Goal: Task Accomplishment & Management: Manage account settings

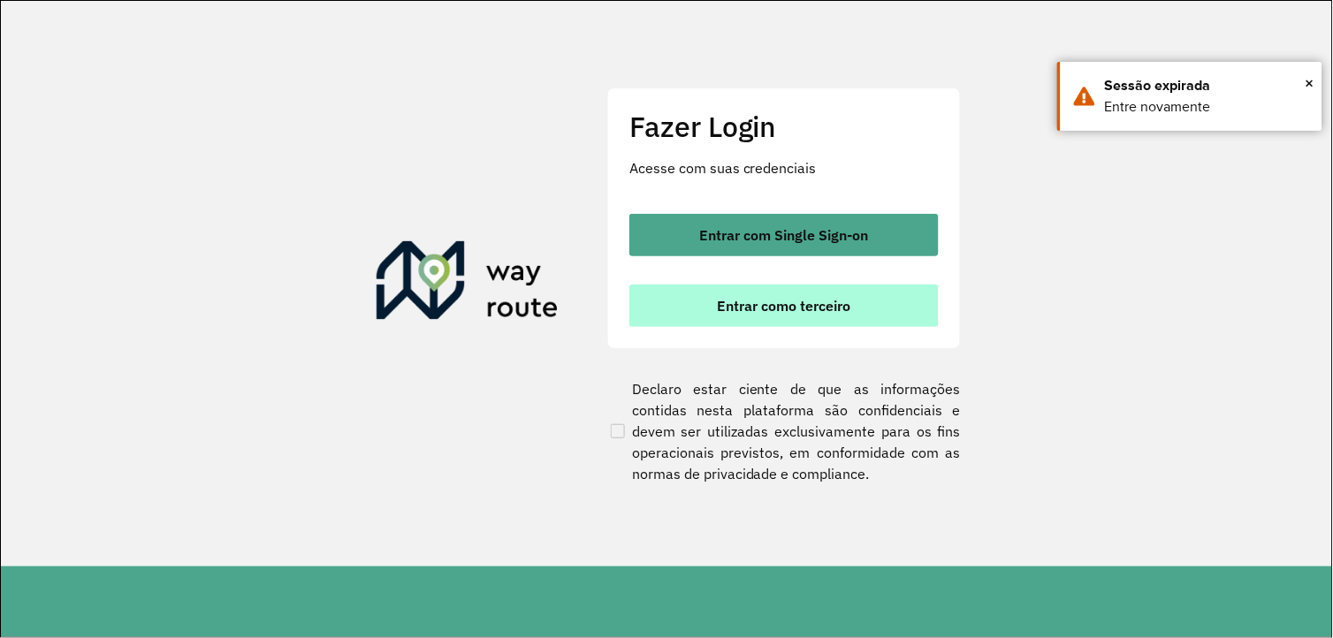
click at [740, 293] on button "Entrar como terceiro" at bounding box center [784, 306] width 309 height 42
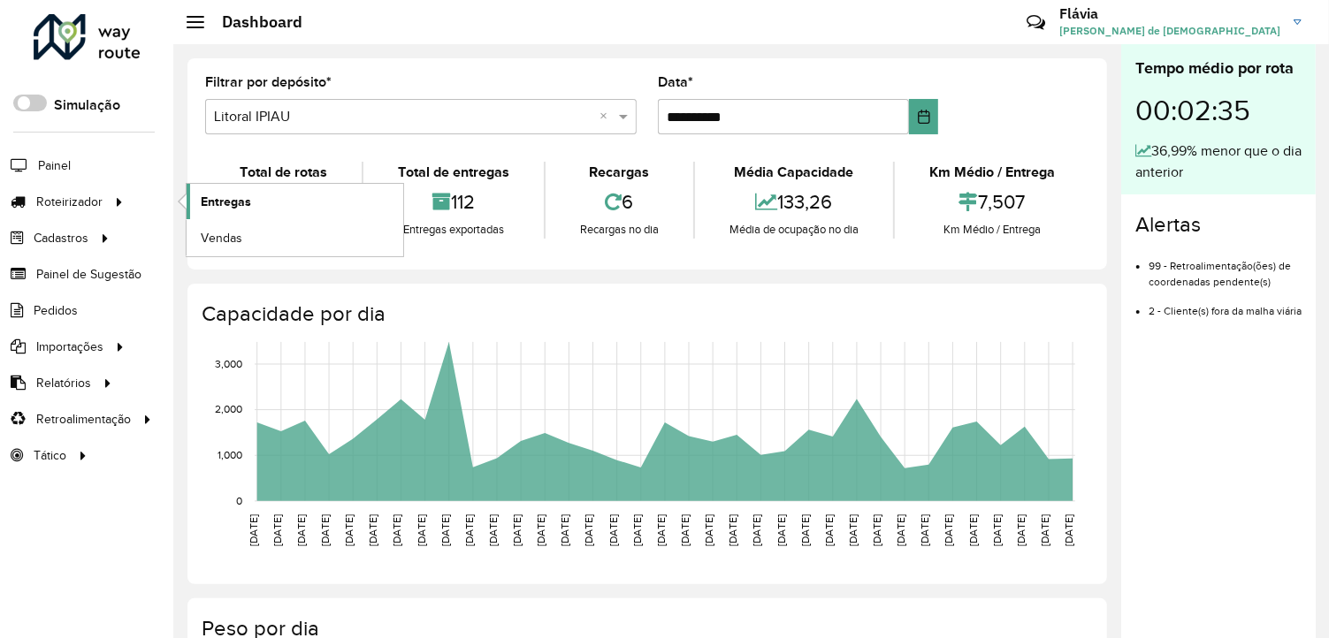
click at [227, 201] on span "Entregas" at bounding box center [226, 202] width 50 height 19
click at [188, 195] on link "Entregas" at bounding box center [295, 201] width 217 height 35
click at [233, 203] on span "Entregas" at bounding box center [226, 202] width 50 height 19
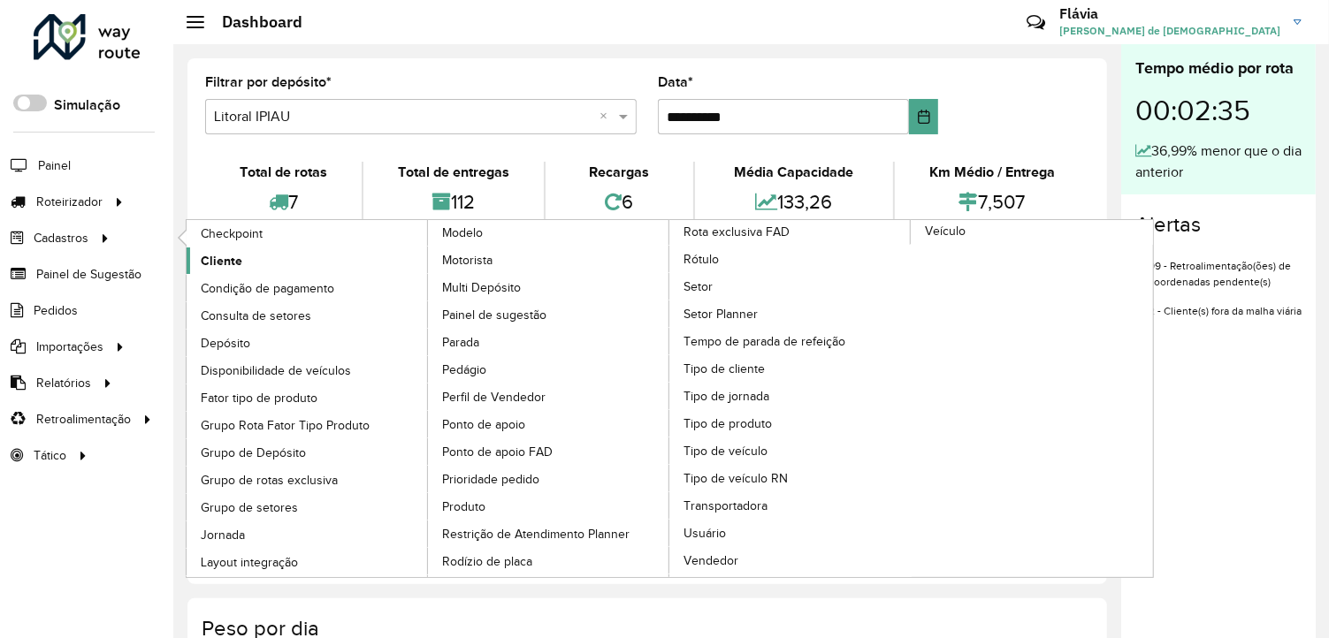
click at [201, 256] on span "Cliente" at bounding box center [222, 261] width 42 height 19
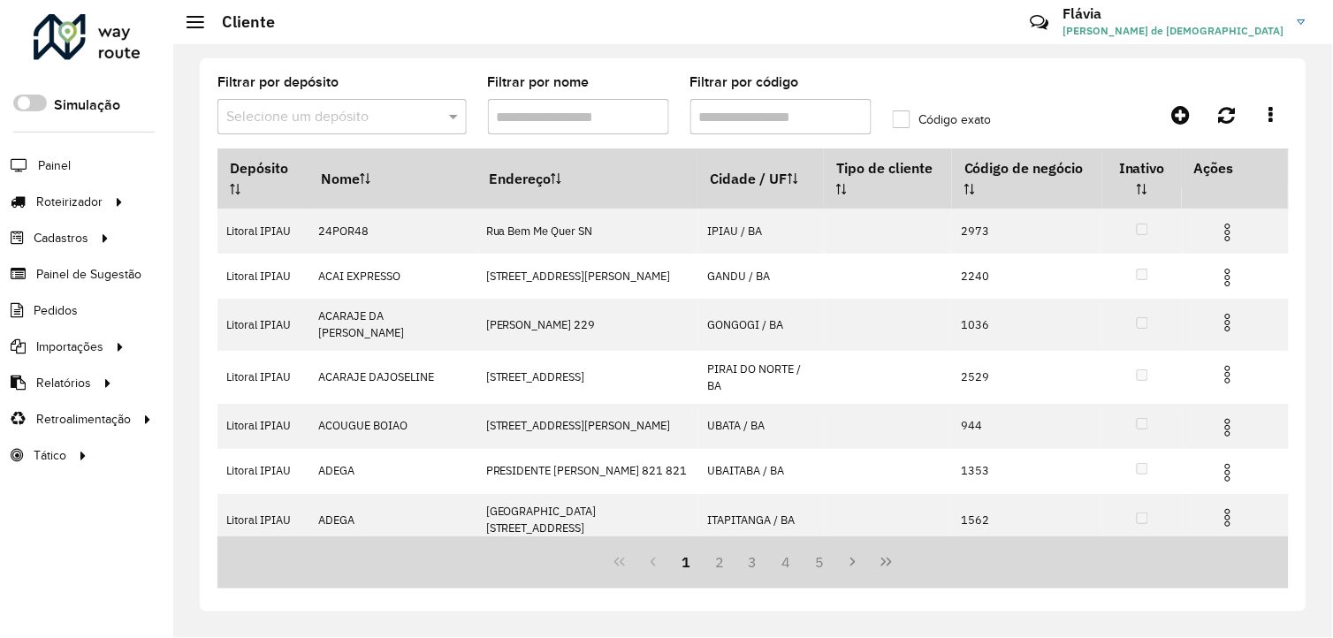
click at [578, 116] on input "Filtrar por nome" at bounding box center [578, 116] width 181 height 35
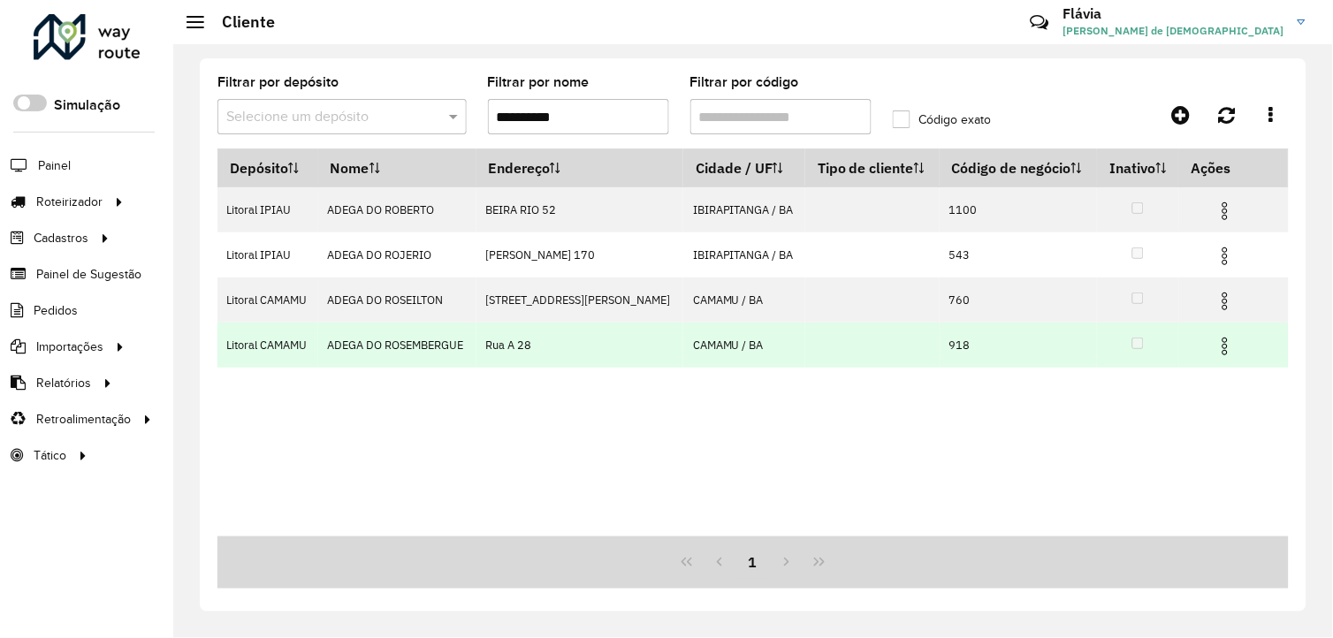
type input "**********"
click at [1215, 347] on img at bounding box center [1225, 346] width 21 height 21
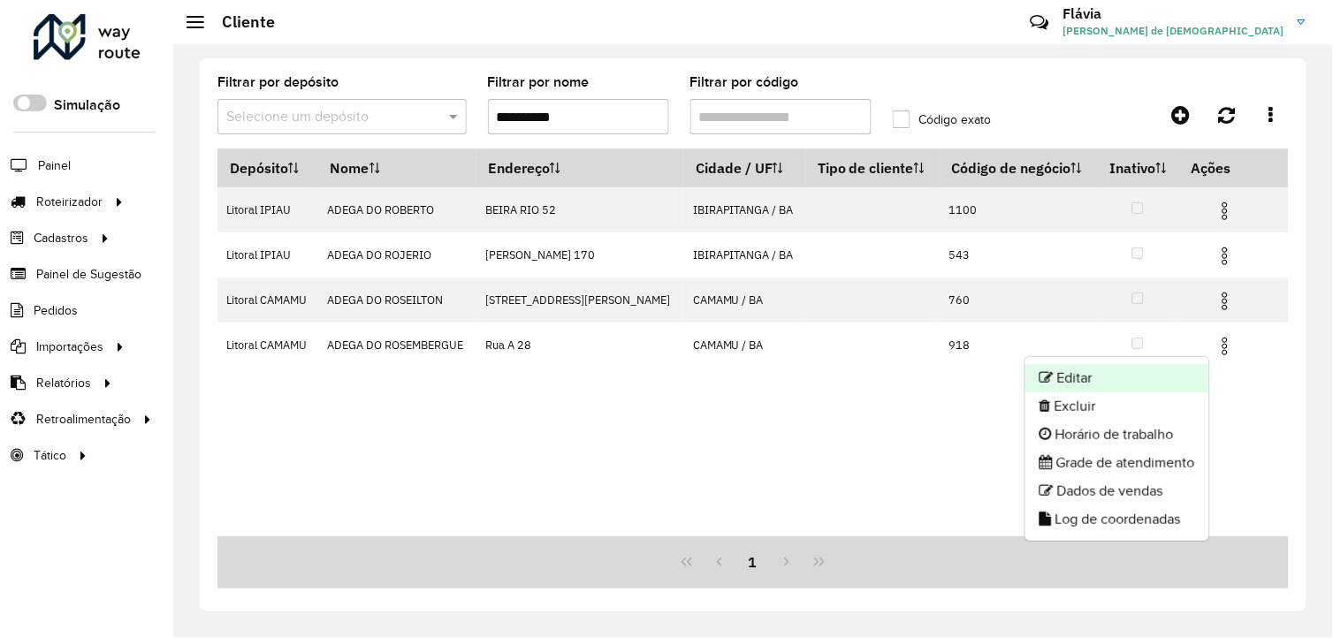
click at [1149, 376] on li "Editar" at bounding box center [1118, 378] width 184 height 28
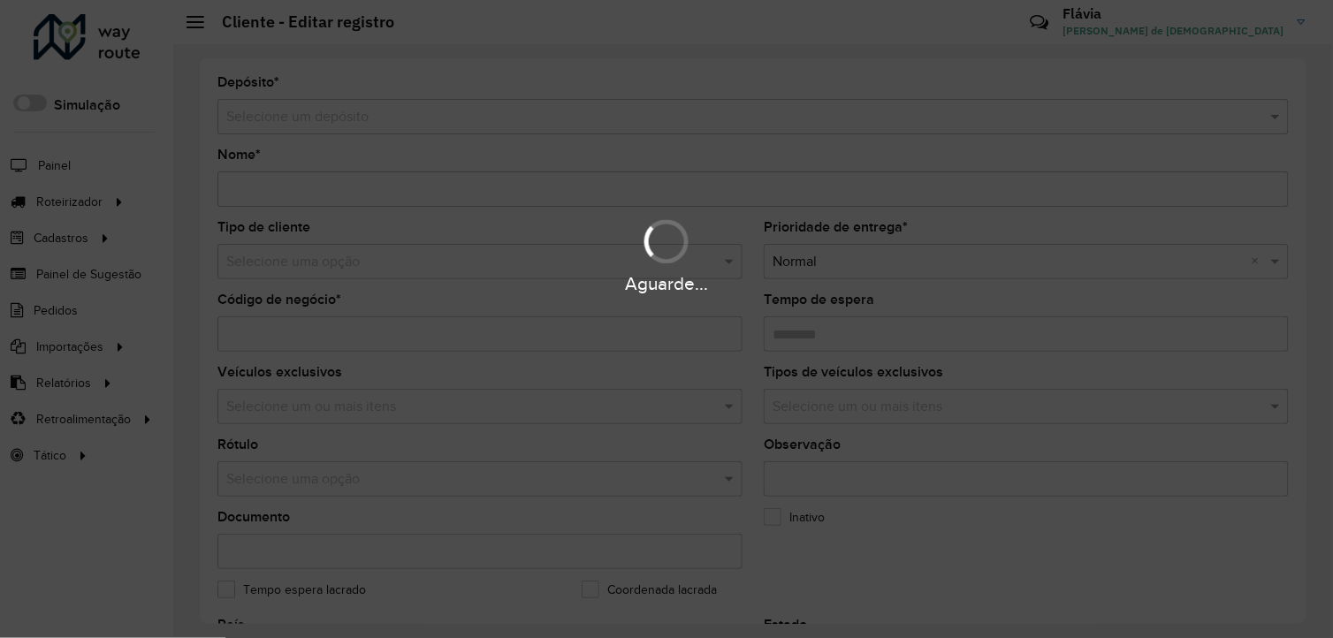
type input "**********"
type input "***"
type input "********"
type input "******"
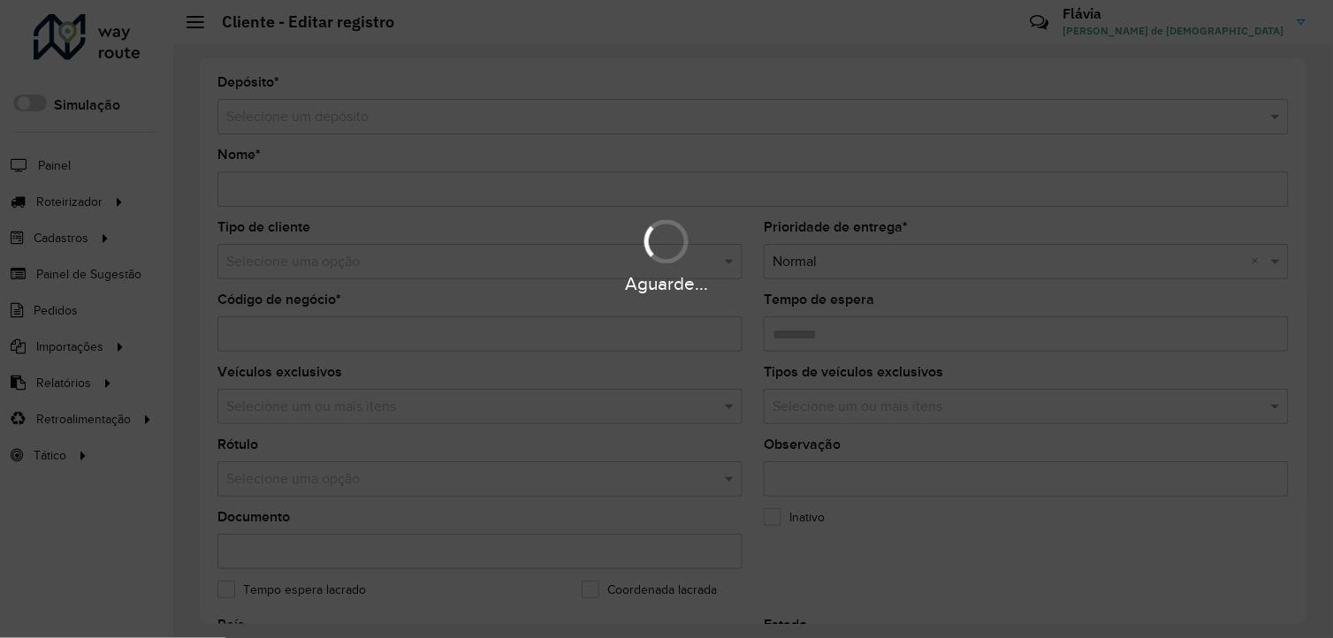
type input "******"
type input "**********"
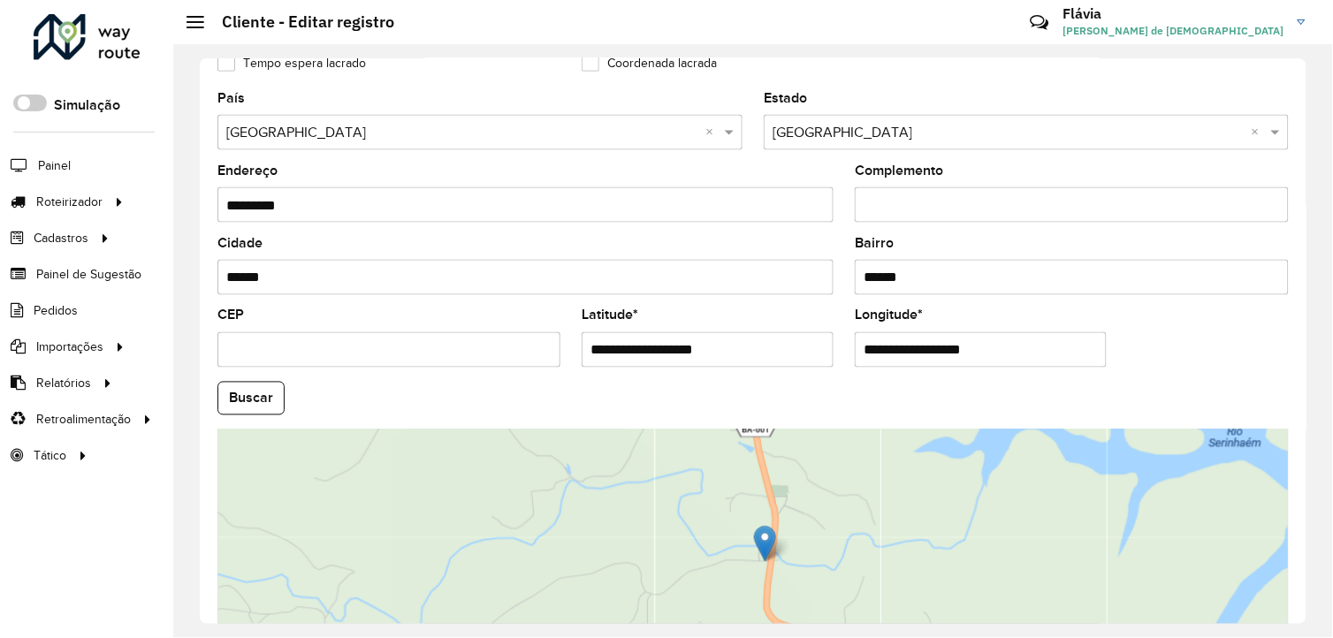
scroll to position [484, 0]
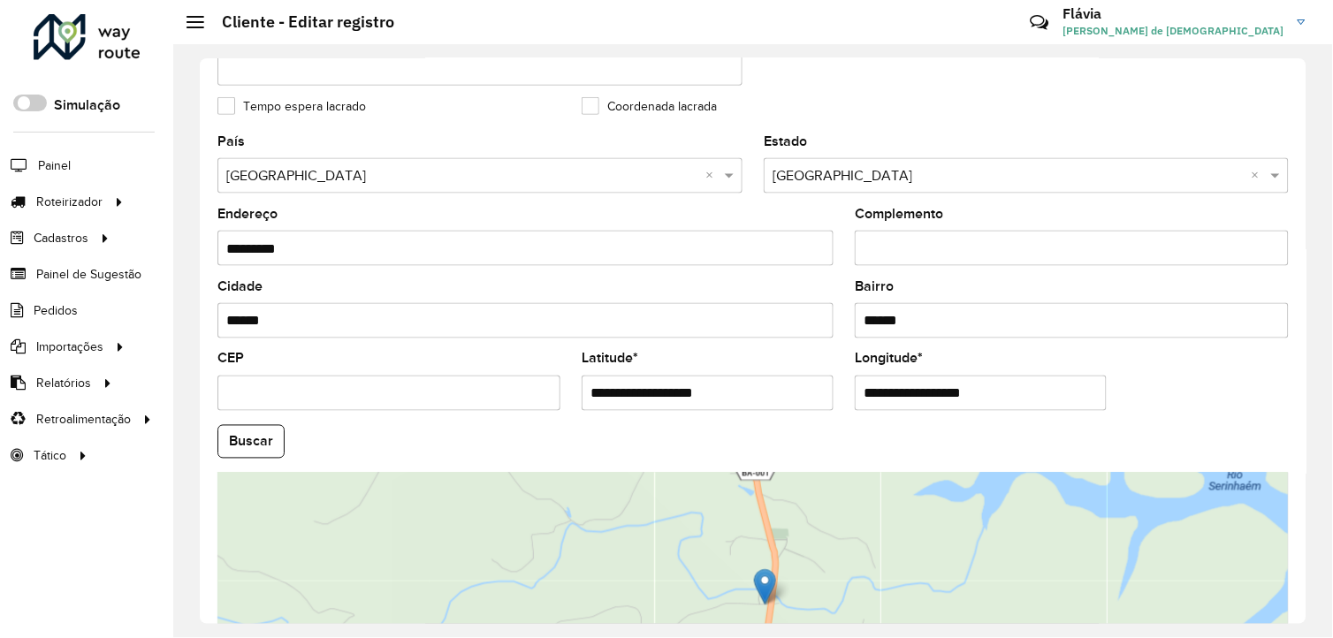
drag, startPoint x: 912, startPoint y: 323, endPoint x: 807, endPoint y: 342, distance: 107.0
click at [807, 342] on formly-group "**********" at bounding box center [753, 436] width 1093 height 603
click at [705, 134] on formly-field "Coordenada lacrada" at bounding box center [753, 117] width 364 height 35
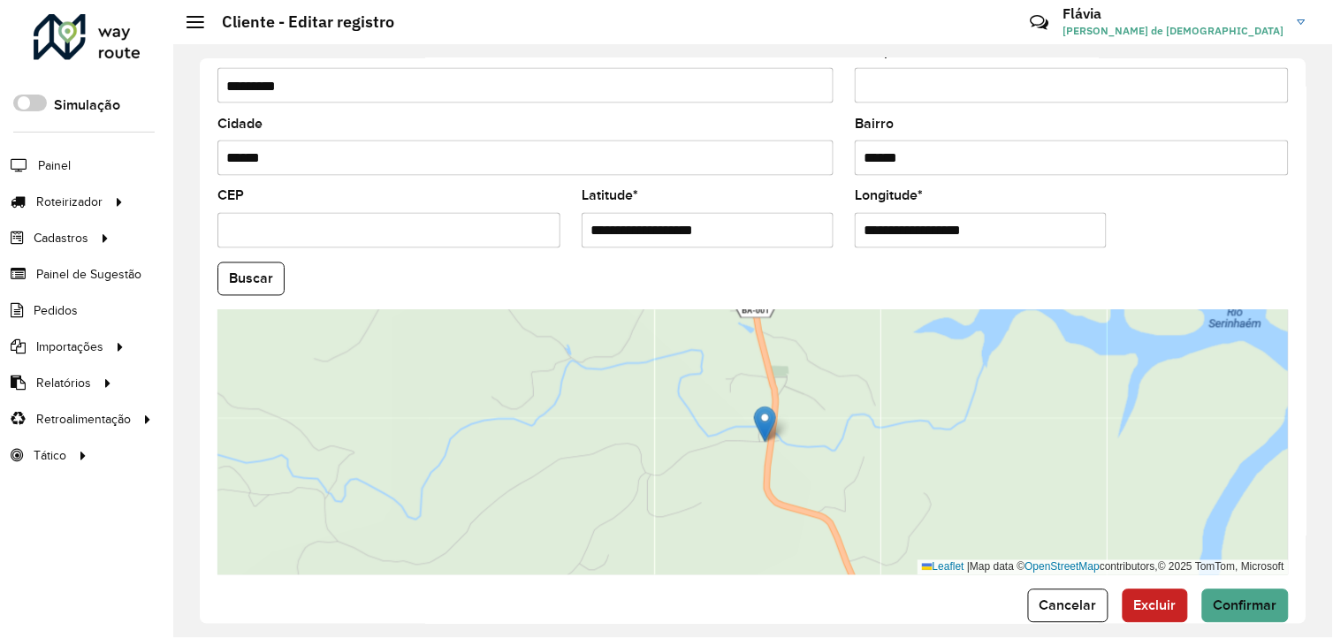
scroll to position [681, 0]
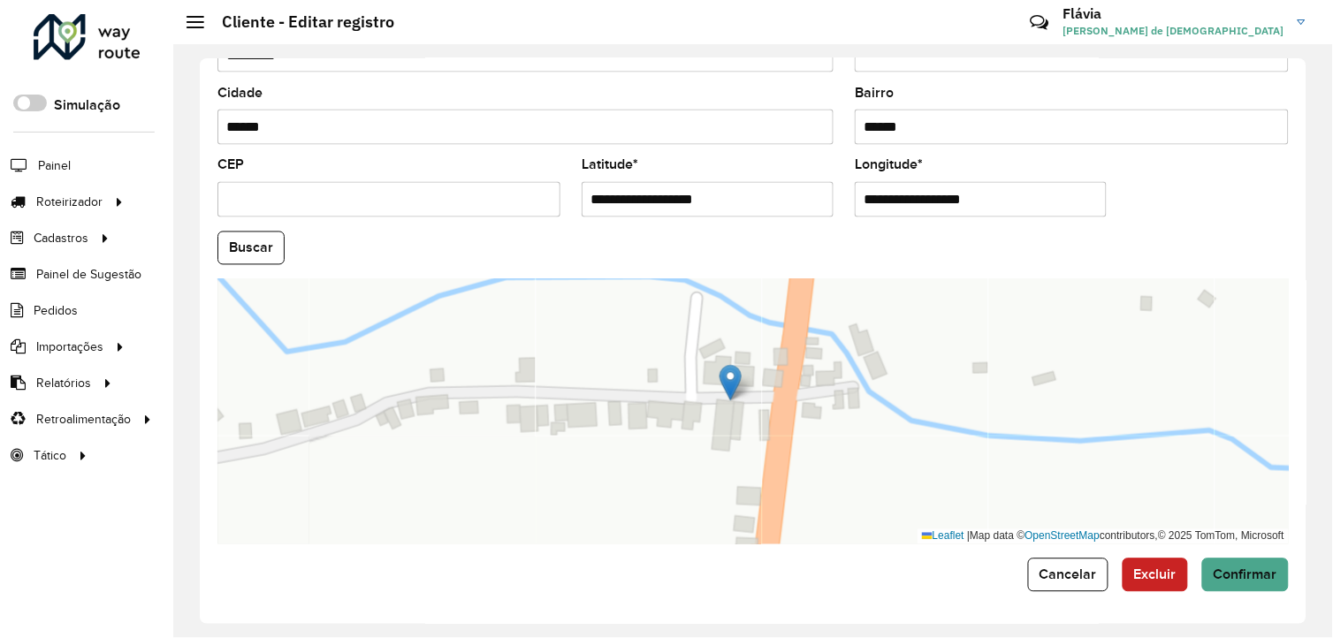
drag, startPoint x: 660, startPoint y: 454, endPoint x: 693, endPoint y: 461, distance: 34.3
click at [693, 461] on div "Leaflet | Map data © OpenStreetMap contributors,© 2025 TomTom, Microsoft" at bounding box center [754, 411] width 1072 height 265
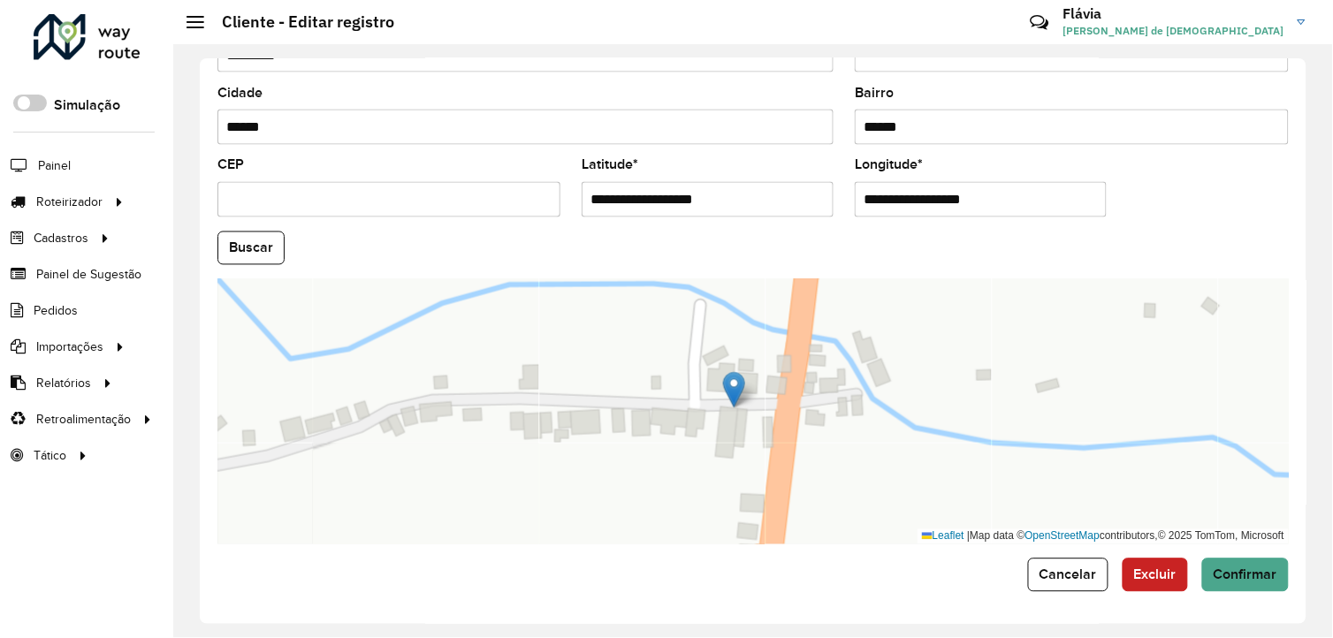
drag, startPoint x: 759, startPoint y: 355, endPoint x: 774, endPoint y: 374, distance: 24.6
click at [771, 386] on div "Leaflet | Map data © OpenStreetMap contributors,© 2025 TomTom, Microsoft" at bounding box center [754, 411] width 1072 height 265
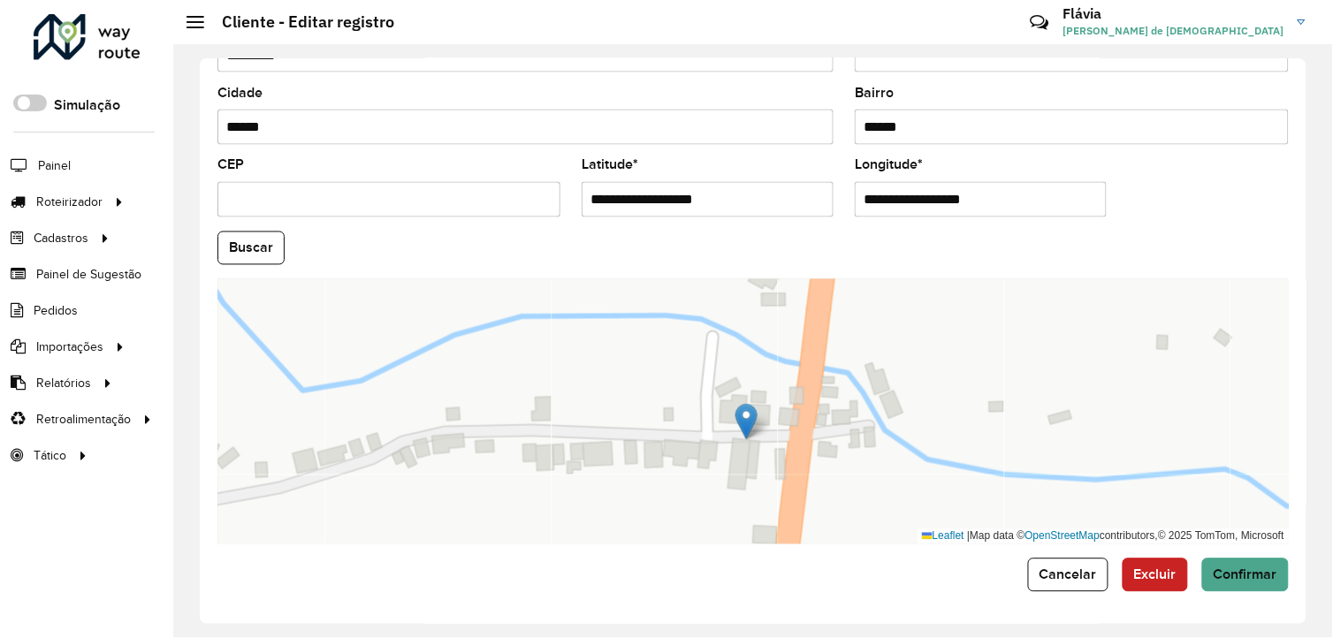
scroll to position [582, 0]
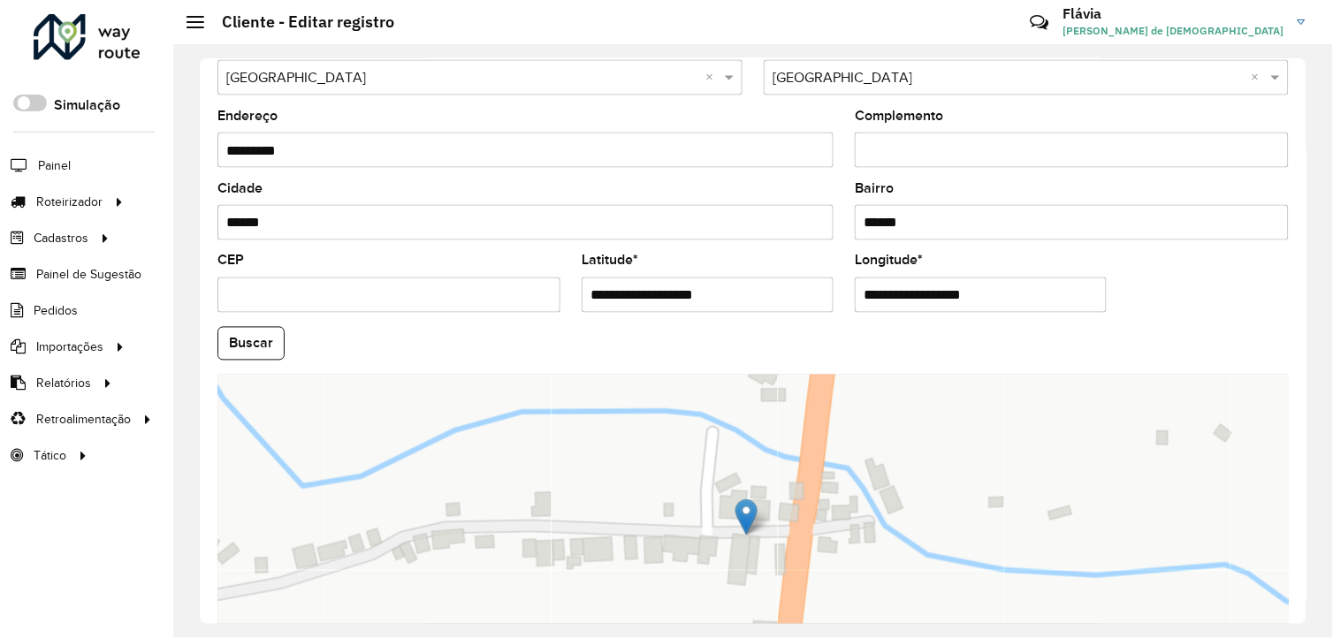
click at [917, 208] on input "******" at bounding box center [1072, 222] width 434 height 35
drag, startPoint x: 924, startPoint y: 212, endPoint x: 838, endPoint y: 218, distance: 86.0
click at [838, 218] on formly-group "**********" at bounding box center [753, 338] width 1093 height 603
type input "*"
type input "******"
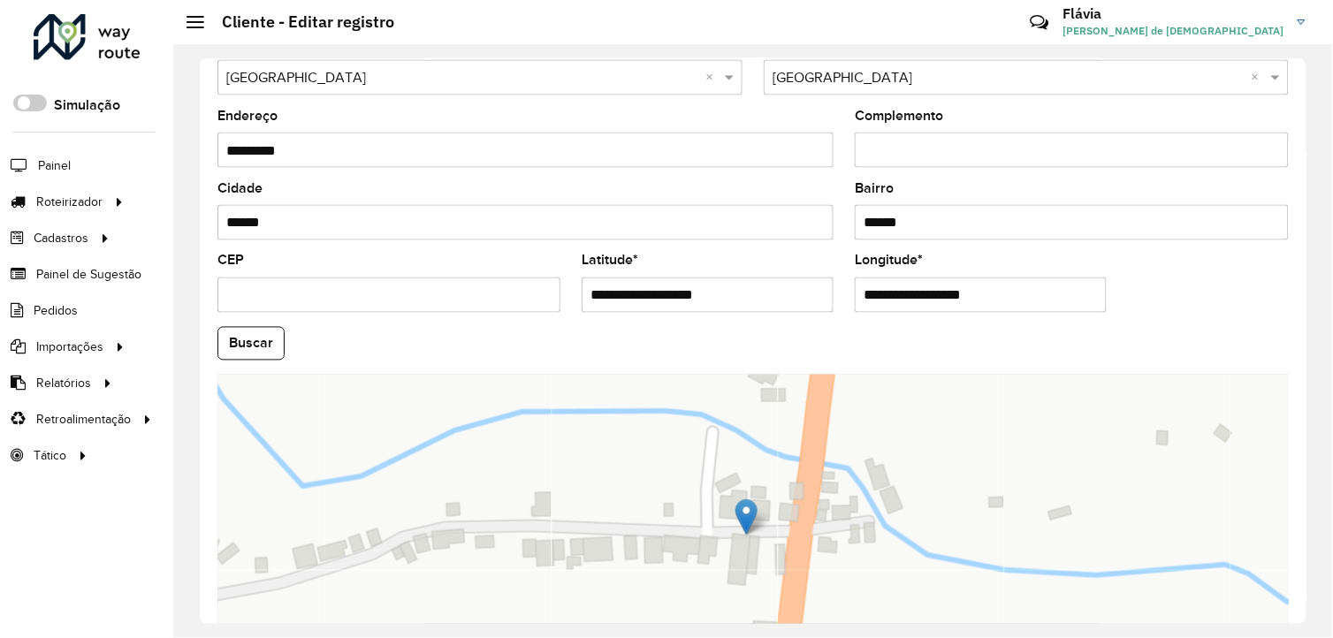
click at [612, 225] on input "******" at bounding box center [526, 222] width 616 height 35
click at [941, 568] on div "Leaflet | Map data © OpenStreetMap contributors,© 2025 TomTom, Microsoft" at bounding box center [754, 507] width 1072 height 265
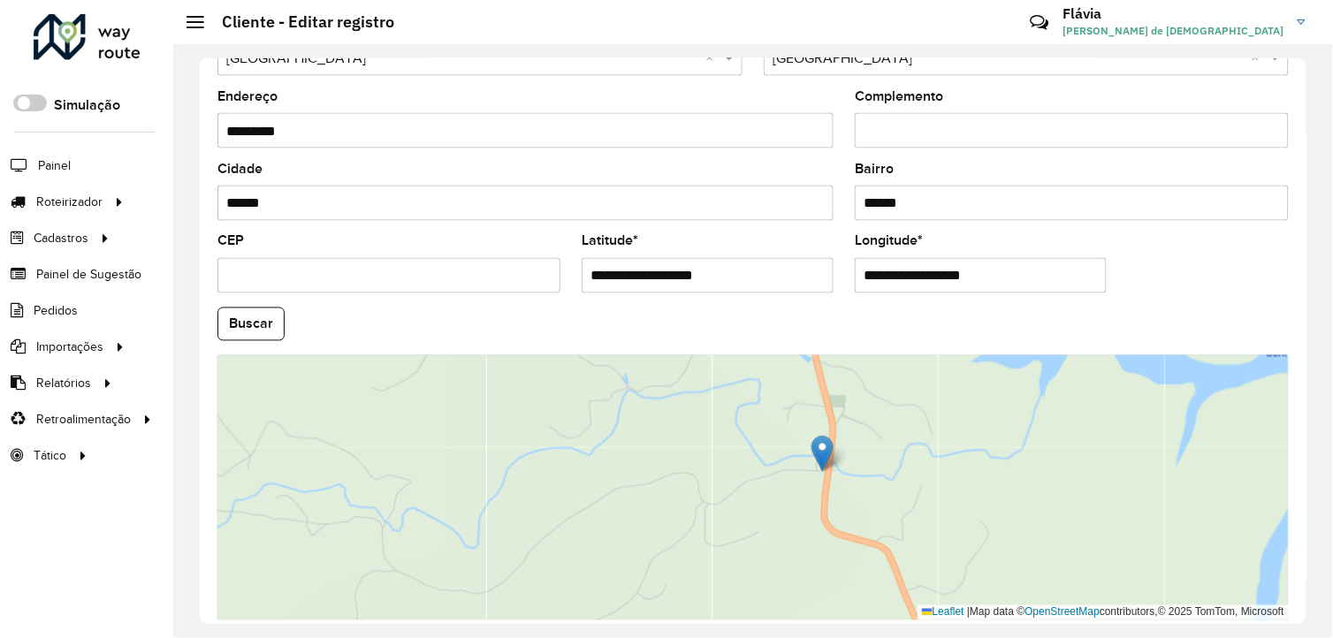
drag, startPoint x: 943, startPoint y: 525, endPoint x: 860, endPoint y: 470, distance: 99.3
click at [860, 470] on div "Leaflet | Map data © OpenStreetMap contributors,© 2025 TomTom, Microsoft" at bounding box center [754, 487] width 1072 height 265
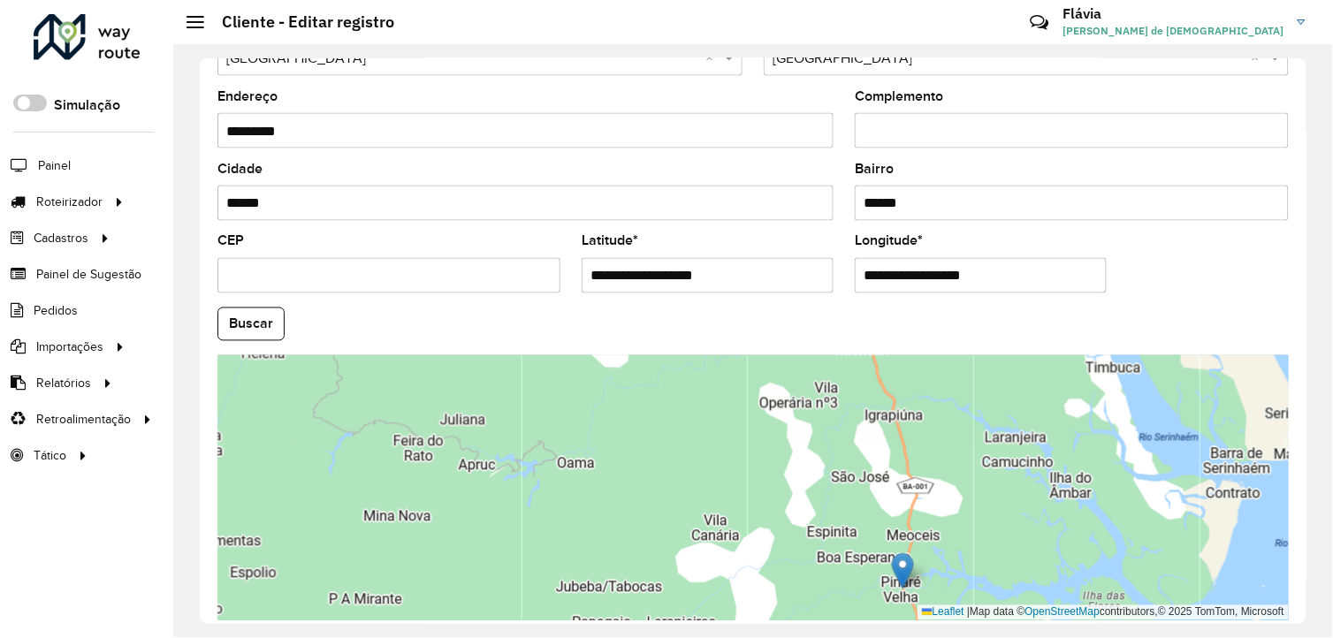
drag, startPoint x: 878, startPoint y: 445, endPoint x: 905, endPoint y: 534, distance: 93.2
click at [905, 534] on div "Leaflet | Map data © OpenStreetMap contributors,© 2025 TomTom, Microsoft" at bounding box center [754, 487] width 1072 height 265
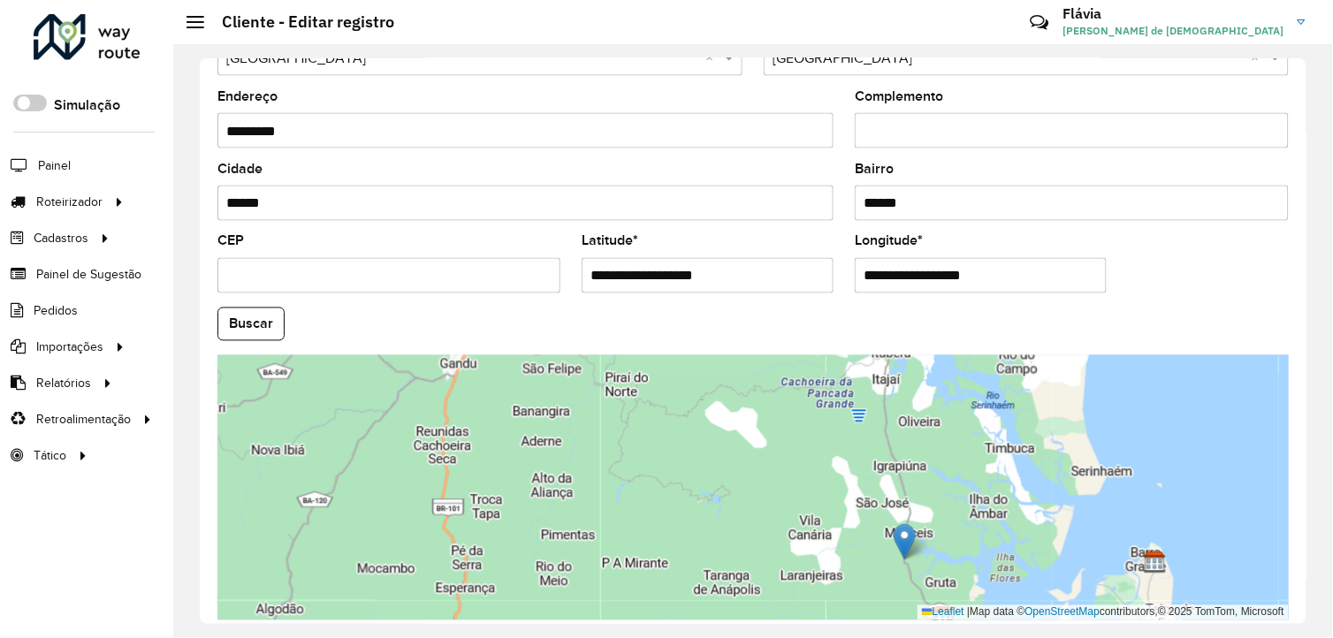
click at [350, 187] on div "Cidade ******" at bounding box center [526, 192] width 616 height 58
click at [346, 202] on input "******" at bounding box center [526, 203] width 616 height 35
type input "*****"
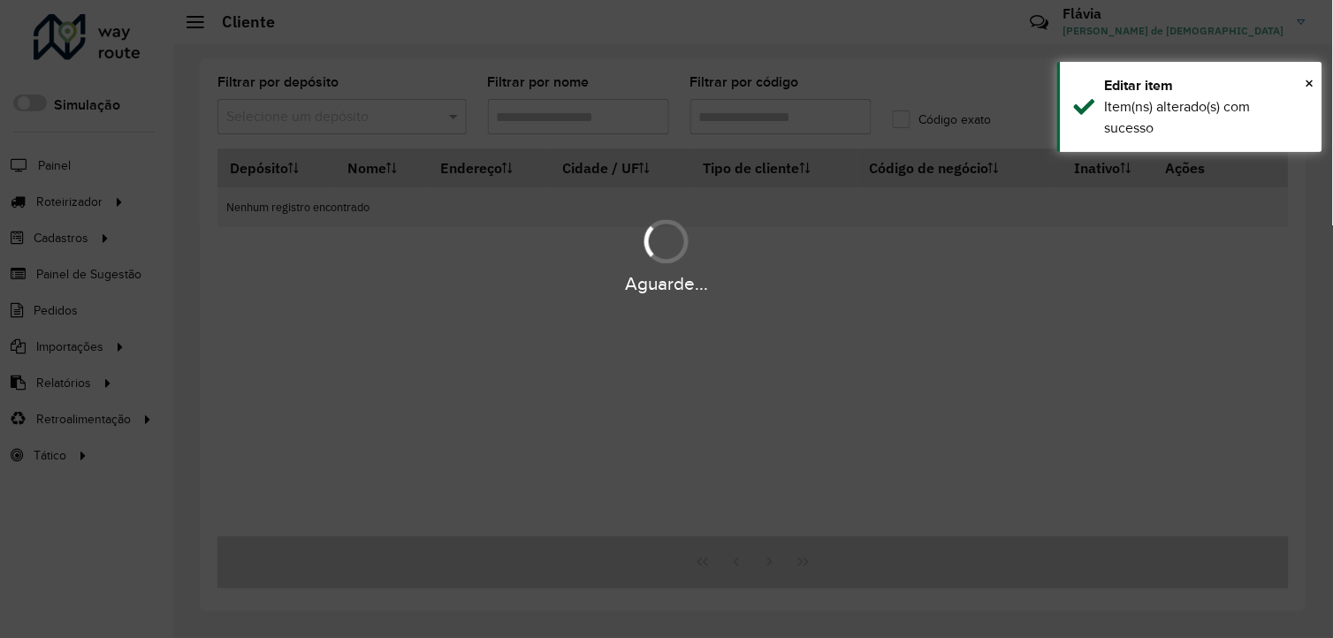
type input "**********"
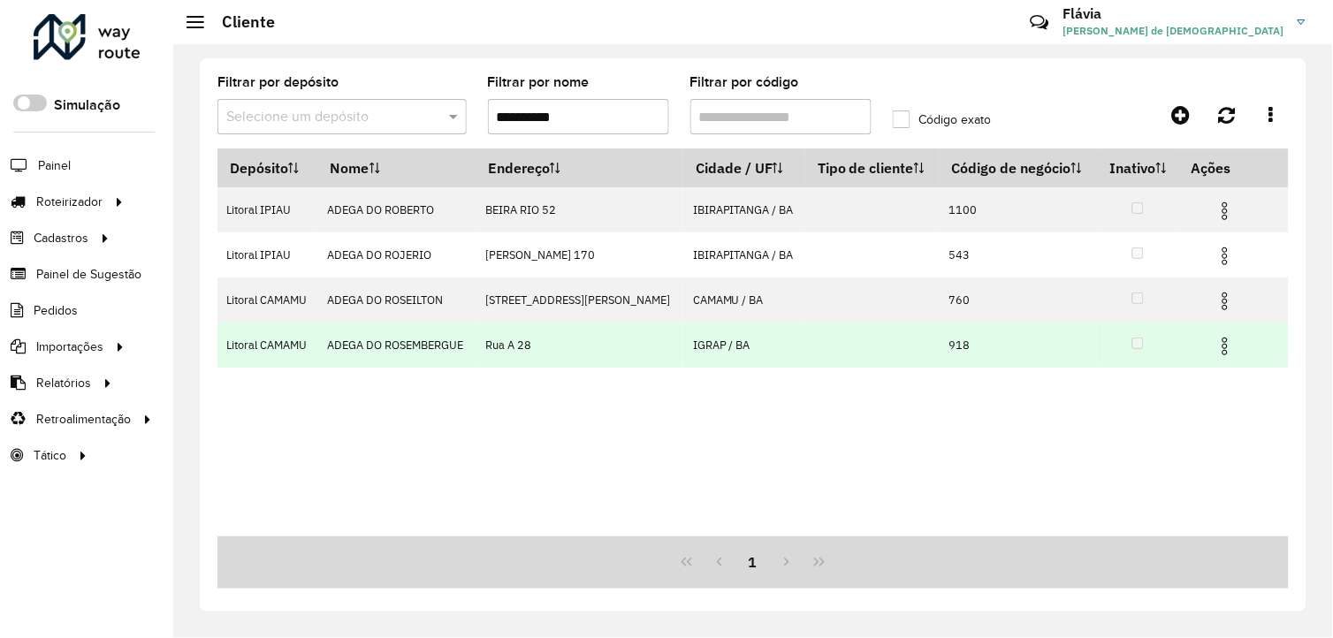
click at [1225, 347] on img at bounding box center [1225, 346] width 21 height 21
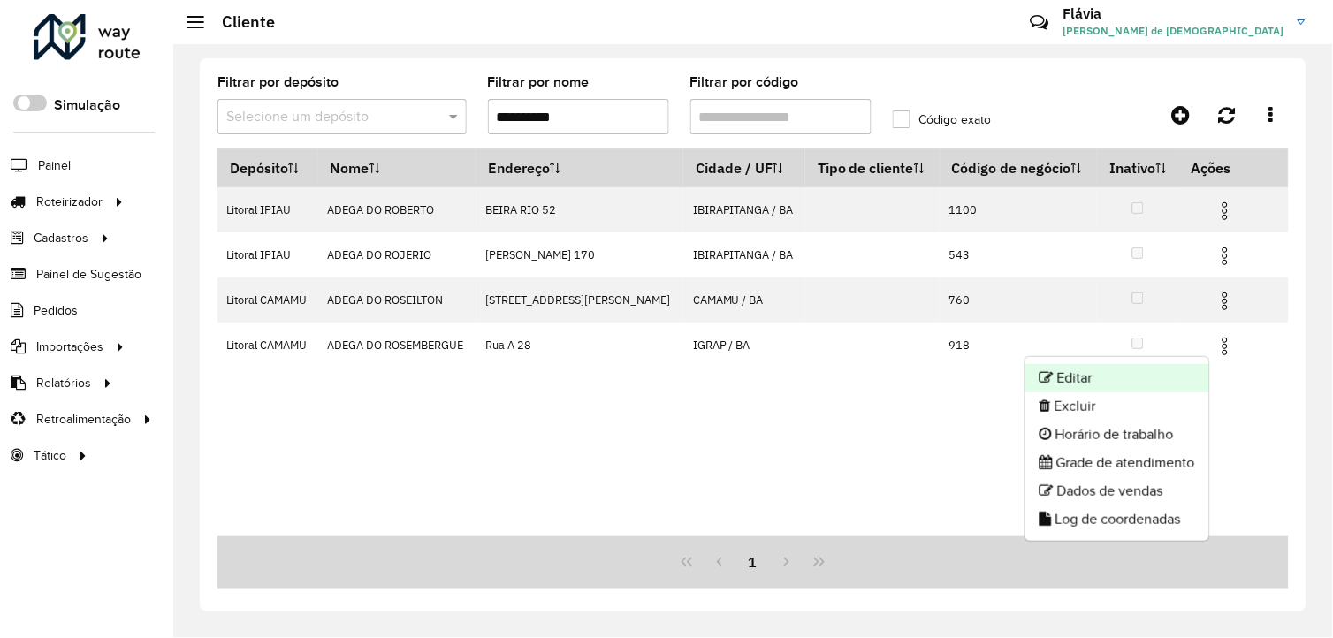
click at [1149, 376] on li "Editar" at bounding box center [1118, 378] width 184 height 28
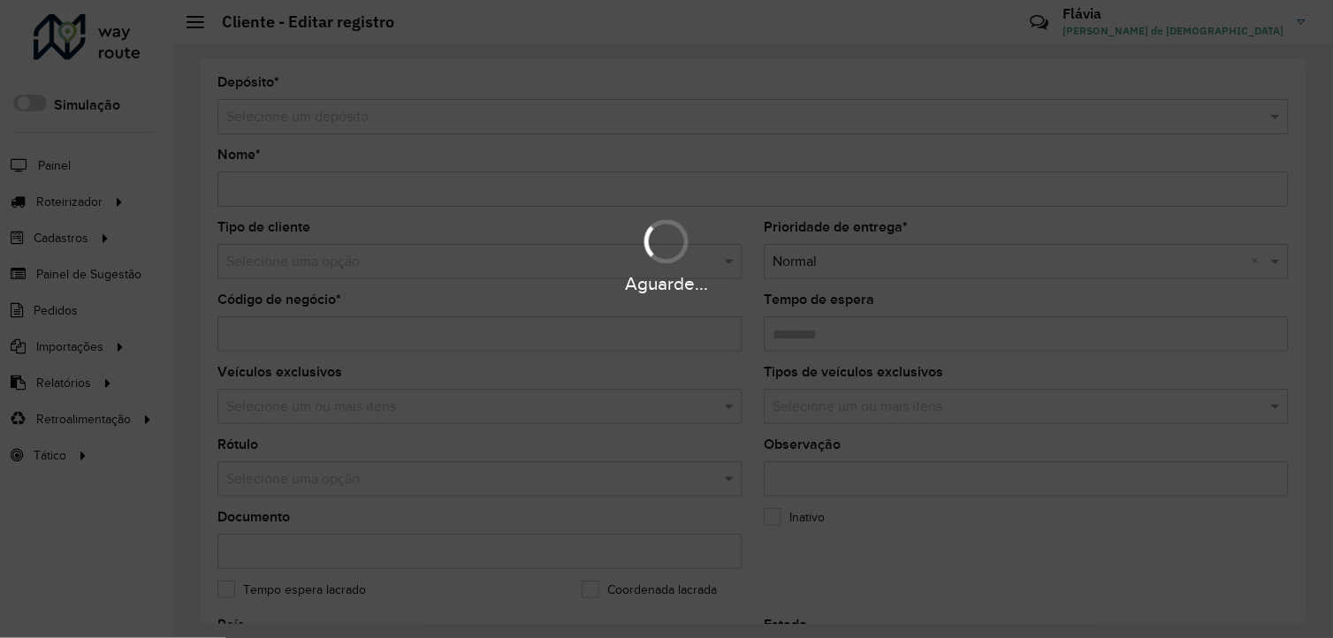
type input "**********"
type input "***"
type input "********"
type input "*****"
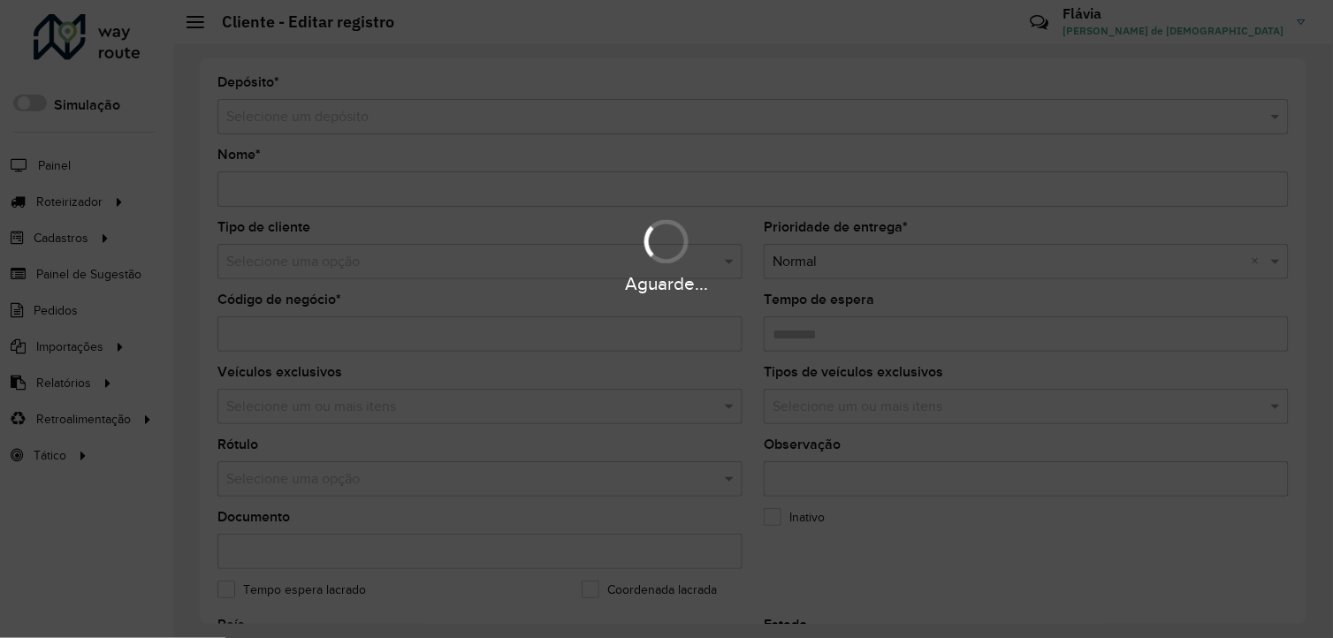
type input "******"
type input "**********"
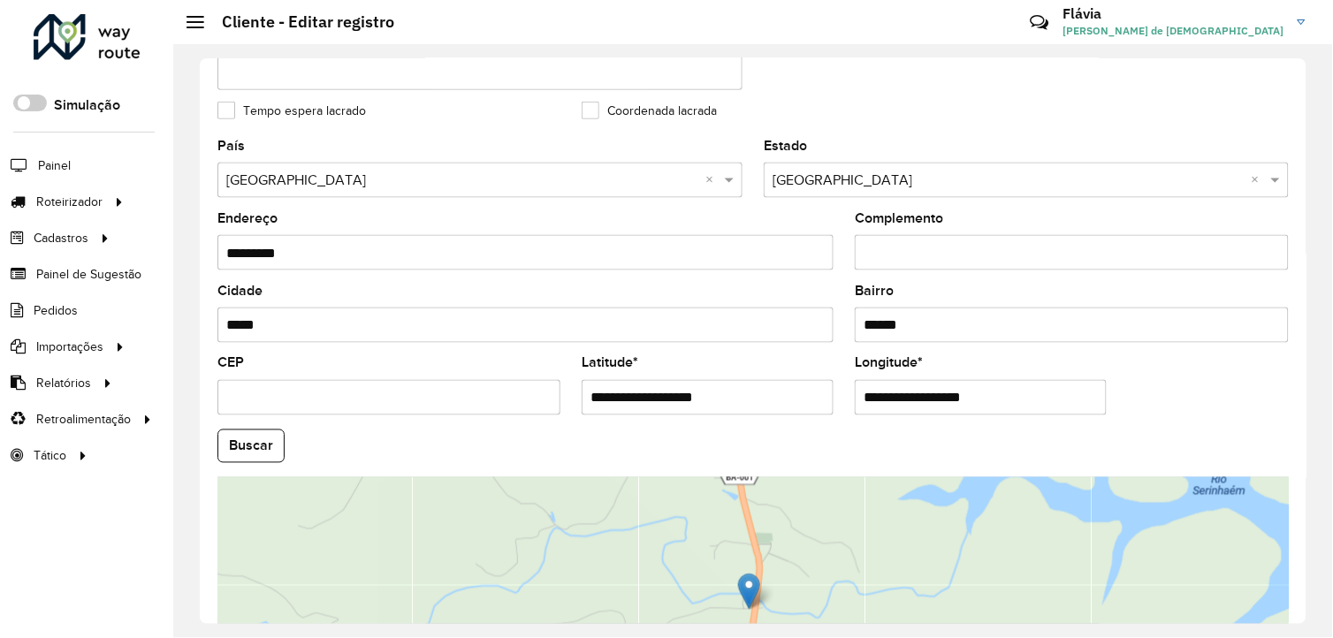
scroll to position [491, 0]
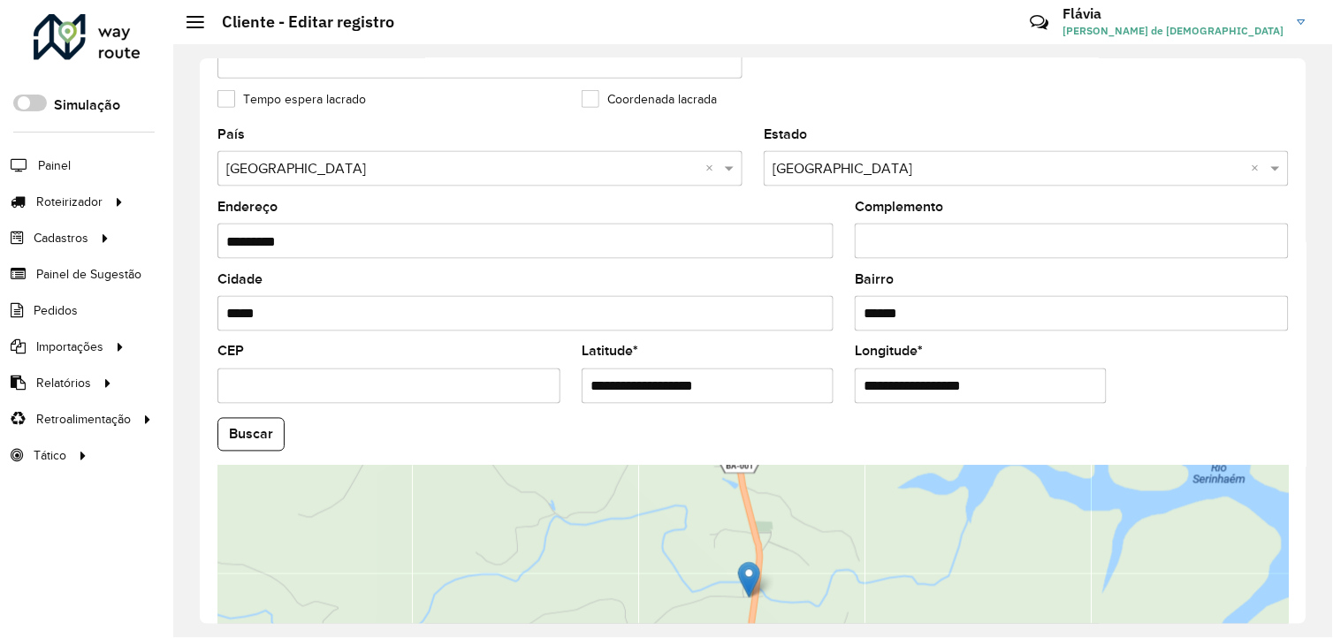
click at [378, 308] on input "*****" at bounding box center [526, 313] width 616 height 35
type input "*********"
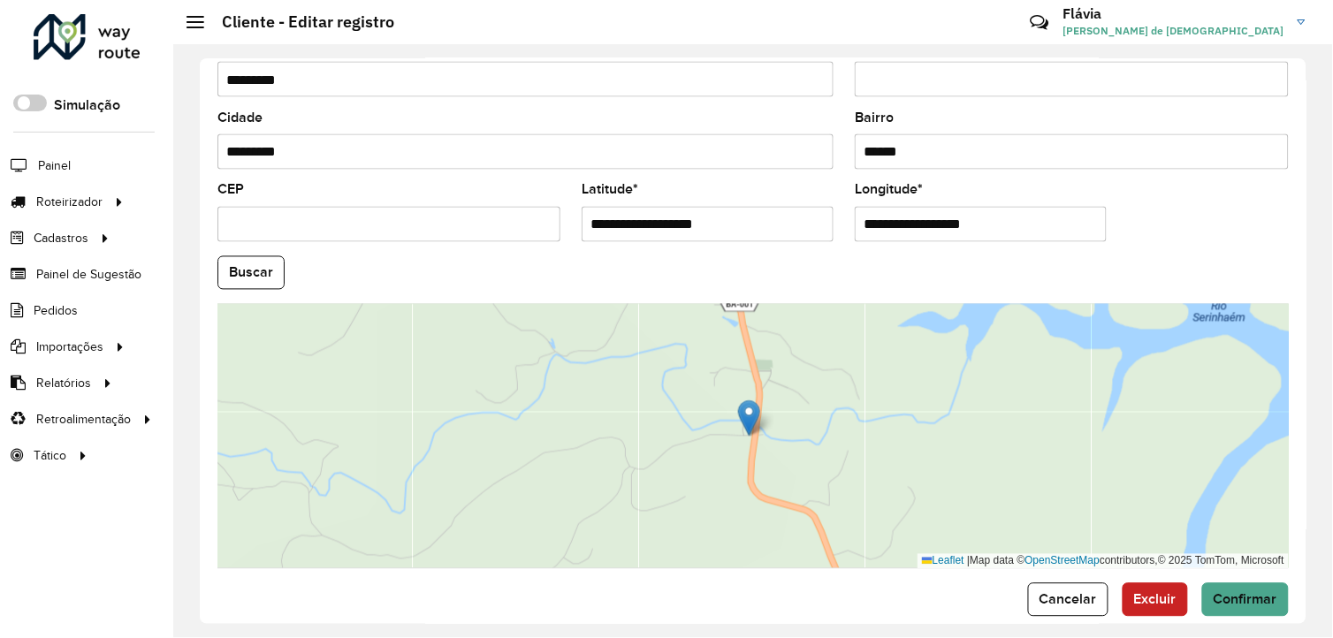
scroll to position [681, 0]
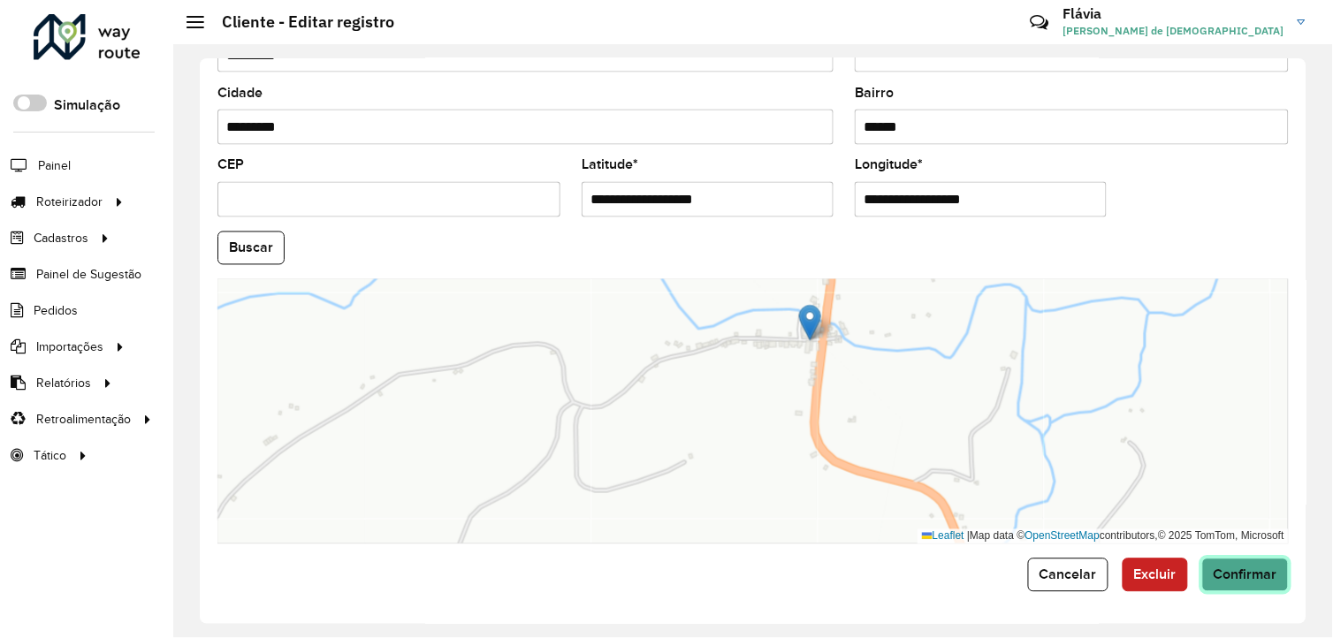
click at [1225, 575] on span "Confirmar" at bounding box center [1246, 575] width 64 height 15
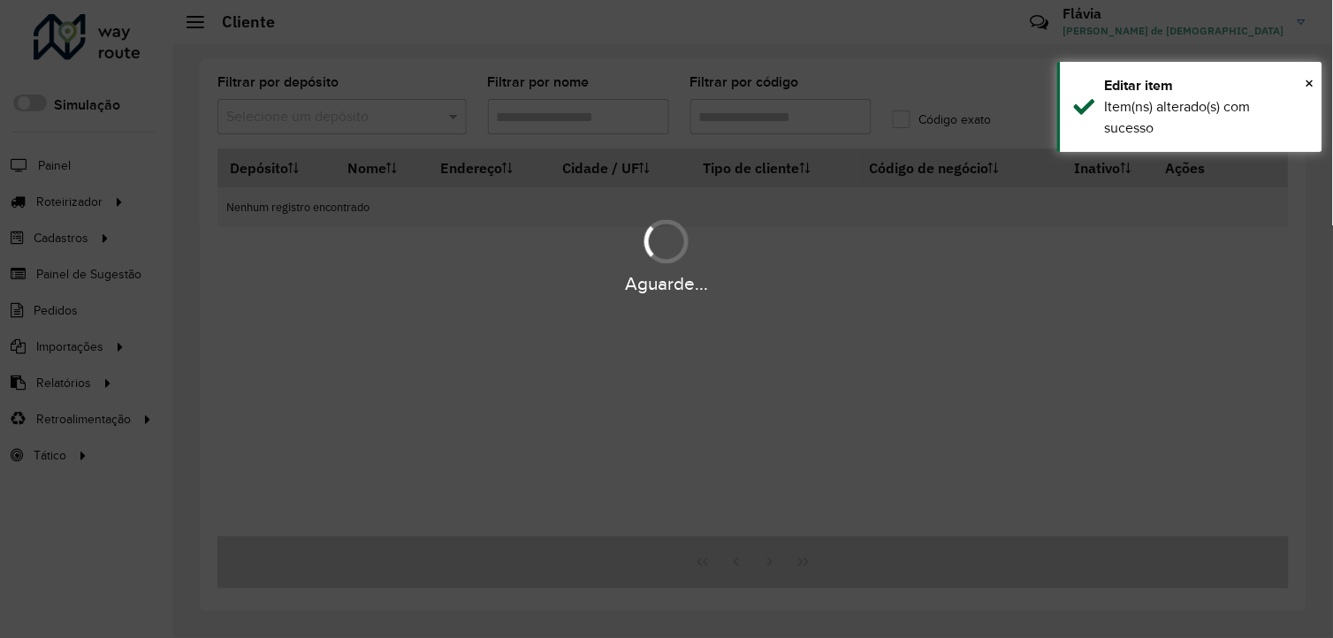
type input "**********"
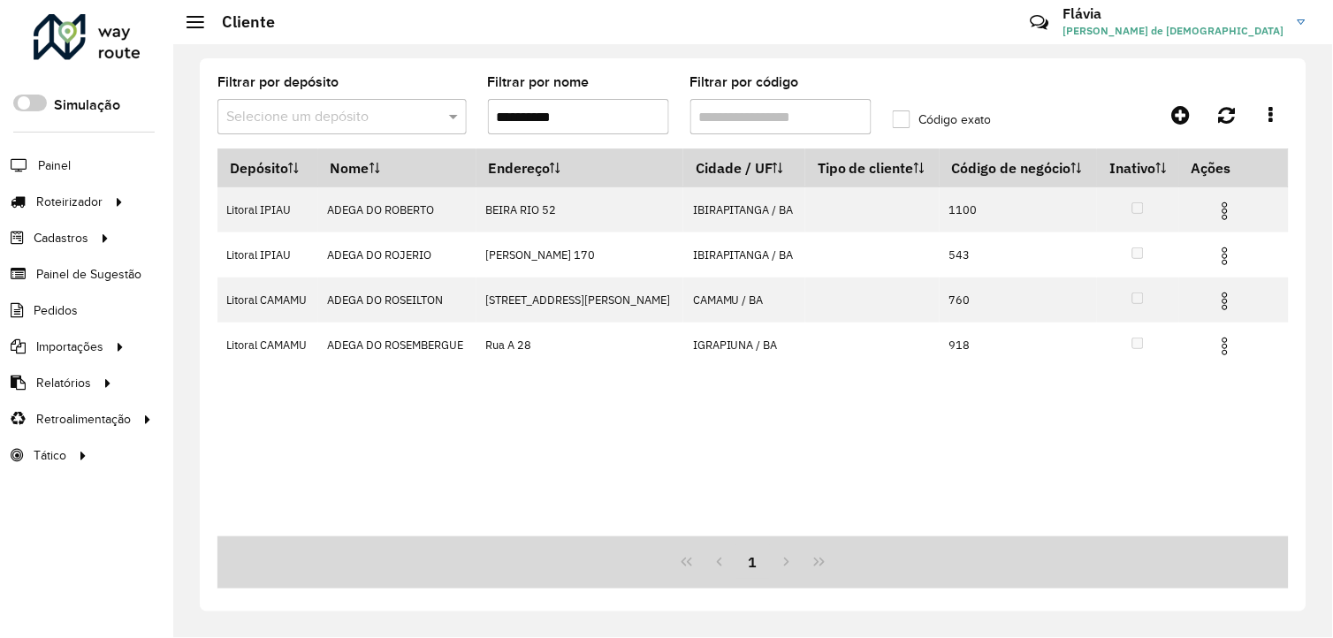
click at [613, 121] on input "**********" at bounding box center [578, 116] width 181 height 35
click at [449, 118] on span at bounding box center [456, 116] width 22 height 21
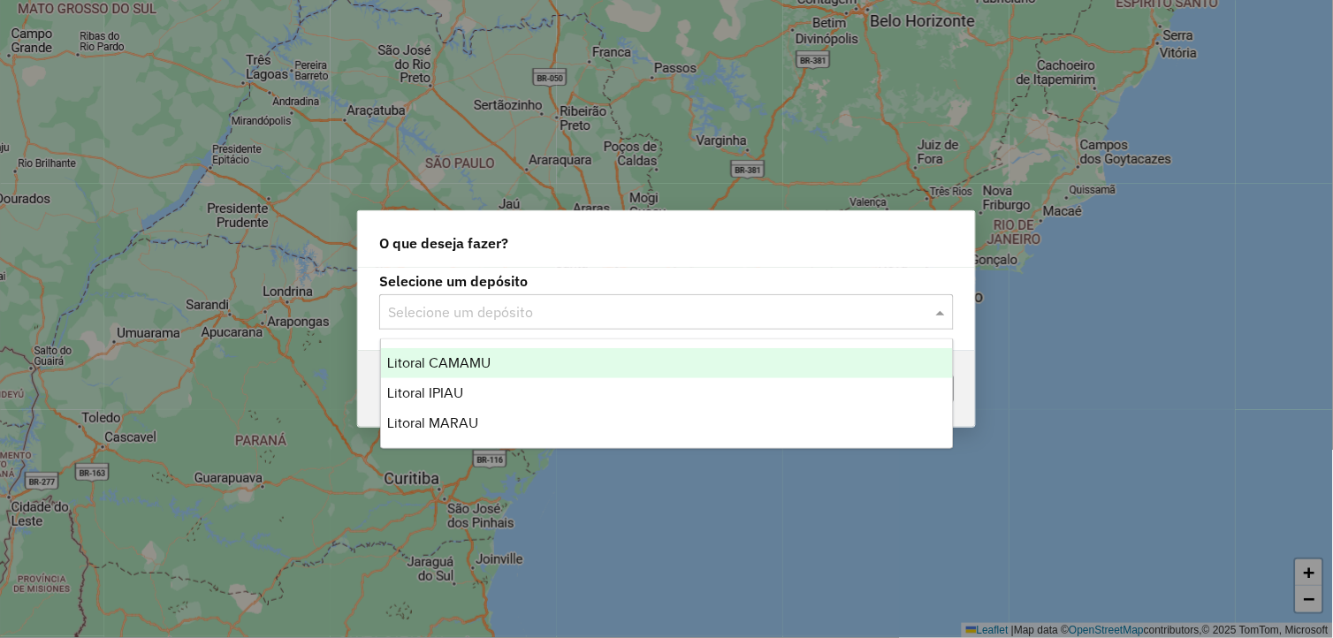
click at [615, 294] on div "Selecione um depósito" at bounding box center [666, 311] width 575 height 35
click at [605, 305] on input "text" at bounding box center [649, 312] width 522 height 21
click at [555, 368] on div "Litoral CAMAMU" at bounding box center [667, 363] width 573 height 30
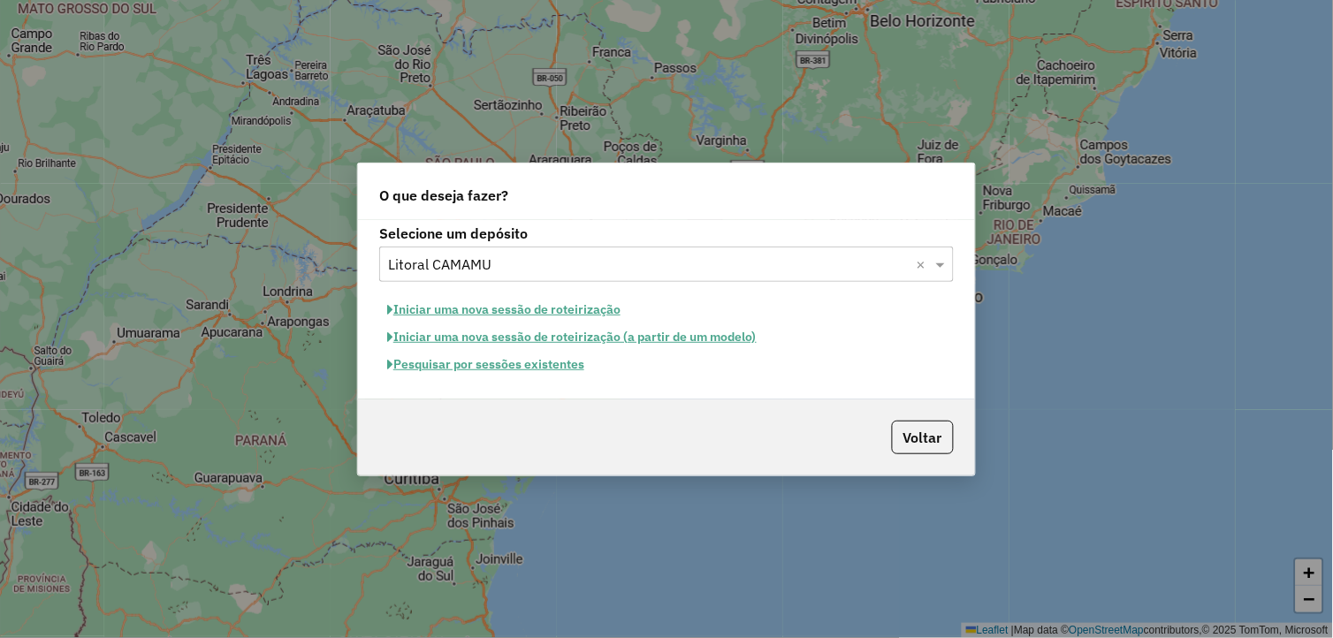
click at [532, 374] on button "Pesquisar por sessões existentes" at bounding box center [485, 364] width 213 height 27
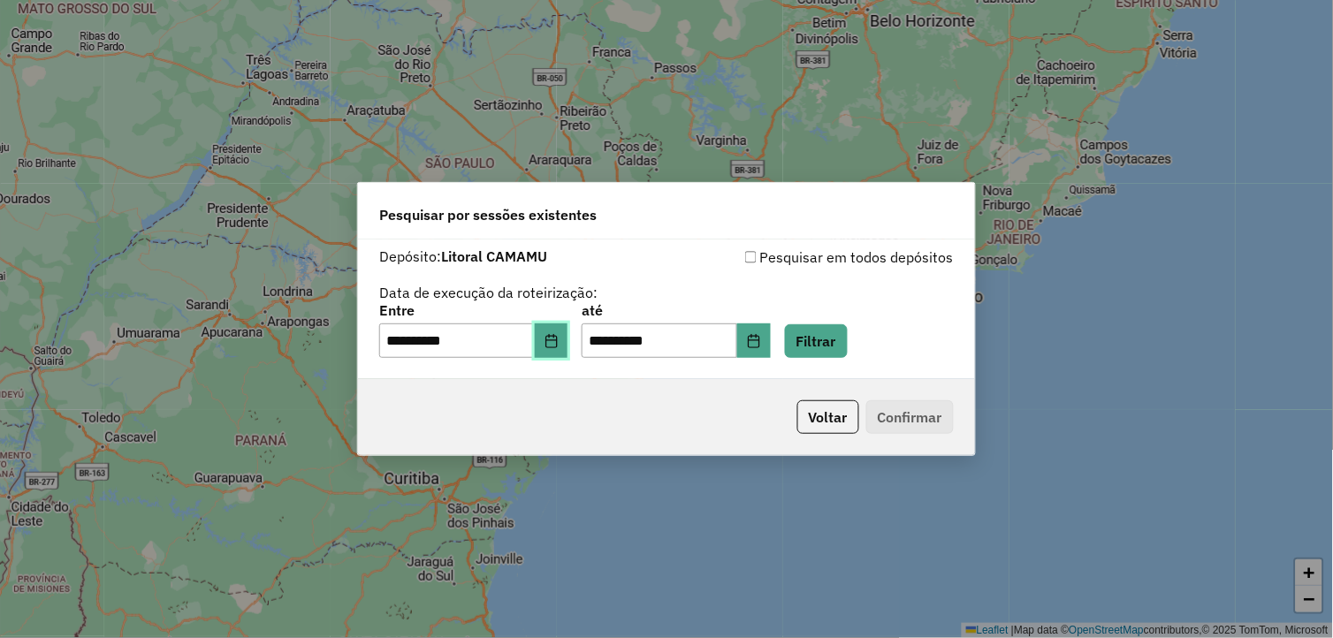
click at [554, 331] on button "Choose Date" at bounding box center [552, 341] width 34 height 35
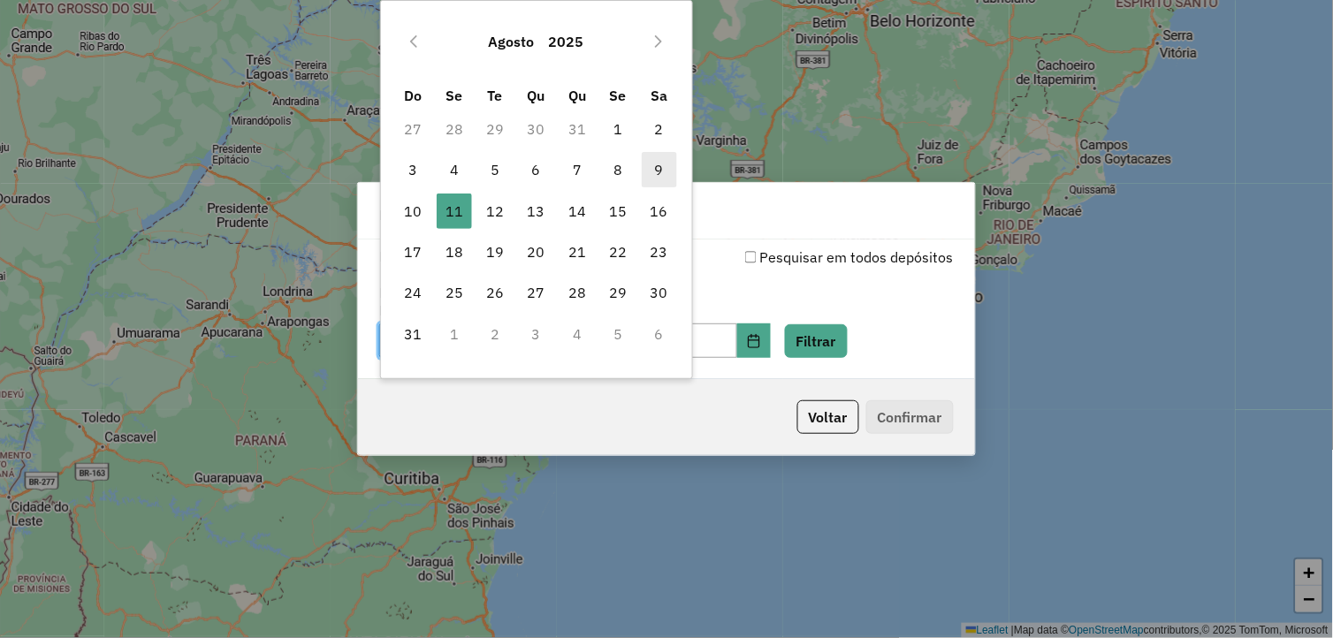
click at [647, 166] on span "9" at bounding box center [659, 169] width 35 height 35
type input "**********"
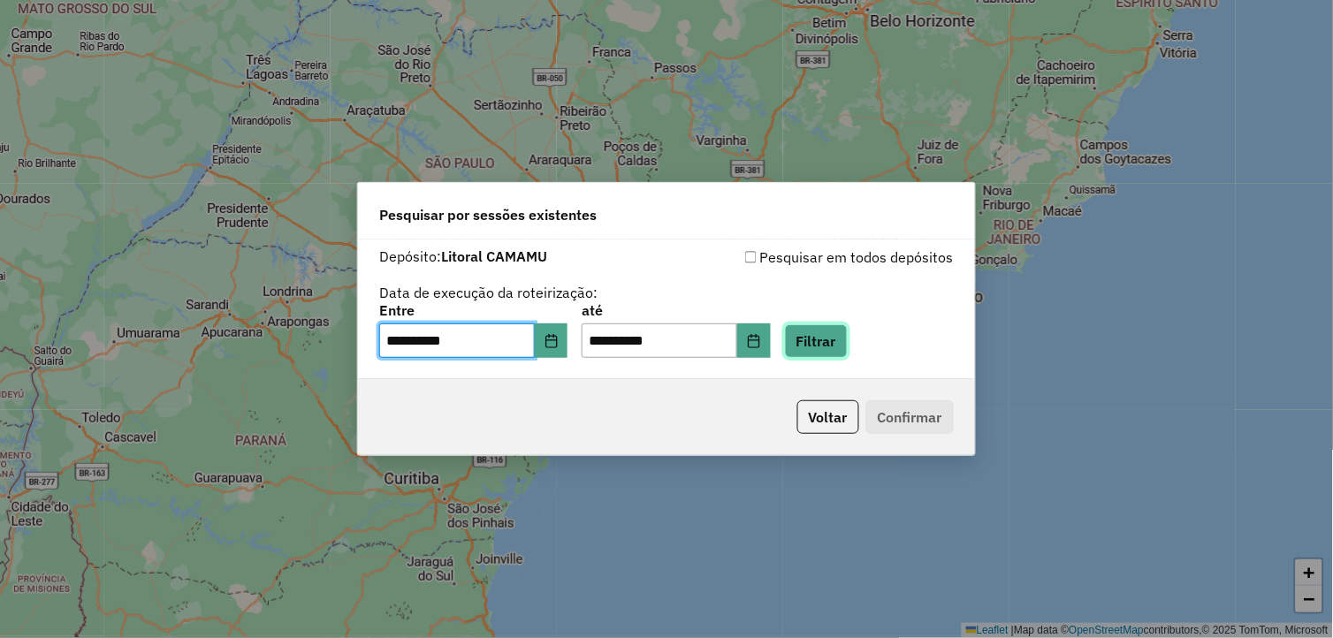
click at [824, 332] on button "Filtrar" at bounding box center [816, 341] width 63 height 34
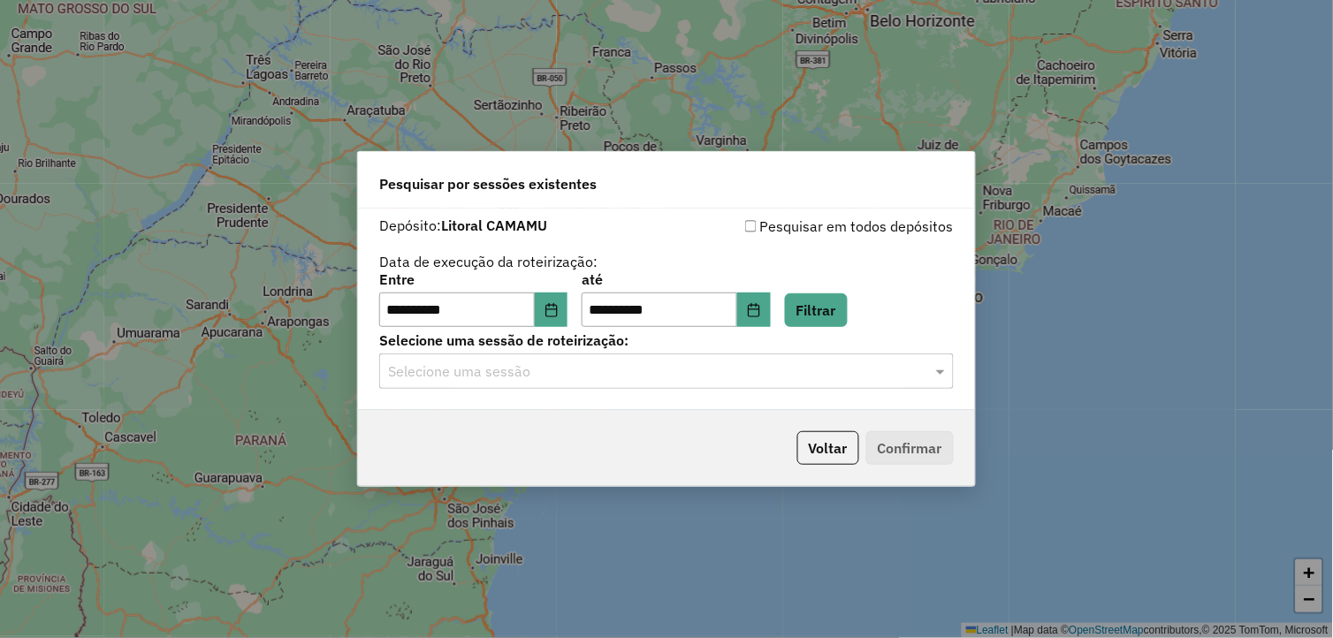
click at [921, 371] on div at bounding box center [666, 371] width 575 height 23
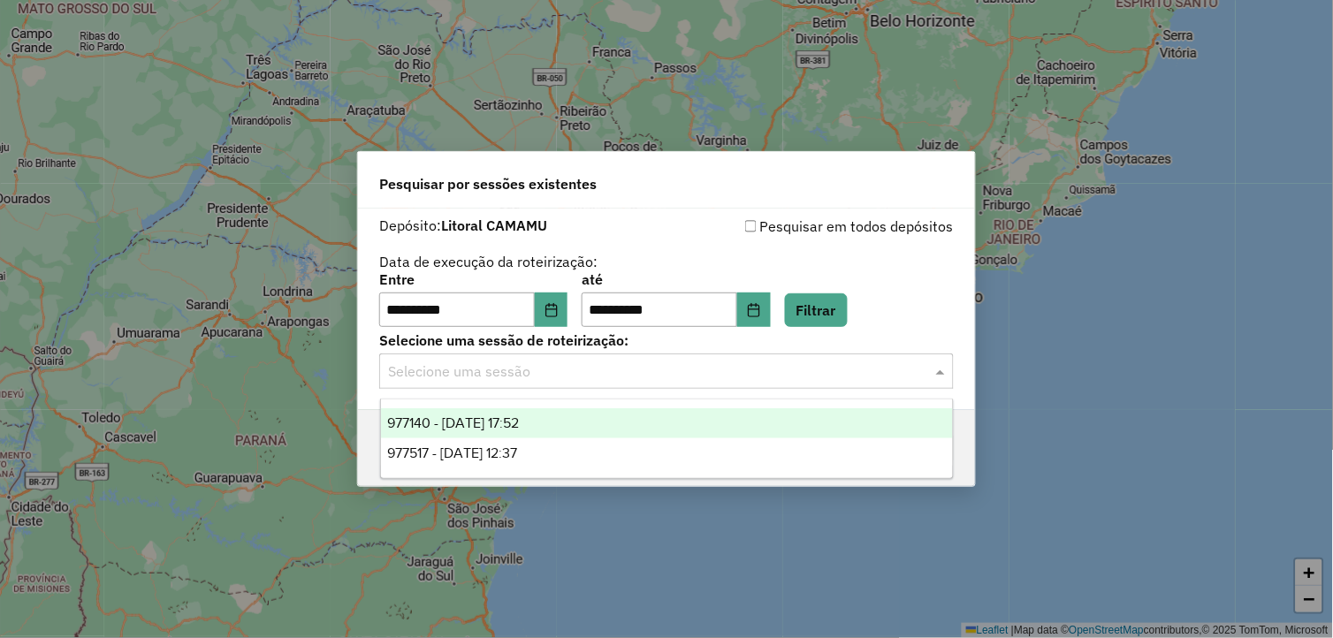
click at [520, 426] on span "977140 - 09/08/2025 17:52" at bounding box center [454, 423] width 132 height 15
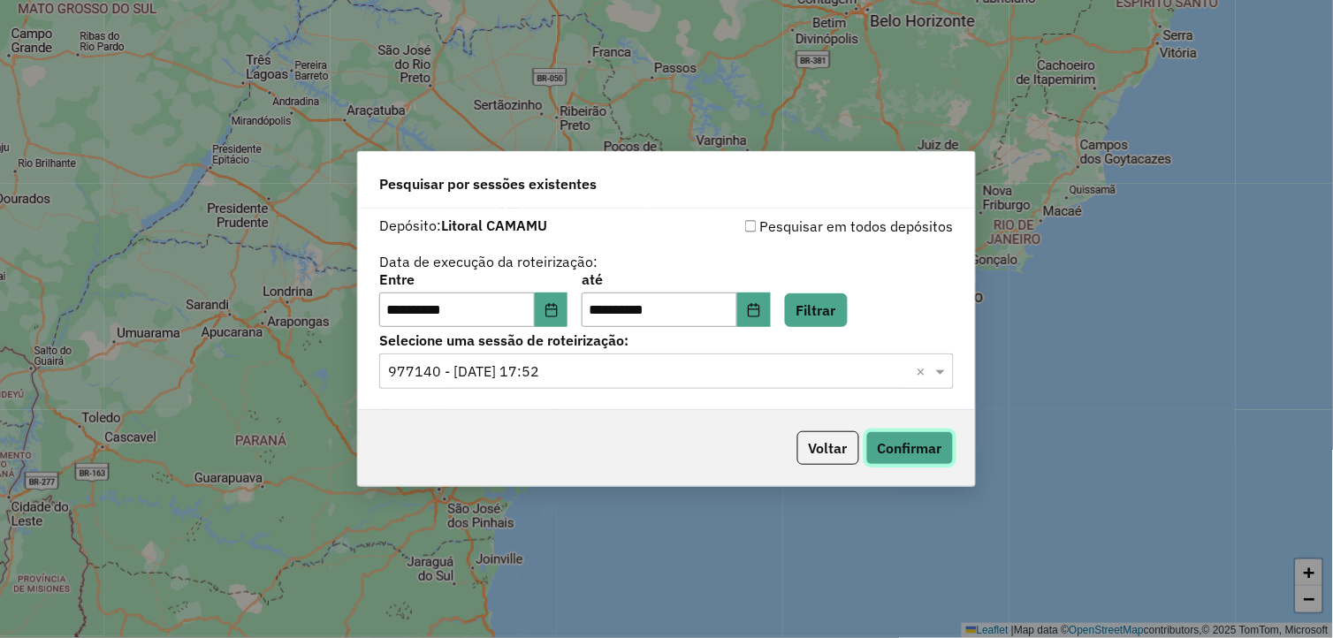
click at [904, 447] on button "Confirmar" at bounding box center [911, 448] width 88 height 34
click at [942, 374] on span at bounding box center [943, 371] width 22 height 21
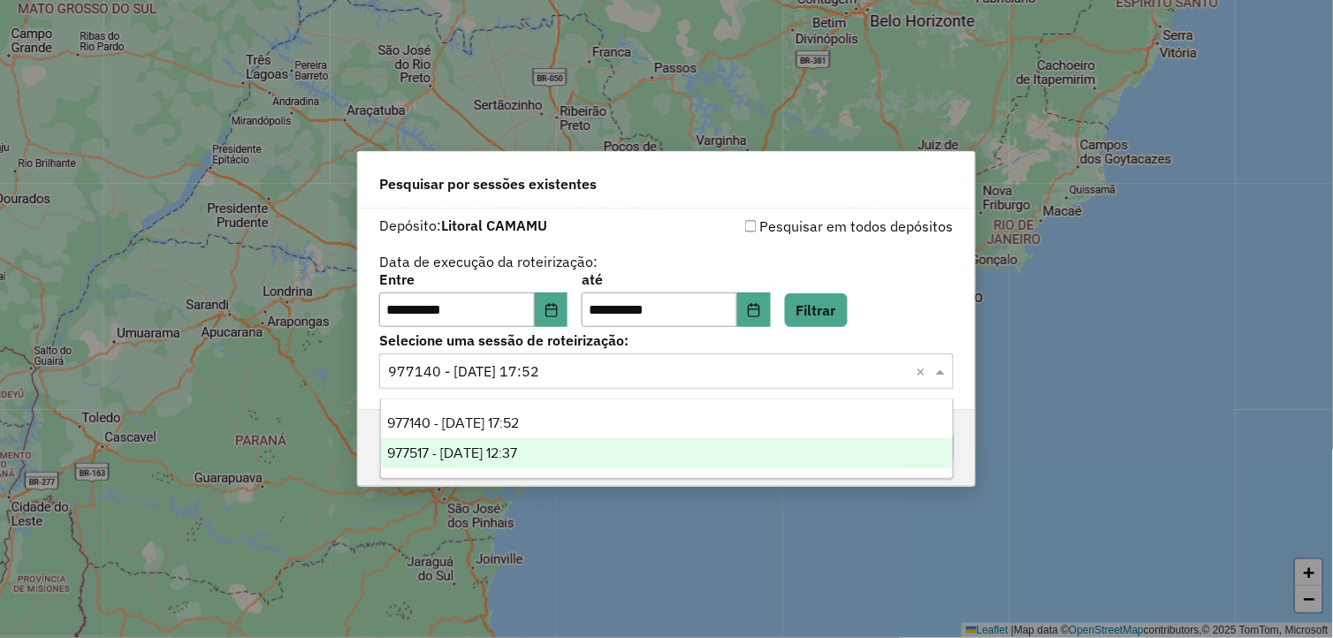
click at [714, 460] on div "977517 - 11/08/2025 12:37" at bounding box center [667, 454] width 573 height 30
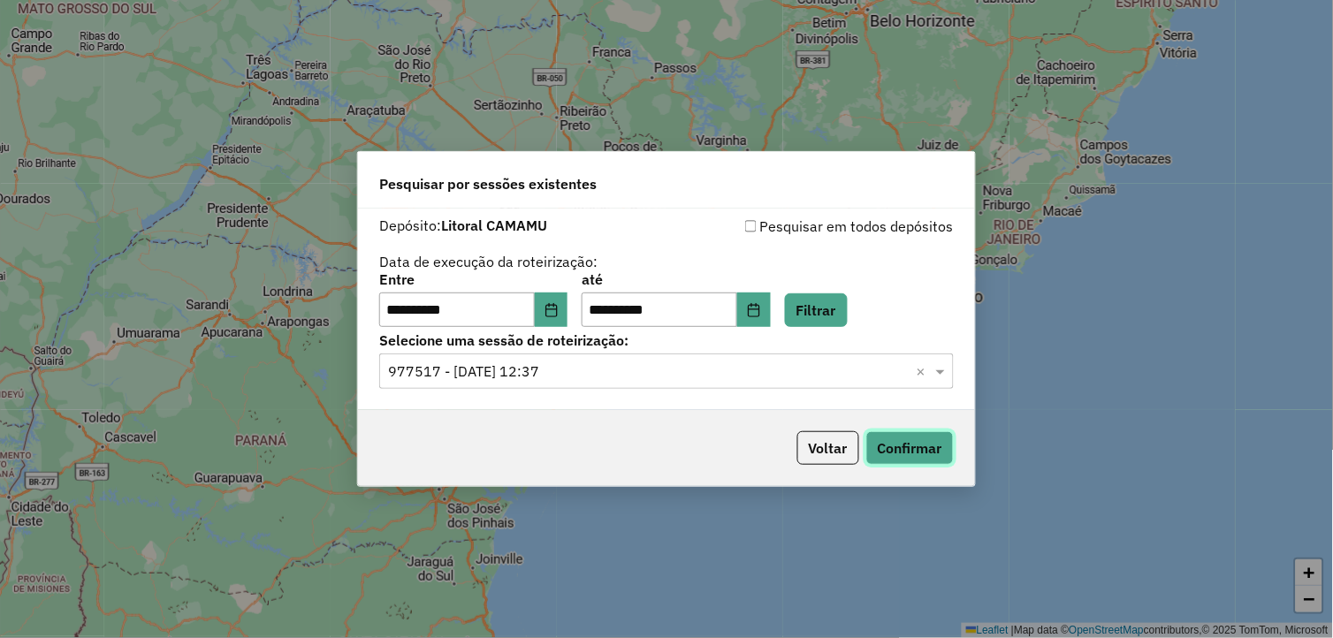
click at [905, 454] on button "Confirmar" at bounding box center [911, 448] width 88 height 34
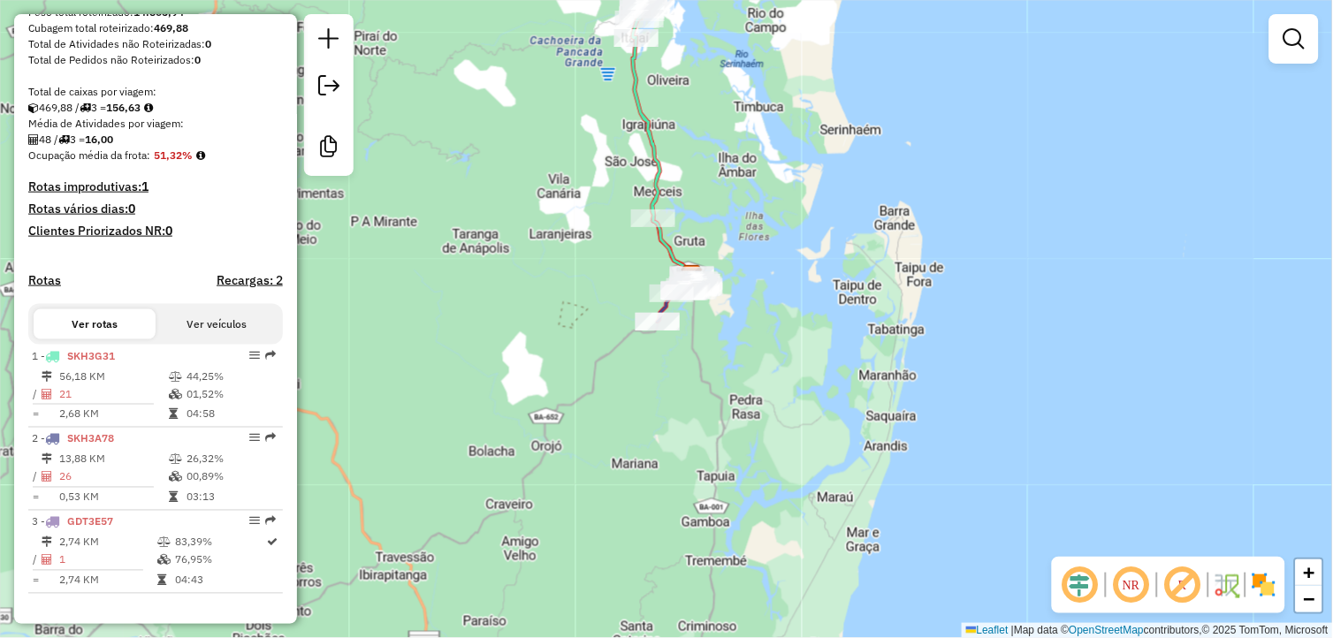
scroll to position [364, 0]
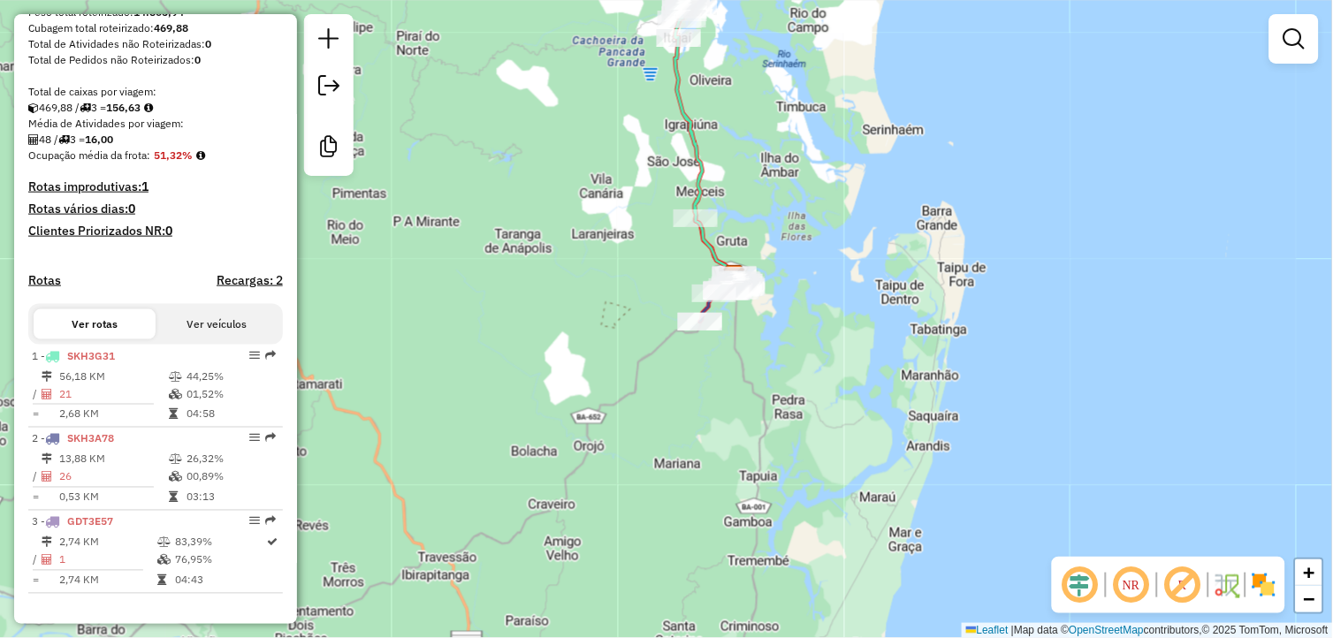
drag, startPoint x: 608, startPoint y: 420, endPoint x: 654, endPoint y: 418, distance: 46.0
click at [654, 418] on div "Janela de atendimento Grade de atendimento Capacidade Transportadoras Veículos …" at bounding box center [666, 319] width 1333 height 638
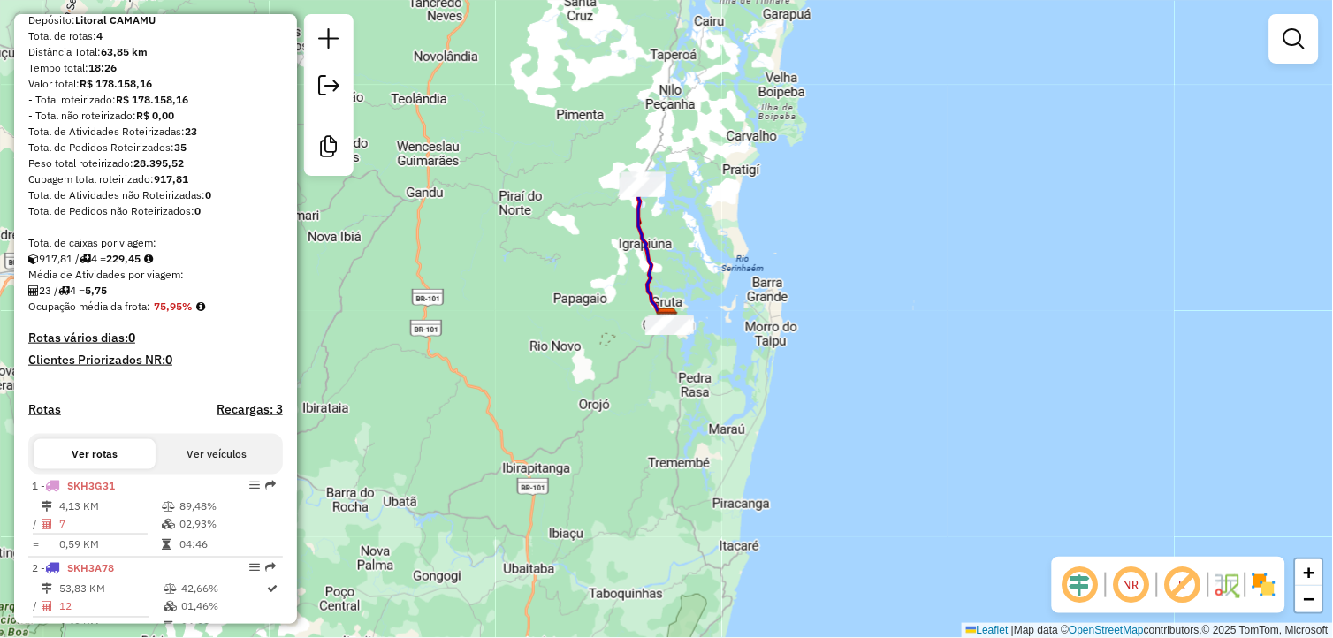
scroll to position [426, 0]
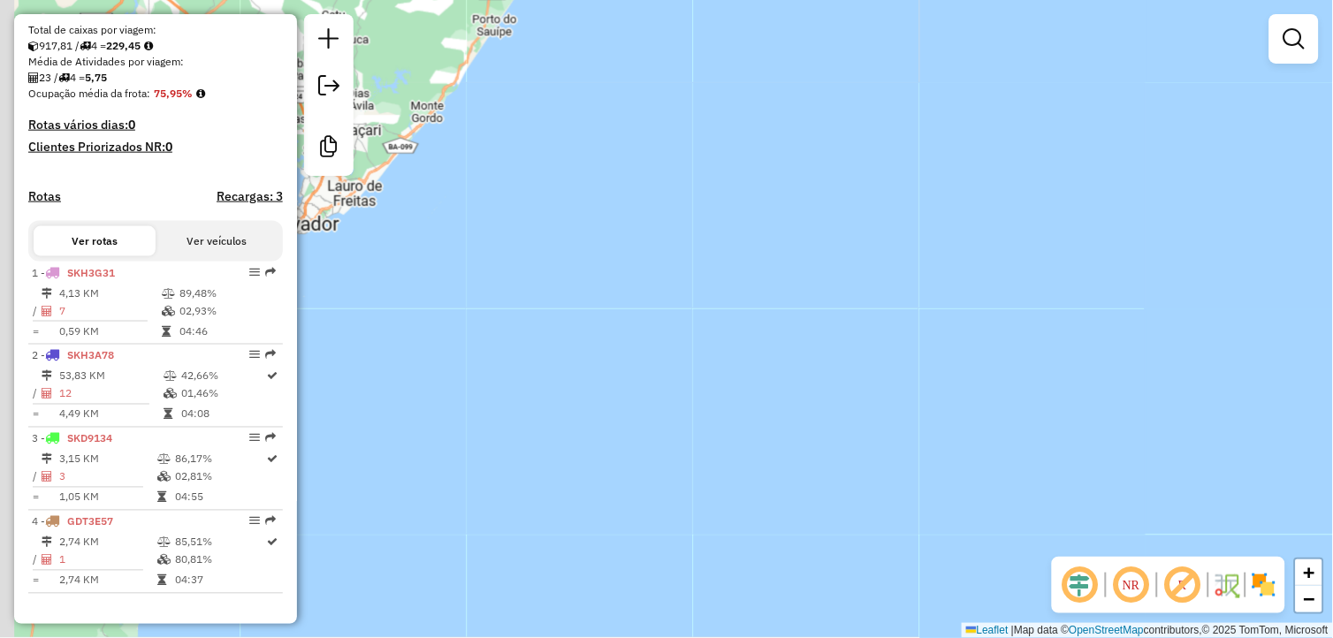
drag, startPoint x: 760, startPoint y: 187, endPoint x: 961, endPoint y: 93, distance: 221.9
click at [935, 157] on div "Janela de atendimento Grade de atendimento Capacidade Transportadoras Veículos …" at bounding box center [666, 319] width 1333 height 638
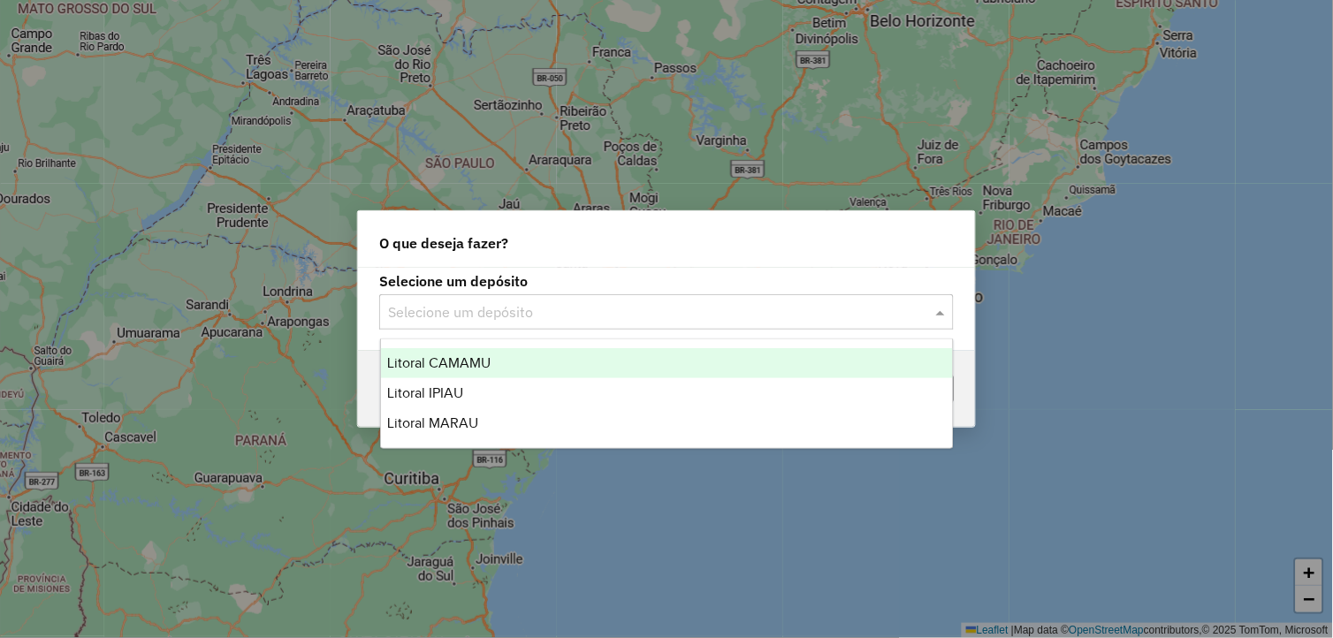
click at [834, 303] on input "text" at bounding box center [649, 312] width 522 height 21
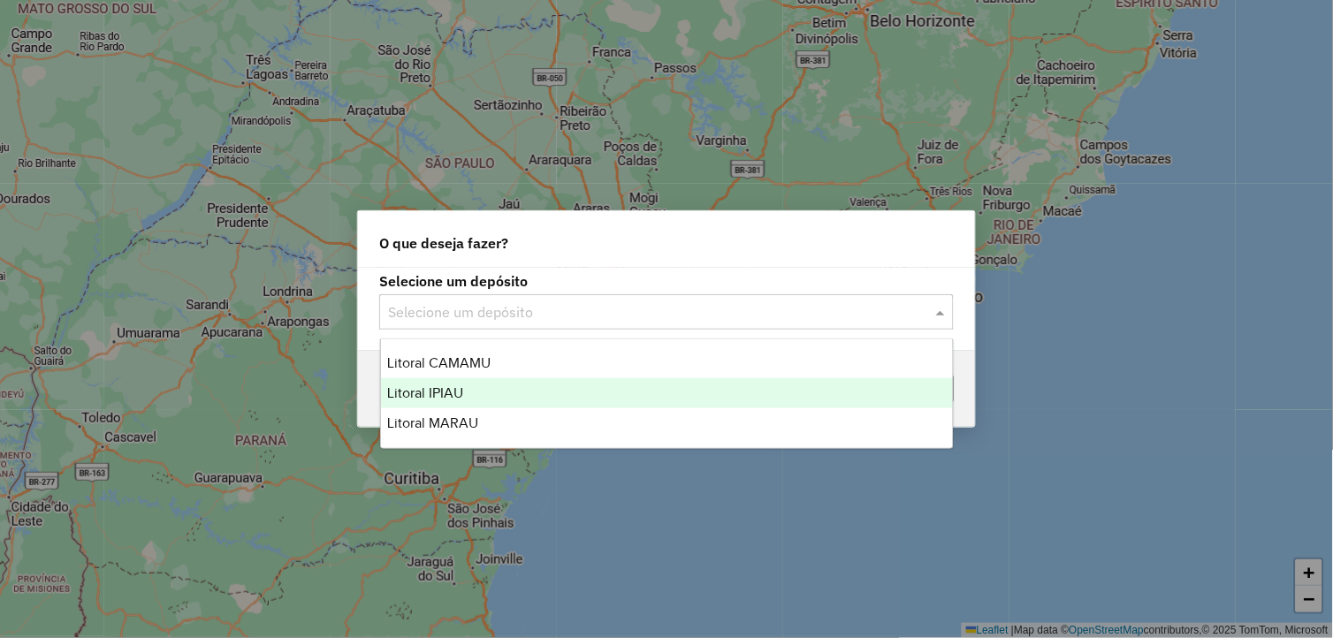
click at [557, 390] on div "Litoral IPIAU" at bounding box center [667, 393] width 573 height 30
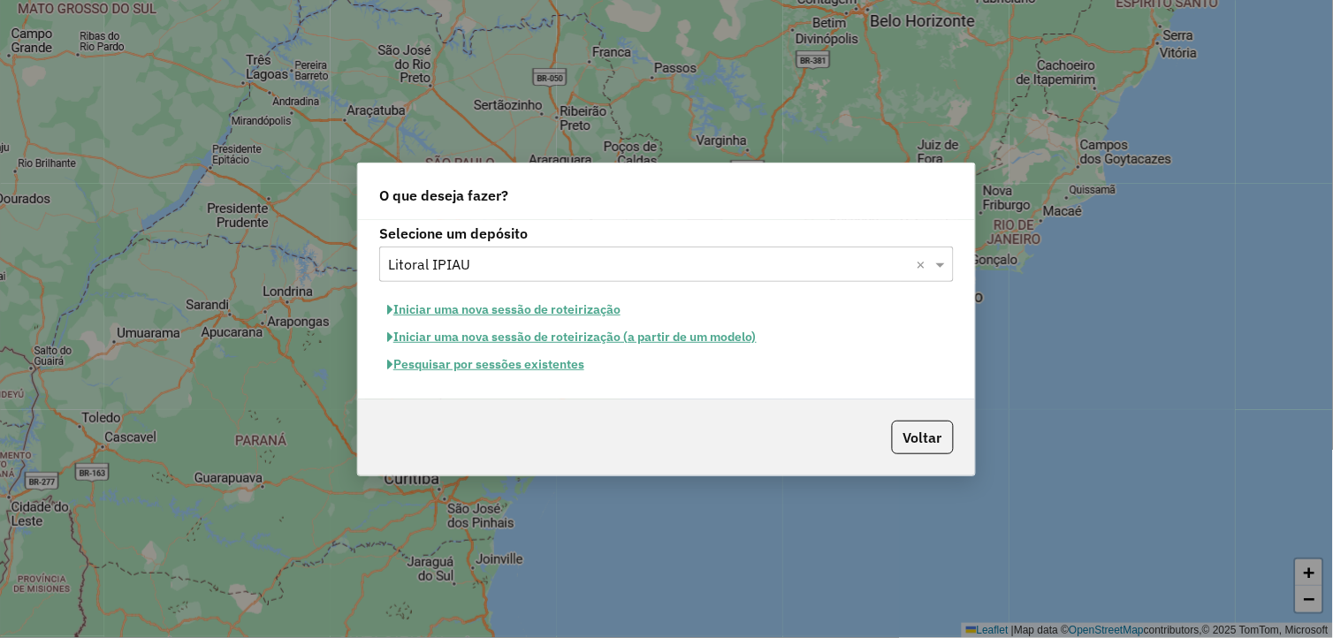
click at [513, 363] on button "Pesquisar por sessões existentes" at bounding box center [485, 364] width 213 height 27
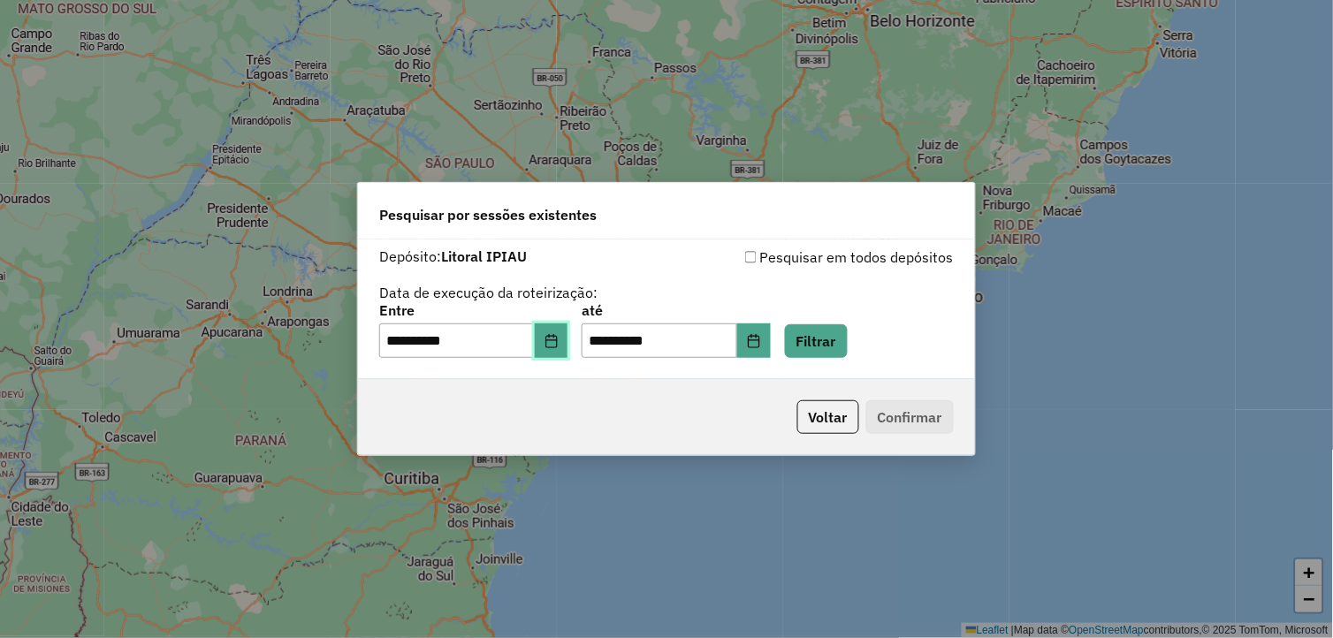
click at [553, 346] on button "Choose Date" at bounding box center [552, 341] width 34 height 35
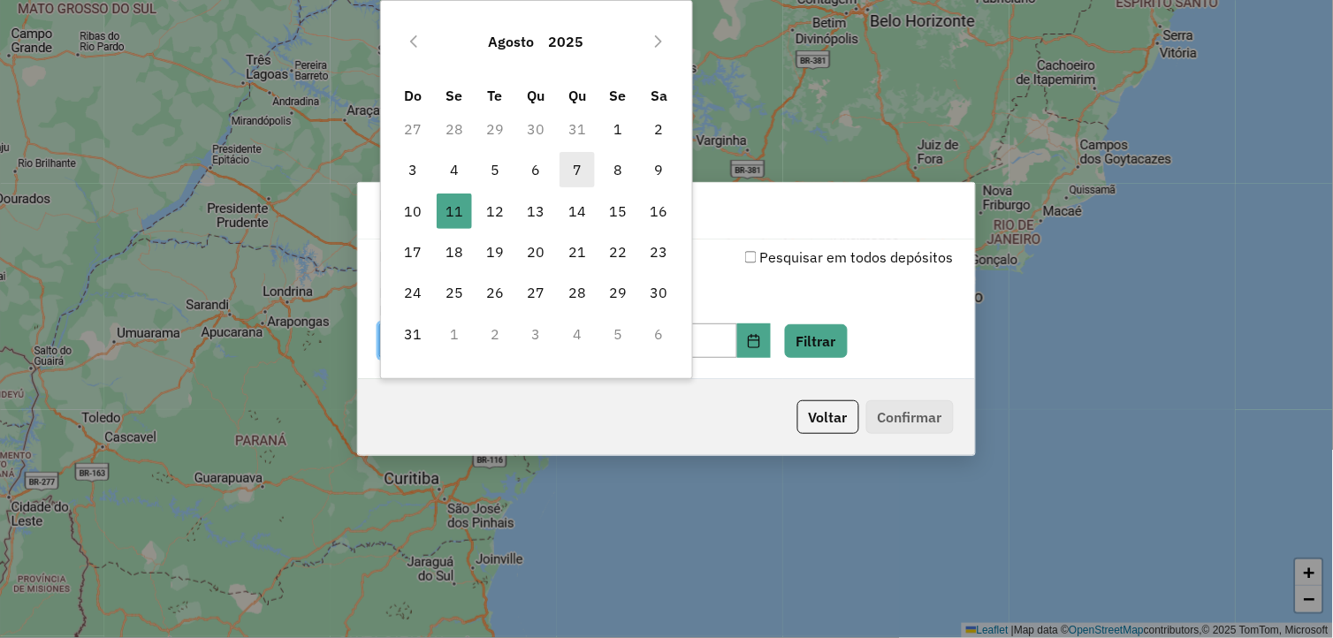
click at [578, 171] on span "7" at bounding box center [577, 169] width 35 height 35
type input "**********"
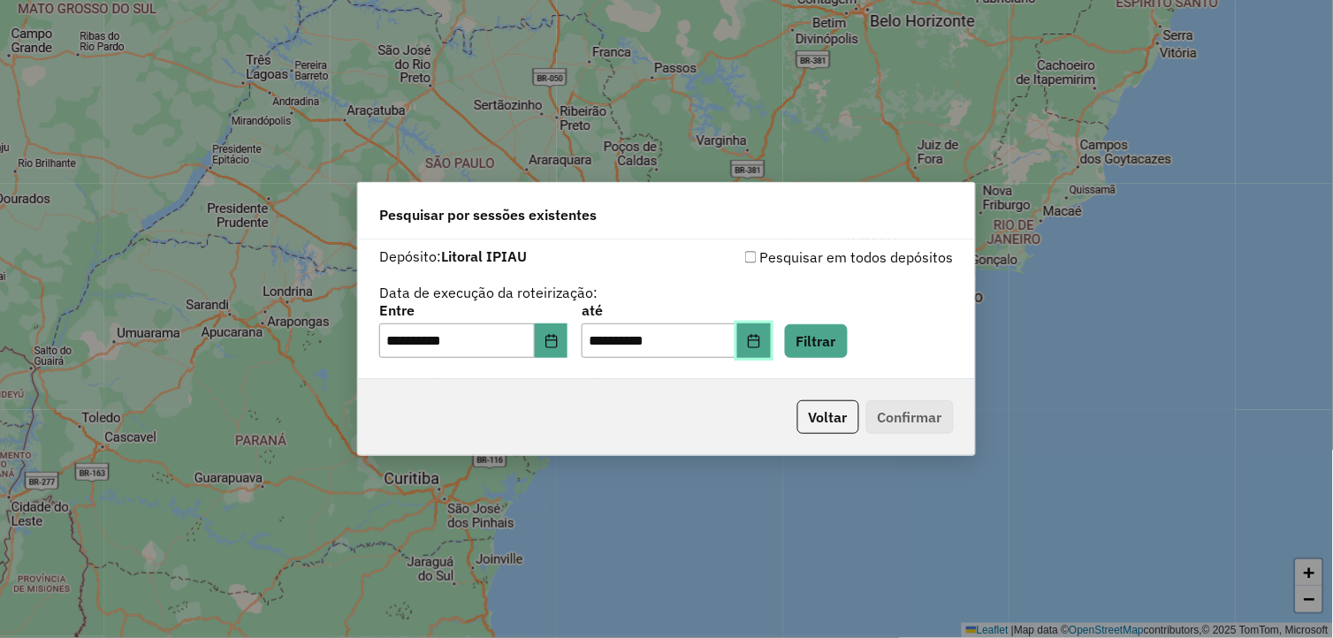
click at [769, 339] on button "Choose Date" at bounding box center [754, 341] width 34 height 35
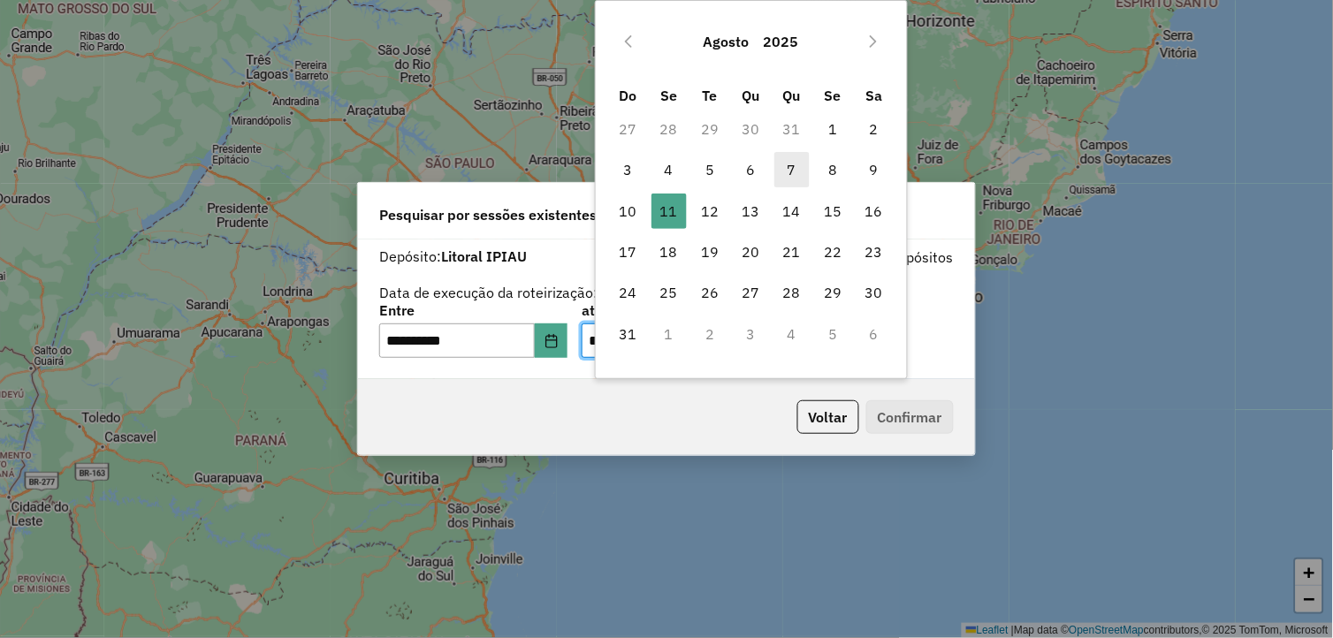
click at [797, 180] on span "7" at bounding box center [792, 169] width 35 height 35
type input "**********"
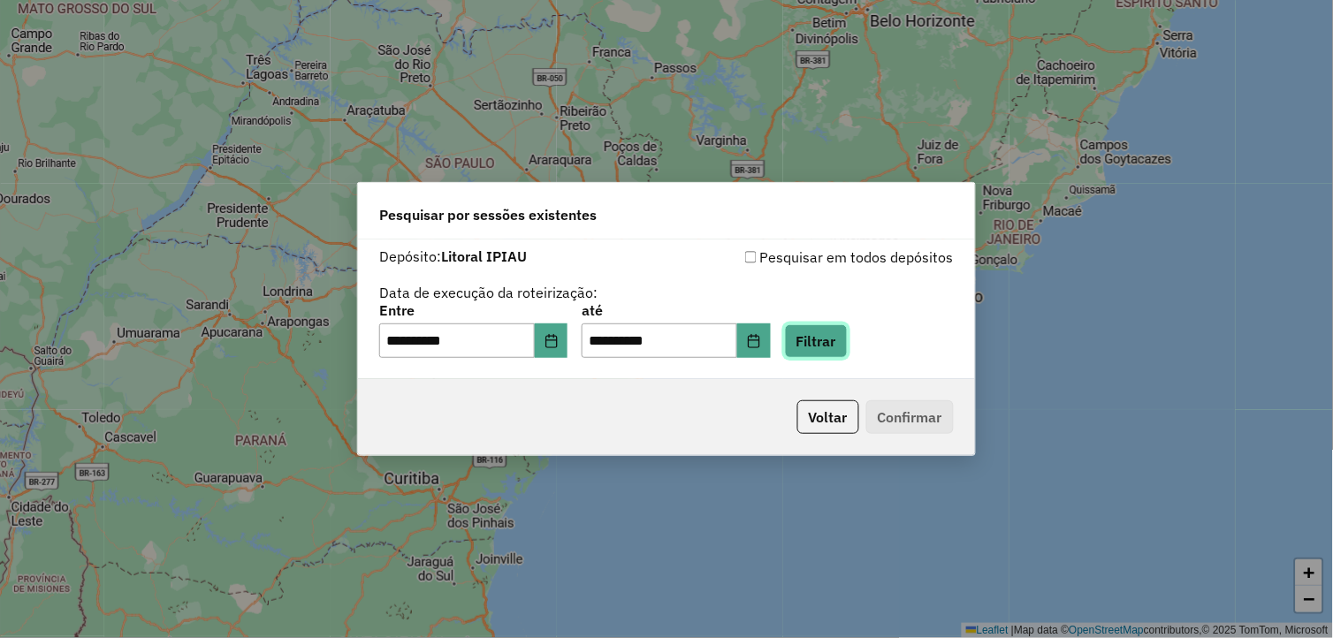
click at [833, 342] on button "Filtrar" at bounding box center [816, 341] width 63 height 34
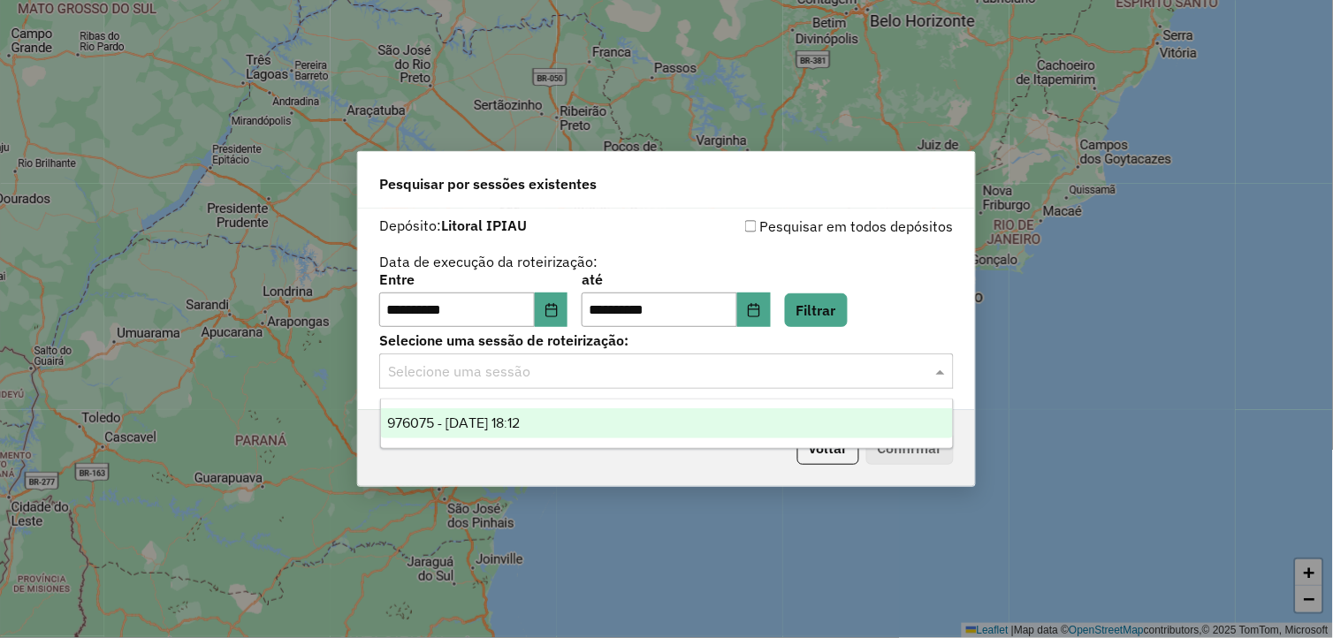
click at [923, 378] on div at bounding box center [666, 371] width 575 height 23
click at [694, 430] on div "976075 - 07/08/2025 18:12" at bounding box center [667, 423] width 573 height 30
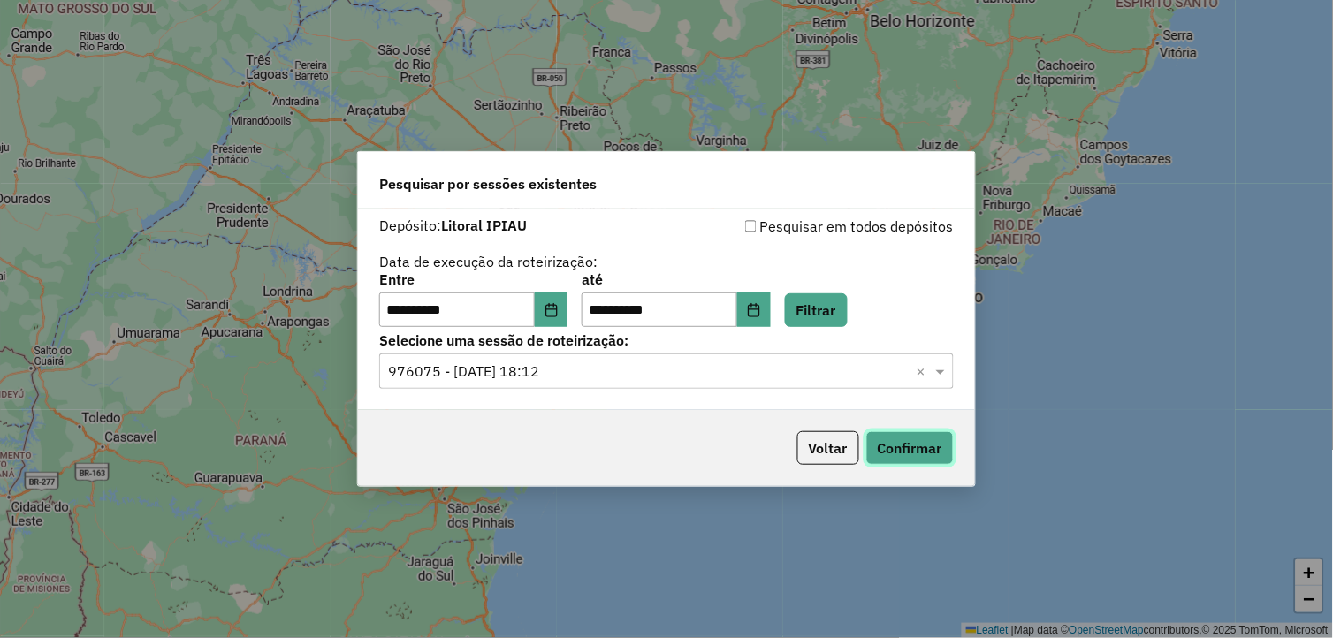
click at [873, 435] on button "Confirmar" at bounding box center [911, 448] width 88 height 34
click at [557, 309] on icon "Choose Date" at bounding box center [551, 310] width 11 height 14
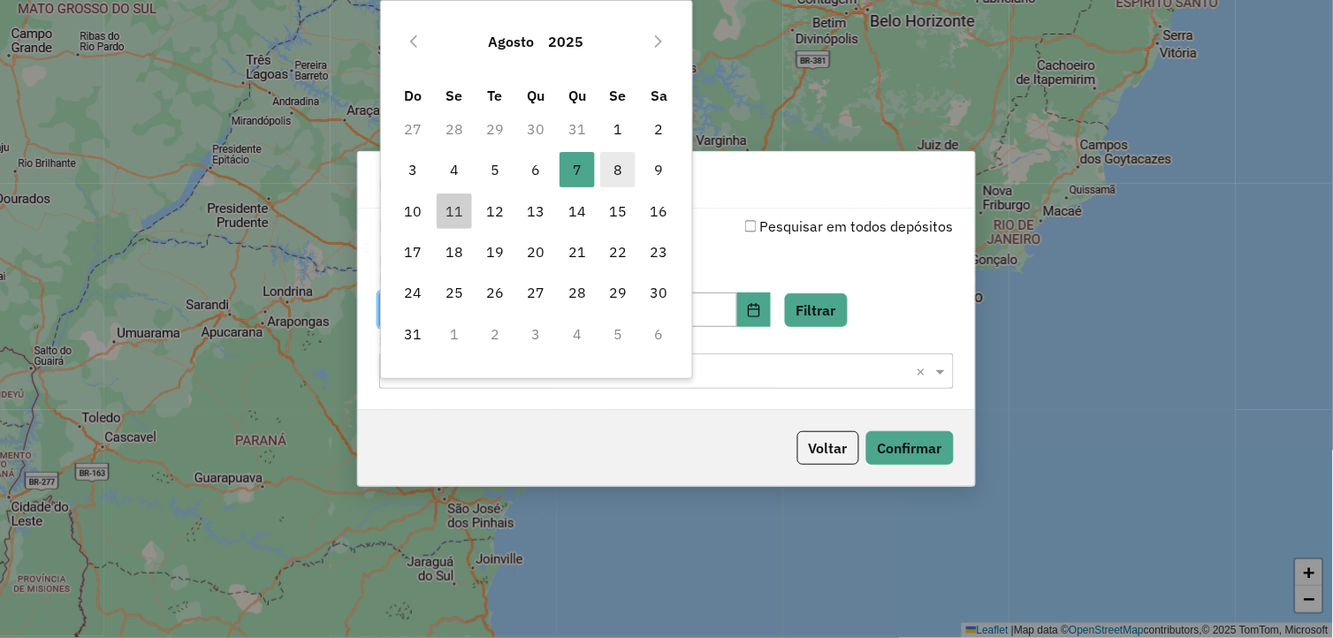
click at [626, 157] on span "8" at bounding box center [617, 169] width 35 height 35
type input "**********"
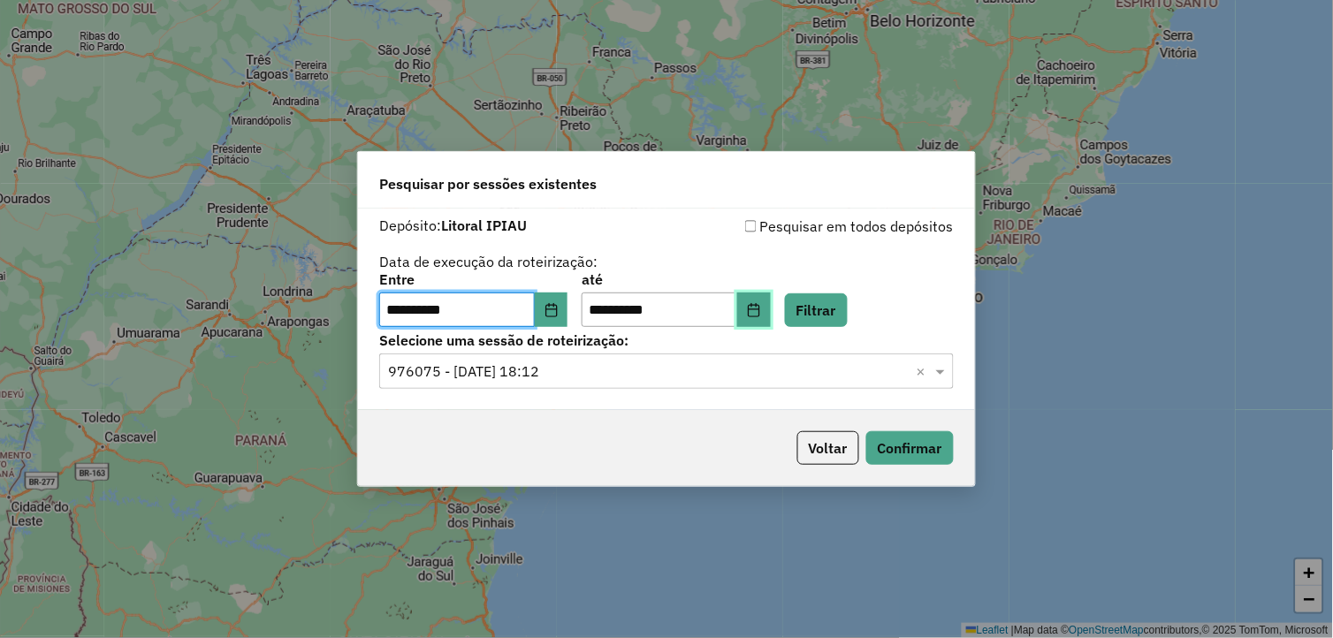
click at [767, 313] on button "Choose Date" at bounding box center [754, 310] width 34 height 35
click at [921, 214] on div "**********" at bounding box center [666, 310] width 617 height 202
click at [848, 312] on button "Filtrar" at bounding box center [816, 311] width 63 height 34
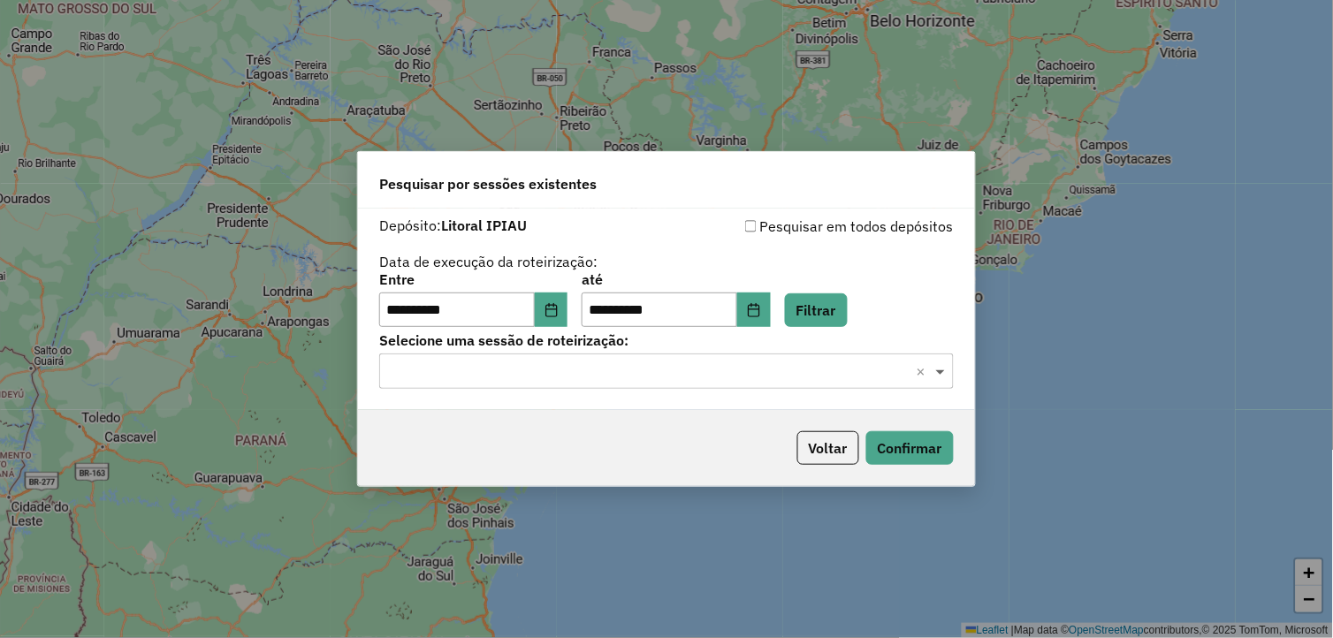
click at [946, 361] on span at bounding box center [943, 371] width 22 height 21
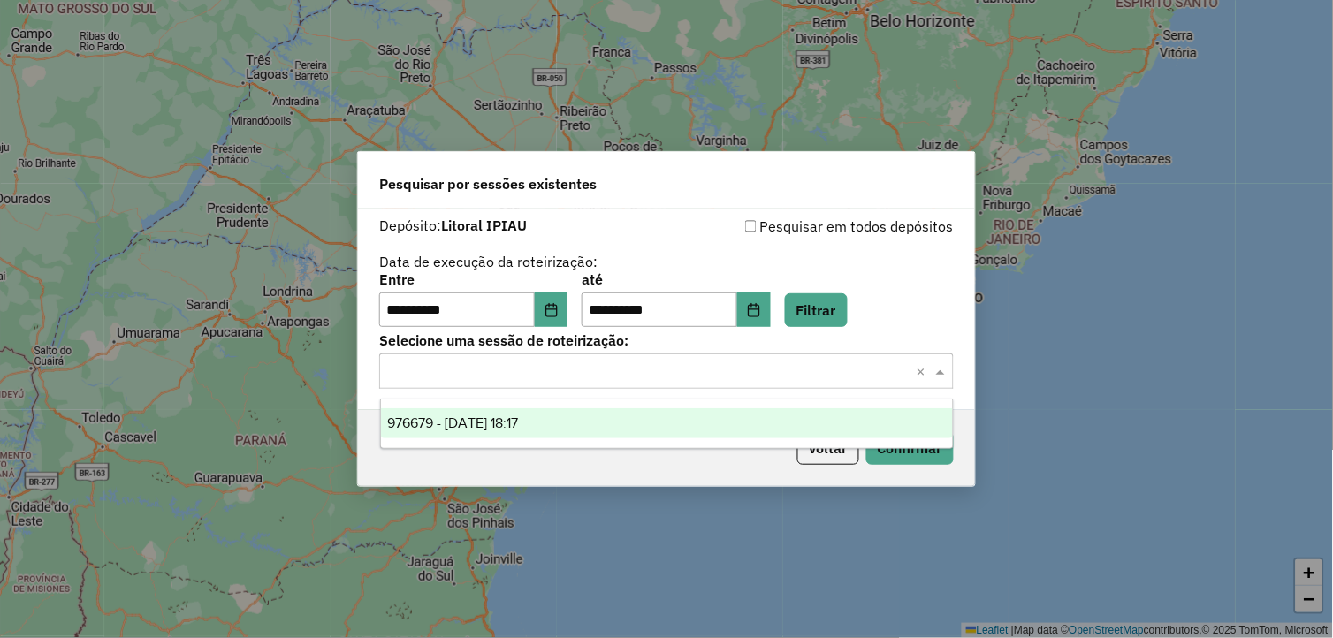
click at [821, 411] on div "976679 - 08/08/2025 18:17" at bounding box center [667, 423] width 573 height 30
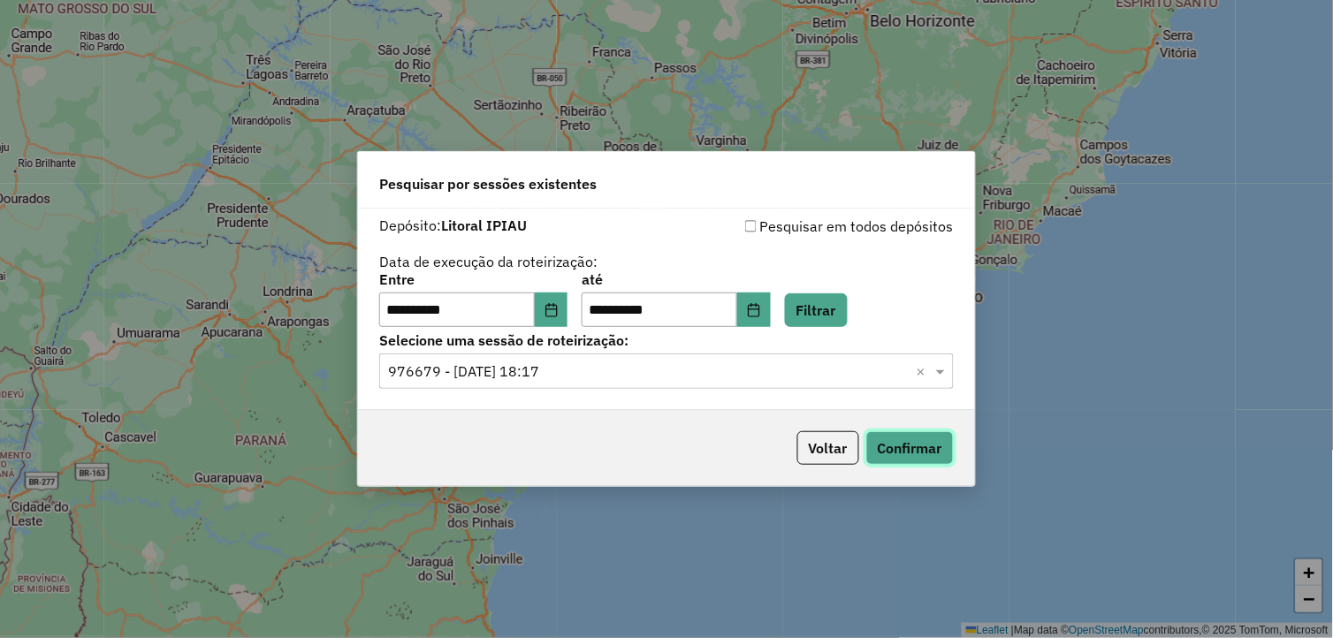
click at [891, 444] on button "Confirmar" at bounding box center [911, 448] width 88 height 34
click at [475, 225] on strong "Litoral IPIAU" at bounding box center [484, 226] width 86 height 18
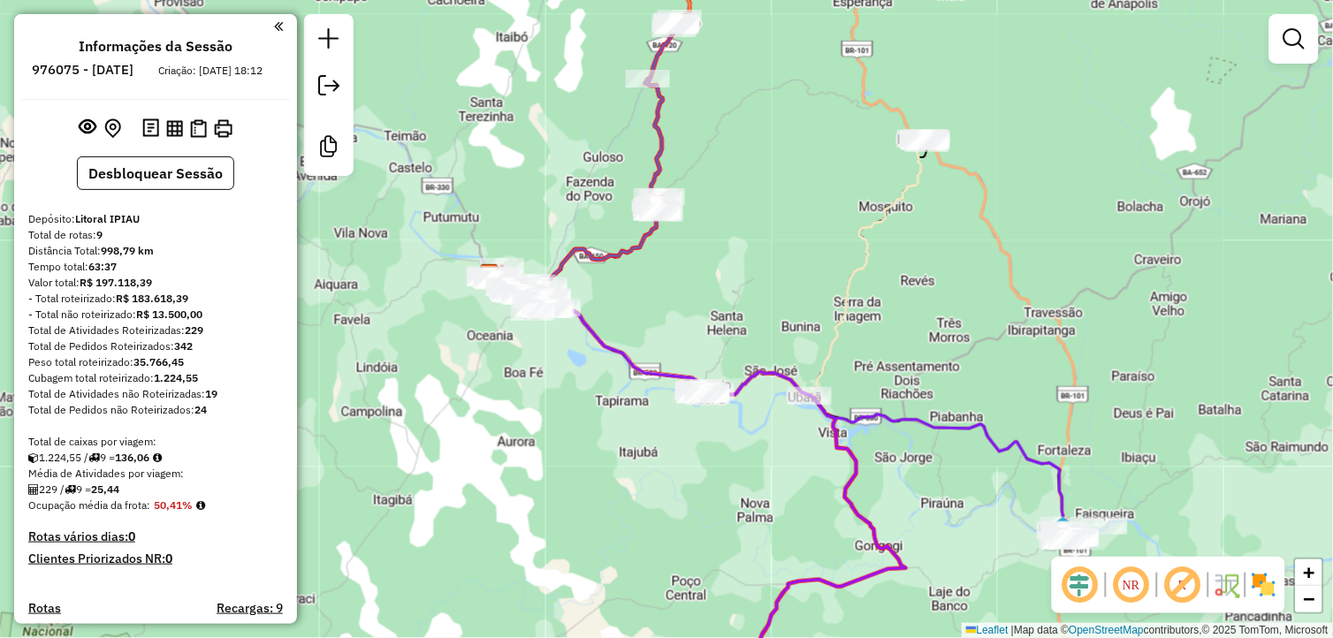
drag, startPoint x: 782, startPoint y: 458, endPoint x: 730, endPoint y: 449, distance: 52.0
click at [730, 449] on div "Janela de atendimento Grade de atendimento Capacidade Transportadoras Veículos …" at bounding box center [666, 319] width 1333 height 638
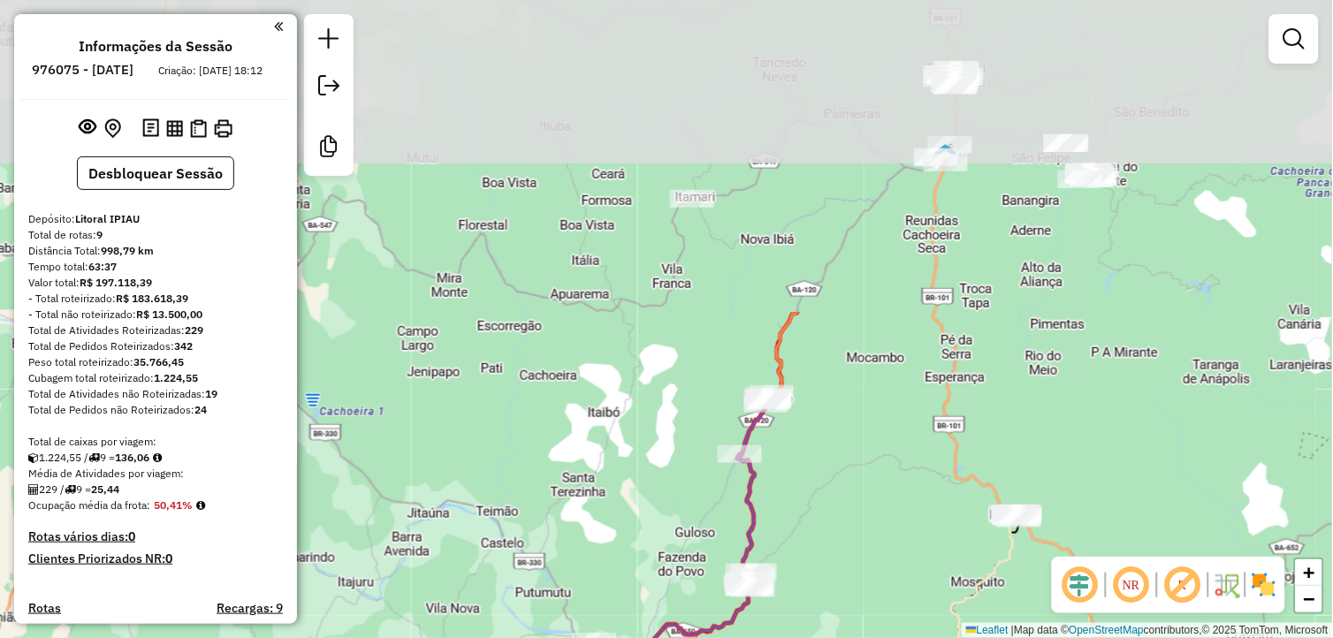
drag, startPoint x: 794, startPoint y: 277, endPoint x: 893, endPoint y: 630, distance: 366.4
click at [893, 630] on div "Janela de atendimento Grade de atendimento Capacidade Transportadoras Veículos …" at bounding box center [666, 319] width 1333 height 638
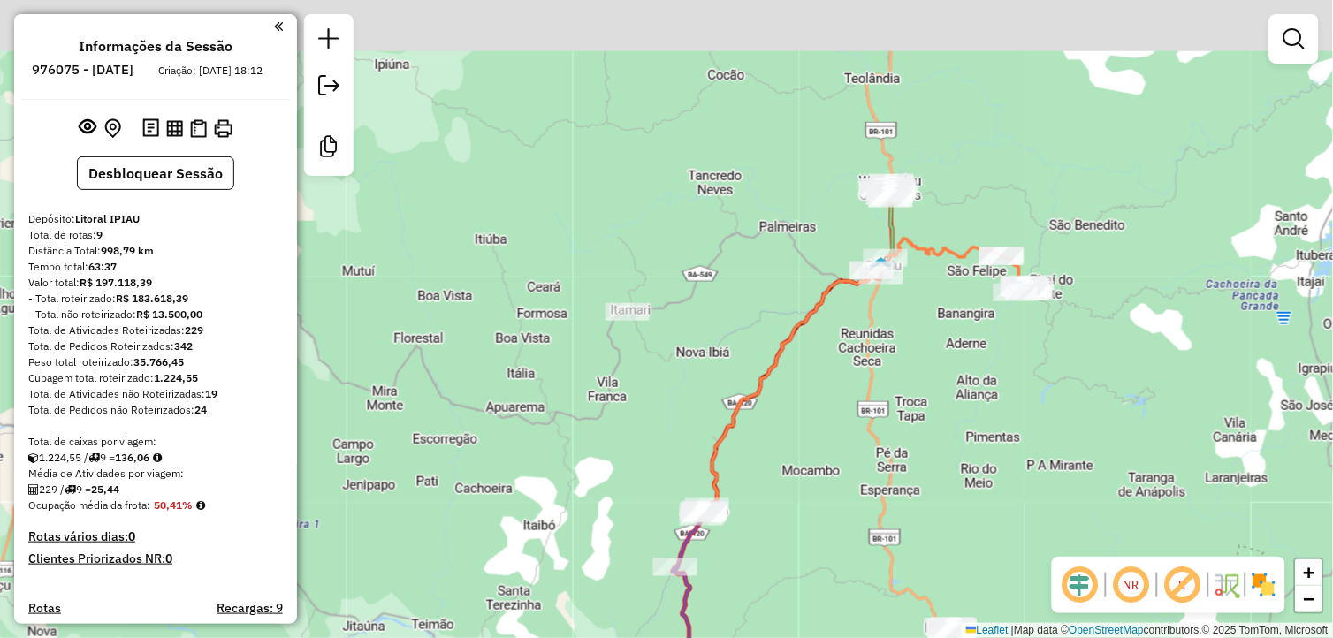
drag, startPoint x: 881, startPoint y: 498, endPoint x: 854, endPoint y: 495, distance: 26.7
click at [860, 516] on div "Janela de atendimento Grade de atendimento Capacidade Transportadoras Veículos …" at bounding box center [666, 319] width 1333 height 638
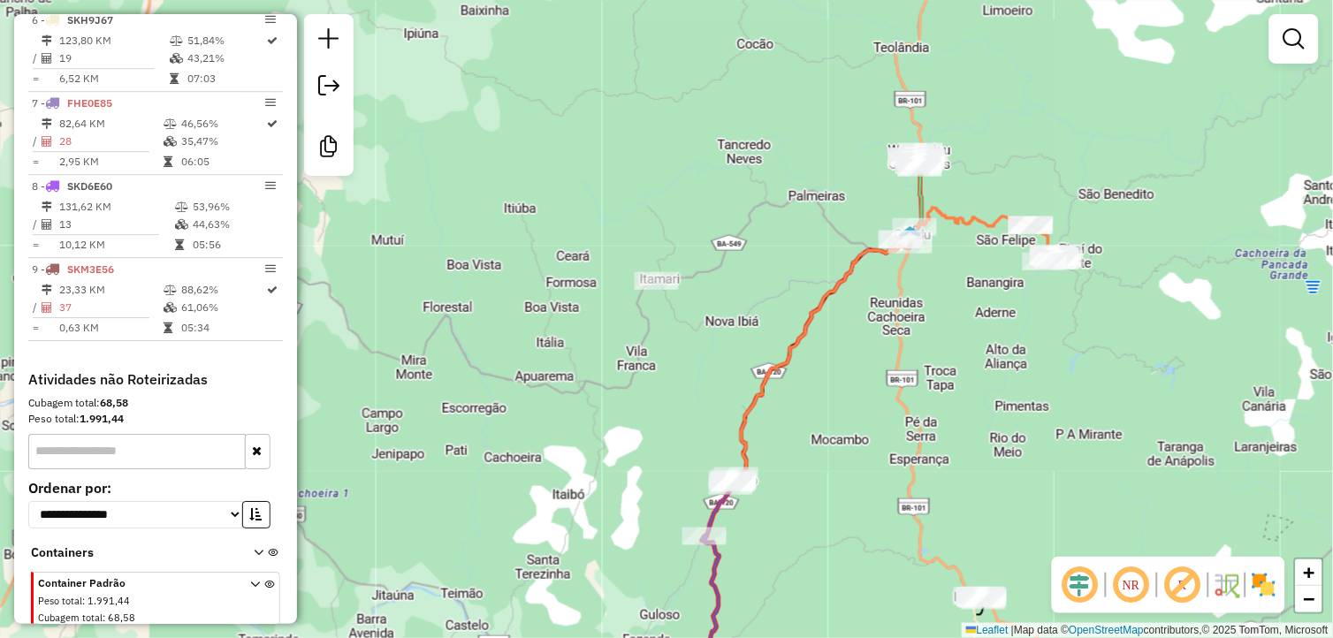
scroll to position [1119, 0]
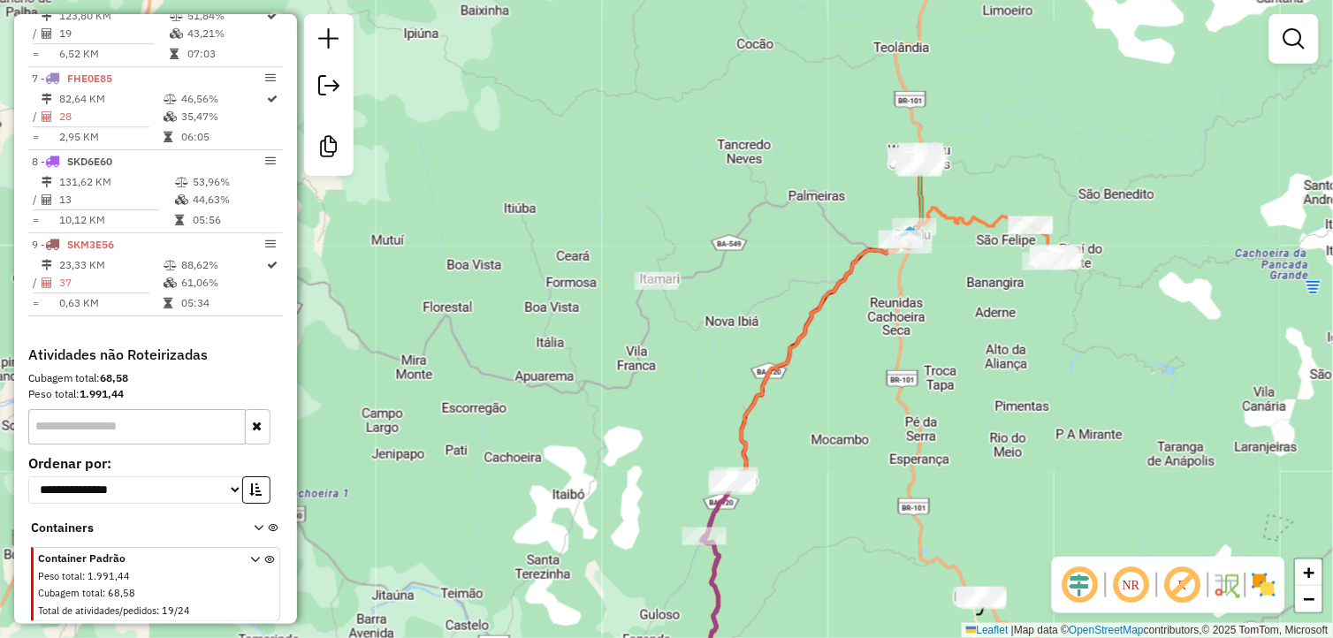
drag, startPoint x: 842, startPoint y: 358, endPoint x: 828, endPoint y: 358, distance: 14.1
click at [828, 358] on div "Janela de atendimento Grade de atendimento Capacidade Transportadoras Veículos …" at bounding box center [666, 319] width 1333 height 638
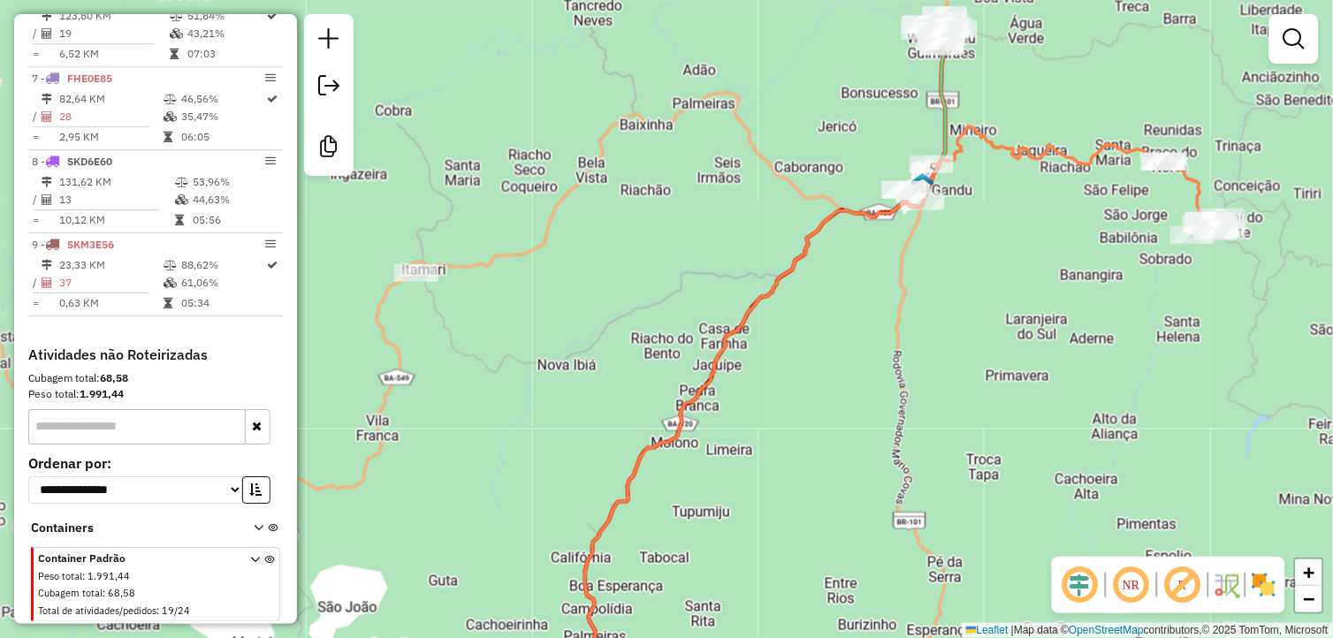
drag, startPoint x: 875, startPoint y: 279, endPoint x: 845, endPoint y: 310, distance: 43.8
click at [845, 310] on div "Janela de atendimento Grade de atendimento Capacidade Transportadoras Veículos …" at bounding box center [666, 319] width 1333 height 638
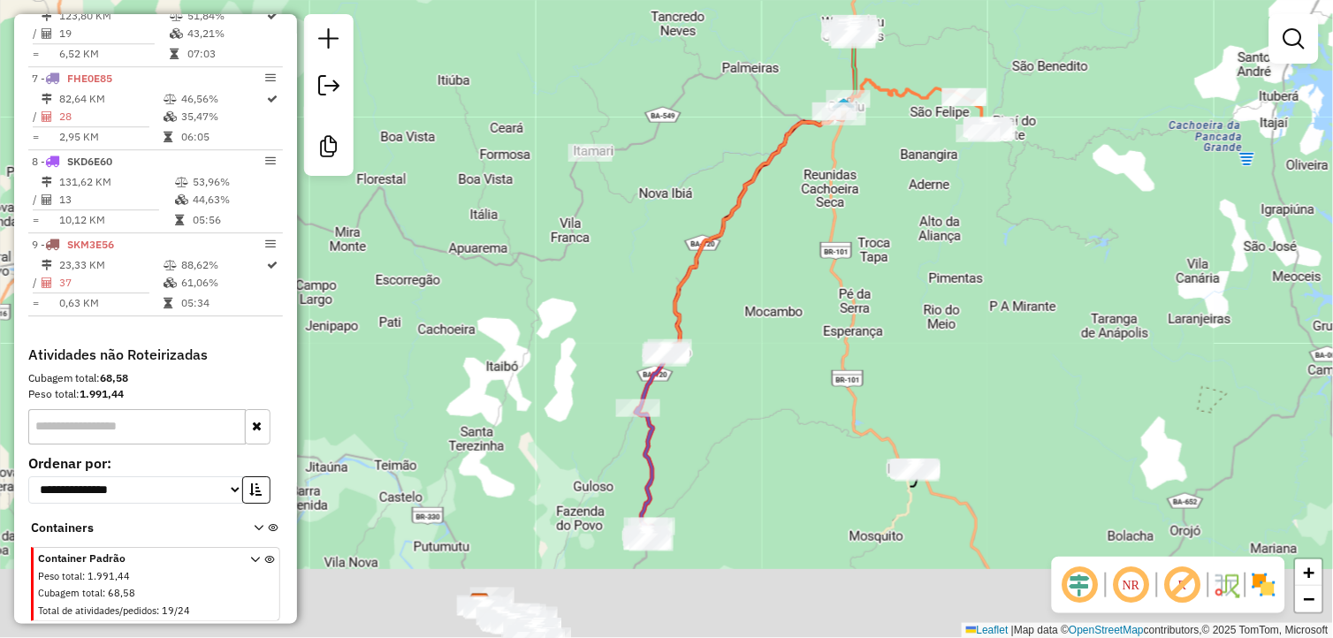
drag, startPoint x: 868, startPoint y: 433, endPoint x: 813, endPoint y: 303, distance: 141.1
click at [813, 303] on div "Janela de atendimento Grade de atendimento Capacidade Transportadoras Veículos …" at bounding box center [666, 319] width 1333 height 638
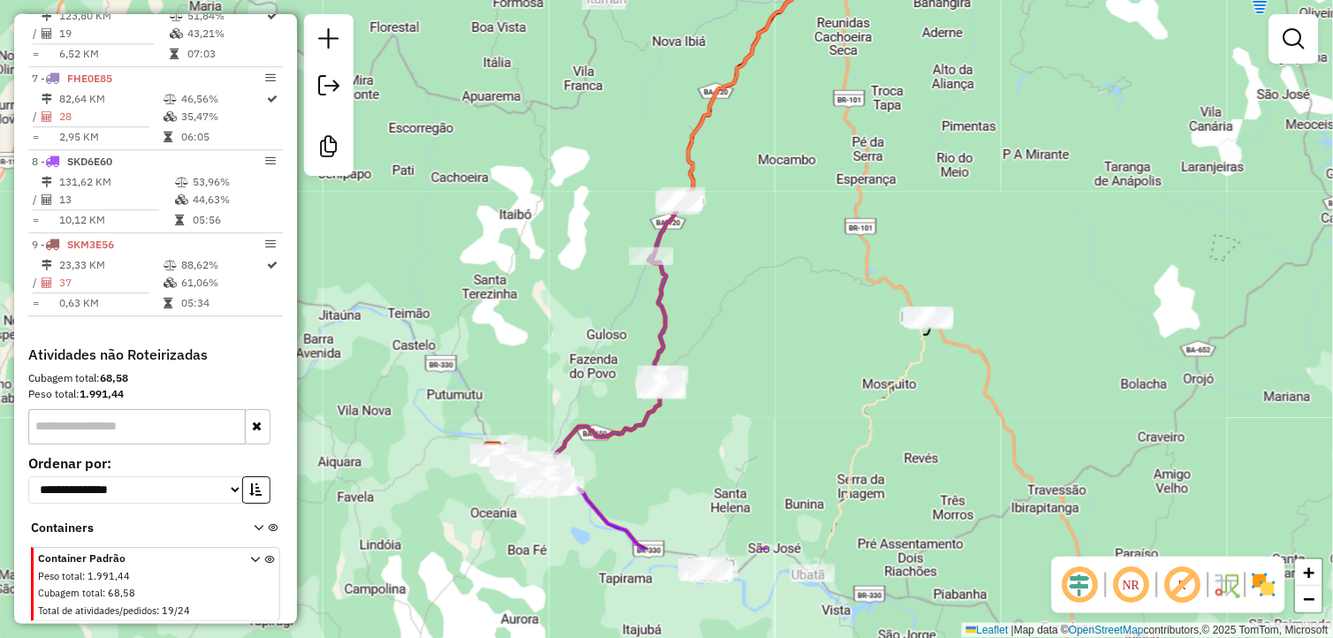
drag, startPoint x: 809, startPoint y: 342, endPoint x: 823, endPoint y: 195, distance: 148.3
click at [823, 195] on div "Janela de atendimento Grade de atendimento Capacidade Transportadoras Veículos …" at bounding box center [666, 319] width 1333 height 638
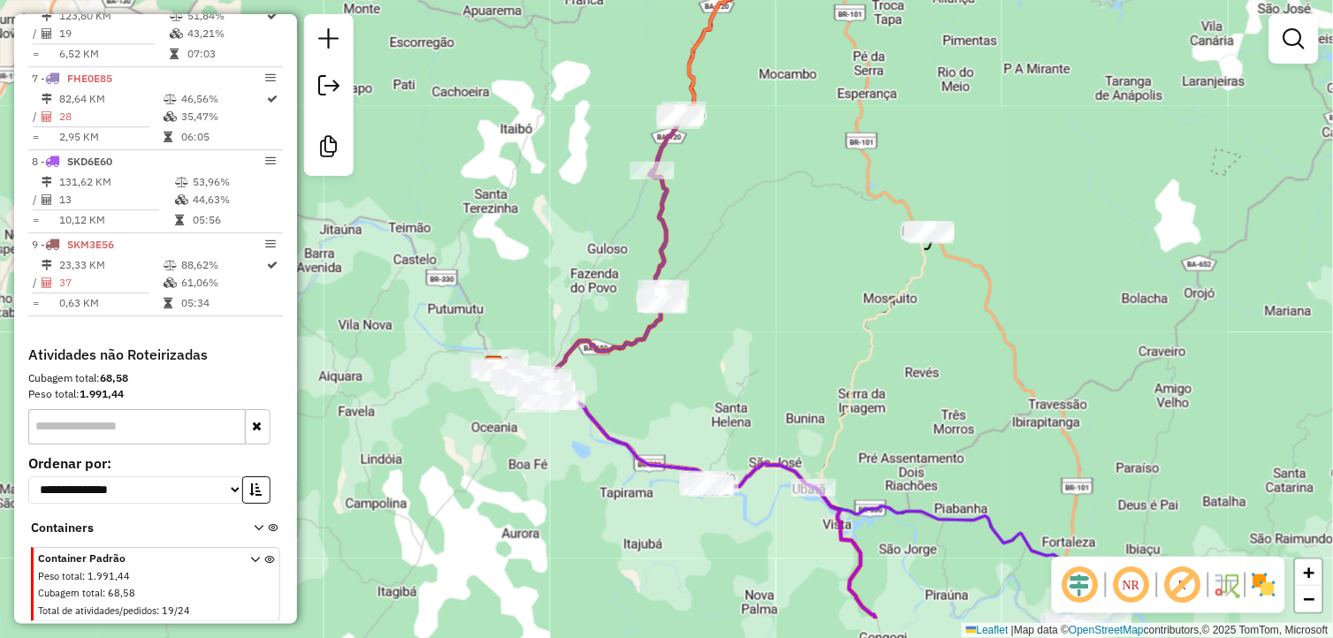
drag, startPoint x: 783, startPoint y: 342, endPoint x: 783, endPoint y: 259, distance: 83.1
click at [783, 259] on div "Janela de atendimento Grade de atendimento Capacidade Transportadoras Veículos …" at bounding box center [666, 319] width 1333 height 638
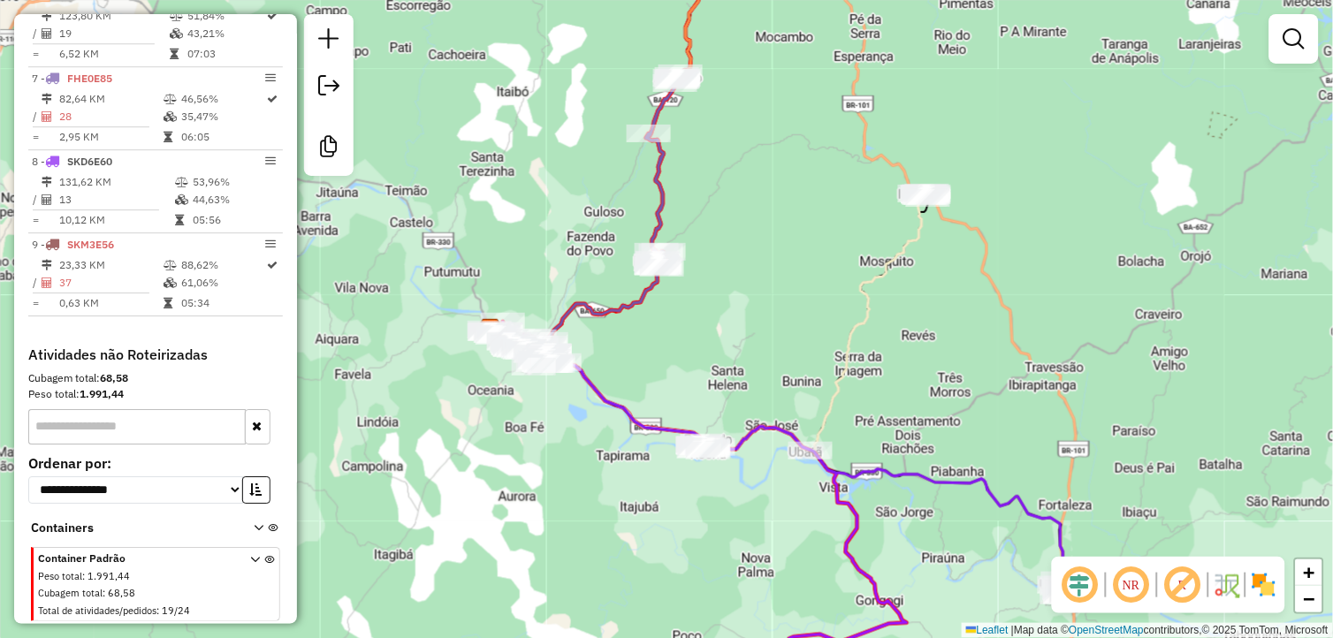
drag, startPoint x: 864, startPoint y: 387, endPoint x: 774, endPoint y: 196, distance: 211.2
click at [775, 198] on div "Janela de atendimento Grade de atendimento Capacidade Transportadoras Veículos …" at bounding box center [666, 319] width 1333 height 638
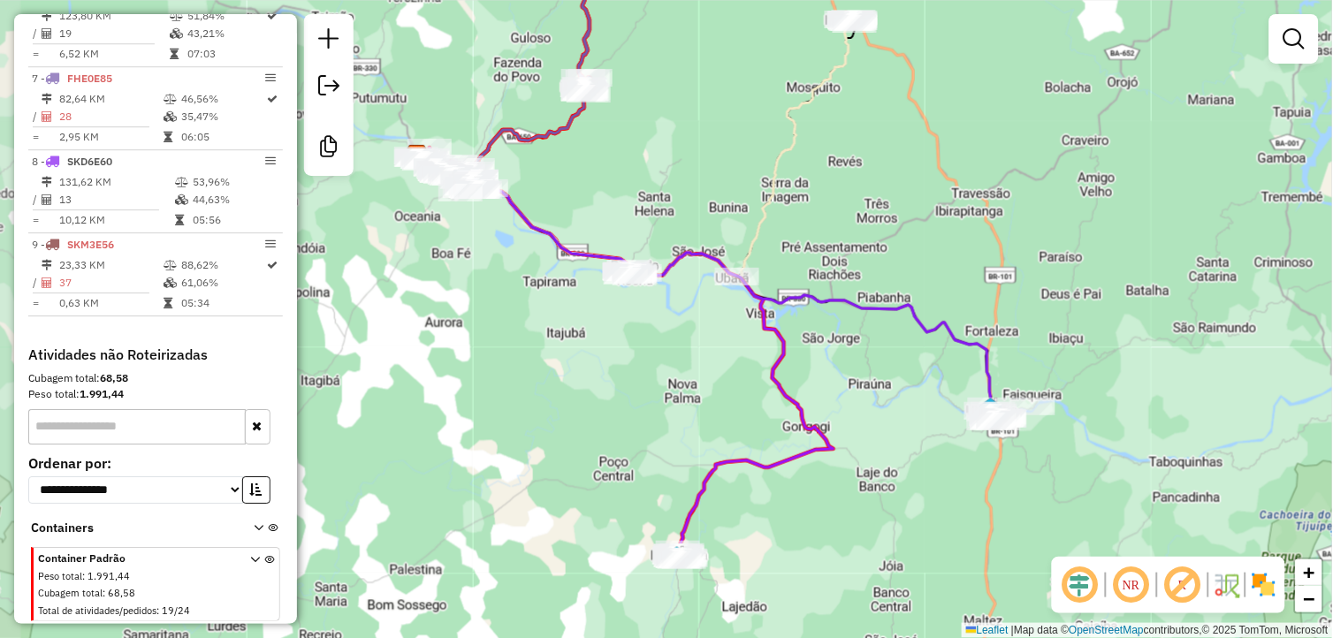
drag, startPoint x: 545, startPoint y: 359, endPoint x: 704, endPoint y: 371, distance: 159.6
click at [704, 371] on div "Janela de atendimento Grade de atendimento Capacidade Transportadoras Veículos …" at bounding box center [666, 319] width 1333 height 638
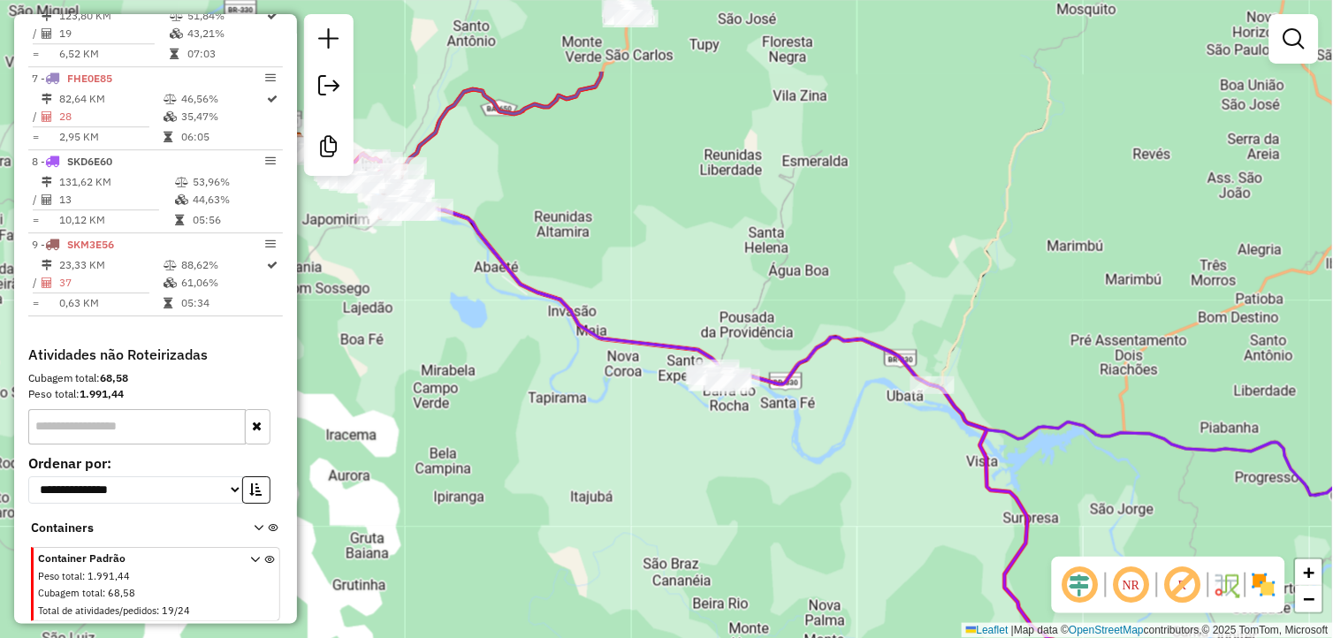
drag, startPoint x: 615, startPoint y: 296, endPoint x: 713, endPoint y: 424, distance: 161.5
click at [713, 424] on div "Janela de atendimento Grade de atendimento Capacidade Transportadoras Veículos …" at bounding box center [666, 319] width 1333 height 638
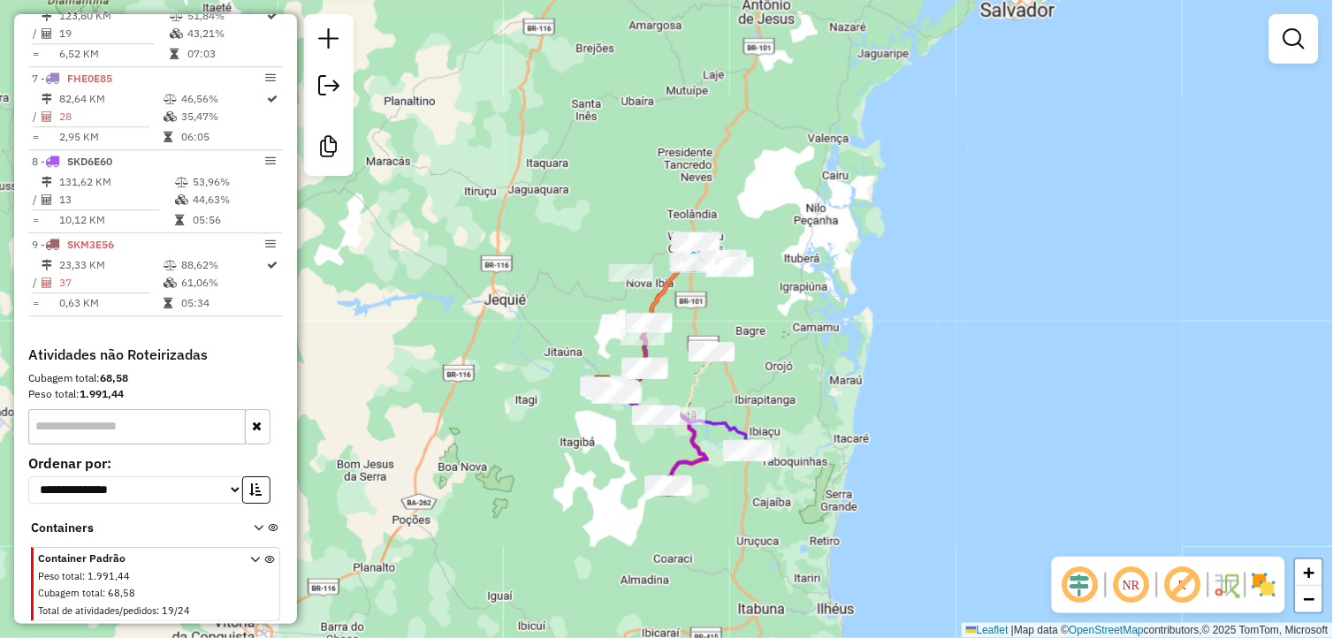
click at [1132, 580] on em at bounding box center [1132, 585] width 42 height 42
click at [1079, 585] on em at bounding box center [1080, 585] width 42 height 42
click at [1081, 589] on em at bounding box center [1080, 585] width 42 height 42
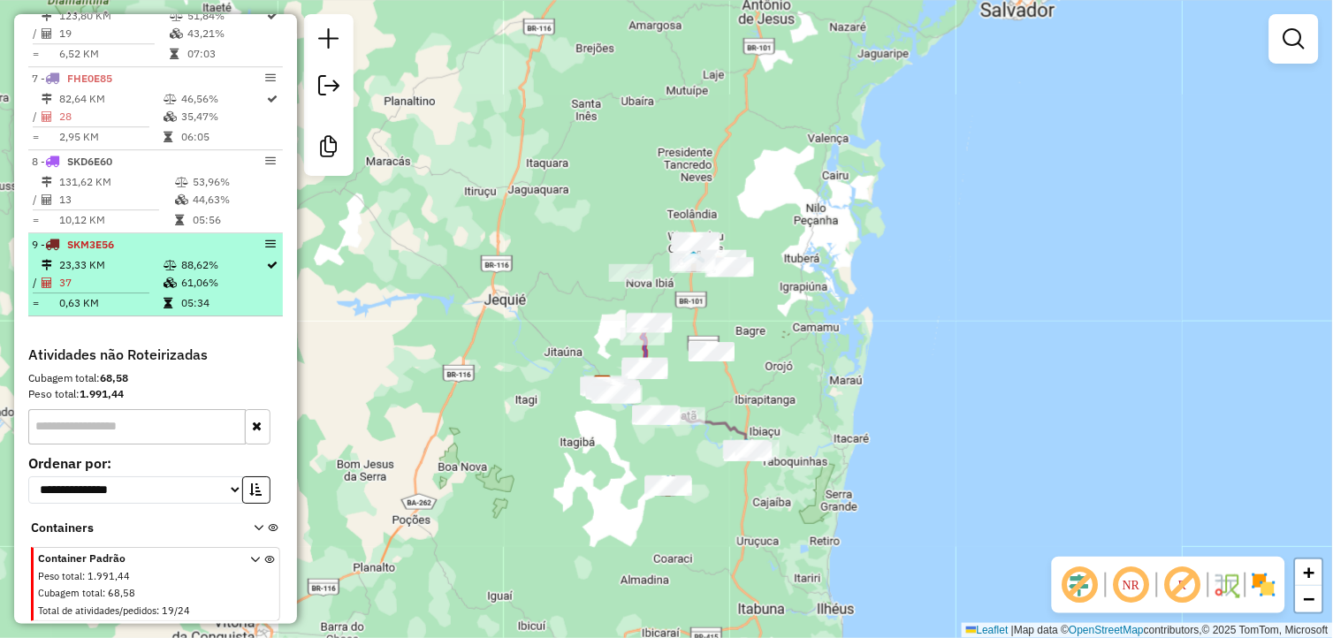
click at [268, 271] on icon at bounding box center [273, 265] width 11 height 11
select select "**********"
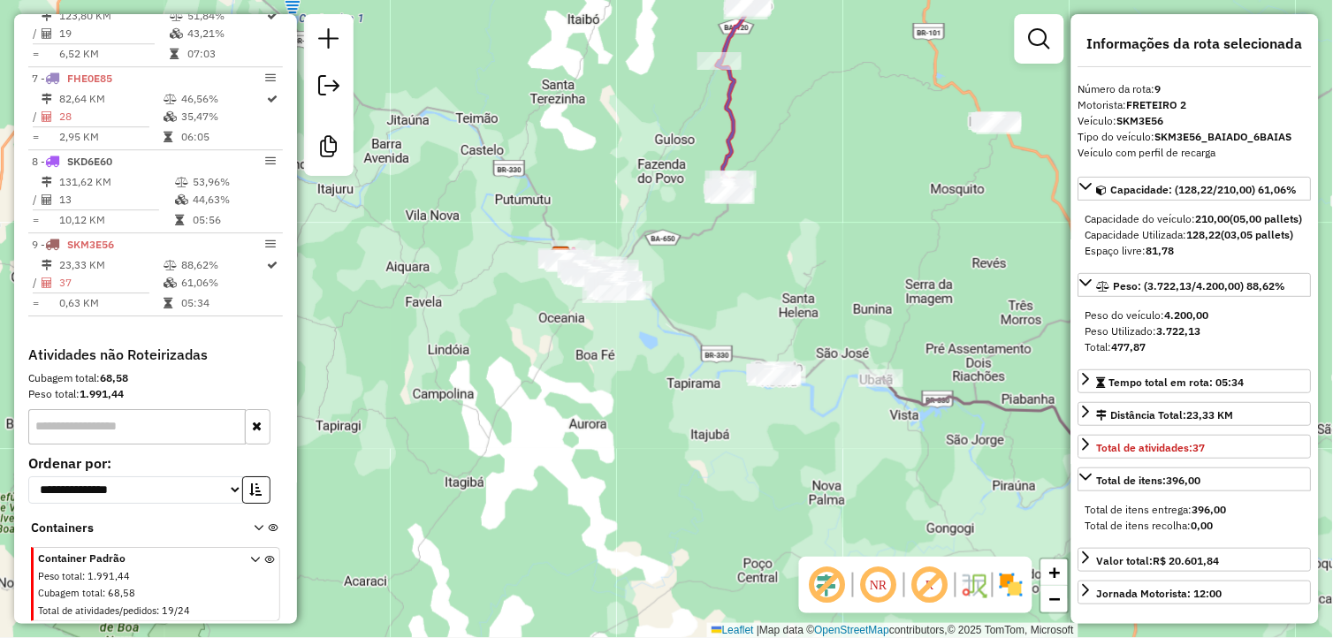
drag, startPoint x: 545, startPoint y: 477, endPoint x: 480, endPoint y: 283, distance: 205.0
click at [480, 283] on div "Janela de atendimento Grade de atendimento Capacidade Transportadoras Veículos …" at bounding box center [666, 319] width 1333 height 638
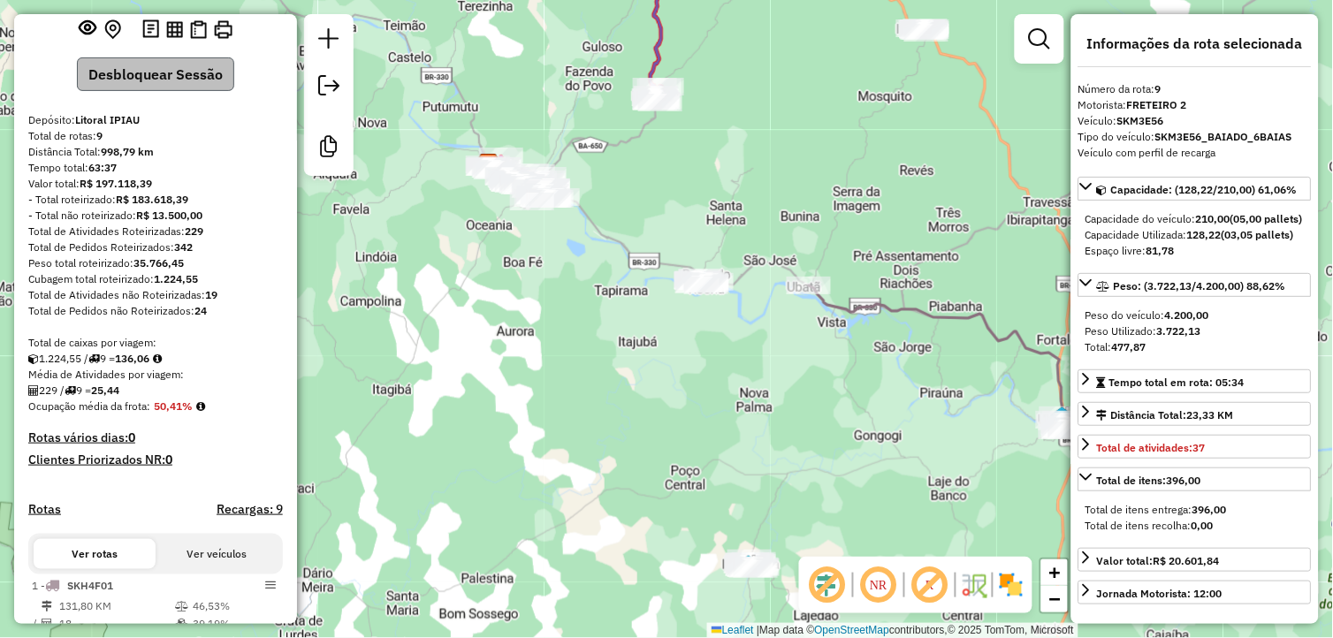
scroll to position [0, 0]
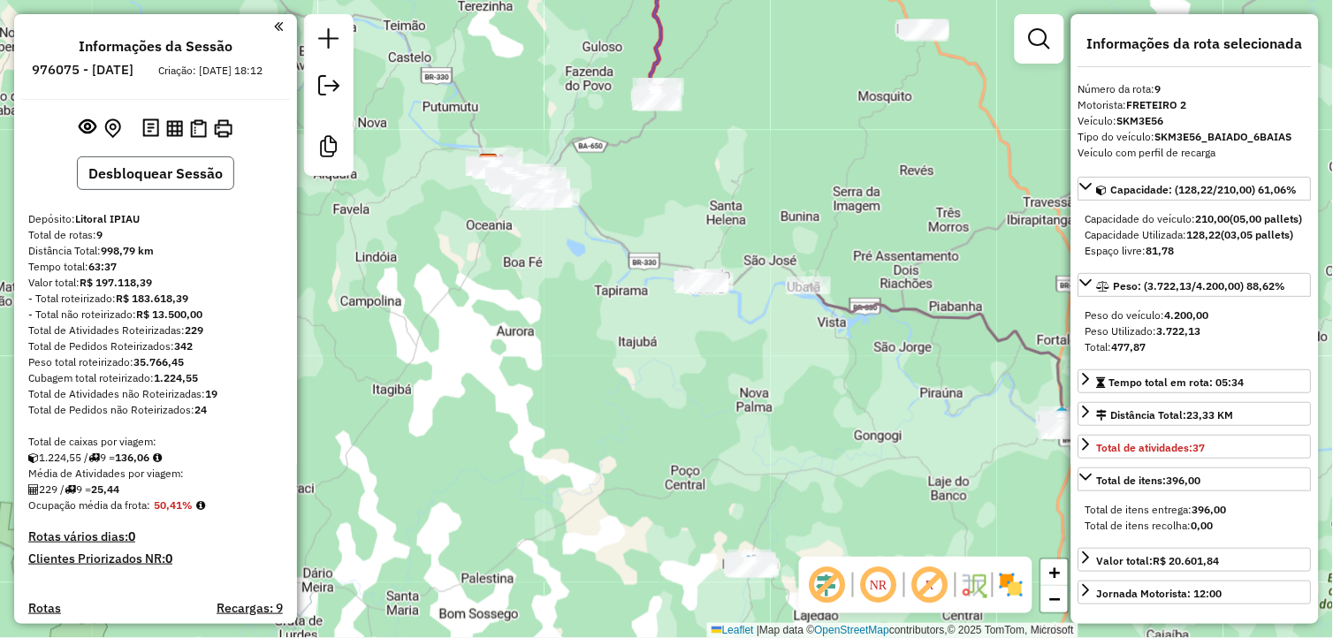
click at [159, 188] on button "Desbloquear Sessão" at bounding box center [155, 174] width 157 height 34
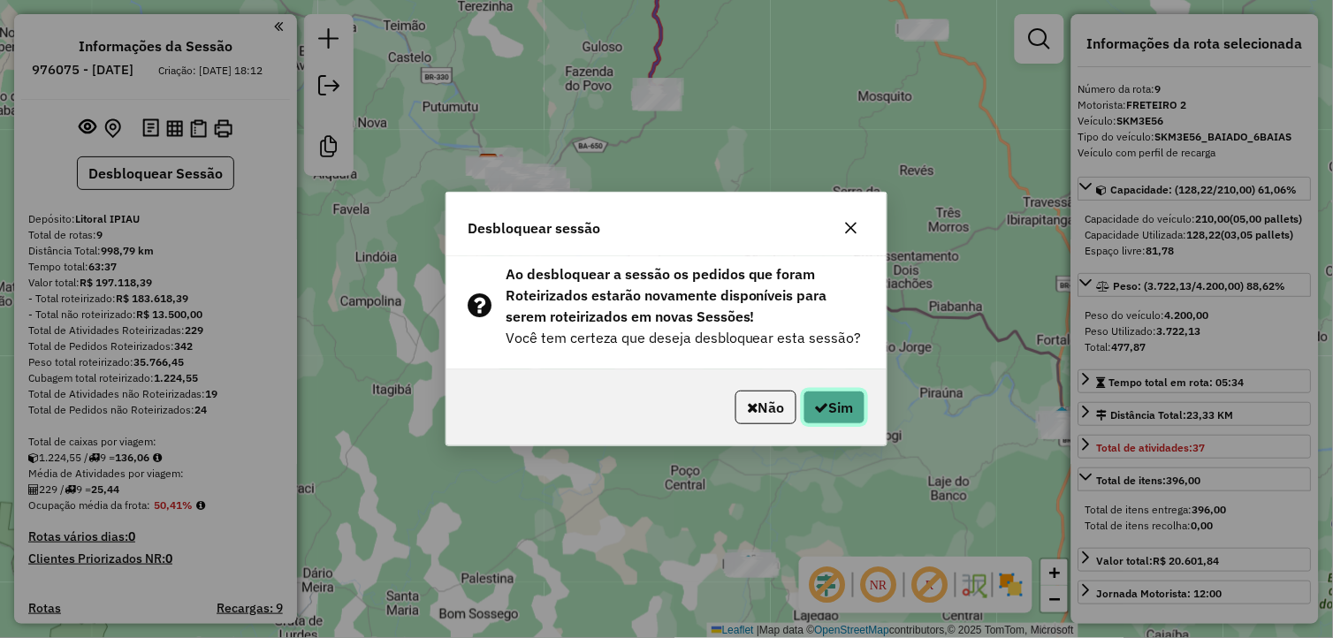
click at [812, 398] on button "Sim" at bounding box center [835, 408] width 62 height 34
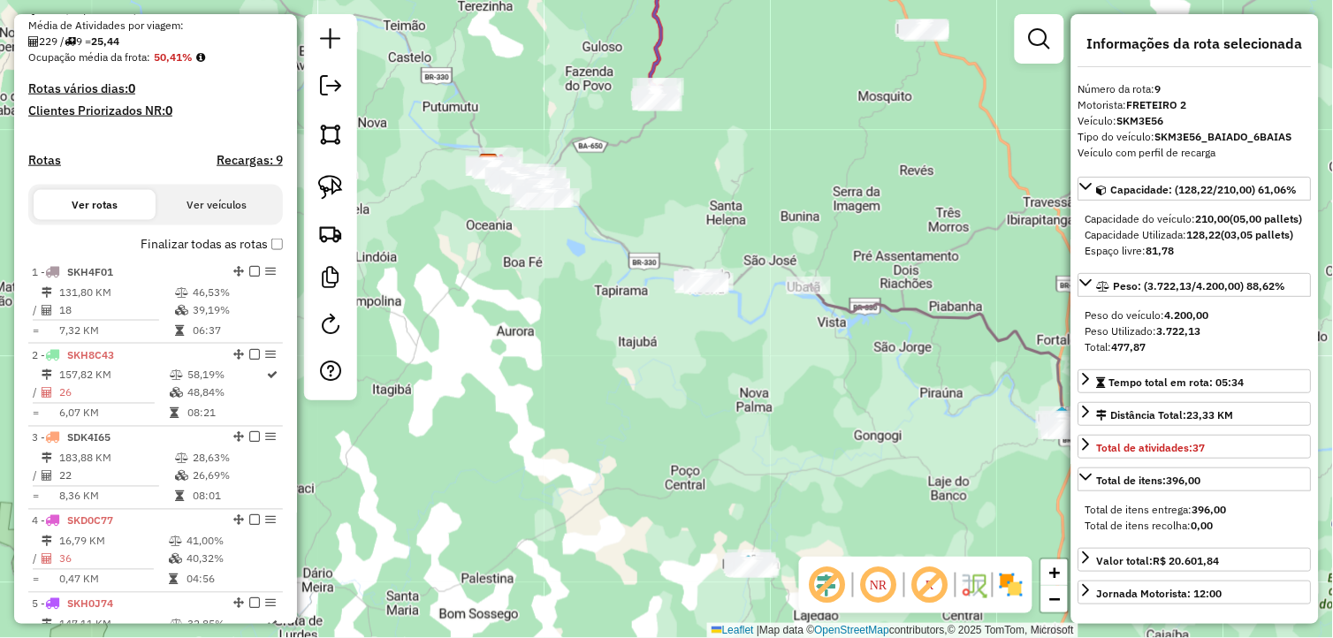
scroll to position [1147, 0]
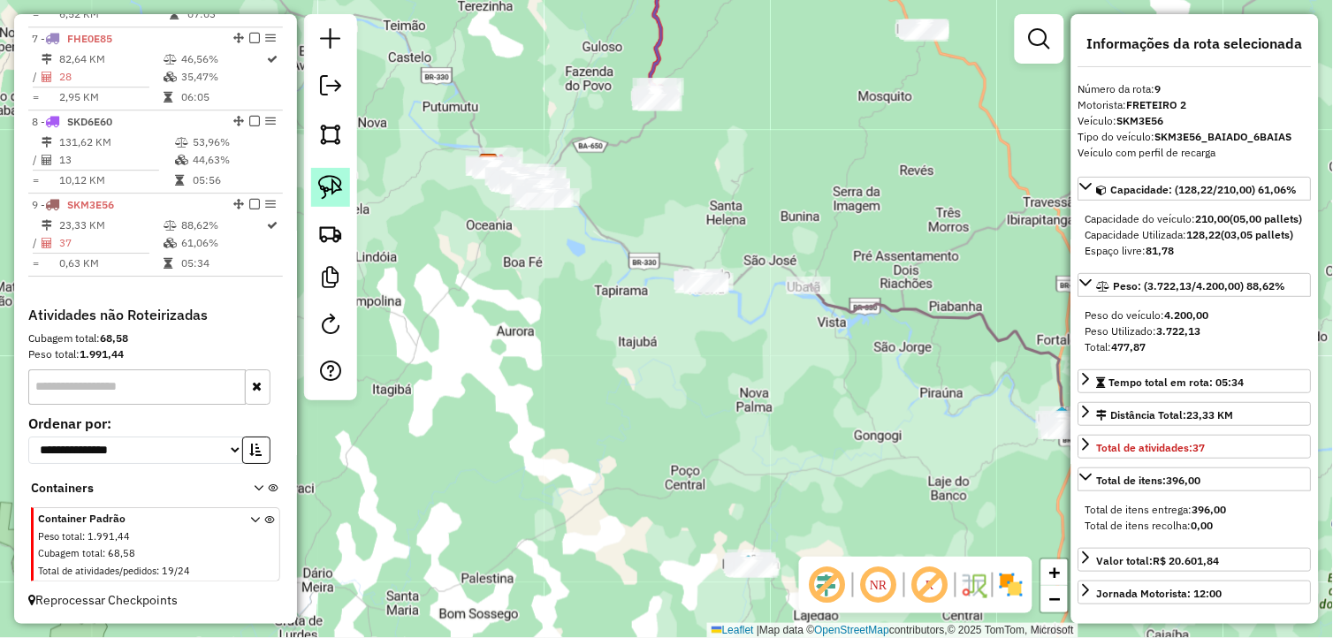
click at [329, 193] on img at bounding box center [330, 187] width 25 height 25
drag, startPoint x: 691, startPoint y: 250, endPoint x: 737, endPoint y: 283, distance: 57.2
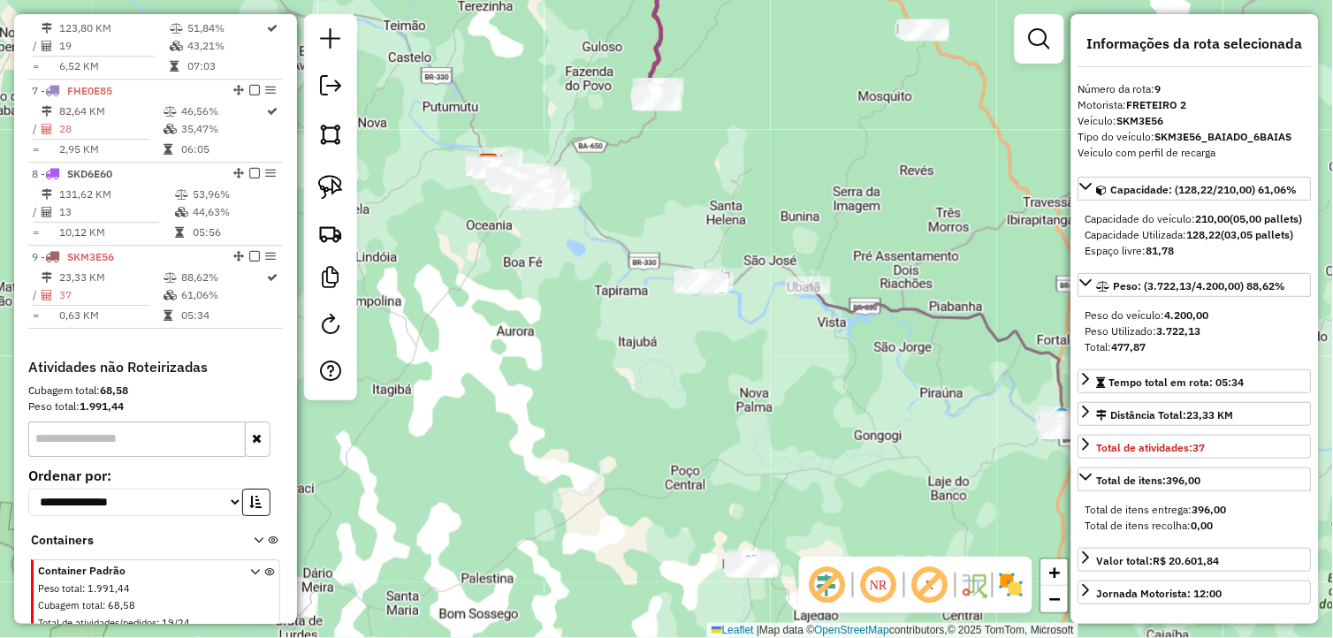
scroll to position [1049, 0]
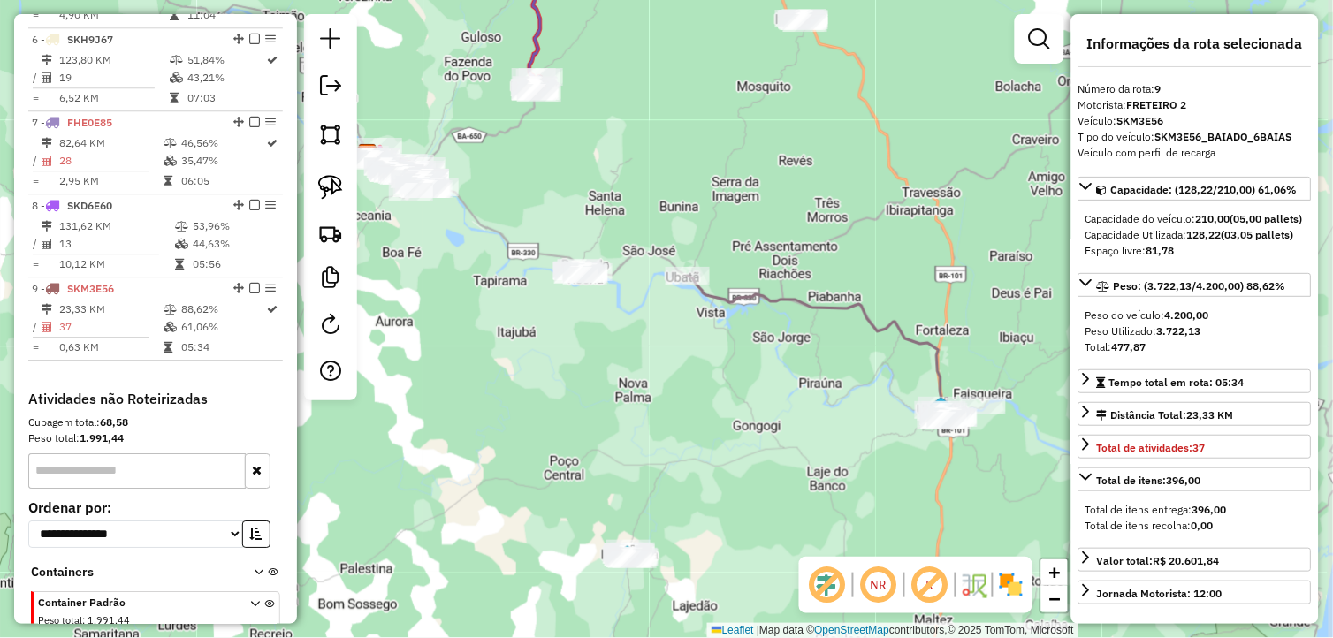
drag, startPoint x: 813, startPoint y: 374, endPoint x: 640, endPoint y: 371, distance: 173.3
click at [640, 371] on div "Janela de atendimento Grade de atendimento Capacidade Transportadoras Veículos …" at bounding box center [666, 319] width 1333 height 638
click at [336, 184] on img at bounding box center [330, 187] width 25 height 25
drag, startPoint x: 336, startPoint y: 184, endPoint x: 550, endPoint y: 226, distance: 218.1
click at [340, 186] on img at bounding box center [330, 187] width 25 height 25
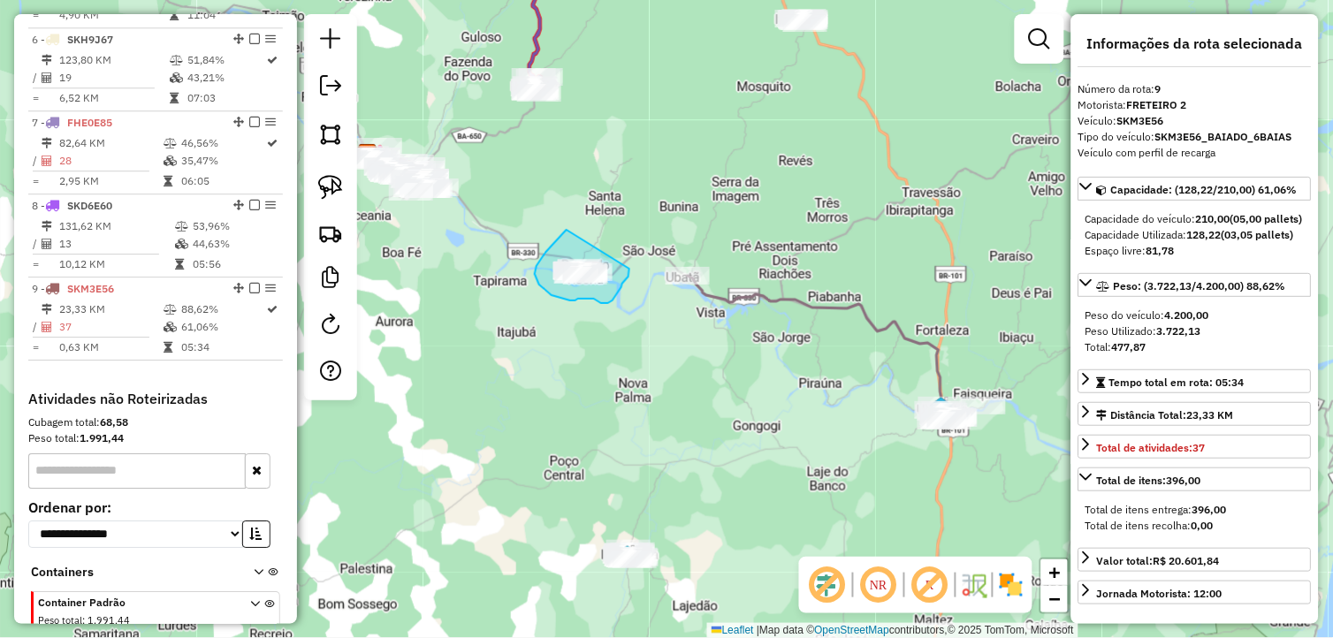
drag, startPoint x: 567, startPoint y: 230, endPoint x: 630, endPoint y: 269, distance: 73.9
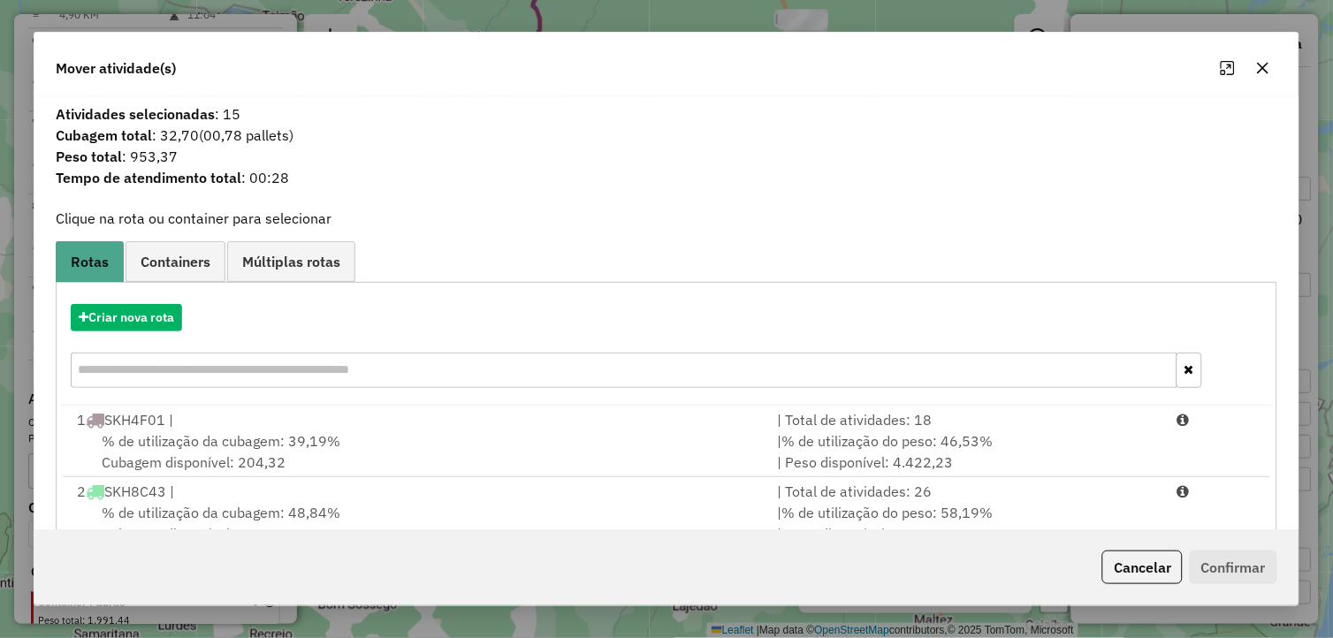
click at [1257, 65] on icon "button" at bounding box center [1263, 68] width 14 height 14
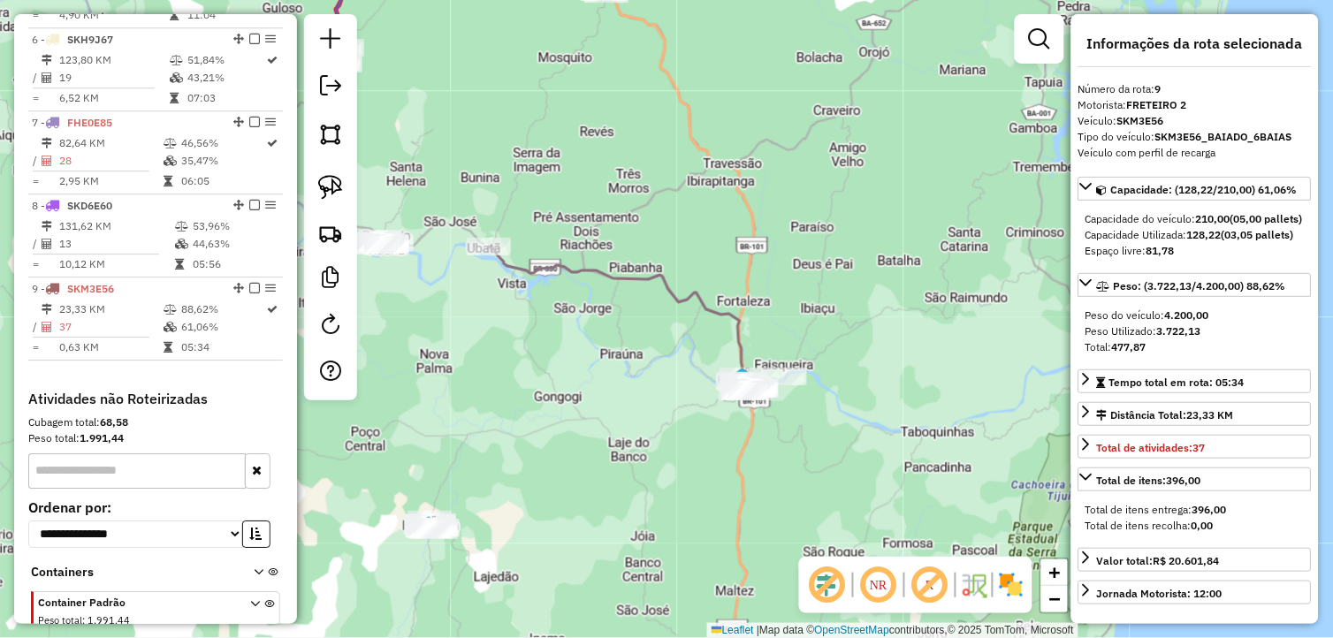
drag, startPoint x: 836, startPoint y: 378, endPoint x: 634, endPoint y: 348, distance: 203.7
click at [634, 348] on div "Janela de atendimento Grade de atendimento Capacidade Transportadoras Veículos …" at bounding box center [666, 319] width 1333 height 638
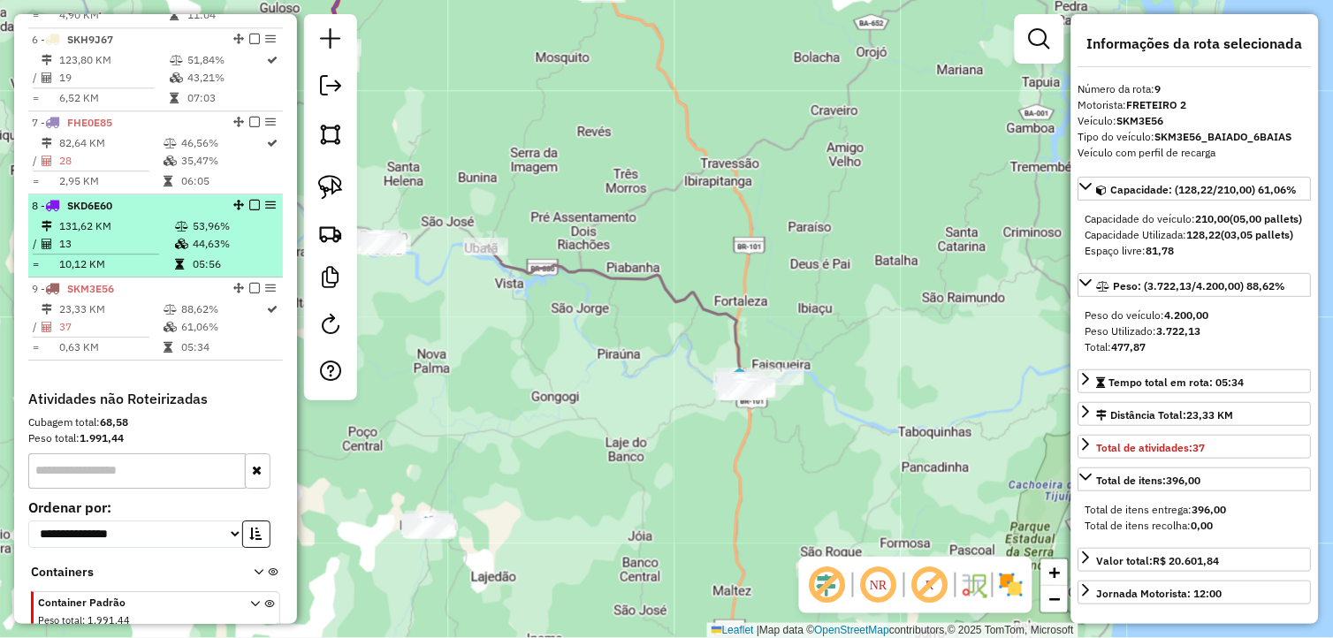
scroll to position [558, 0]
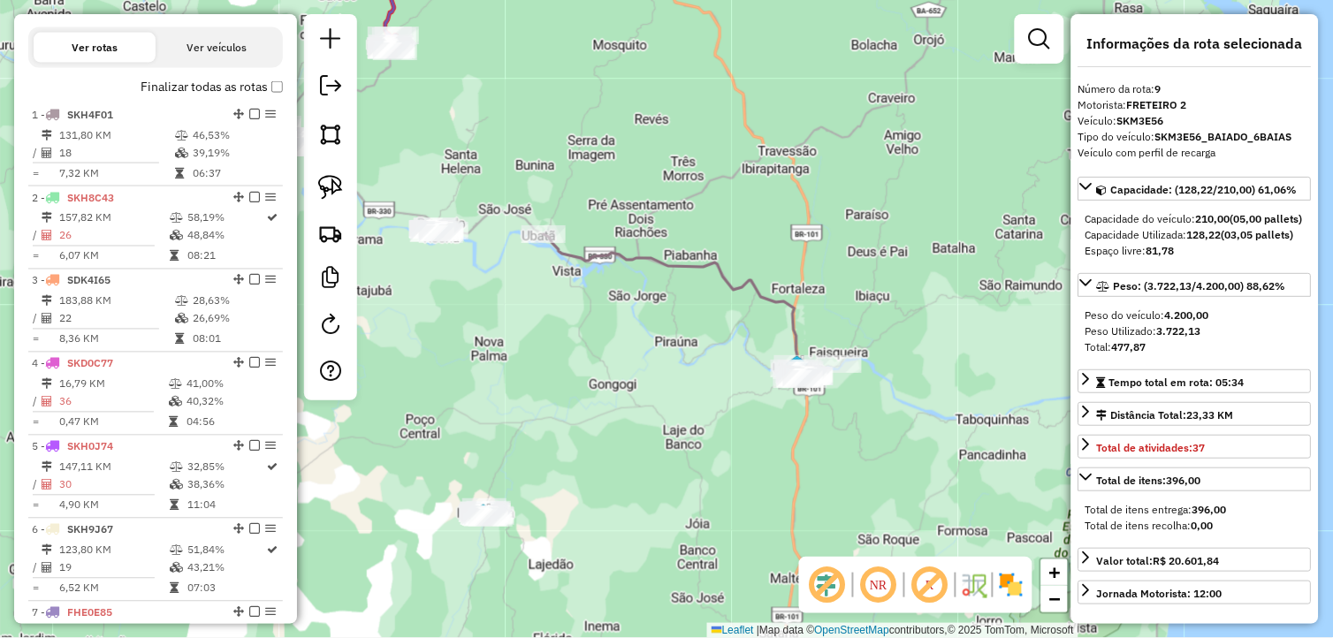
drag, startPoint x: 527, startPoint y: 431, endPoint x: 593, endPoint y: 401, distance: 73.2
click at [588, 403] on div "Janela de atendimento Grade de atendimento Capacidade Transportadoras Veículos …" at bounding box center [666, 319] width 1333 height 638
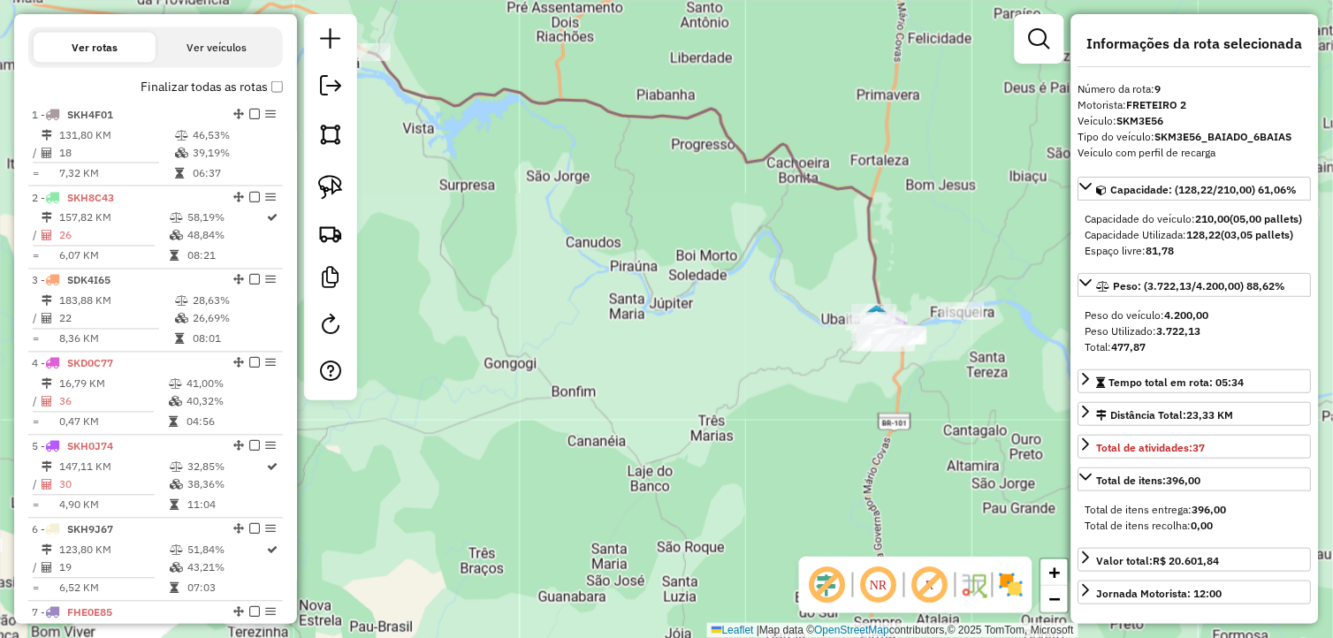
drag, startPoint x: 868, startPoint y: 385, endPoint x: 770, endPoint y: 421, distance: 104.6
click at [772, 420] on div "Janela de atendimento Grade de atendimento Capacidade Transportadoras Veículos …" at bounding box center [666, 319] width 1333 height 638
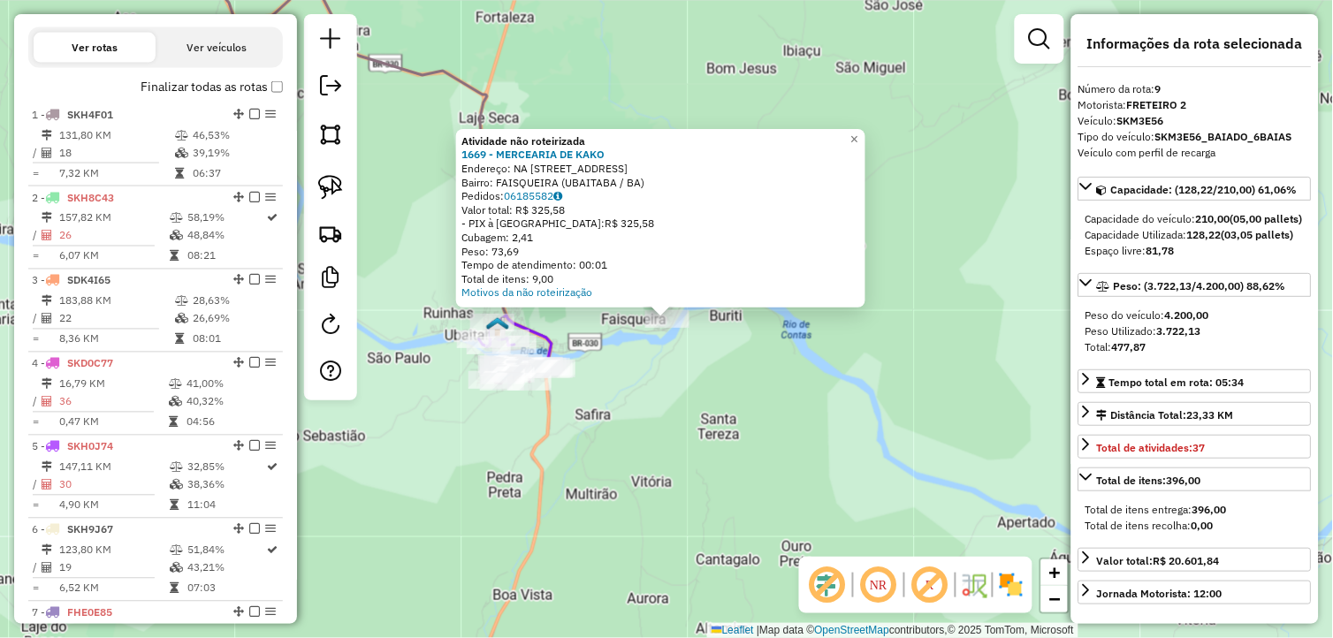
click at [654, 457] on div "Atividade não roteirizada 1669 - MERCEARIA DE KAKO Endereço: NA RUA DA QUADRA D…" at bounding box center [666, 319] width 1333 height 638
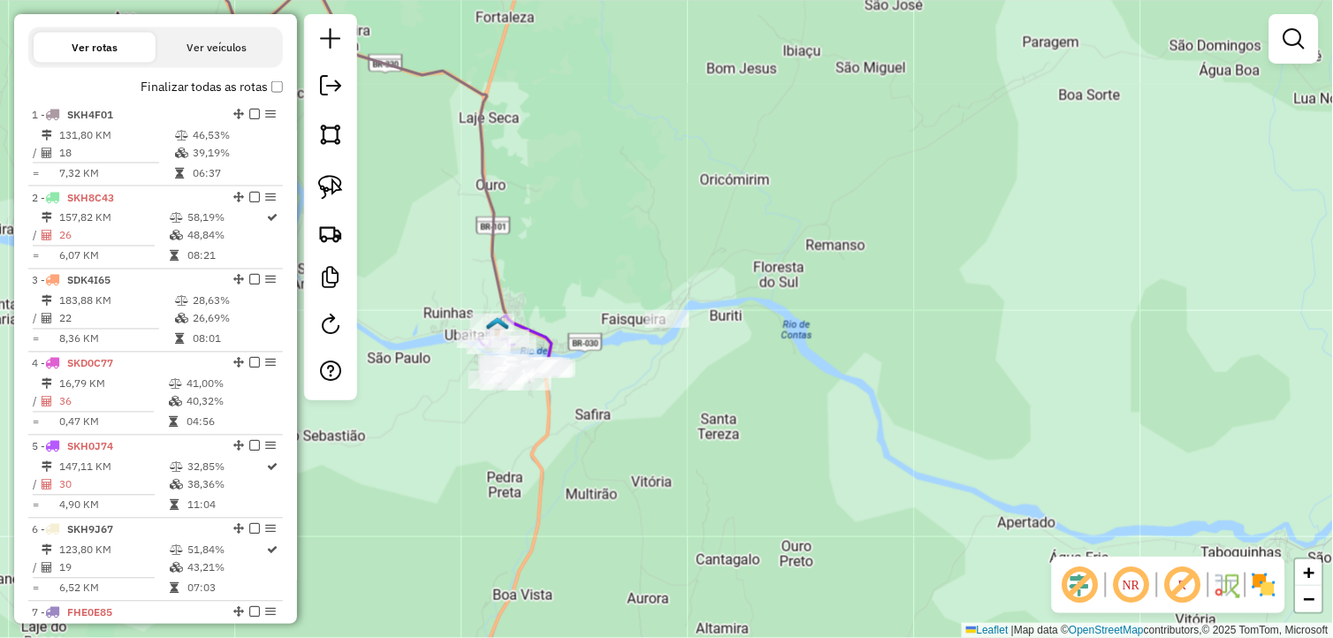
drag, startPoint x: 502, startPoint y: 484, endPoint x: 656, endPoint y: 482, distance: 153.9
click at [645, 483] on div "Janela de atendimento Grade de atendimento Capacidade Transportadoras Veículos …" at bounding box center [666, 319] width 1333 height 638
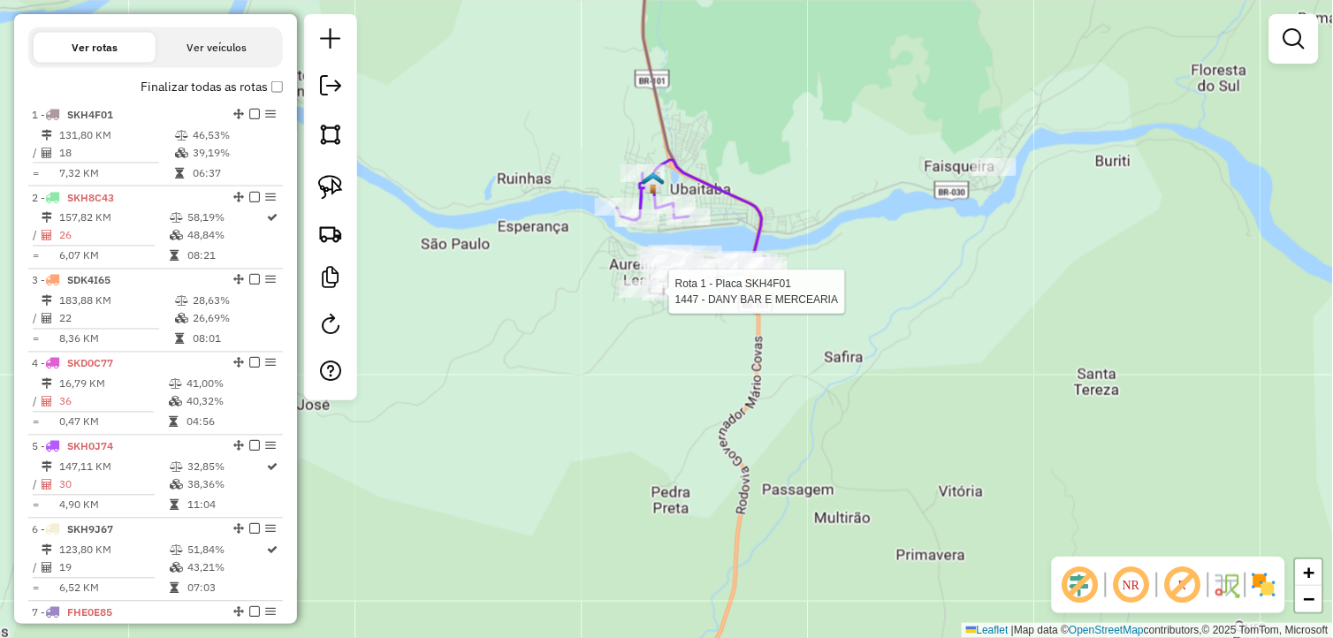
select select "**********"
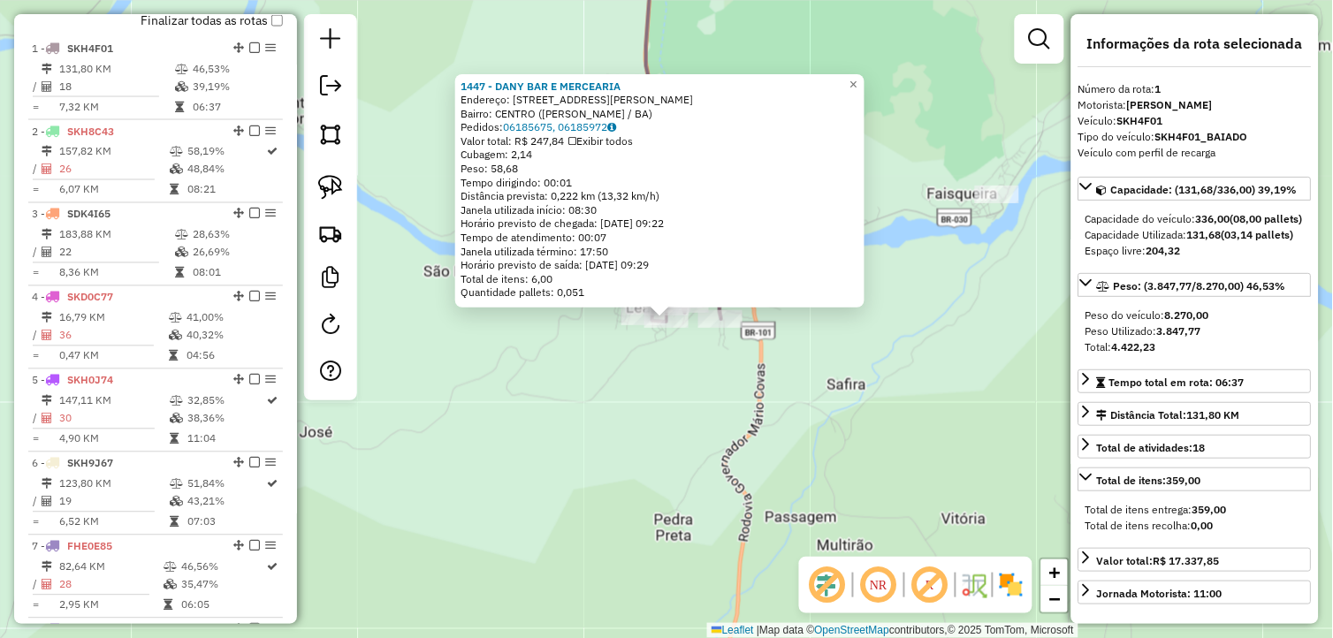
scroll to position [661, 0]
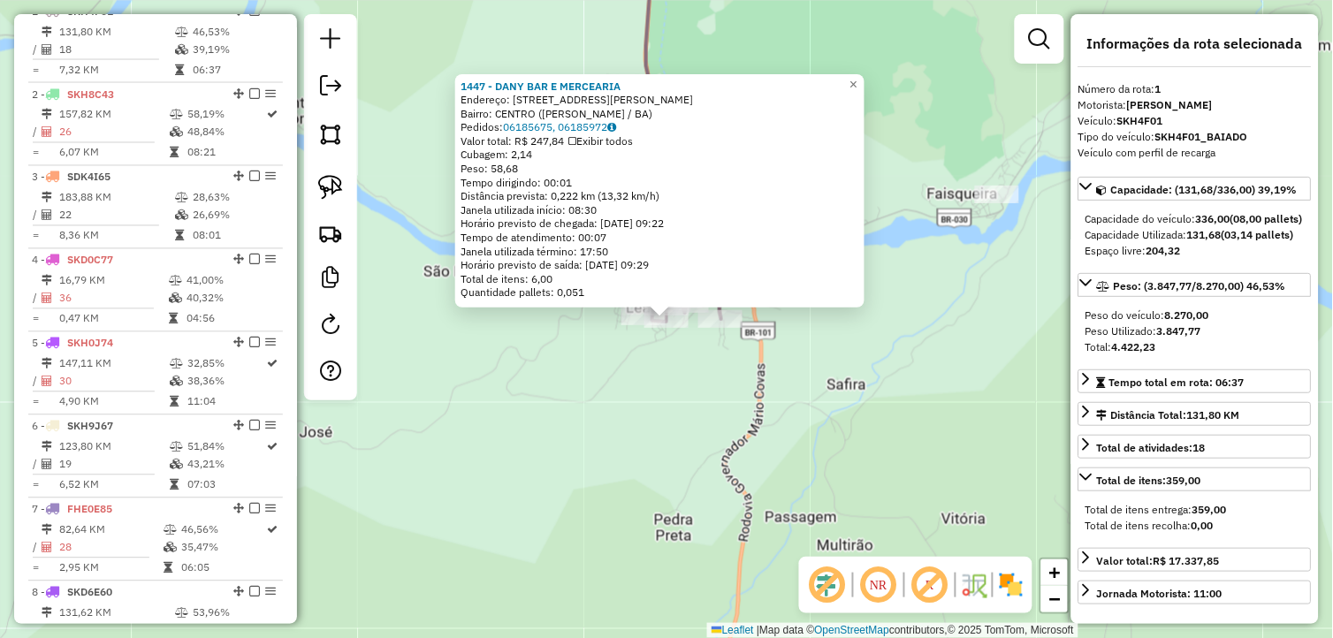
click at [500, 426] on div "1447 - DANY BAR E MERCEARIA Endereço: RUA JOSE NASCIMENTO 197 Bairro: CENTRO (A…" at bounding box center [666, 319] width 1333 height 638
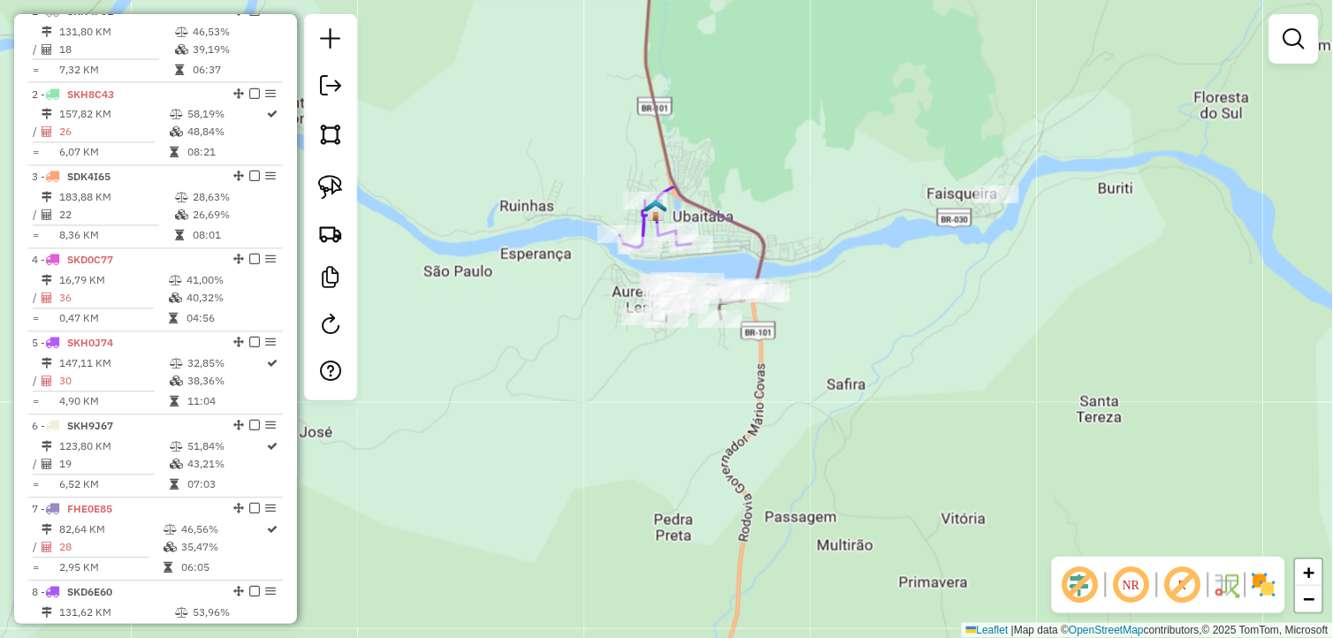
drag, startPoint x: 500, startPoint y: 426, endPoint x: 678, endPoint y: 483, distance: 187.4
click at [615, 480] on div "Janela de atendimento Grade de atendimento Capacidade Transportadoras Veículos …" at bounding box center [666, 319] width 1333 height 638
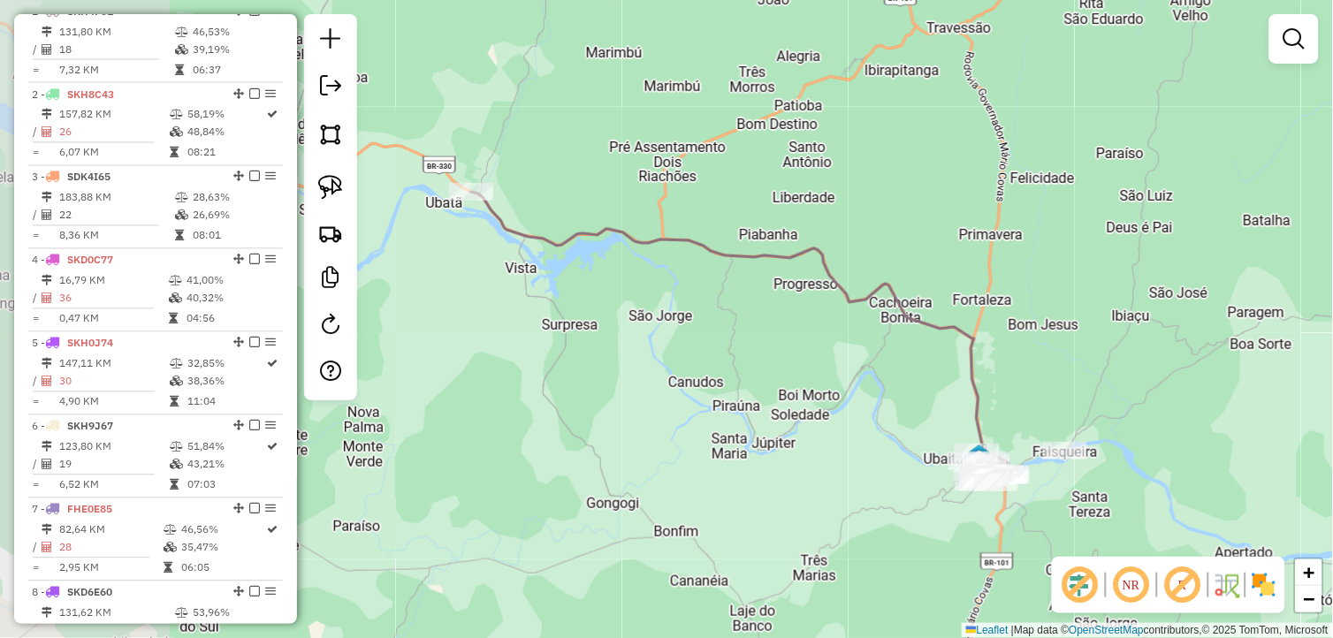
drag, startPoint x: 480, startPoint y: 418, endPoint x: 827, endPoint y: 473, distance: 350.9
click at [854, 485] on div "Janela de atendimento Grade de atendimento Capacidade Transportadoras Veículos …" at bounding box center [666, 319] width 1333 height 638
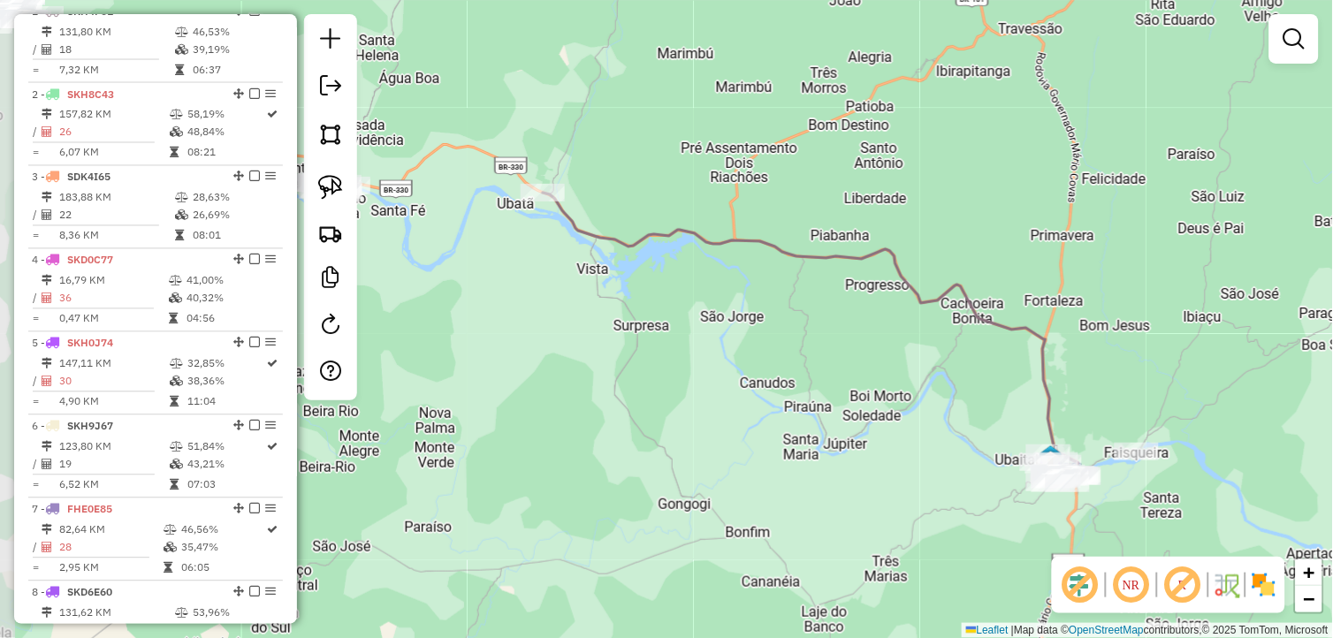
drag, startPoint x: 632, startPoint y: 371, endPoint x: 699, endPoint y: 372, distance: 66.3
click at [699, 372] on div "Janela de atendimento Grade de atendimento Capacidade Transportadoras Veículos …" at bounding box center [666, 319] width 1333 height 638
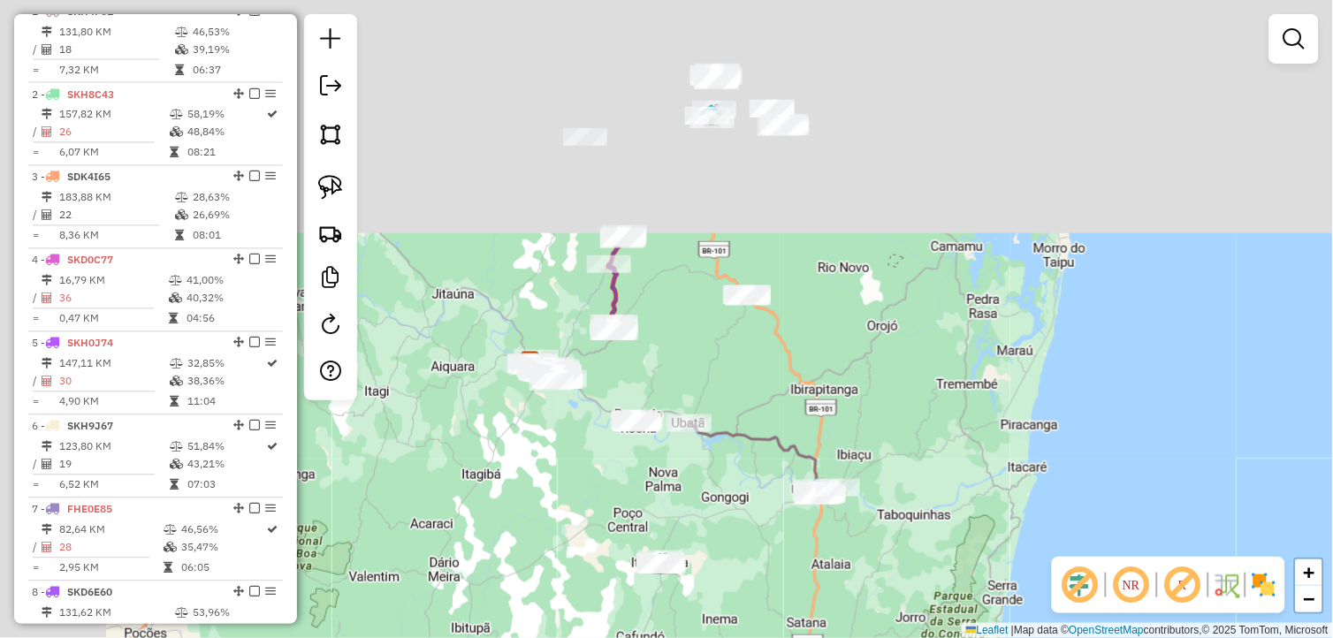
drag, startPoint x: 577, startPoint y: 103, endPoint x: 752, endPoint y: 382, distance: 328.5
click at [763, 373] on div "Janela de atendimento Grade de atendimento Capacidade Transportadoras Veículos …" at bounding box center [666, 319] width 1333 height 638
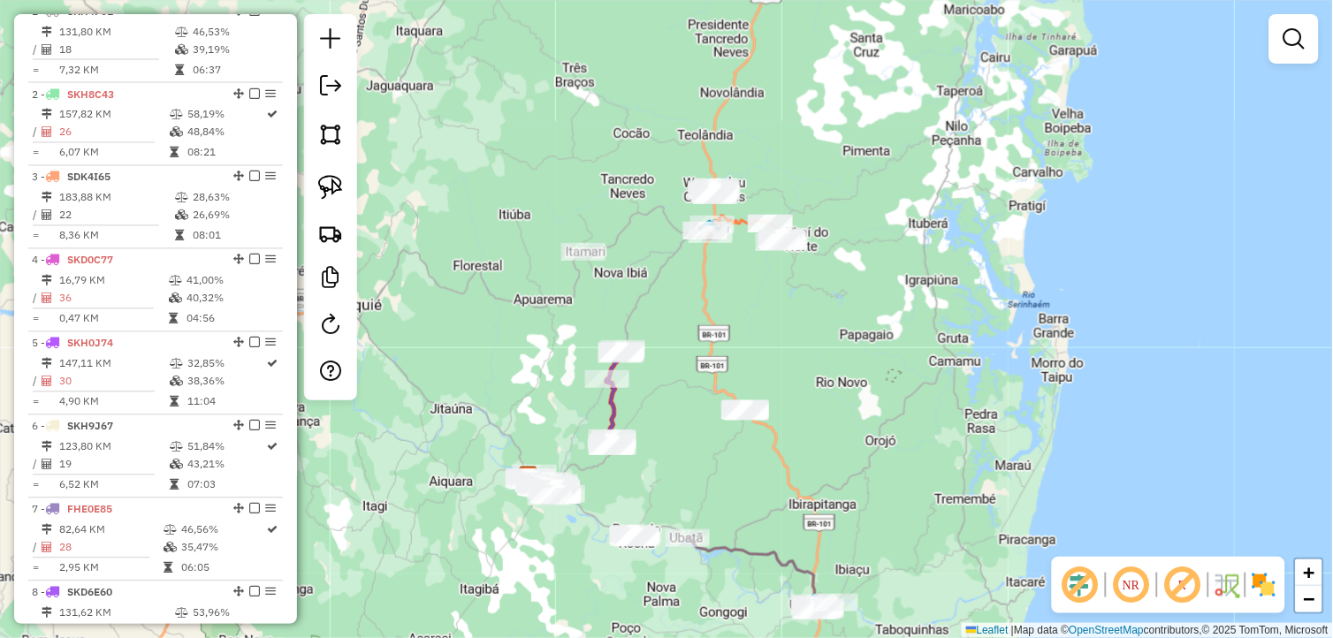
drag, startPoint x: 691, startPoint y: 263, endPoint x: 676, endPoint y: 393, distance: 130.7
click at [676, 387] on div "Janela de atendimento Grade de atendimento Capacidade Transportadoras Veículos …" at bounding box center [666, 319] width 1333 height 638
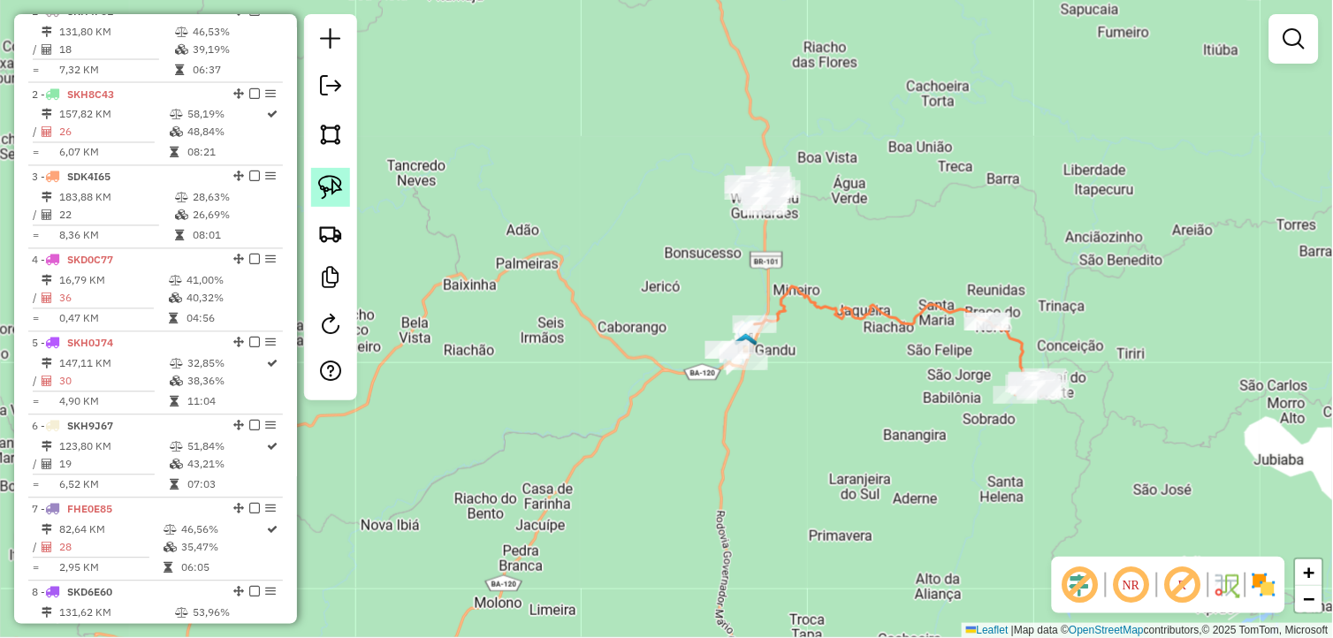
click at [345, 195] on link at bounding box center [330, 187] width 39 height 39
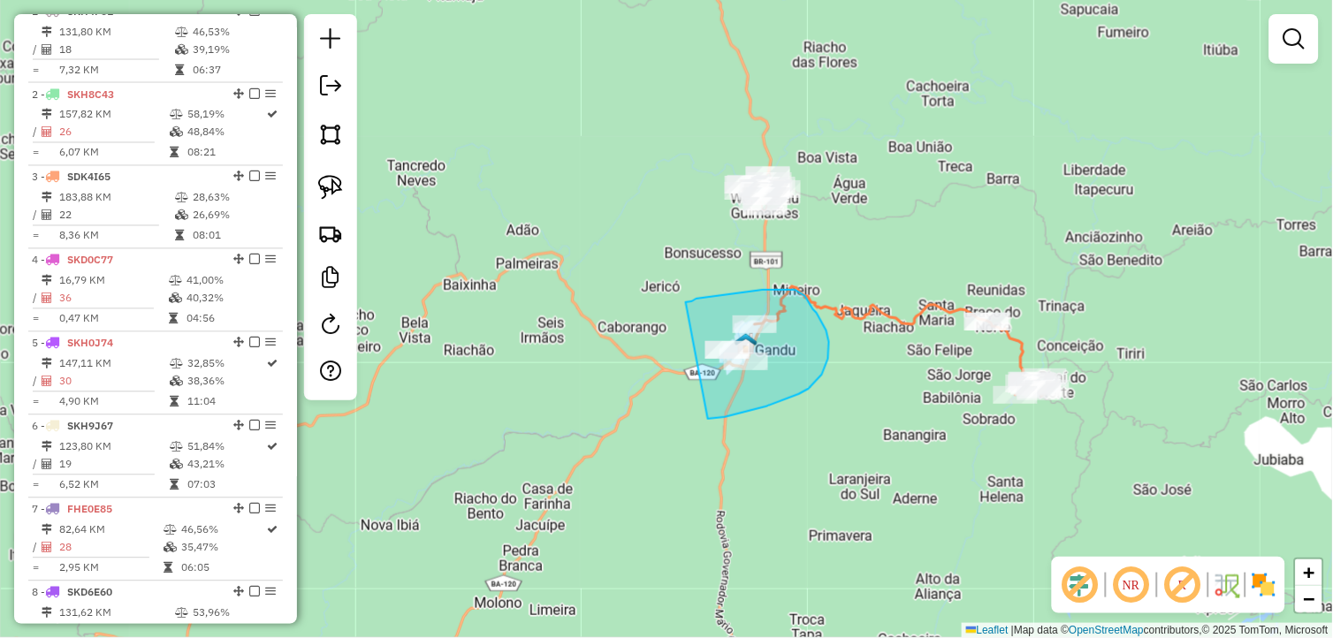
drag, startPoint x: 708, startPoint y: 419, endPoint x: 684, endPoint y: 302, distance: 119.1
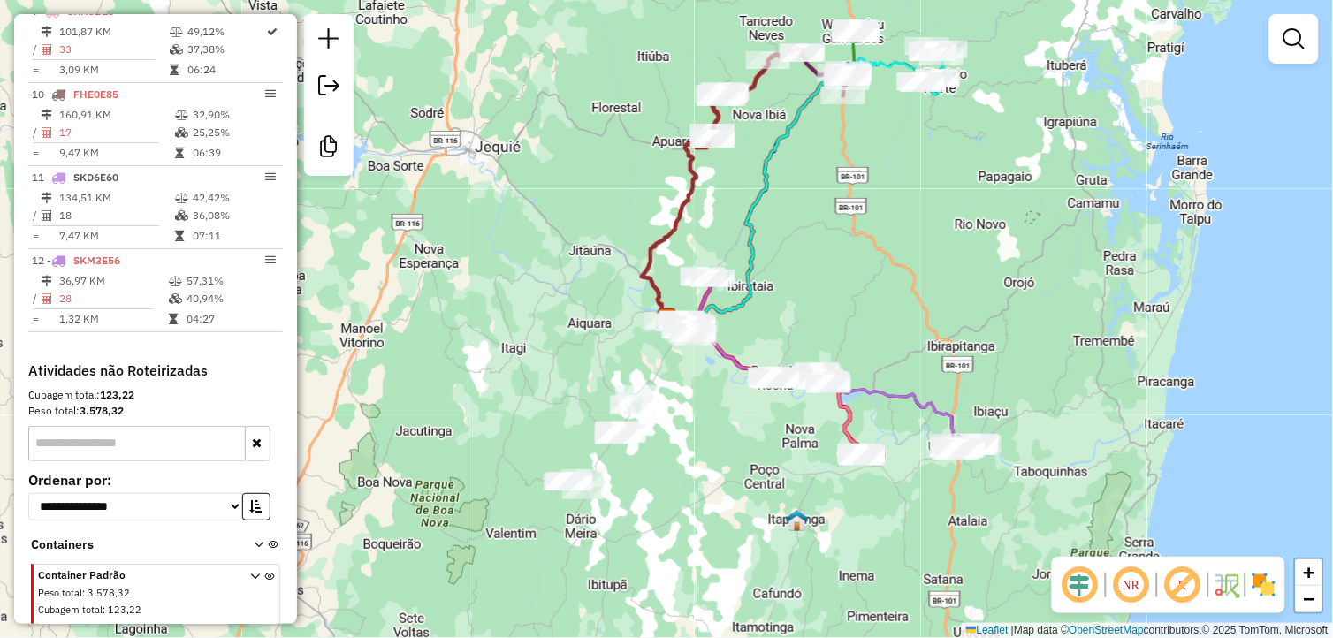
scroll to position [1391, 0]
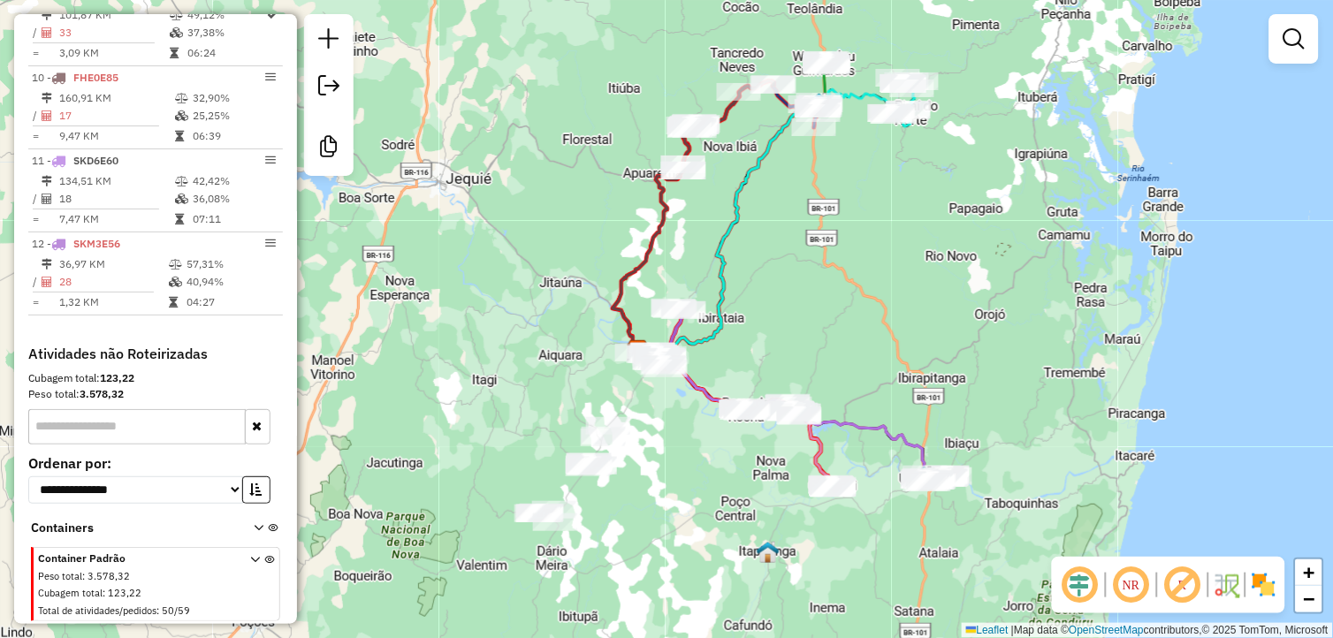
drag, startPoint x: 889, startPoint y: 175, endPoint x: 859, endPoint y: 207, distance: 43.2
click at [859, 207] on div "Janela de atendimento Grade de atendimento Capacidade Transportadoras Veículos …" at bounding box center [666, 319] width 1333 height 638
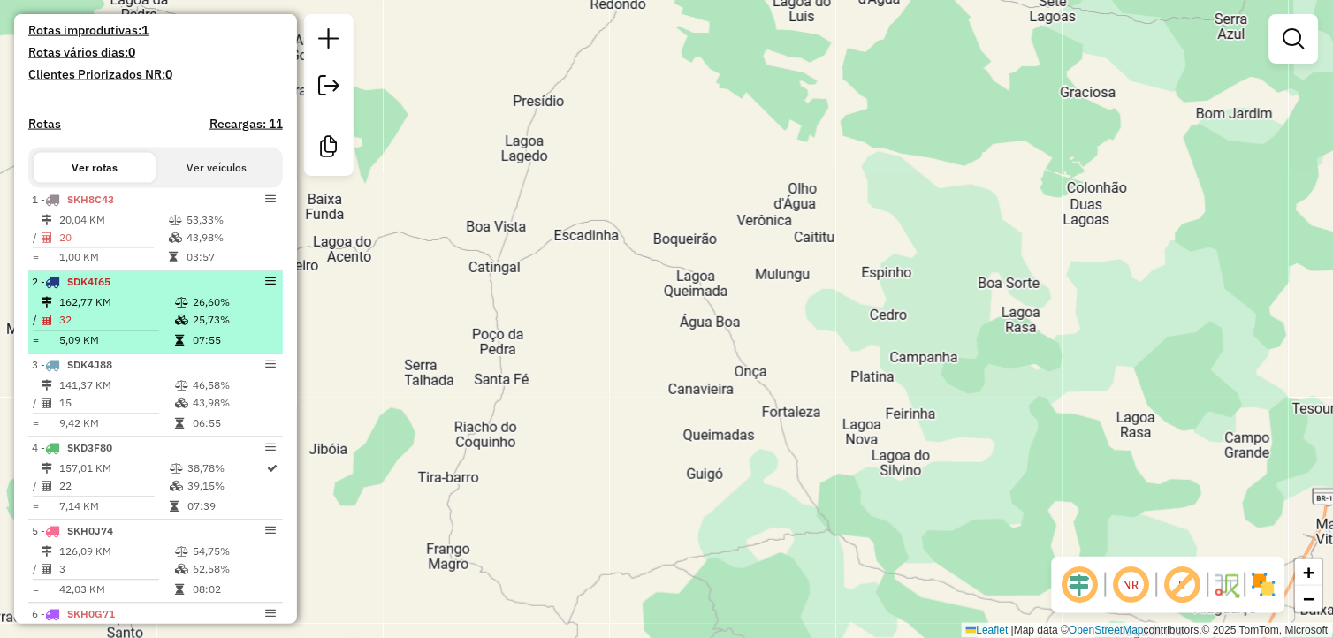
scroll to position [15, 0]
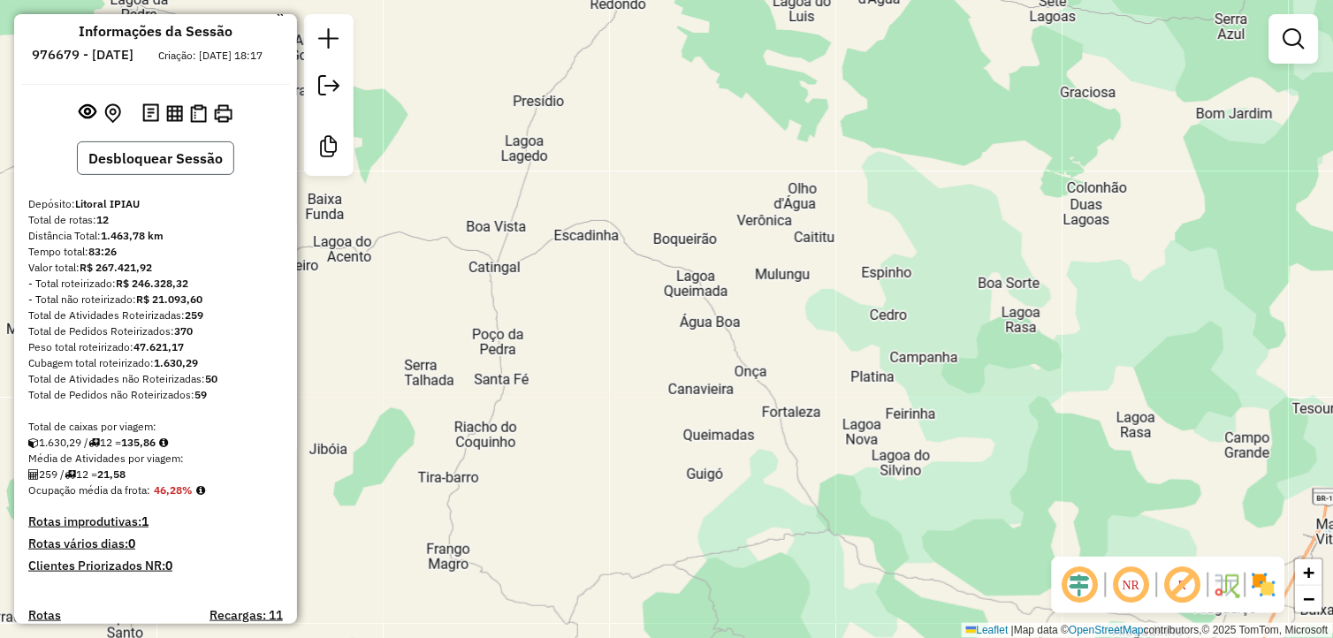
click at [191, 175] on button "Desbloquear Sessão" at bounding box center [155, 158] width 157 height 34
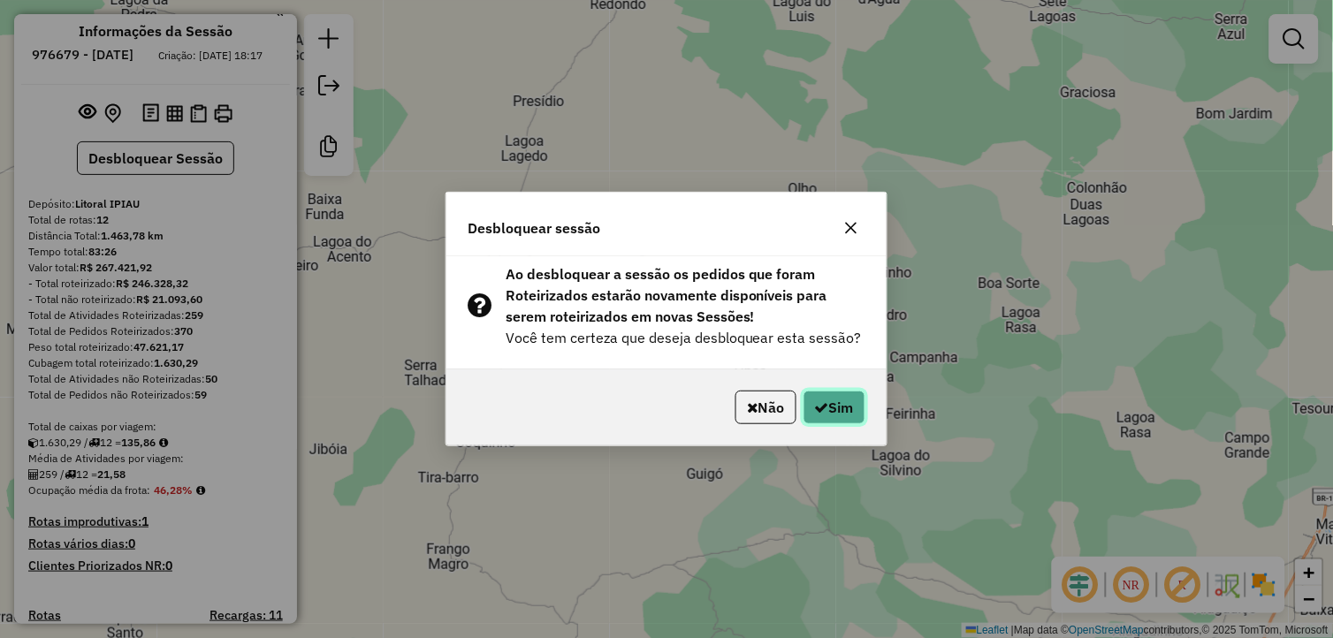
click at [837, 414] on button "Sim" at bounding box center [835, 408] width 62 height 34
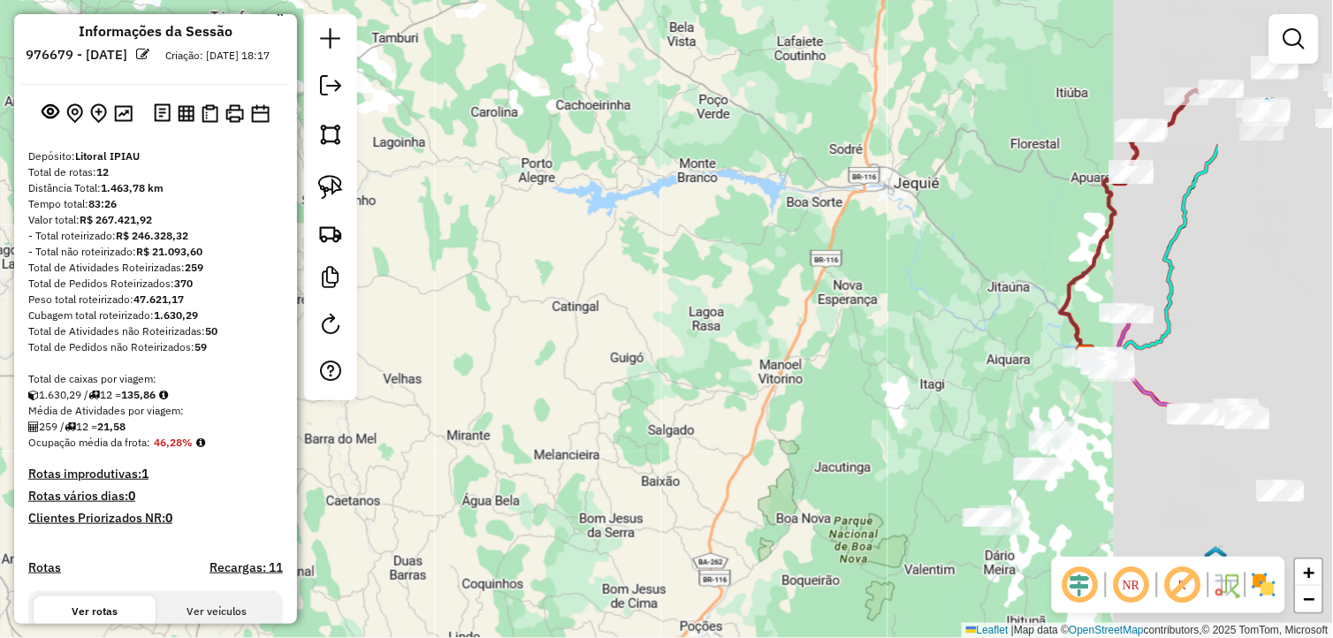
drag, startPoint x: 943, startPoint y: 452, endPoint x: 695, endPoint y: 349, distance: 268.8
click at [695, 349] on div "Janela de atendimento Grade de atendimento Capacidade Transportadoras Veículos …" at bounding box center [666, 319] width 1333 height 638
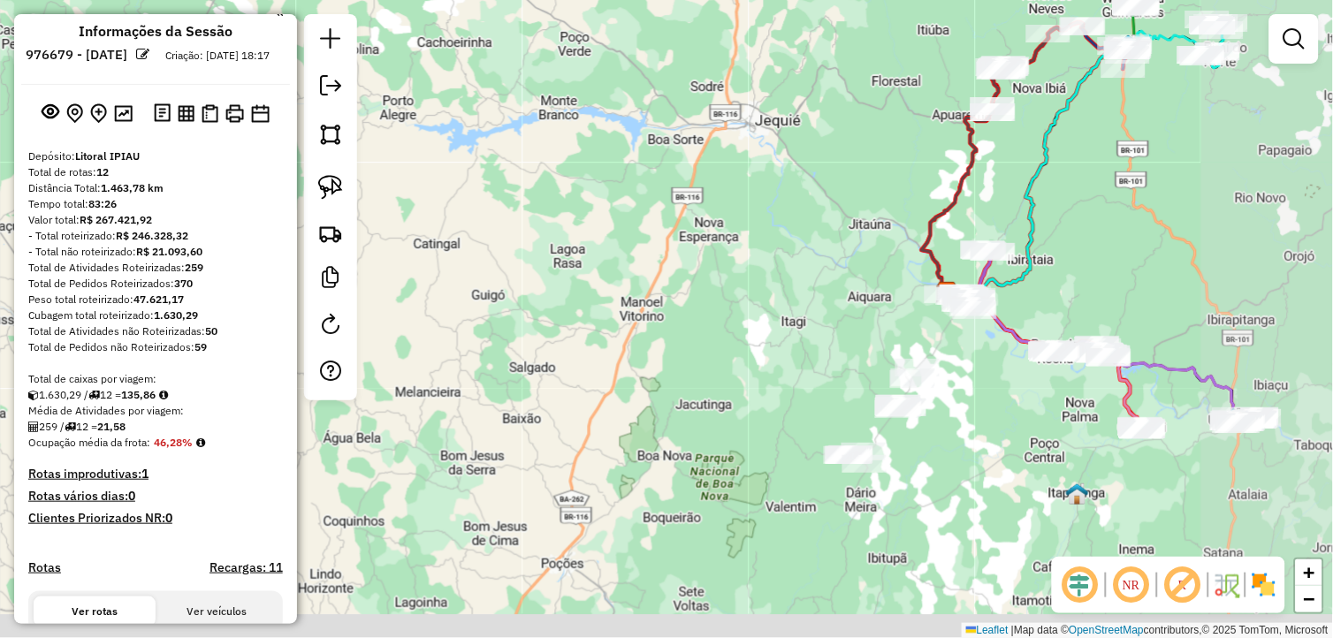
drag, startPoint x: 918, startPoint y: 439, endPoint x: 778, endPoint y: 376, distance: 153.2
click at [778, 376] on div "Janela de atendimento Grade de atendimento Capacidade Transportadoras Veículos …" at bounding box center [666, 319] width 1333 height 638
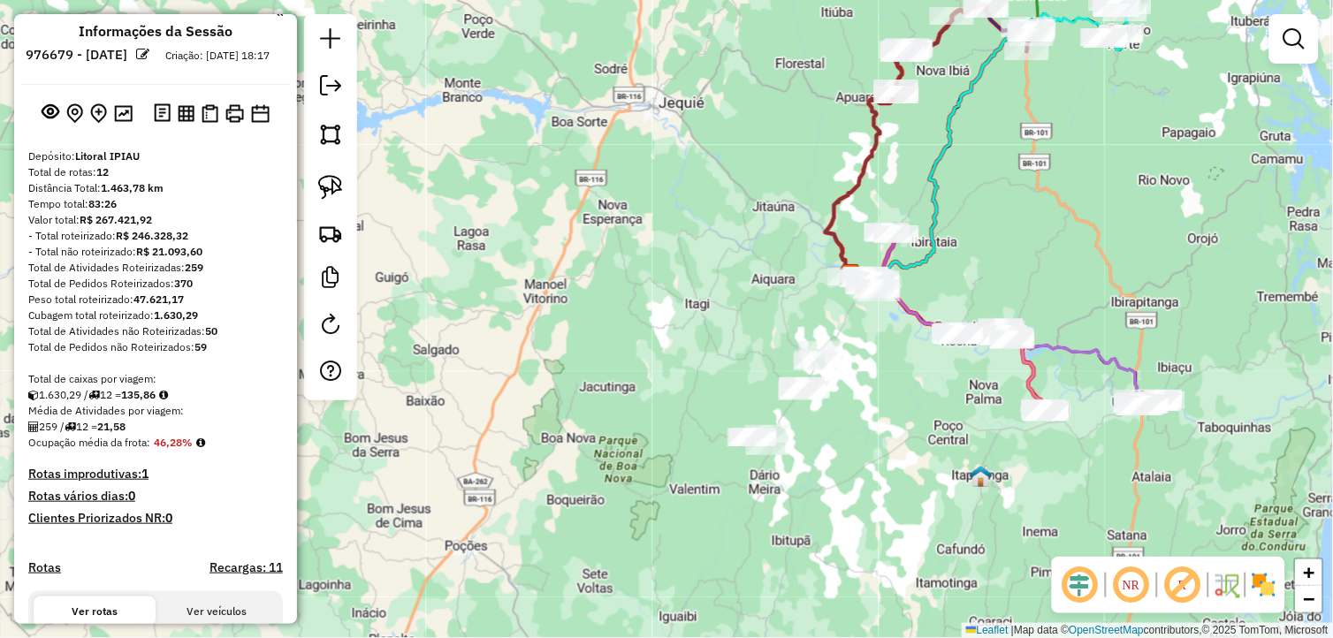
drag, startPoint x: 1118, startPoint y: 467, endPoint x: 1022, endPoint y: 449, distance: 97.1
click at [1022, 449] on div "Janela de atendimento Grade de atendimento Capacidade Transportadoras Veículos …" at bounding box center [666, 319] width 1333 height 638
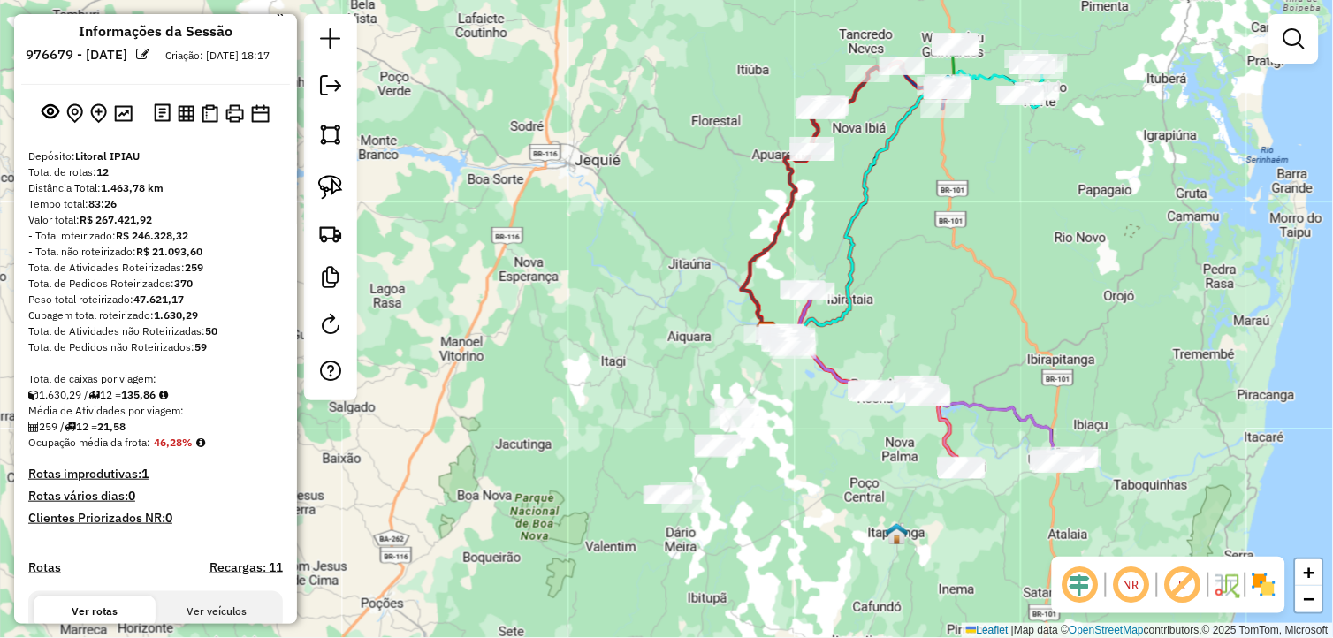
drag, startPoint x: 1079, startPoint y: 207, endPoint x: 988, endPoint y: 278, distance: 115.3
click at [988, 277] on div "Janela de atendimento Grade de atendimento Capacidade Transportadoras Veículos …" at bounding box center [666, 319] width 1333 height 638
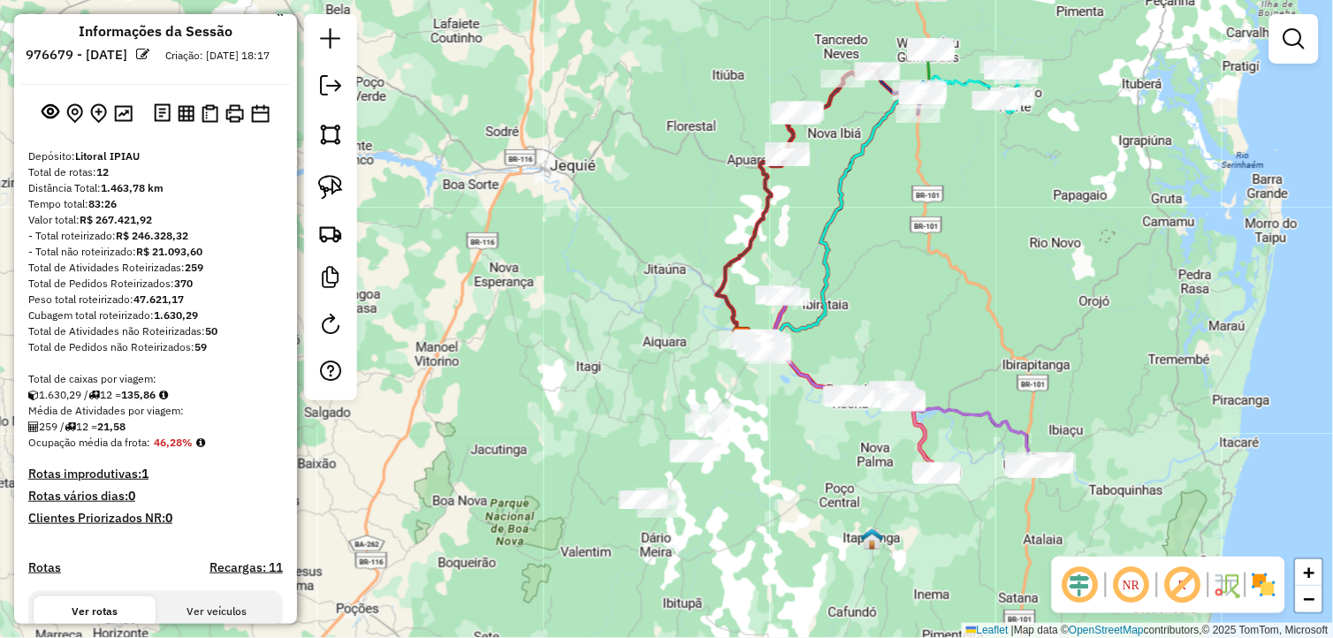
drag, startPoint x: 823, startPoint y: 488, endPoint x: 769, endPoint y: 428, distance: 80.8
click at [790, 439] on div "Janela de atendimento Grade de atendimento Capacidade Transportadoras Veículos …" at bounding box center [666, 319] width 1333 height 638
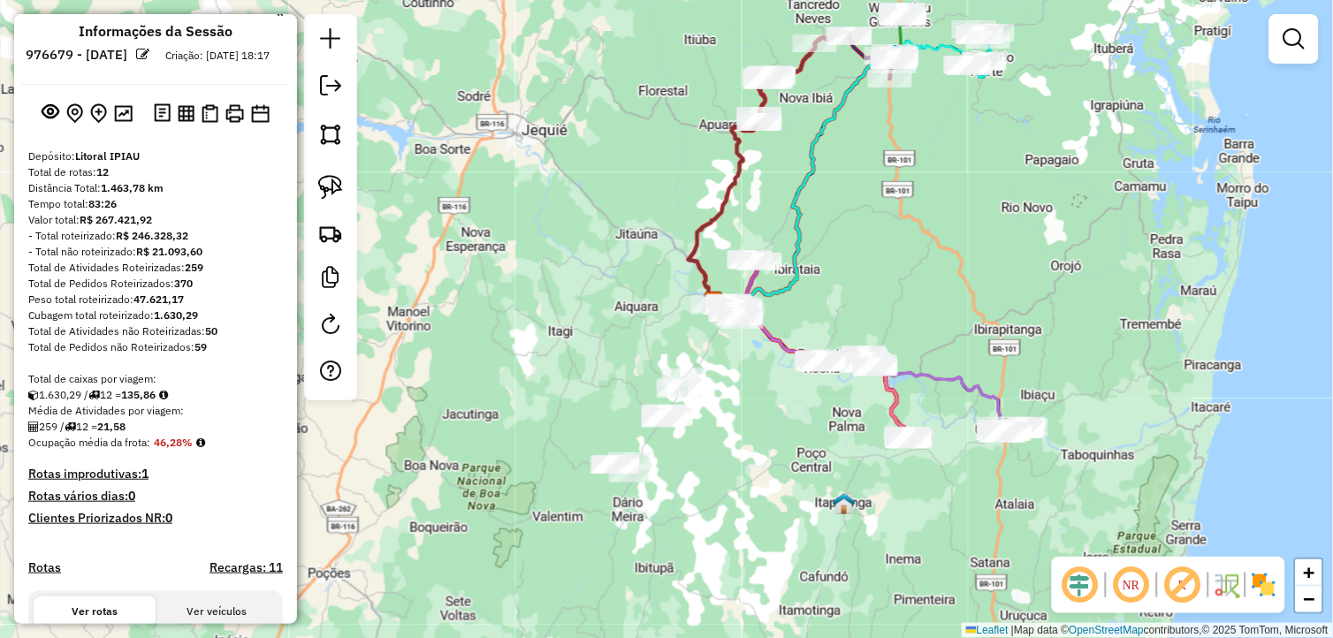
drag, startPoint x: 328, startPoint y: 197, endPoint x: 375, endPoint y: 233, distance: 58.7
click at [328, 197] on img at bounding box center [330, 187] width 25 height 25
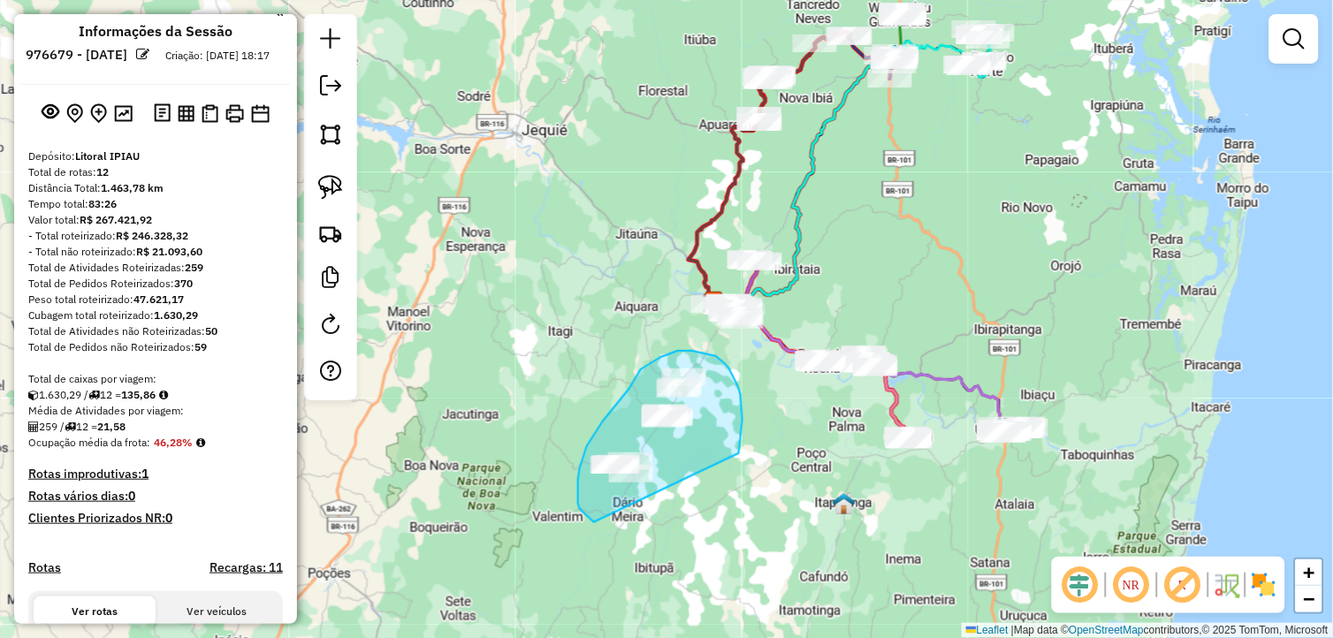
drag, startPoint x: 739, startPoint y: 454, endPoint x: 594, endPoint y: 523, distance: 160.6
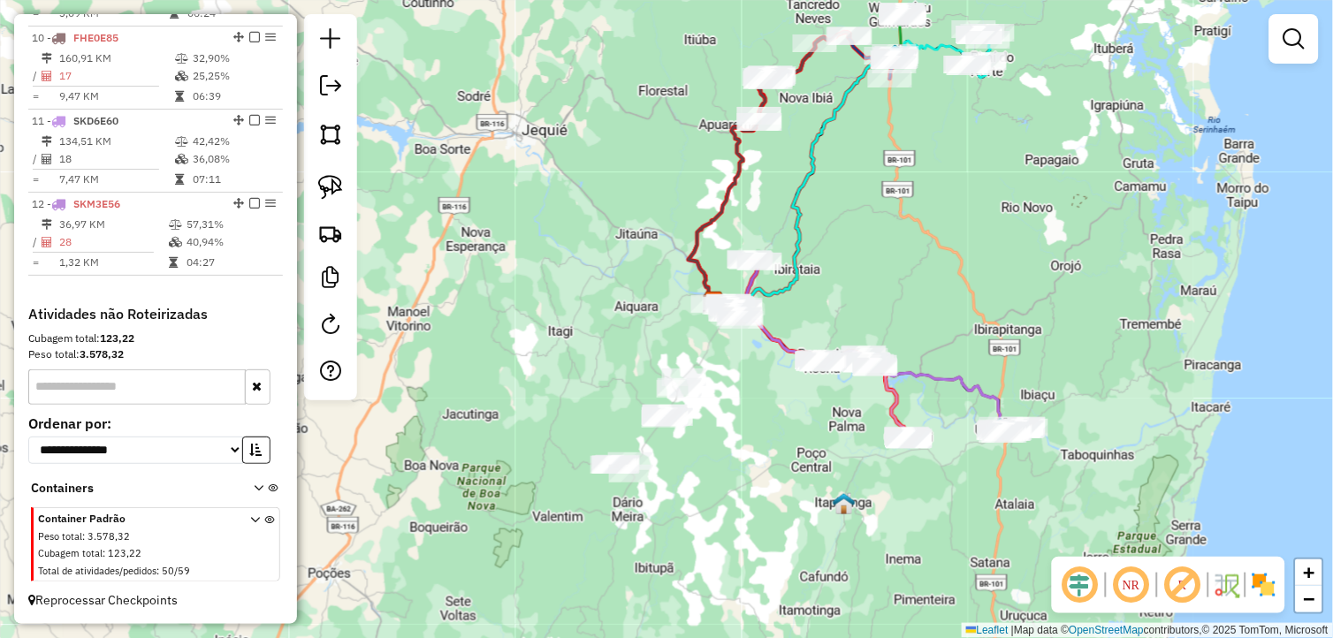
scroll to position [1417, 0]
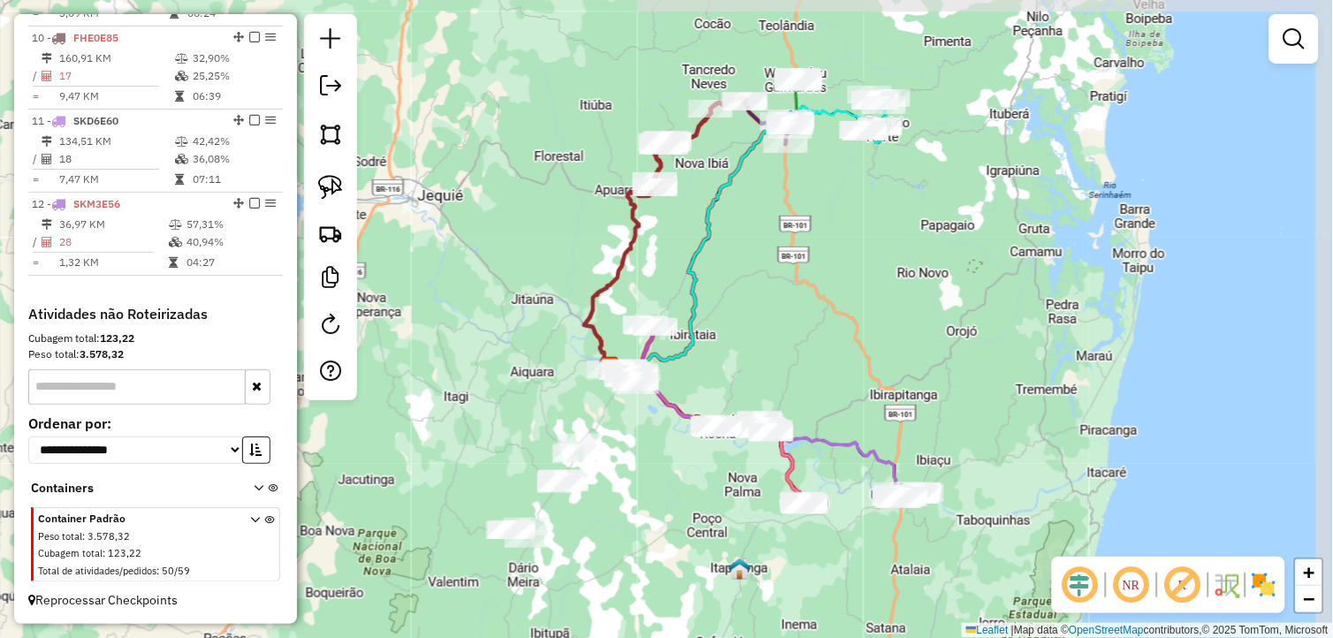
drag, startPoint x: 756, startPoint y: 395, endPoint x: 646, endPoint y: 463, distance: 129.1
click at [646, 463] on div "Janela de atendimento Grade de atendimento Capacidade Transportadoras Veículos …" at bounding box center [666, 319] width 1333 height 638
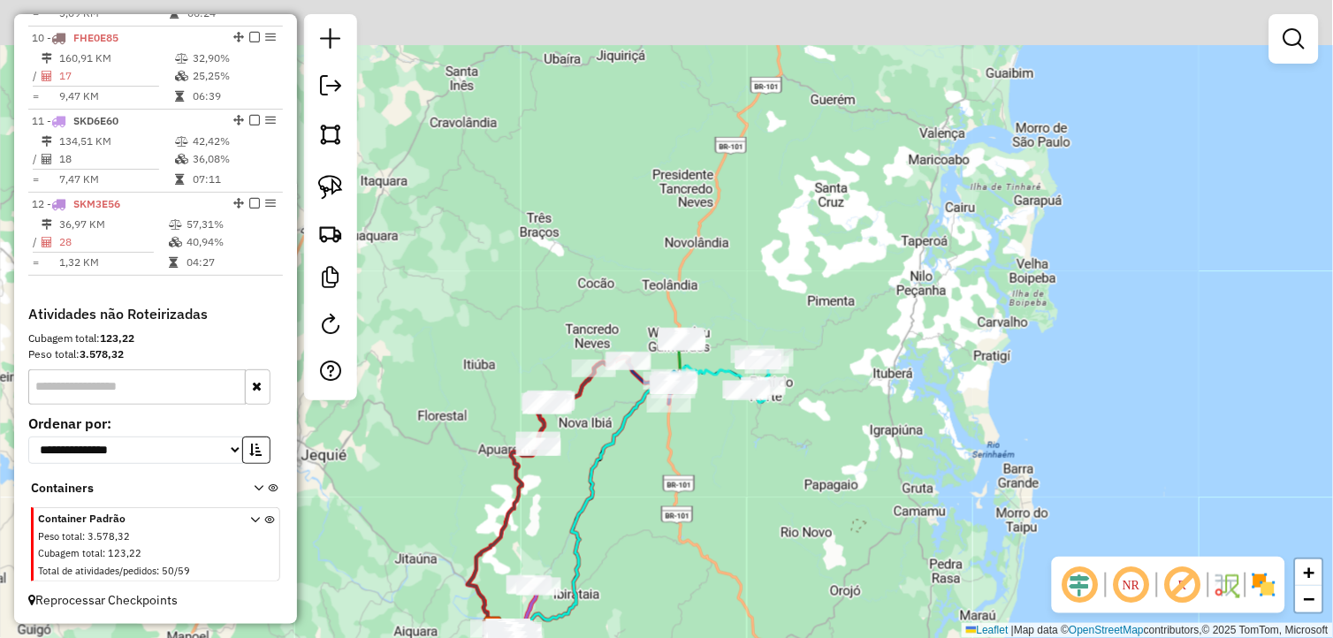
drag, startPoint x: 808, startPoint y: 286, endPoint x: 747, endPoint y: 456, distance: 181.2
click at [747, 456] on div "Janela de atendimento Grade de atendimento Capacidade Transportadoras Veículos …" at bounding box center [666, 319] width 1333 height 638
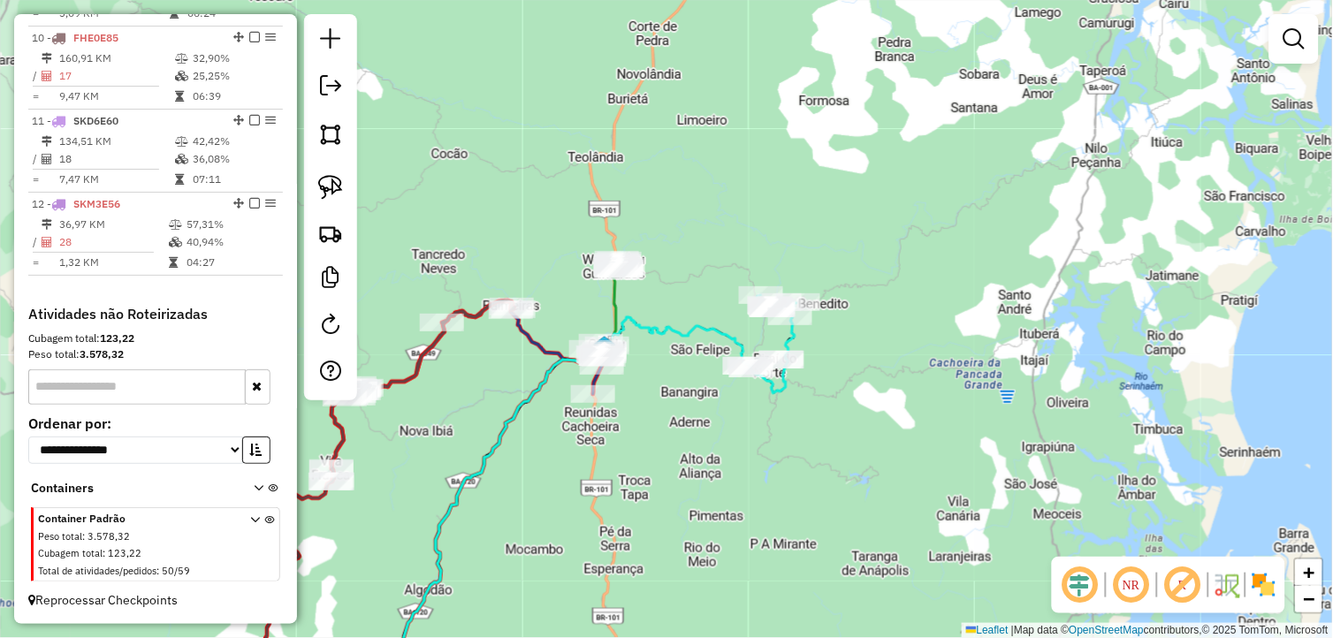
click at [734, 470] on div "Janela de atendimento Grade de atendimento Capacidade Transportadoras Veículos …" at bounding box center [666, 319] width 1333 height 638
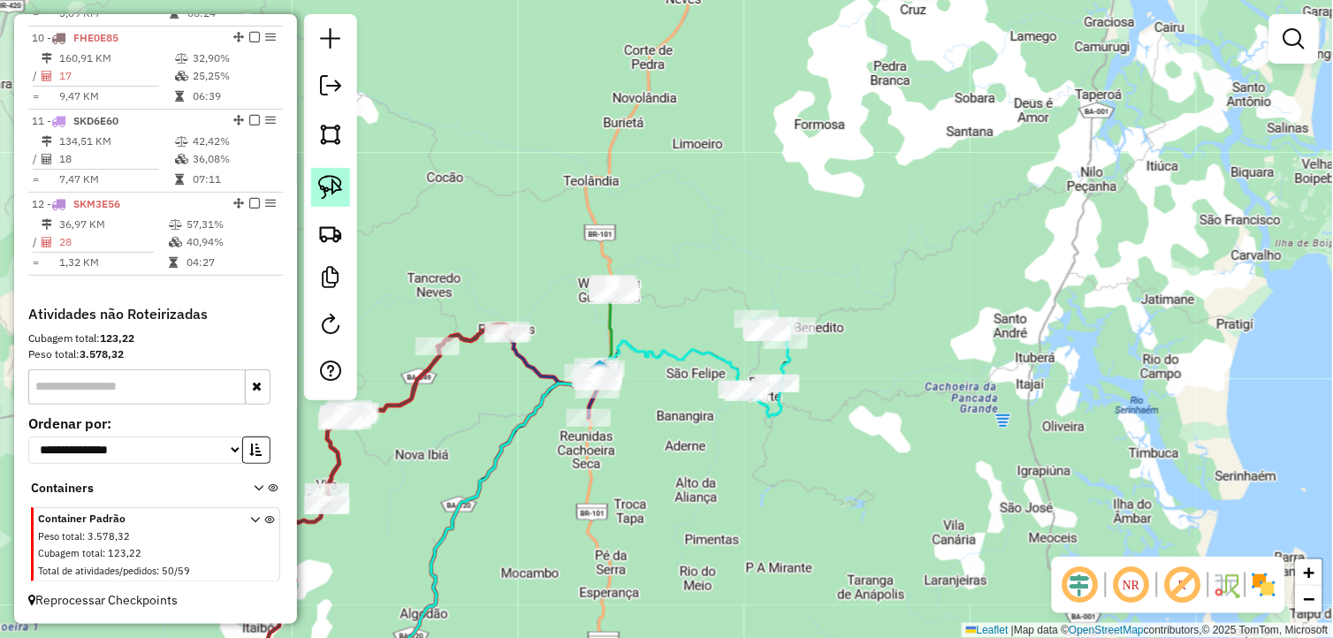
click at [318, 196] on img at bounding box center [330, 187] width 25 height 25
drag, startPoint x: 736, startPoint y: 422, endPoint x: 704, endPoint y: 364, distance: 65.7
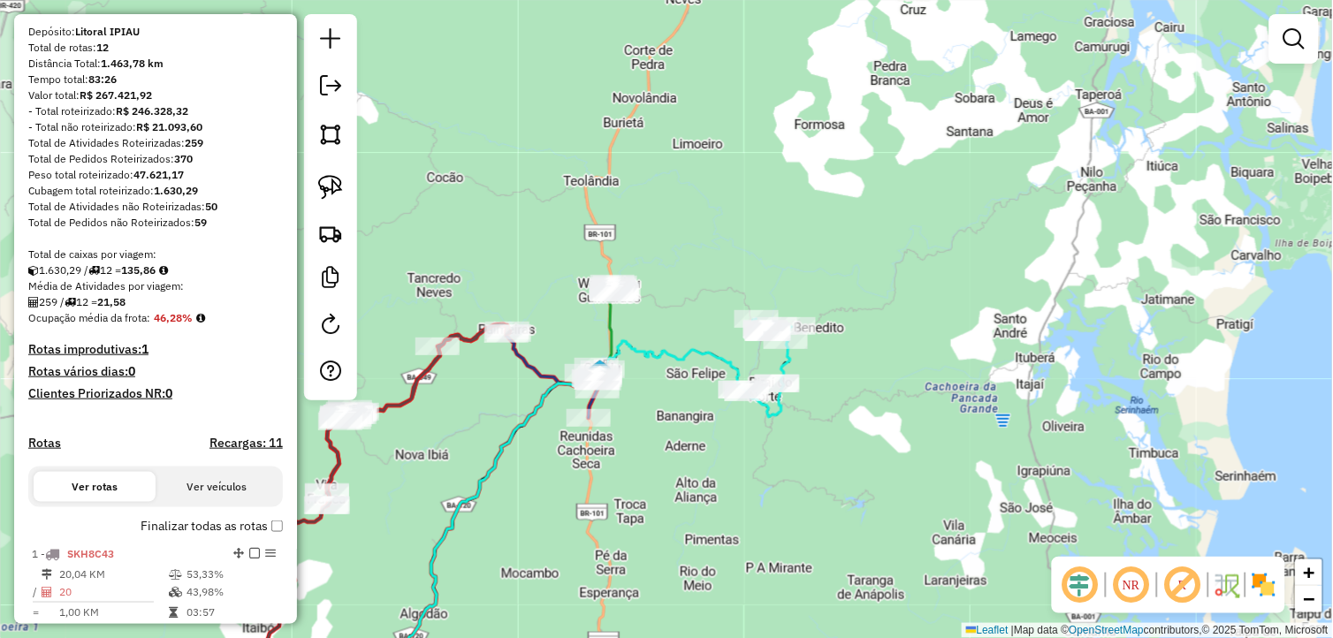
scroll to position [0, 0]
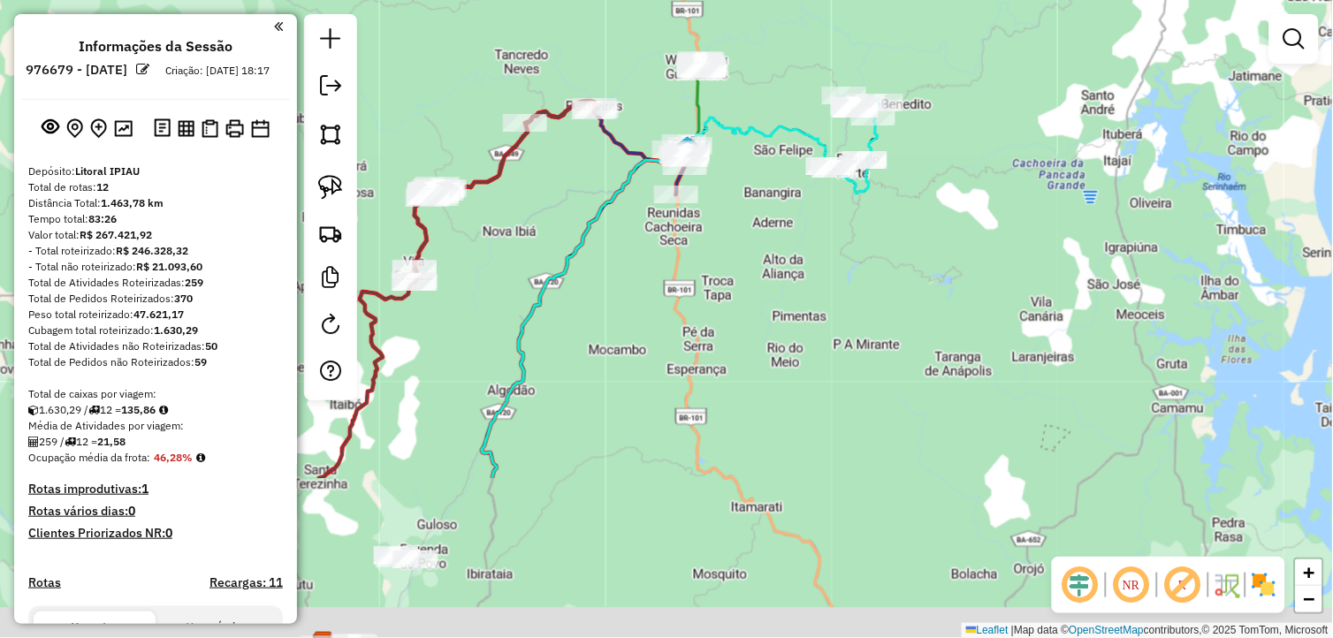
drag, startPoint x: 655, startPoint y: 508, endPoint x: 749, endPoint y: 270, distance: 255.6
click at [749, 270] on div "Janela de atendimento Grade de atendimento Capacidade Transportadoras Veículos …" at bounding box center [666, 319] width 1333 height 638
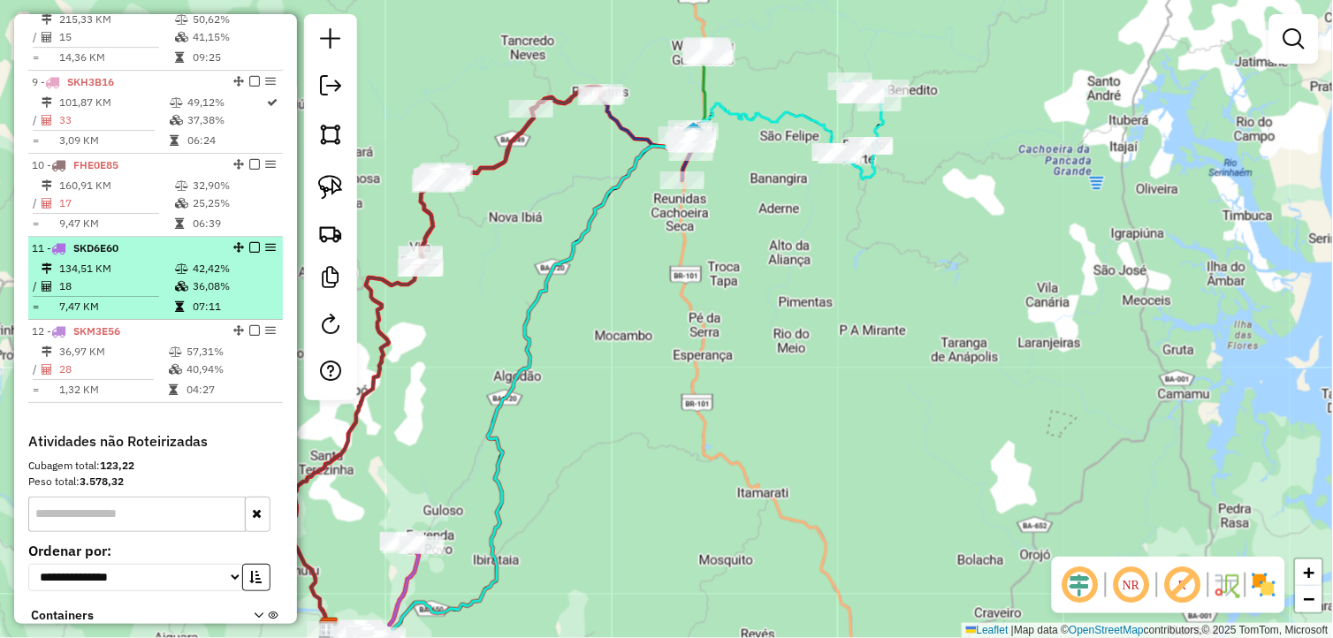
scroll to position [1417, 0]
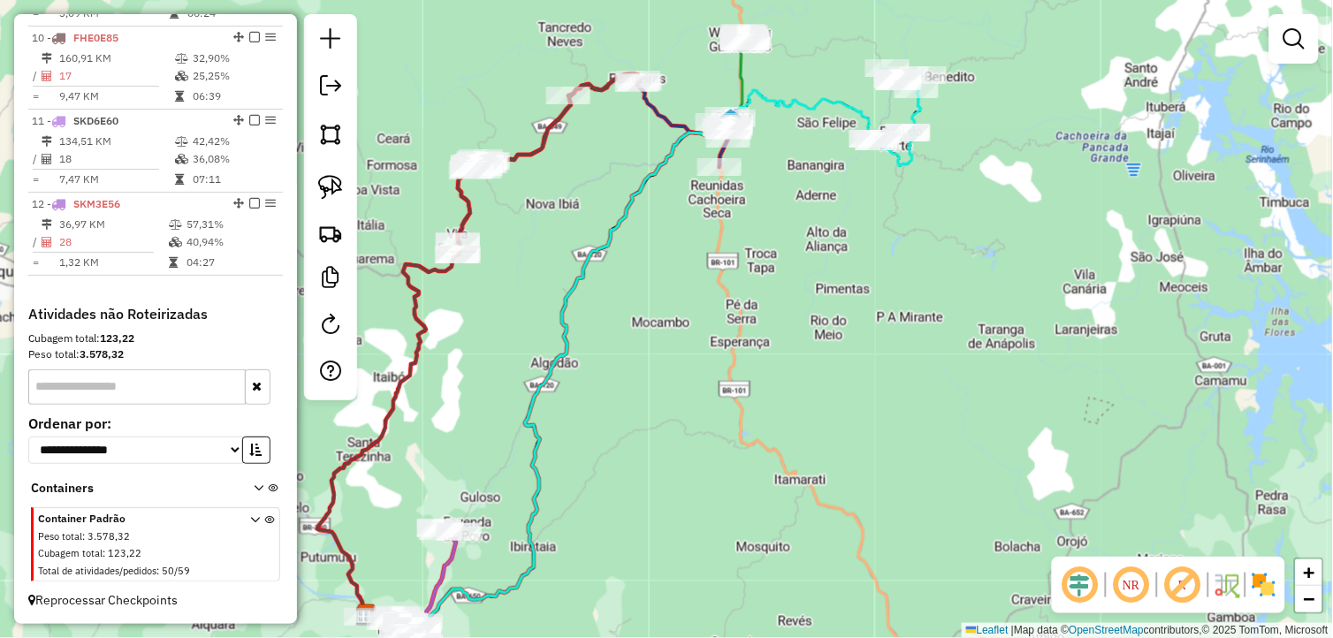
drag, startPoint x: 490, startPoint y: 314, endPoint x: 666, endPoint y: 277, distance: 179.8
click at [661, 279] on div "Janela de atendimento Grade de atendimento Capacidade Transportadoras Veículos …" at bounding box center [666, 319] width 1333 height 638
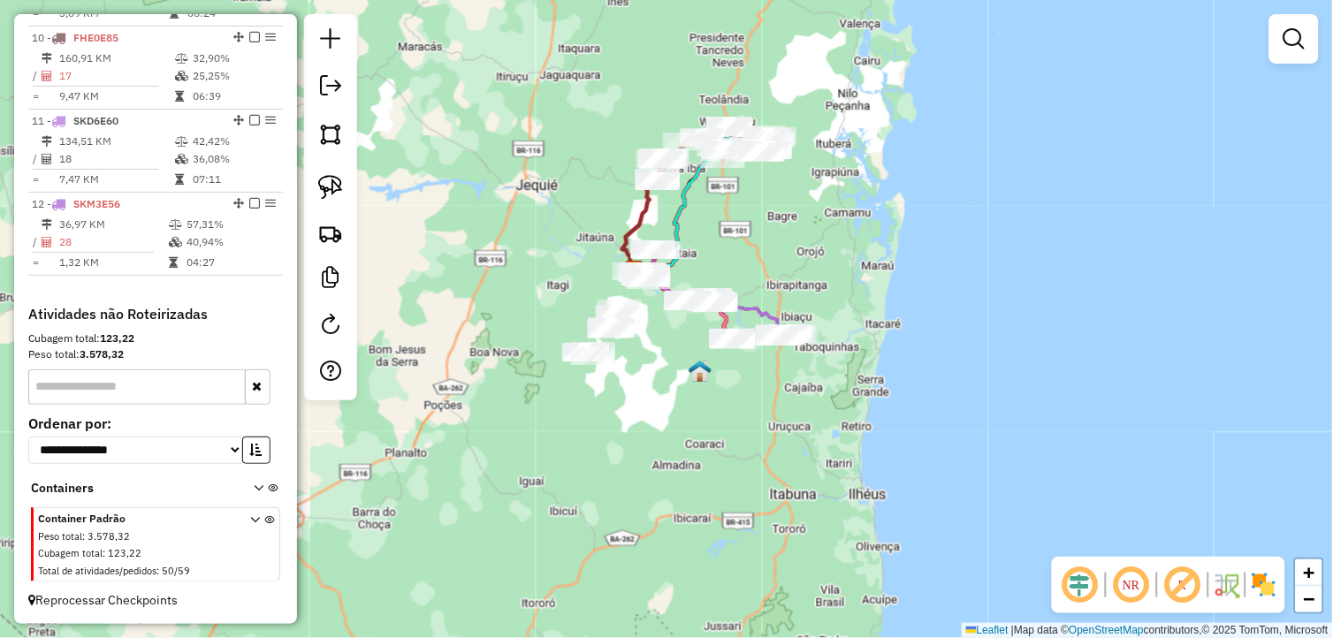
drag, startPoint x: 828, startPoint y: 465, endPoint x: 823, endPoint y: 381, distance: 84.1
click at [823, 381] on div "Janela de atendimento Grade de atendimento Capacidade Transportadoras Veículos …" at bounding box center [666, 319] width 1333 height 638
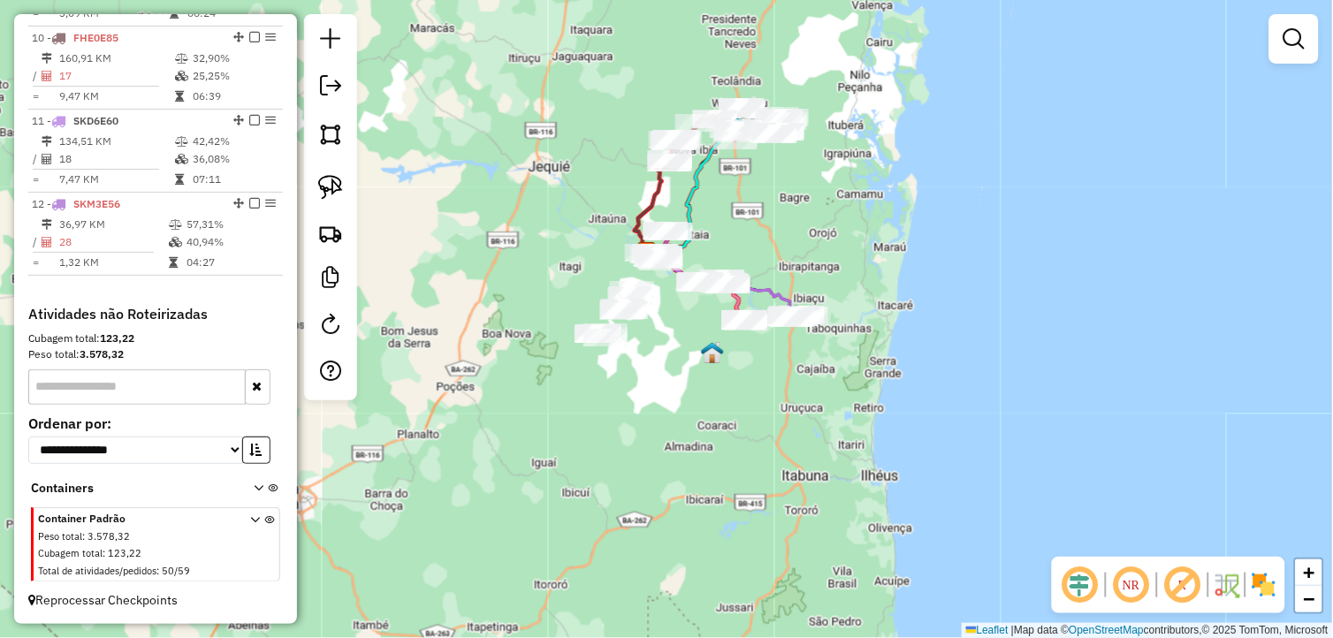
drag, startPoint x: 619, startPoint y: 467, endPoint x: 633, endPoint y: 431, distance: 38.9
click at [651, 436] on div "Janela de atendimento Grade de atendimento Capacidade Transportadoras Veículos …" at bounding box center [666, 319] width 1333 height 638
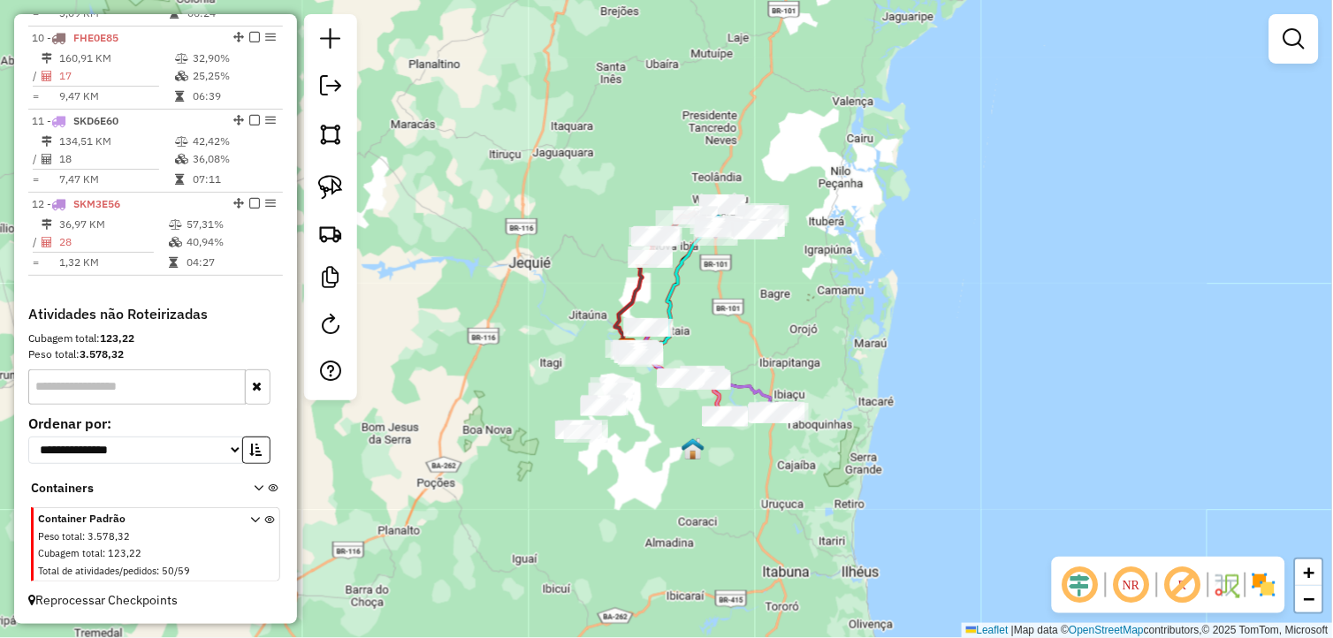
drag, startPoint x: 633, startPoint y: 508, endPoint x: 629, endPoint y: 524, distance: 17.4
click at [629, 523] on div "Janela de atendimento Grade de atendimento Capacidade Transportadoras Veículos …" at bounding box center [666, 319] width 1333 height 638
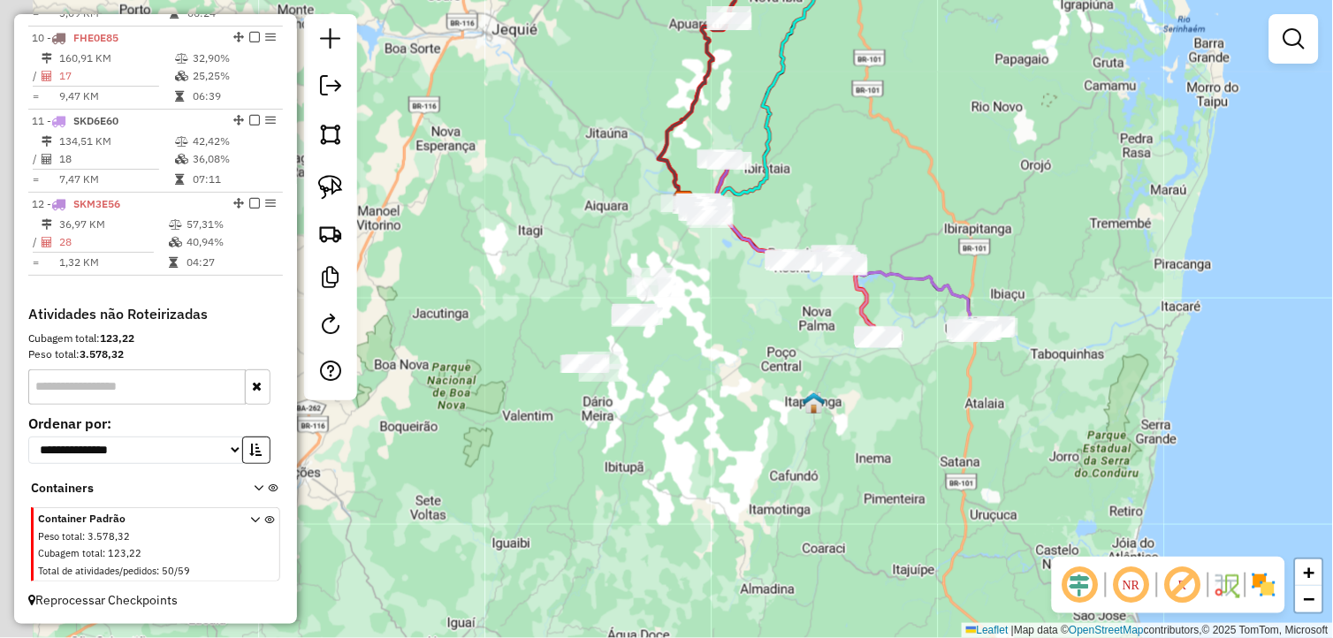
drag, startPoint x: 688, startPoint y: 392, endPoint x: 696, endPoint y: 386, distance: 10.1
click at [696, 386] on div "Janela de atendimento Grade de atendimento Capacidade Transportadoras Veículos …" at bounding box center [666, 319] width 1333 height 638
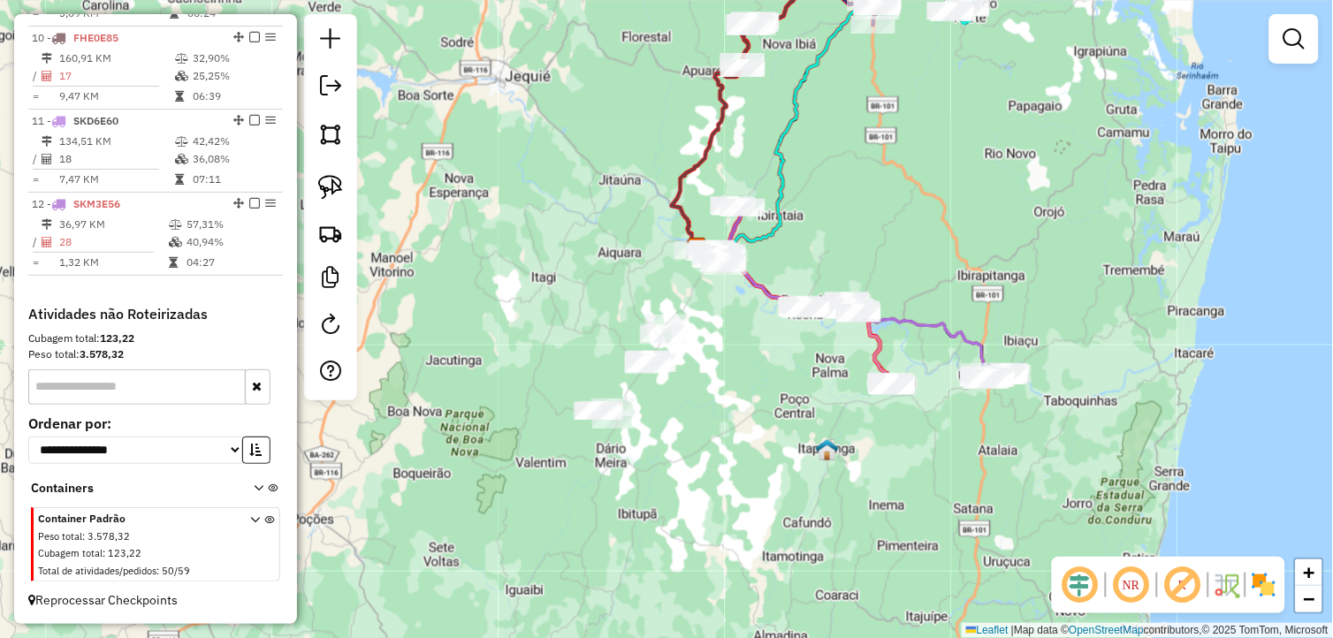
drag, startPoint x: 721, startPoint y: 338, endPoint x: 743, endPoint y: 396, distance: 62.1
click at [743, 395] on div "Janela de atendimento Grade de atendimento Capacidade Transportadoras Veículos …" at bounding box center [666, 319] width 1333 height 638
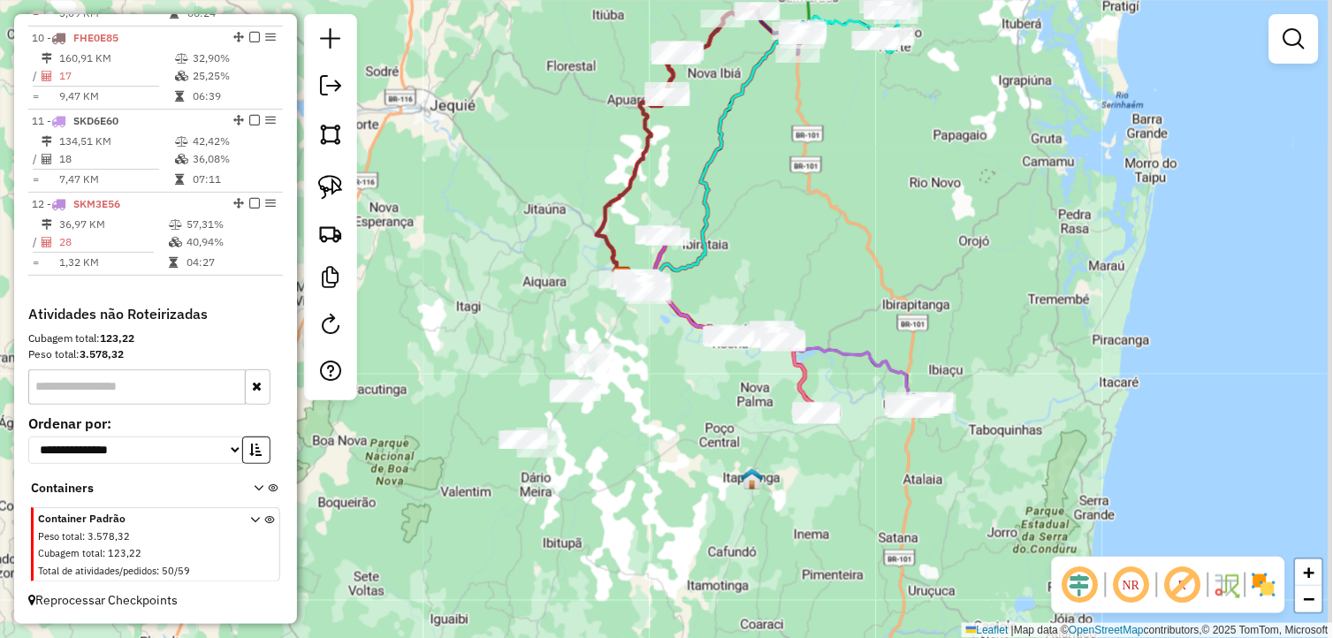
drag, startPoint x: 666, startPoint y: 495, endPoint x: 577, endPoint y: 501, distance: 88.6
click at [578, 501] on div "Janela de atendimento Grade de atendimento Capacidade Transportadoras Veículos …" at bounding box center [666, 319] width 1333 height 638
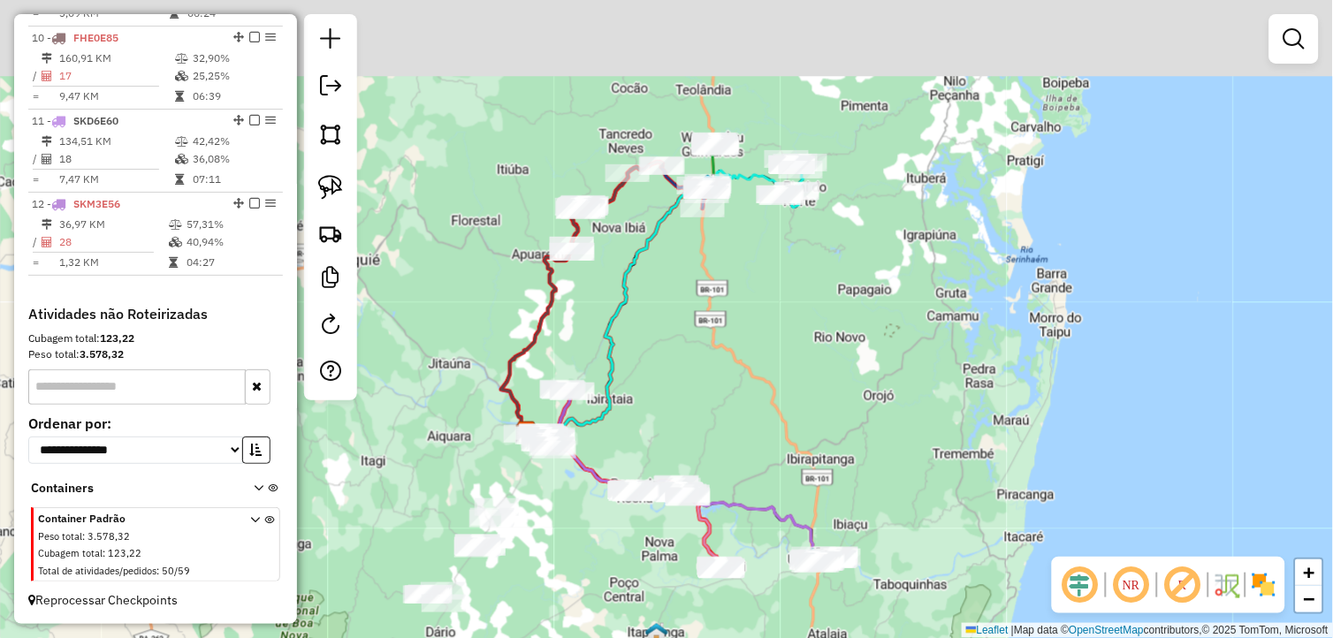
click at [783, 316] on div "Janela de atendimento Grade de atendimento Capacidade Transportadoras Veículos …" at bounding box center [666, 319] width 1333 height 638
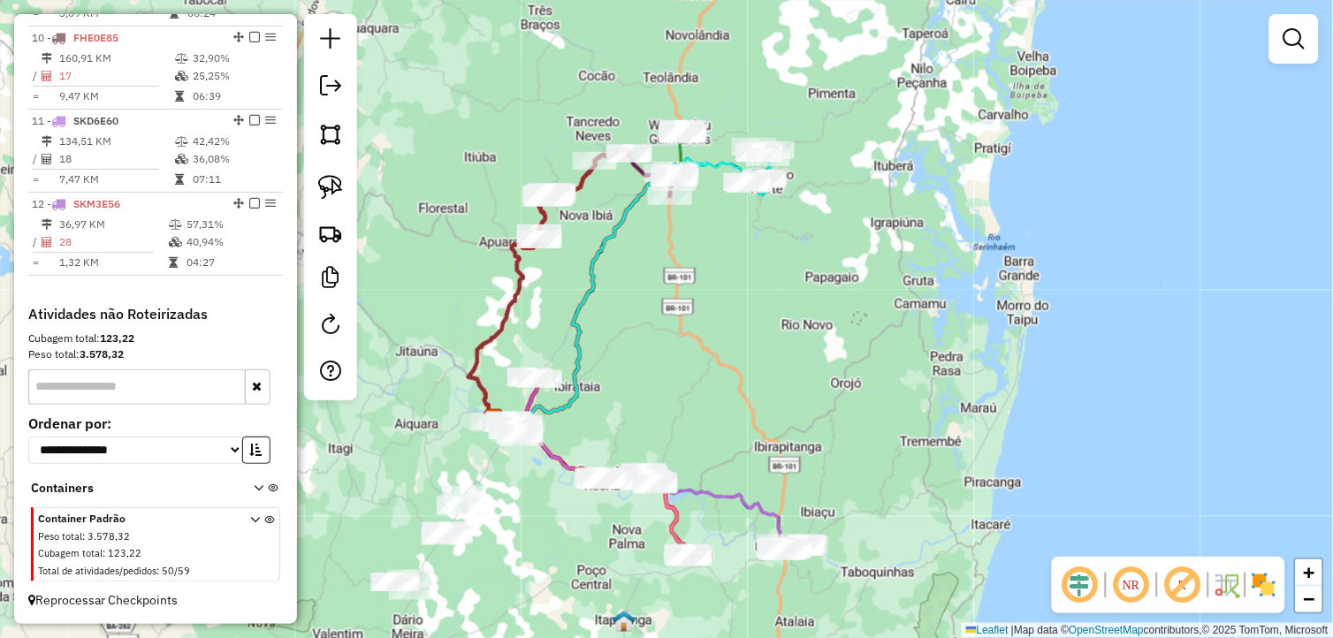
drag, startPoint x: 767, startPoint y: 403, endPoint x: 735, endPoint y: 390, distance: 34.5
click at [735, 390] on div "Janela de atendimento Grade de atendimento Capacidade Transportadoras Veículos …" at bounding box center [666, 319] width 1333 height 638
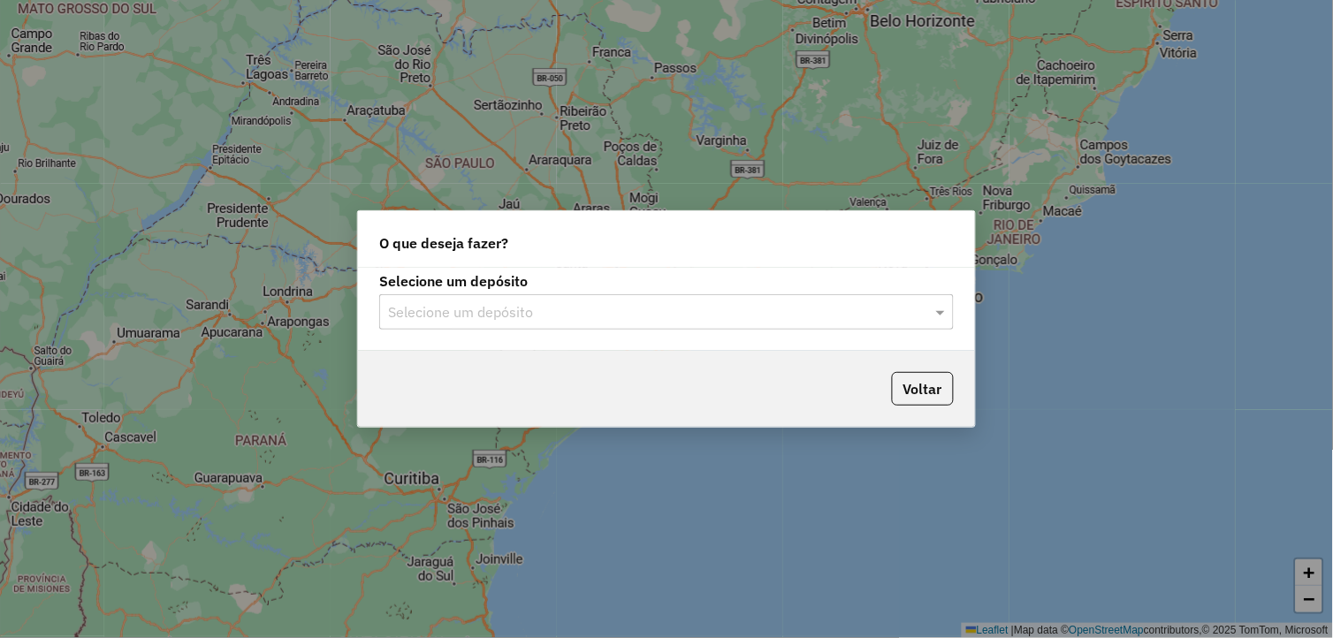
click at [538, 320] on input "text" at bounding box center [649, 312] width 522 height 21
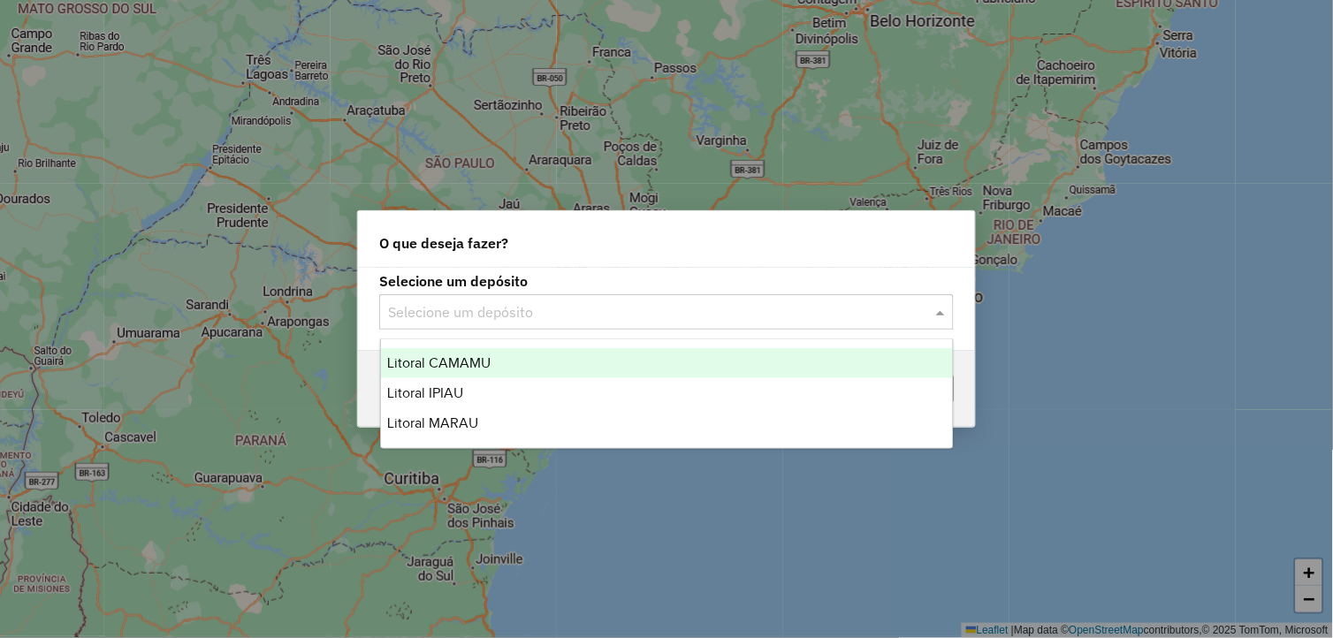
click at [520, 355] on div "Litoral CAMAMU" at bounding box center [667, 363] width 573 height 30
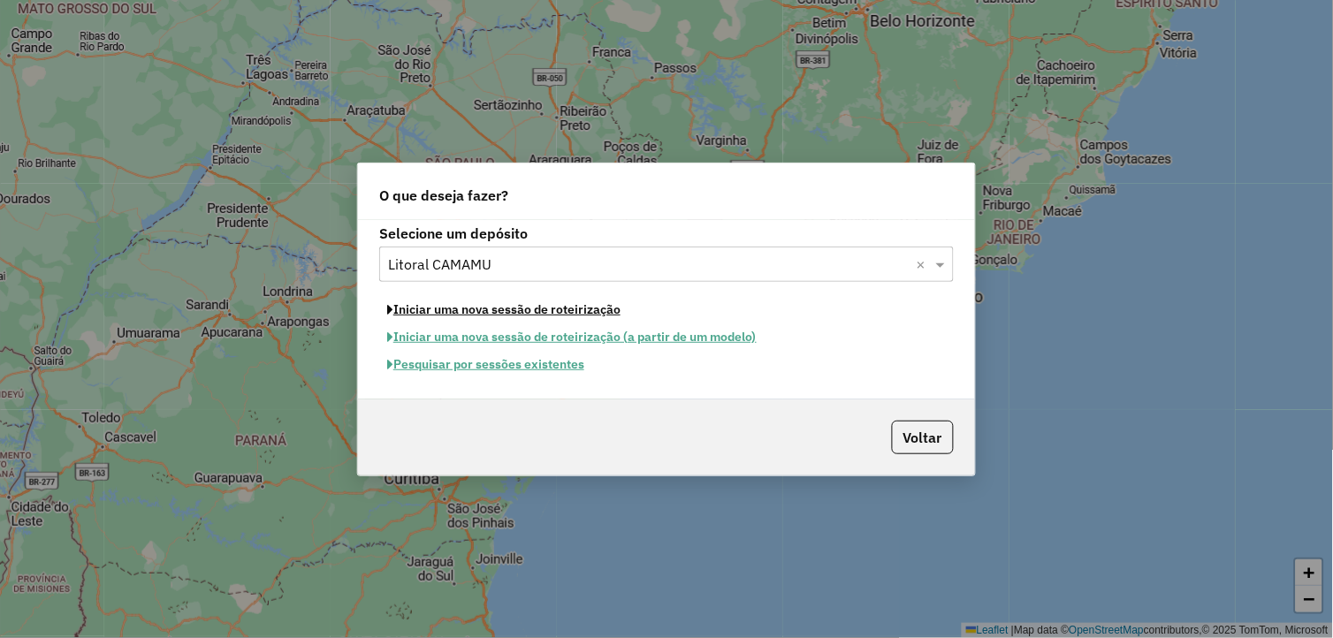
click at [549, 314] on button "Iniciar uma nova sessão de roteirização" at bounding box center [503, 309] width 249 height 27
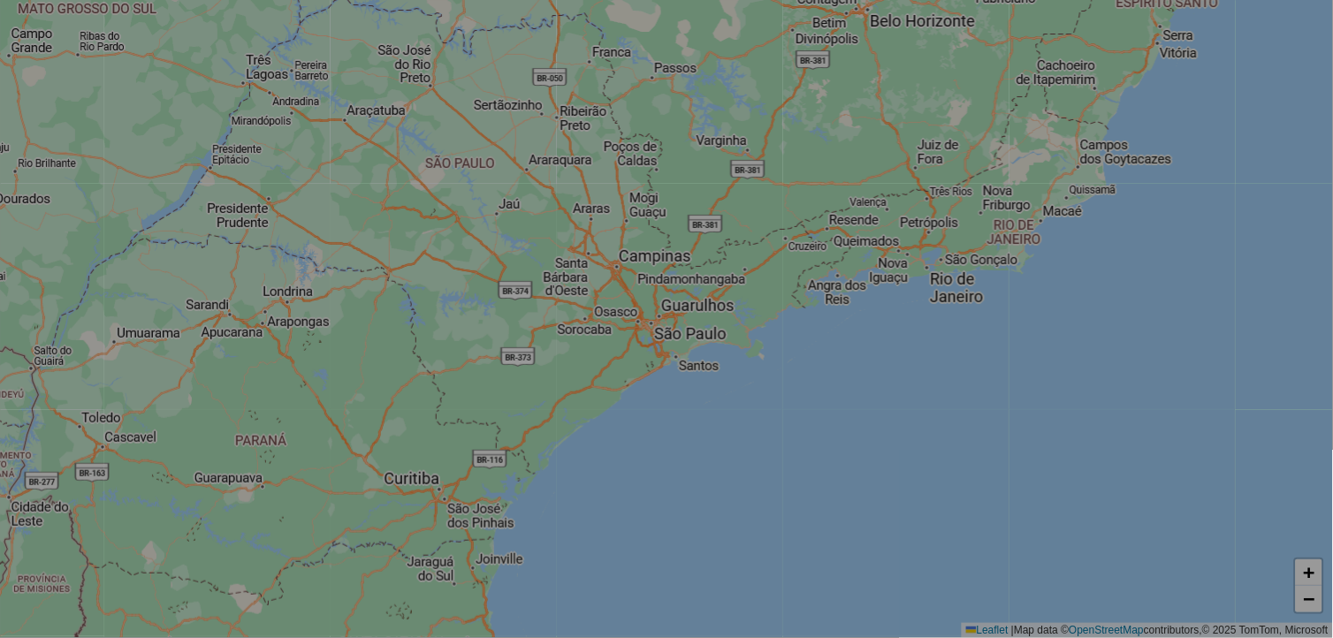
select select "*"
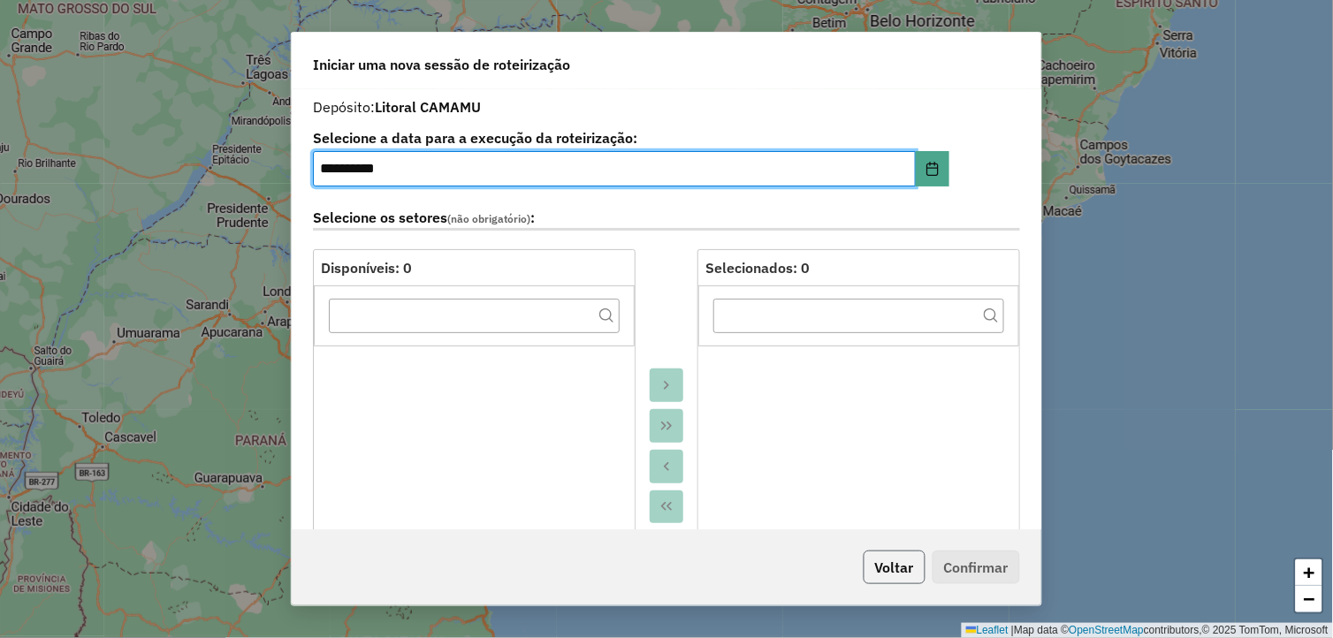
click at [905, 554] on button "Voltar" at bounding box center [895, 568] width 62 height 34
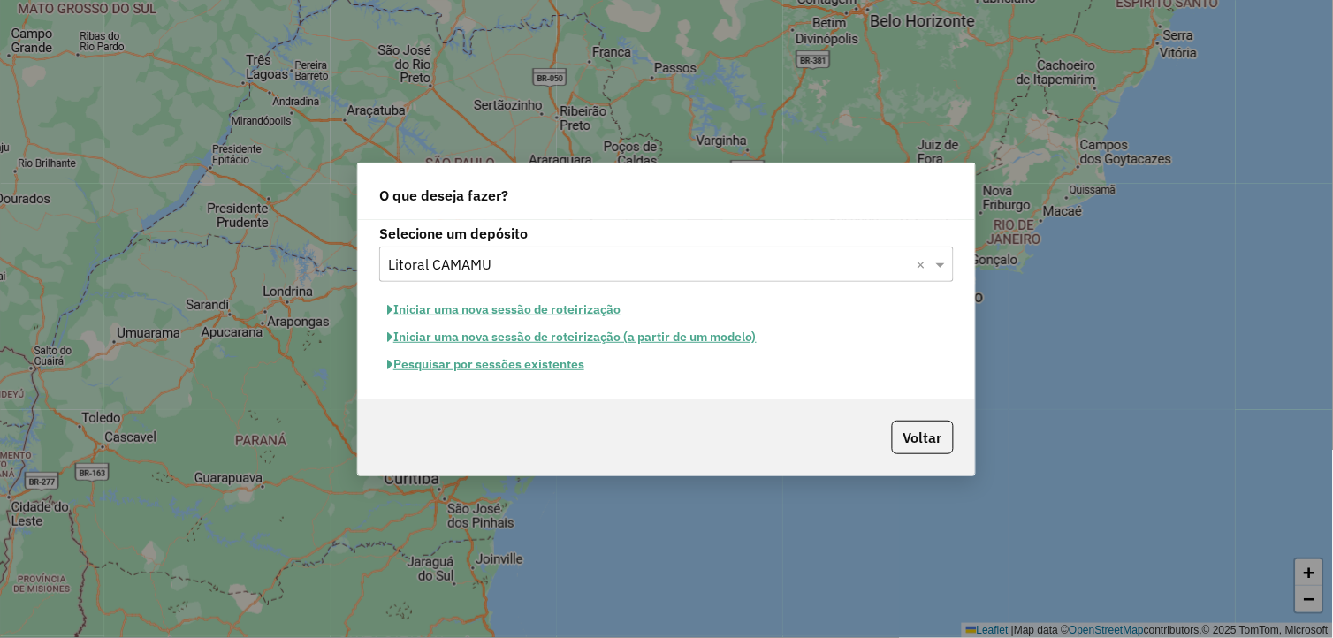
click at [502, 359] on button "Pesquisar por sessões existentes" at bounding box center [485, 364] width 213 height 27
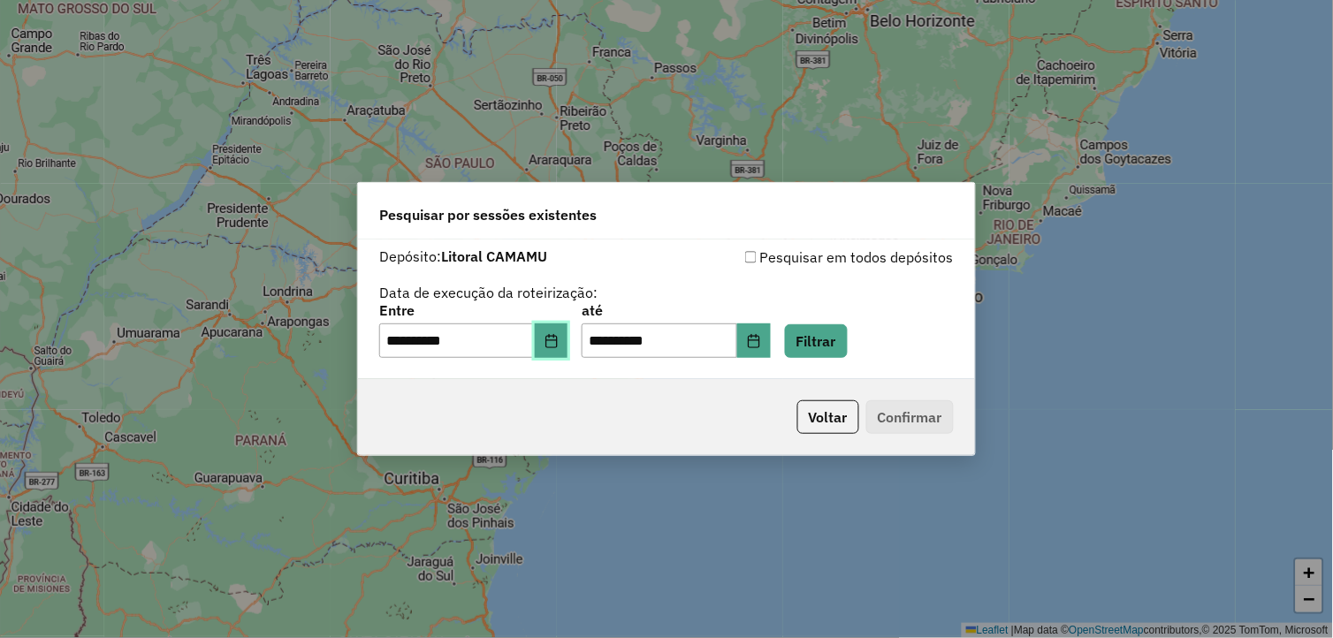
click at [557, 340] on icon "Choose Date" at bounding box center [551, 341] width 11 height 14
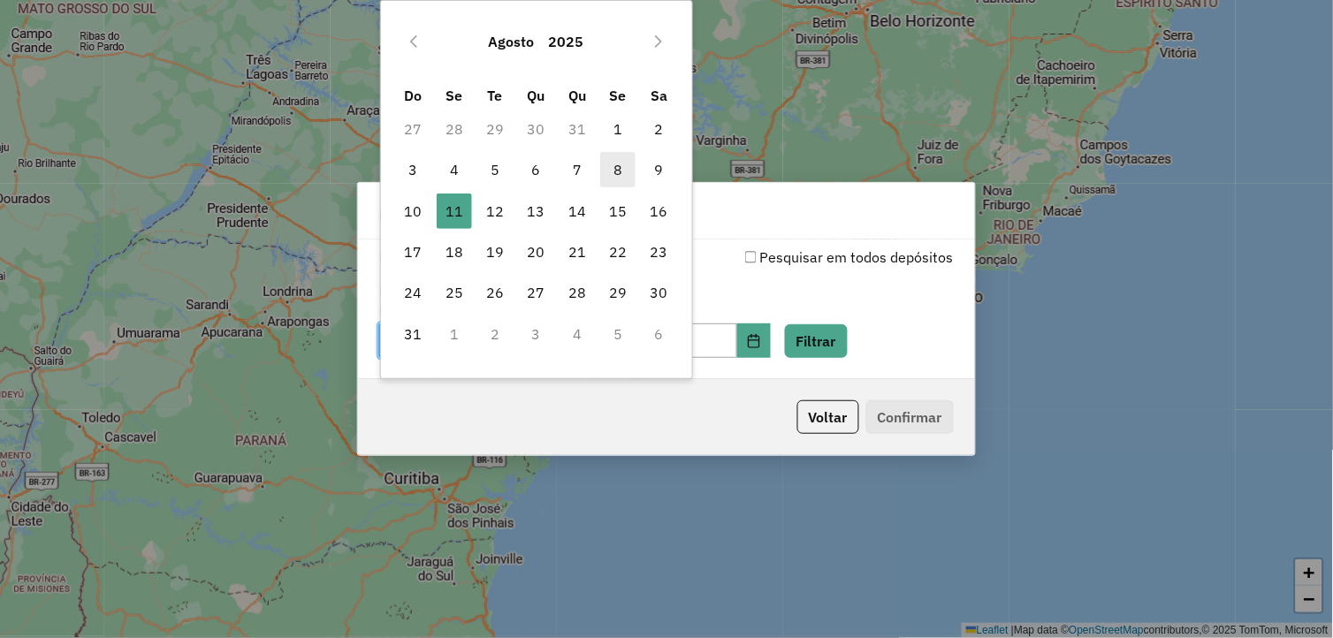
click at [612, 173] on span "8" at bounding box center [617, 169] width 35 height 35
type input "**********"
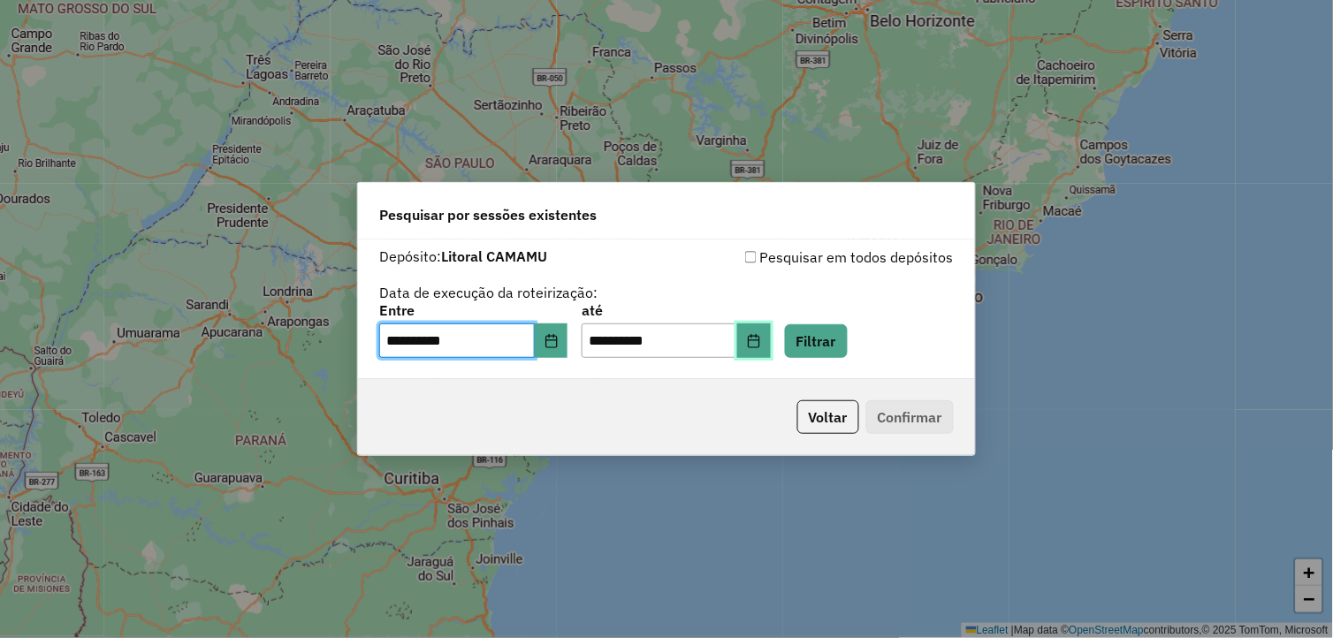
click at [771, 330] on button "Choose Date" at bounding box center [754, 341] width 34 height 35
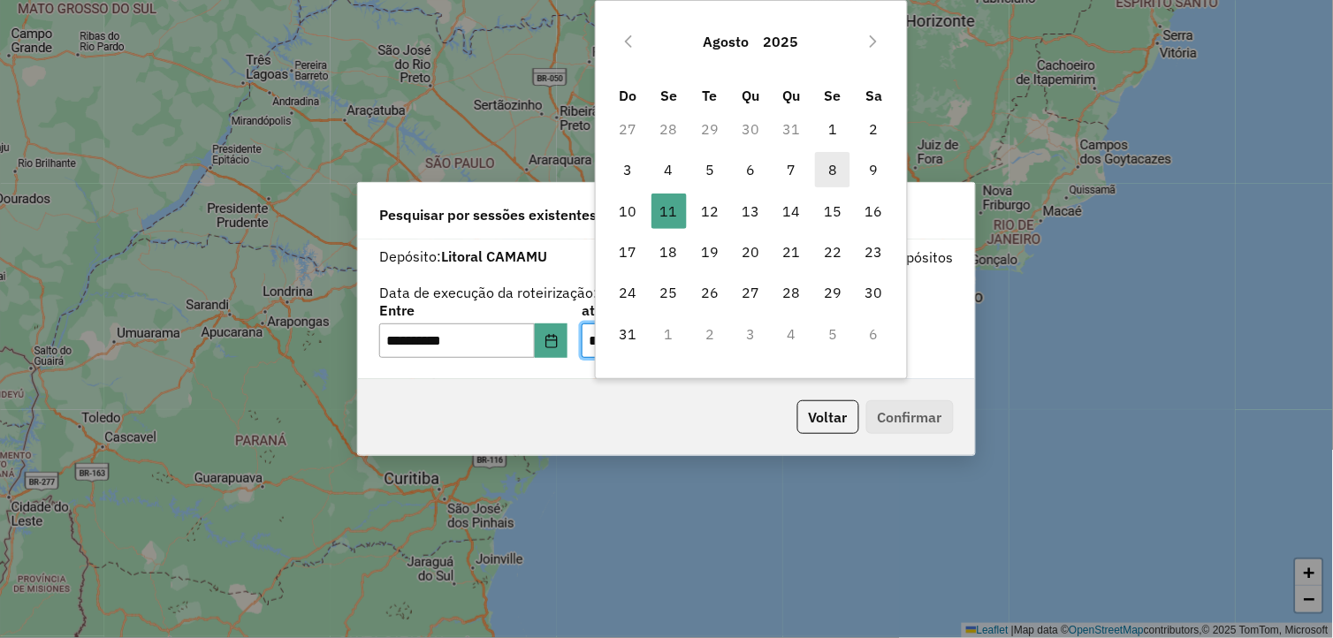
click at [841, 172] on span "8" at bounding box center [832, 169] width 35 height 35
type input "**********"
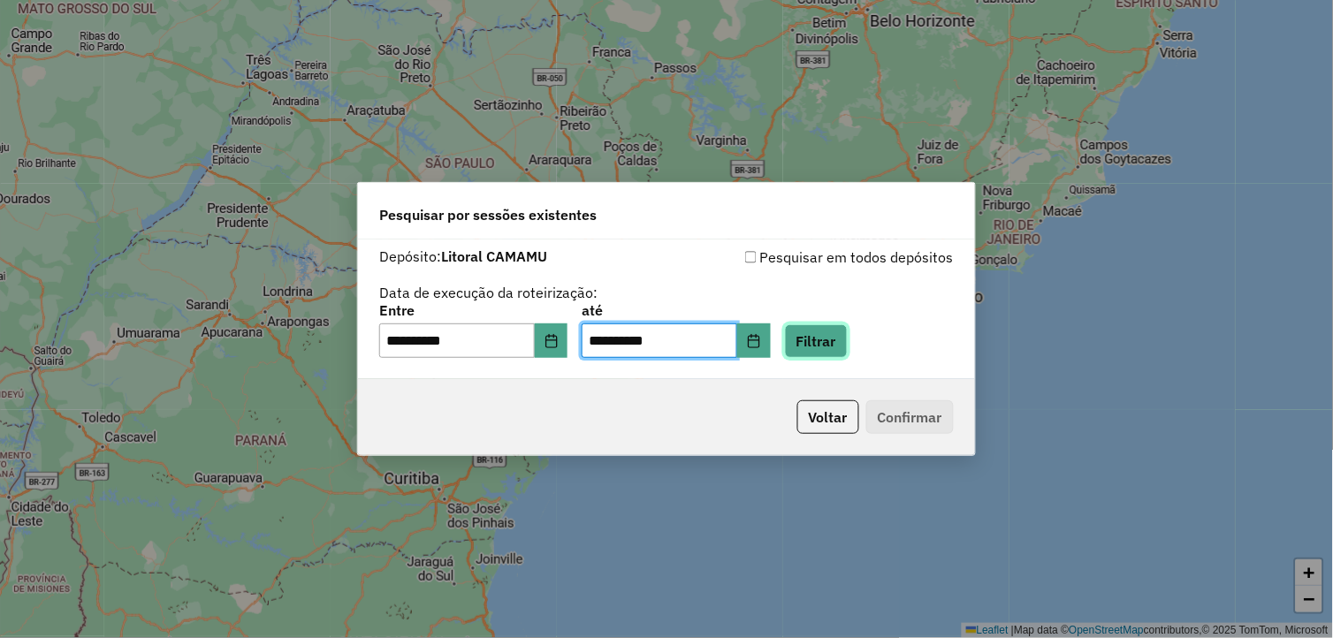
click at [848, 341] on button "Filtrar" at bounding box center [816, 341] width 63 height 34
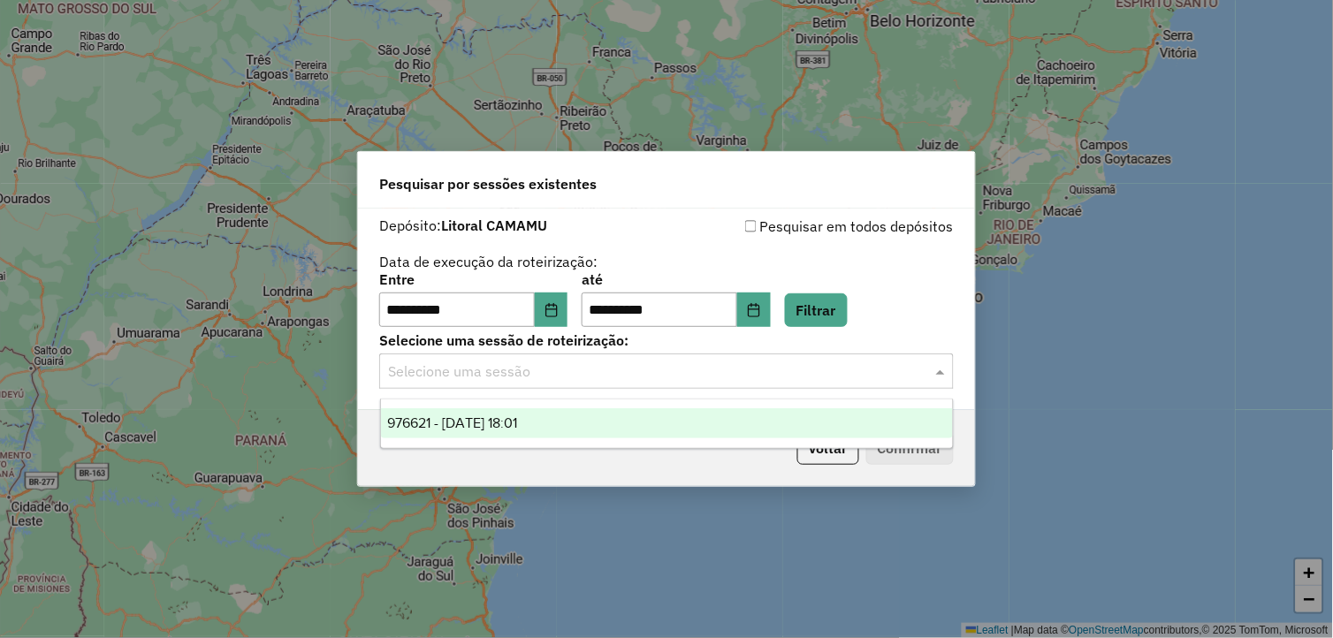
click at [744, 387] on div "Selecione uma sessão" at bounding box center [666, 371] width 575 height 35
click at [646, 424] on div "976621 - 08/08/2025 18:01" at bounding box center [667, 423] width 573 height 30
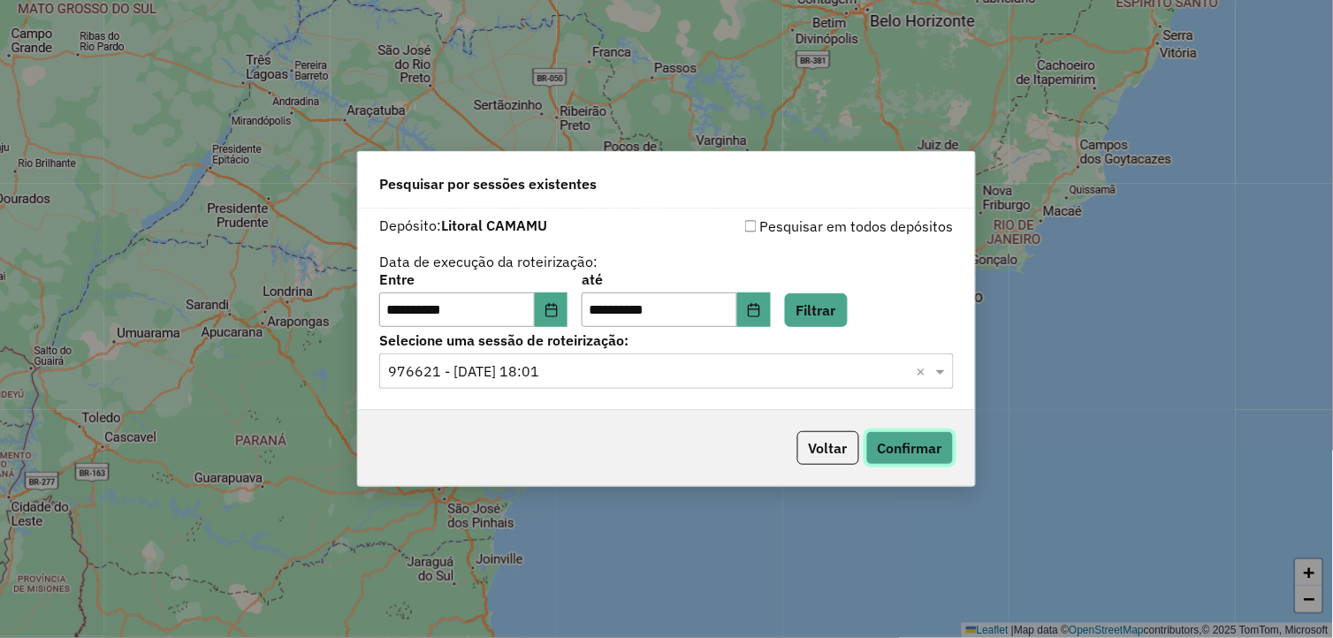
click at [905, 447] on button "Confirmar" at bounding box center [911, 448] width 88 height 34
click at [559, 315] on icon "Choose Date" at bounding box center [552, 310] width 14 height 14
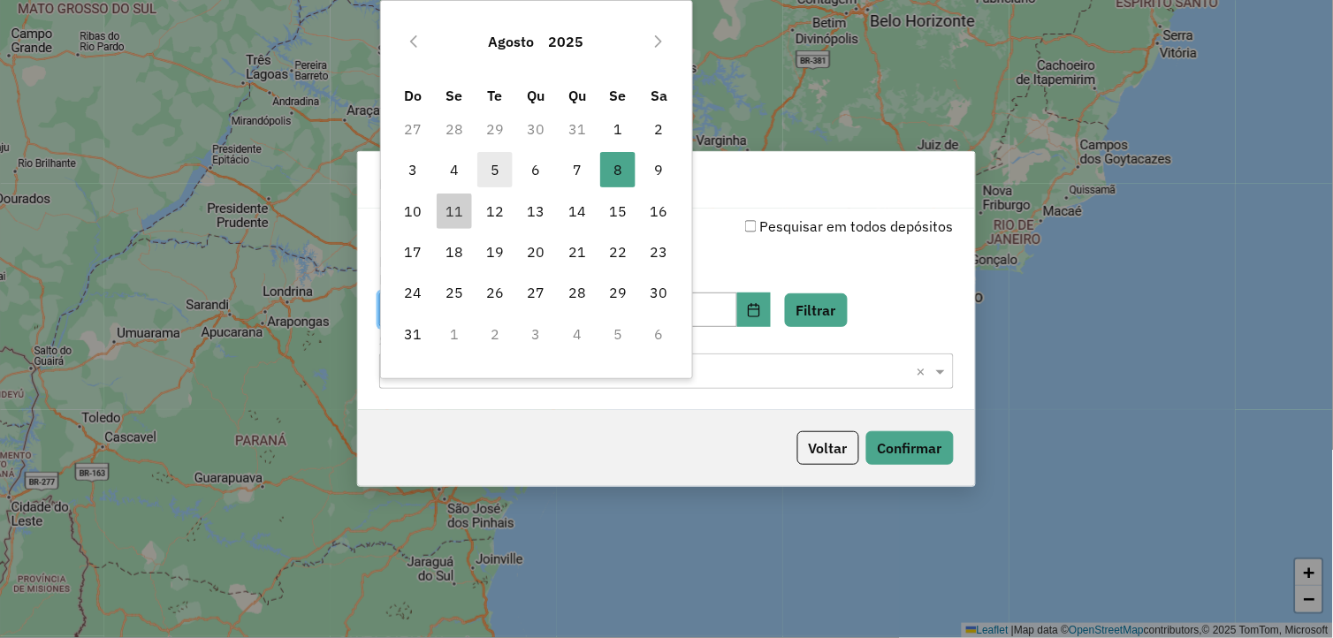
click at [488, 172] on span "5" at bounding box center [494, 169] width 35 height 35
type input "**********"
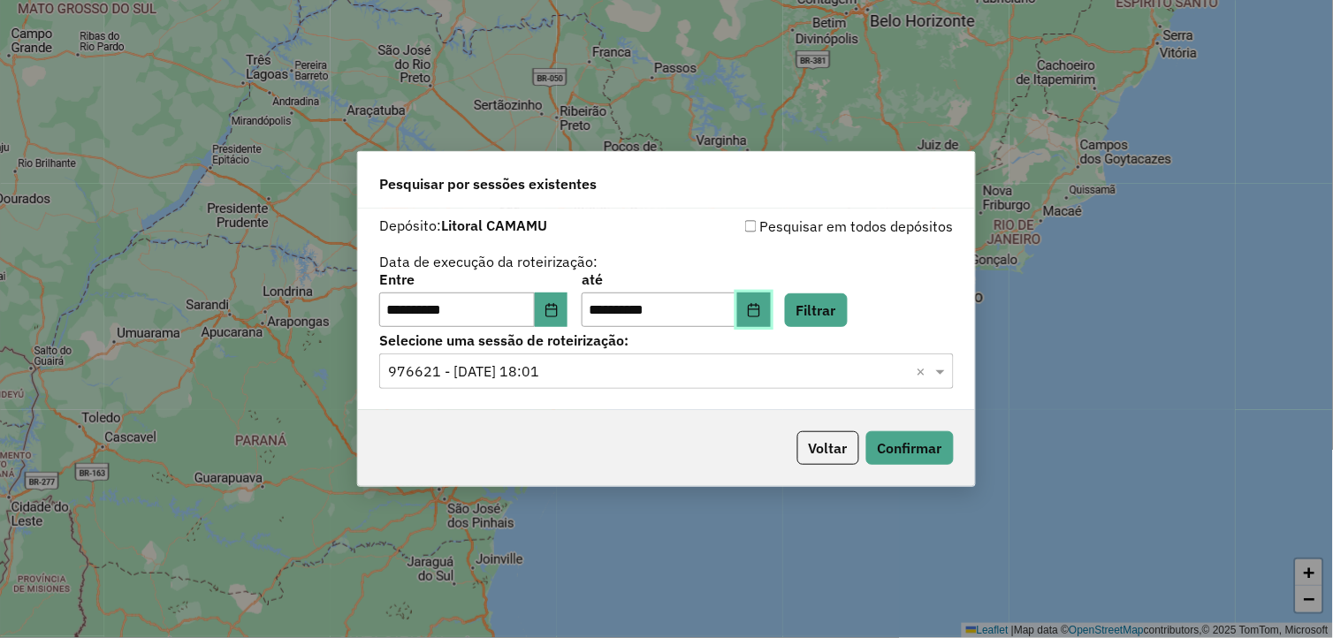
click at [767, 305] on button "Choose Date" at bounding box center [754, 310] width 34 height 35
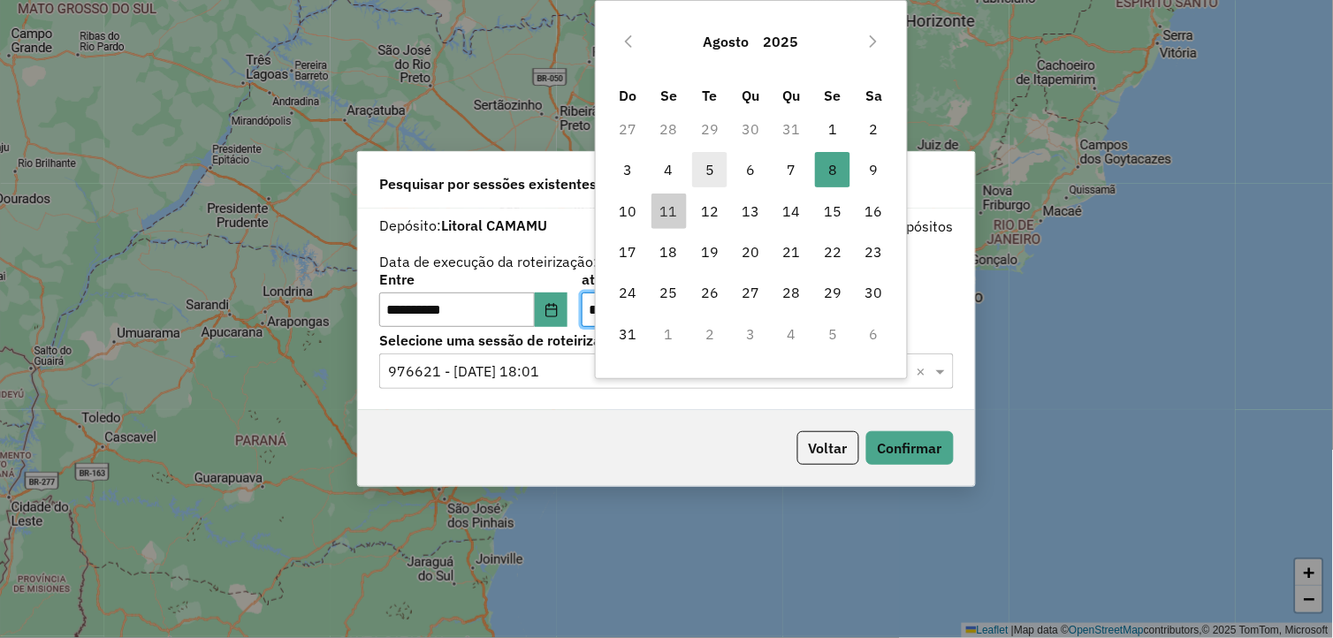
click at [709, 161] on span "5" at bounding box center [709, 169] width 35 height 35
type input "**********"
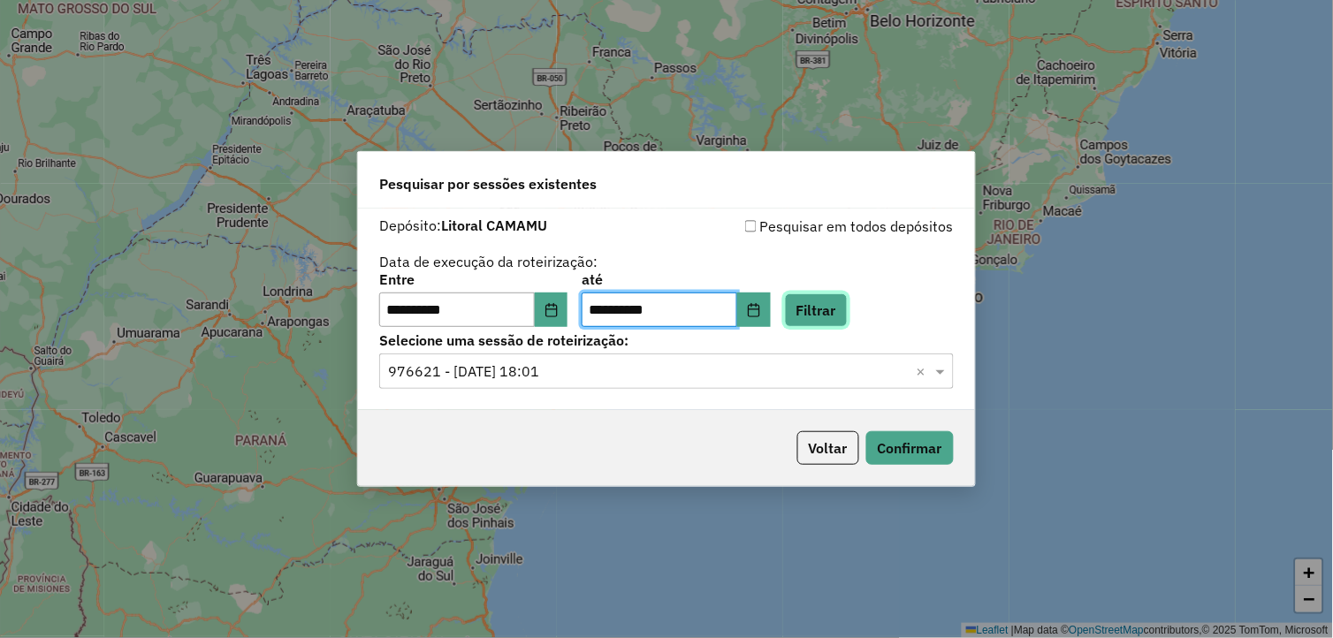
click at [841, 308] on button "Filtrar" at bounding box center [816, 311] width 63 height 34
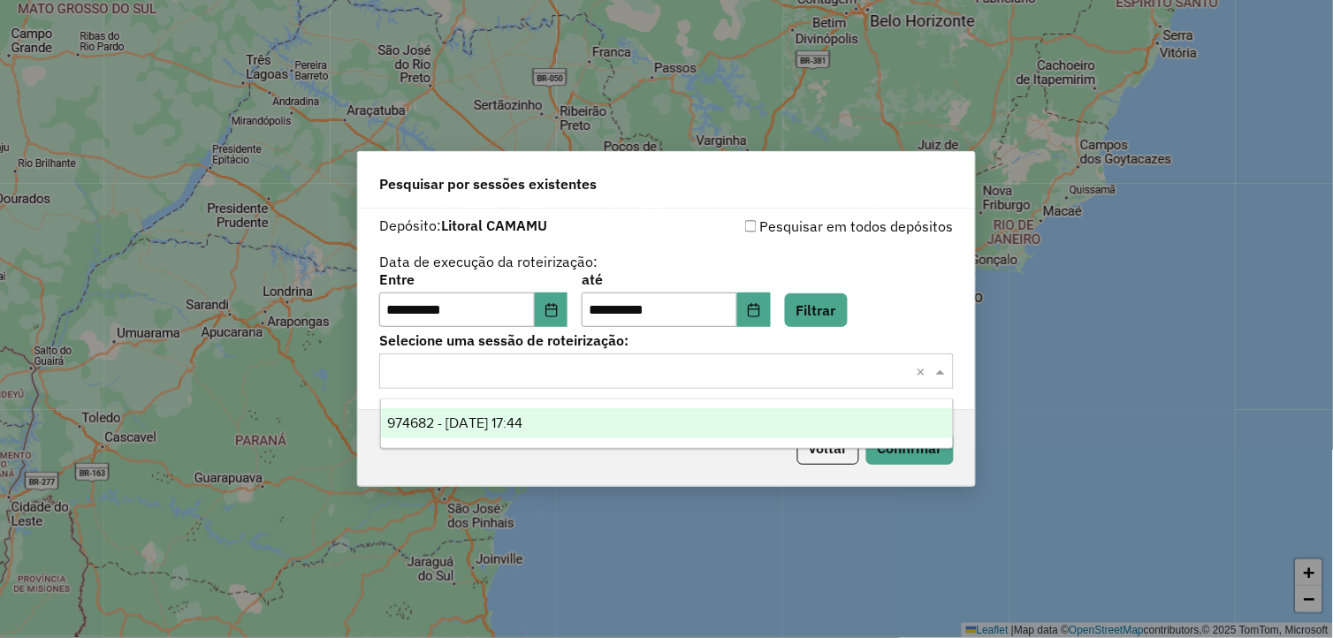
click at [865, 374] on input "text" at bounding box center [649, 372] width 522 height 21
click at [706, 418] on div "974682 - 05/08/2025 17:44" at bounding box center [667, 423] width 573 height 30
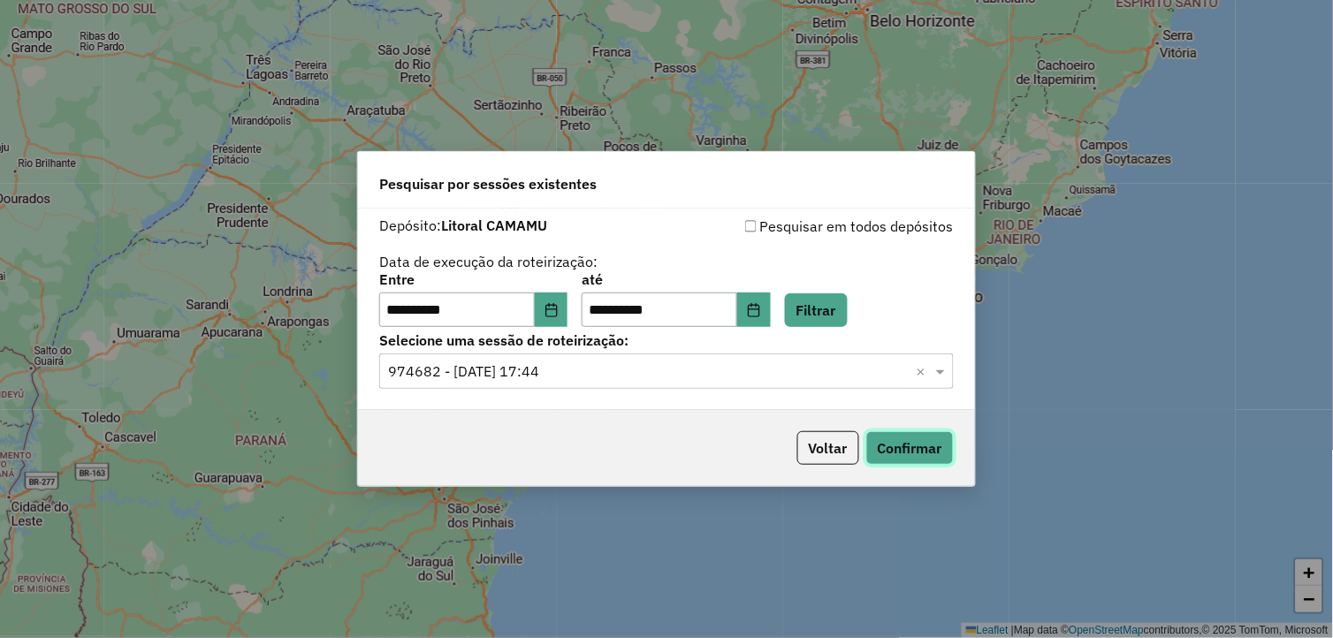
click at [920, 445] on button "Confirmar" at bounding box center [911, 448] width 88 height 34
click at [559, 312] on icon "Choose Date" at bounding box center [552, 310] width 14 height 14
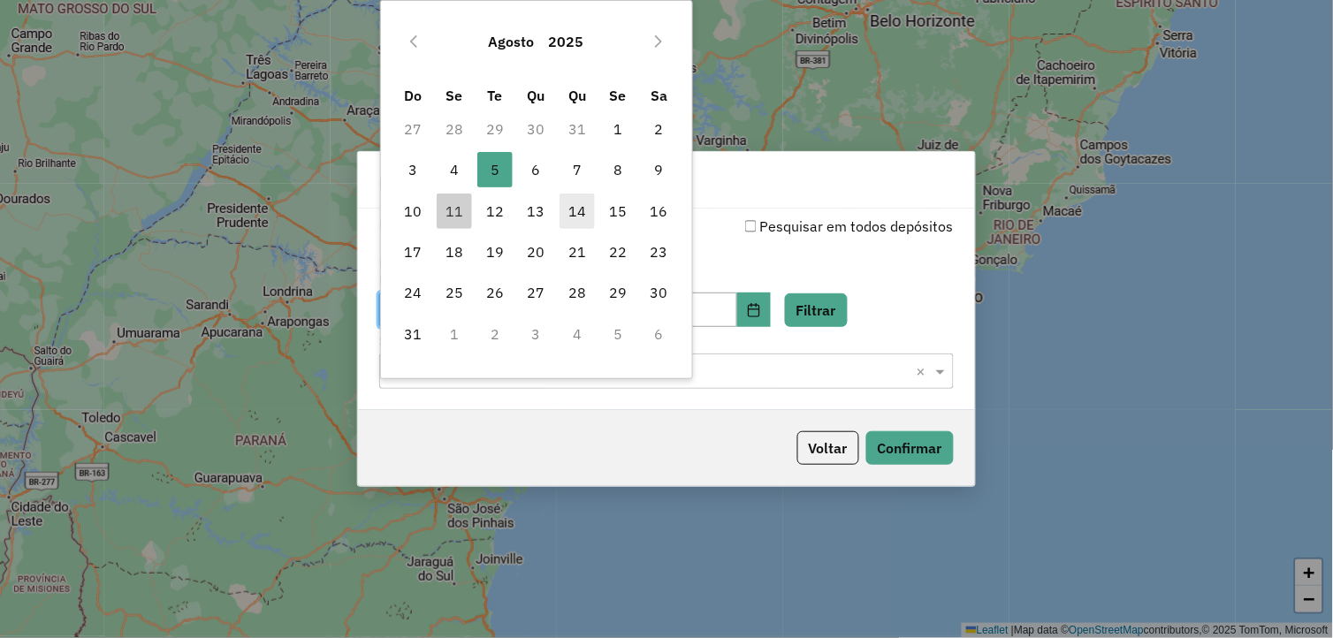
click at [571, 210] on span "14" at bounding box center [577, 211] width 35 height 35
type input "**********"
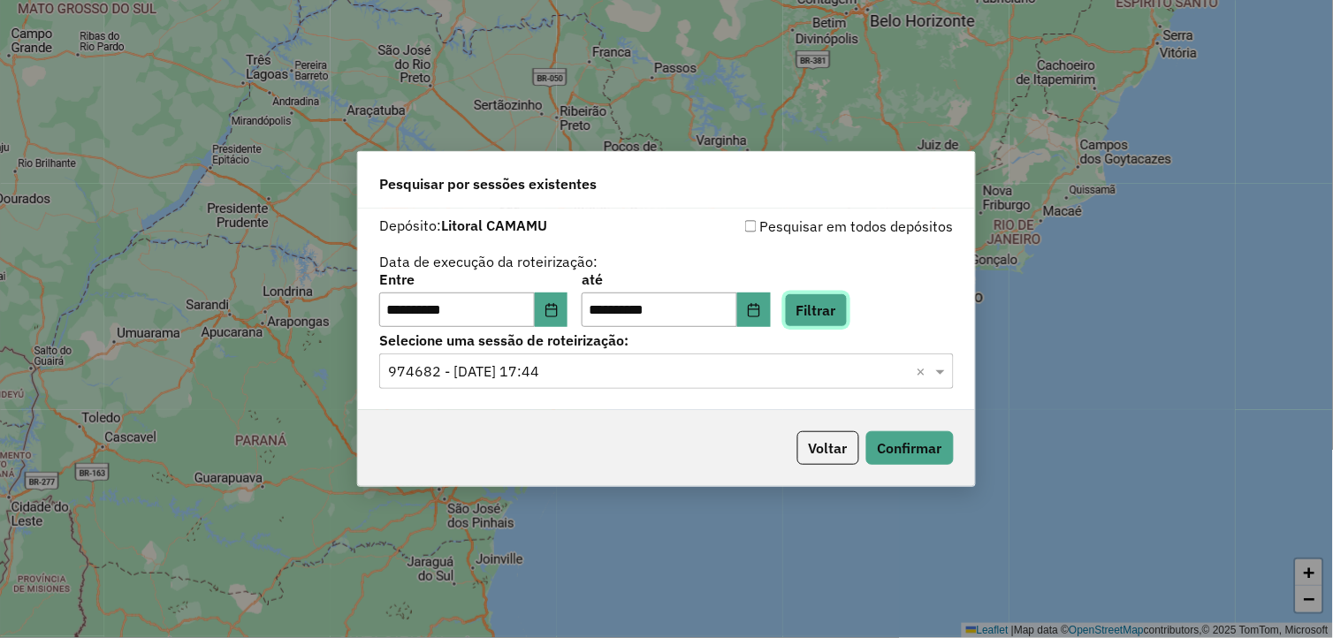
click at [845, 321] on button "Filtrar" at bounding box center [816, 311] width 63 height 34
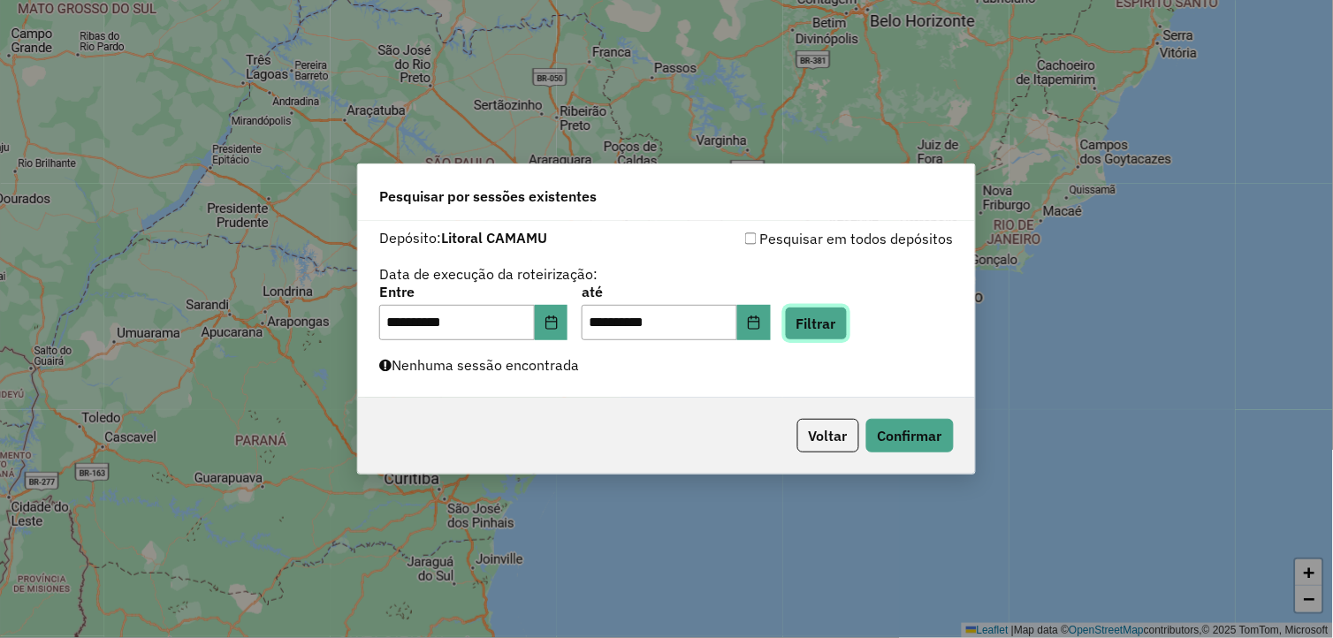
click at [834, 308] on button "Filtrar" at bounding box center [816, 324] width 63 height 34
click at [557, 325] on icon "Choose Date" at bounding box center [551, 323] width 11 height 14
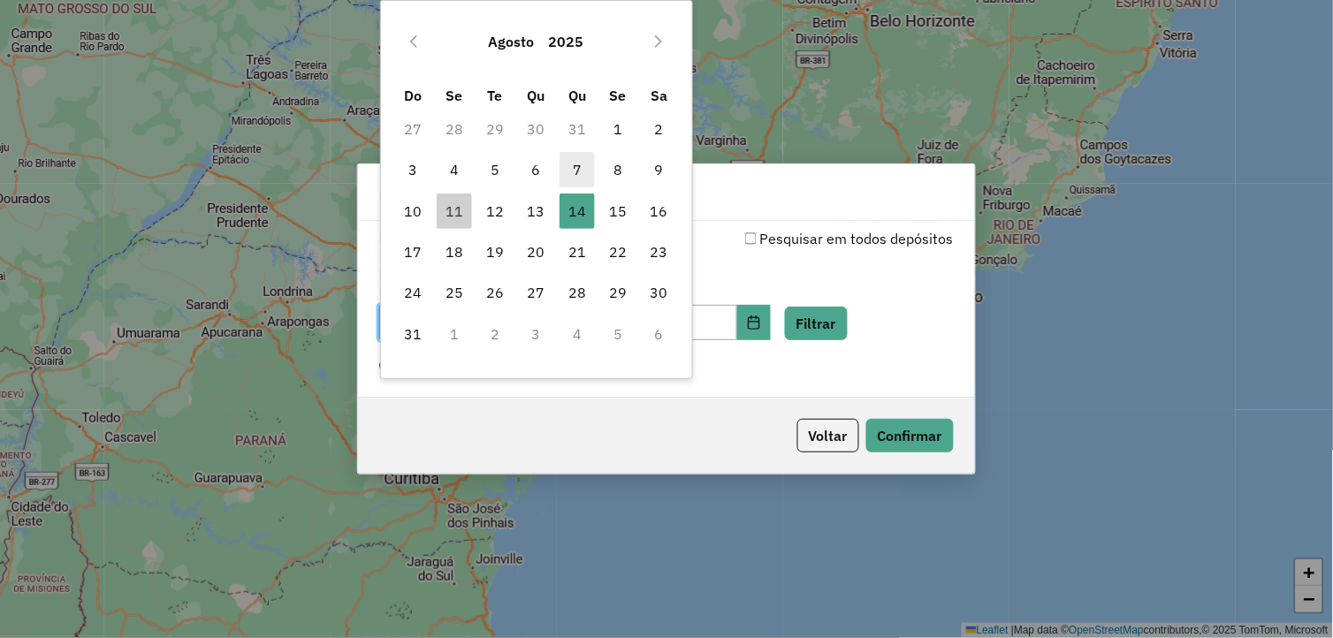
click at [579, 169] on span "7" at bounding box center [577, 169] width 35 height 35
type input "**********"
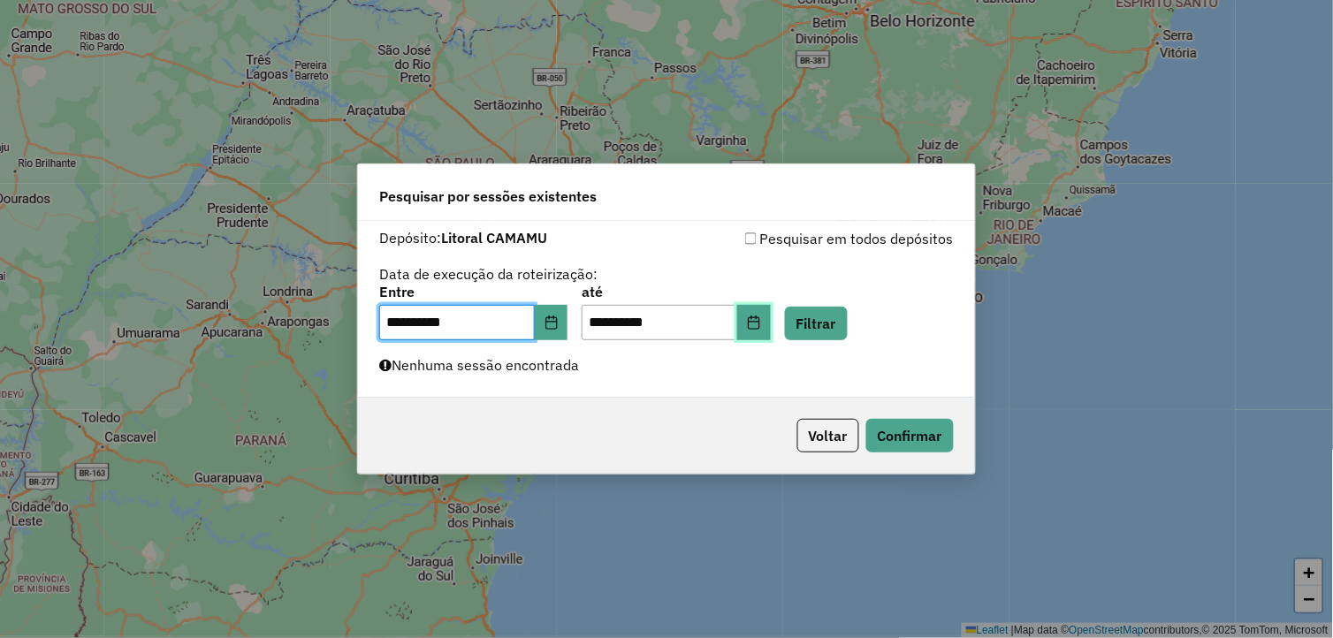
click at [769, 321] on button "Choose Date" at bounding box center [754, 322] width 34 height 35
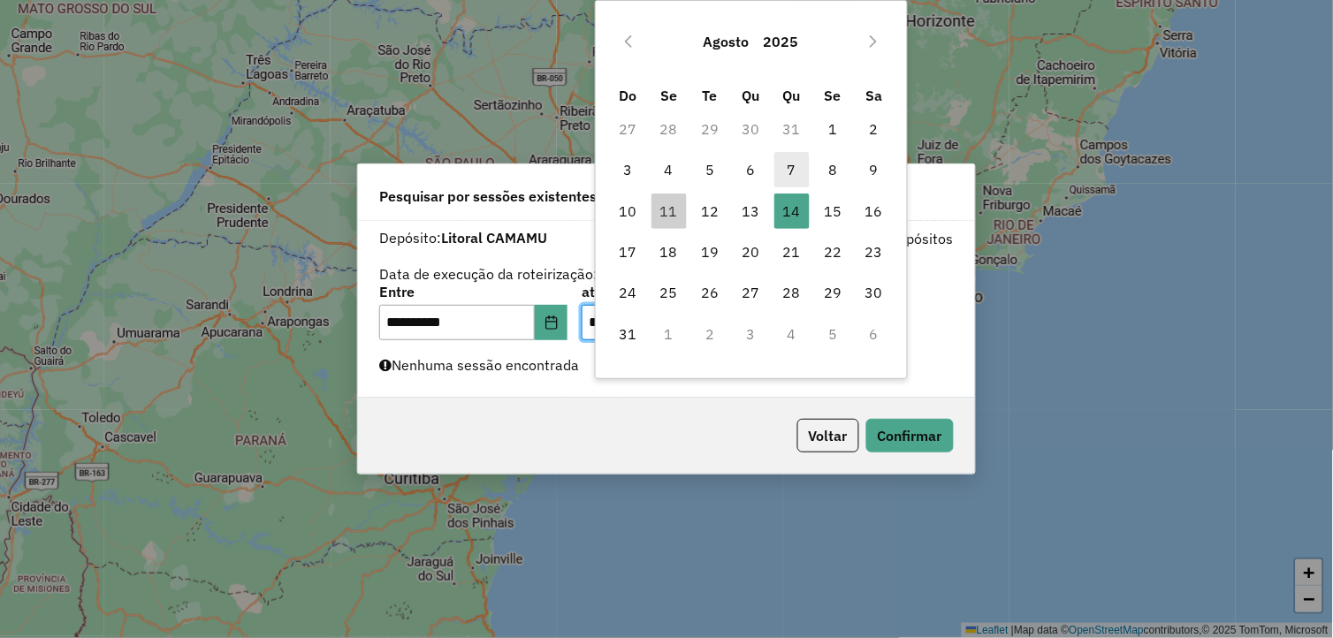
click at [787, 172] on span "7" at bounding box center [792, 169] width 35 height 35
type input "**********"
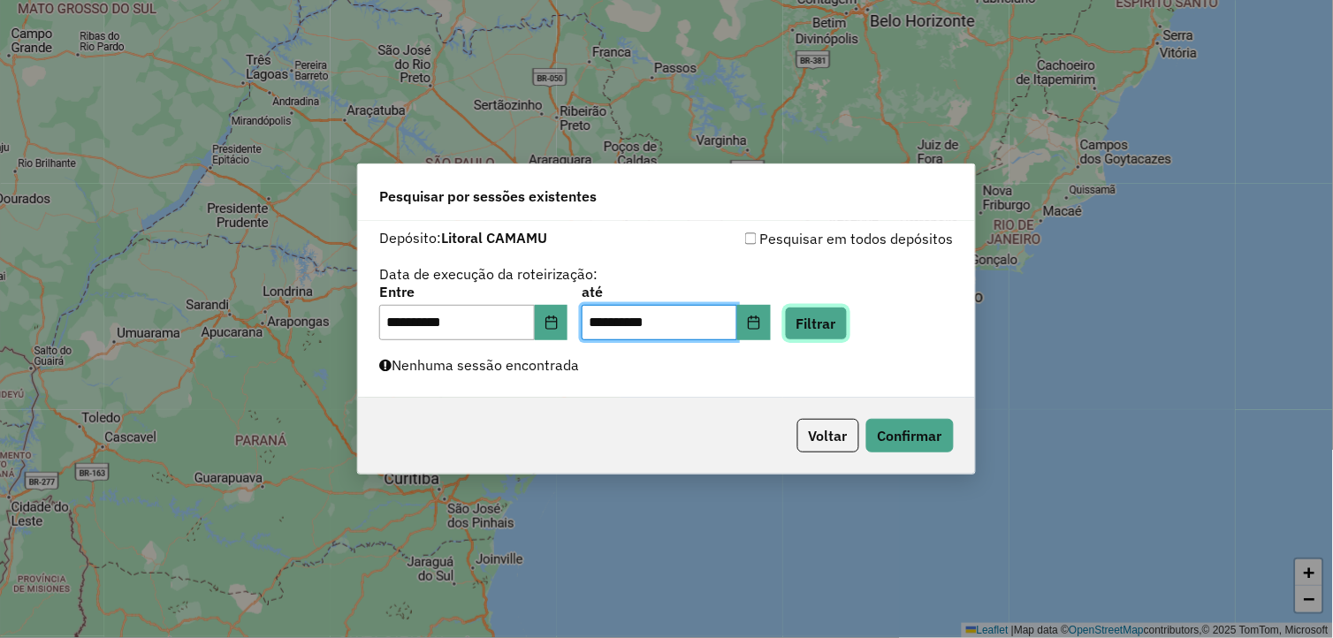
click at [848, 322] on button "Filtrar" at bounding box center [816, 324] width 63 height 34
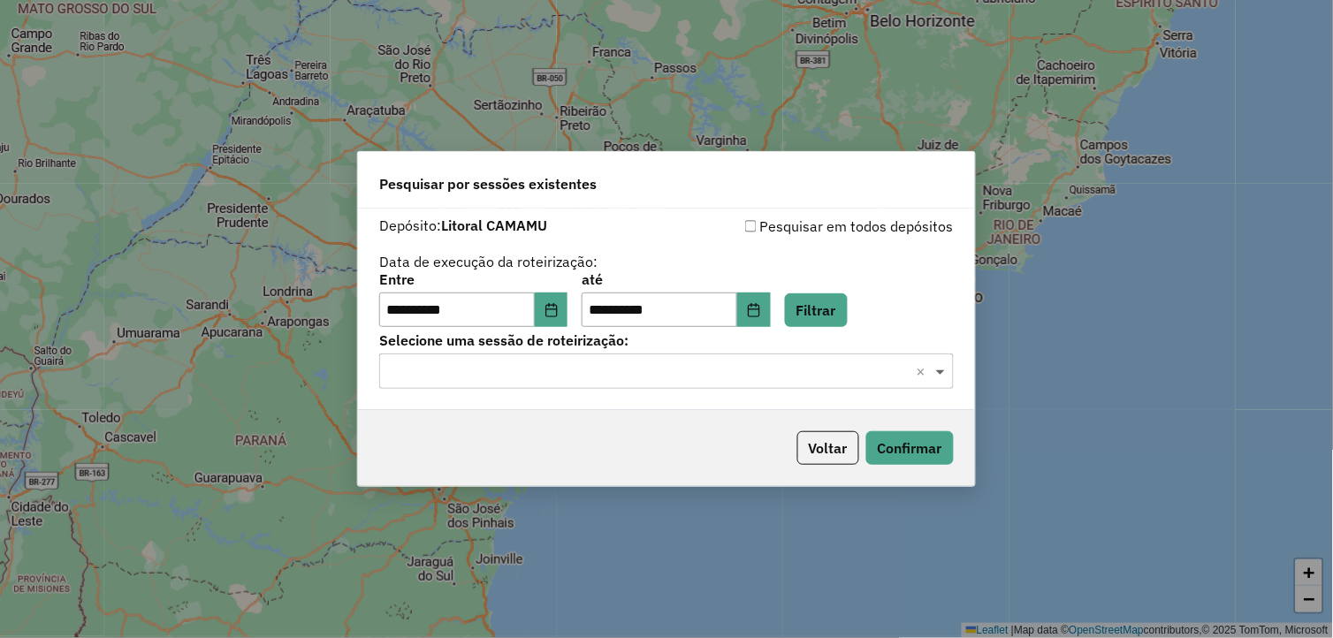
click at [943, 373] on span at bounding box center [943, 371] width 22 height 21
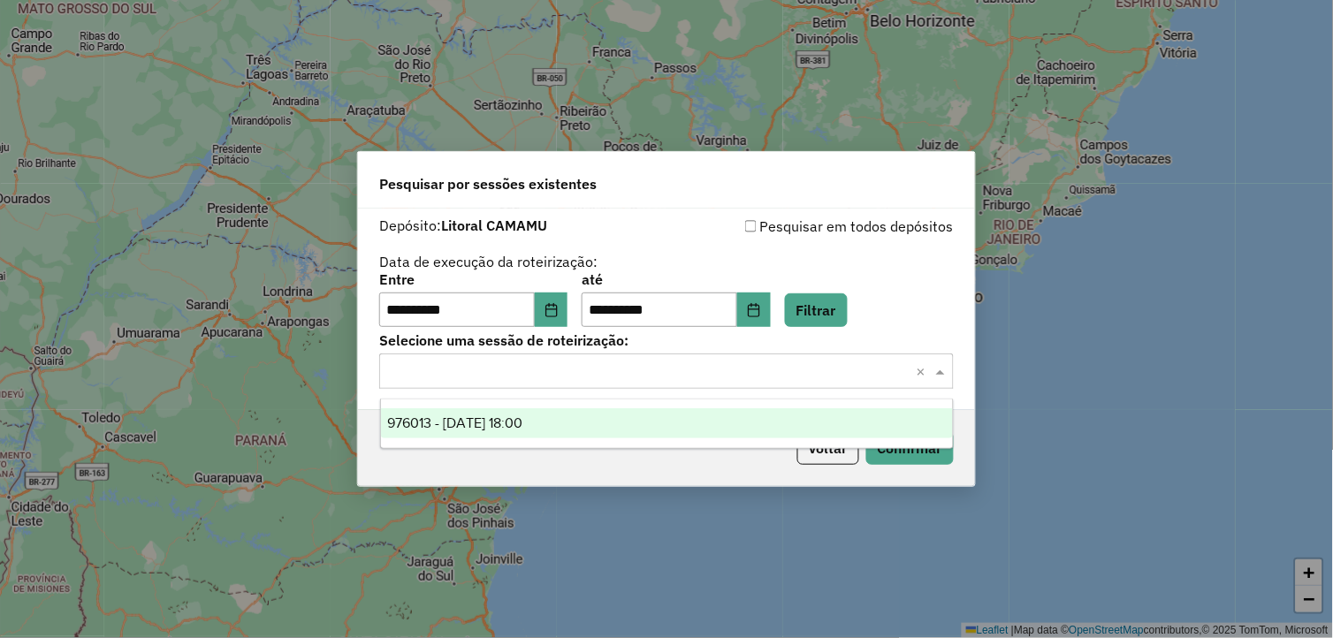
click at [642, 435] on div "976013 - 07/08/2025 18:00" at bounding box center [667, 423] width 573 height 30
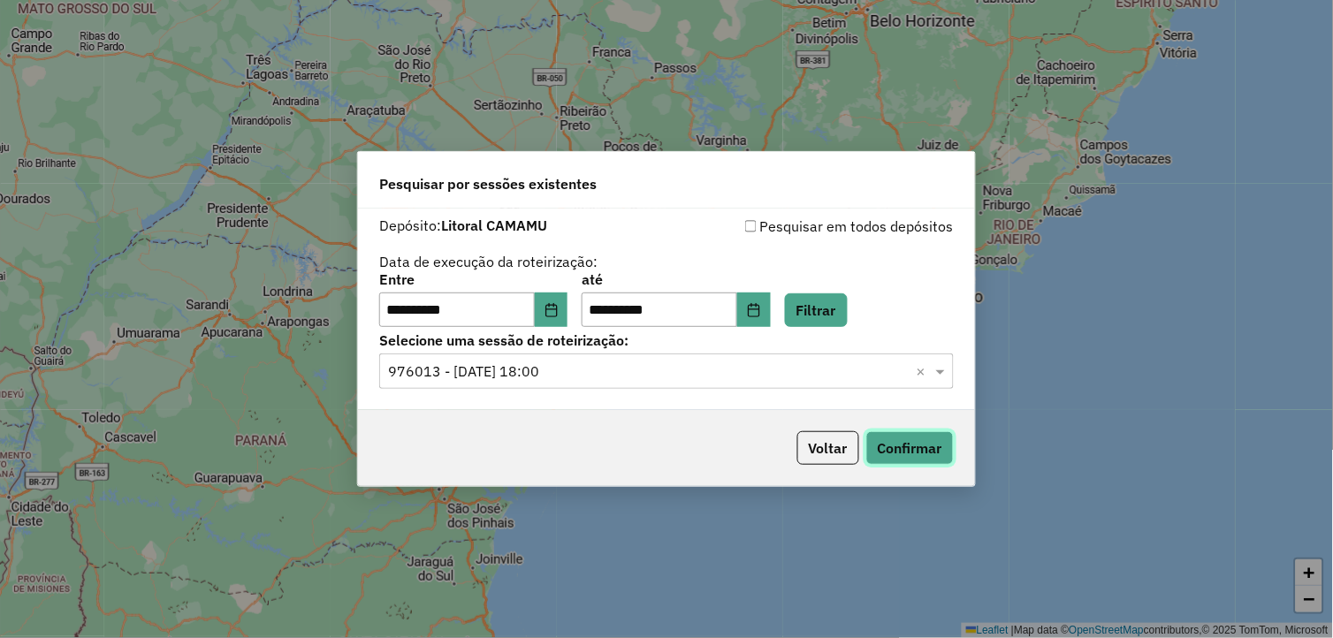
click at [902, 449] on button "Confirmar" at bounding box center [911, 448] width 88 height 34
click at [569, 310] on button "Choose Date" at bounding box center [552, 310] width 34 height 35
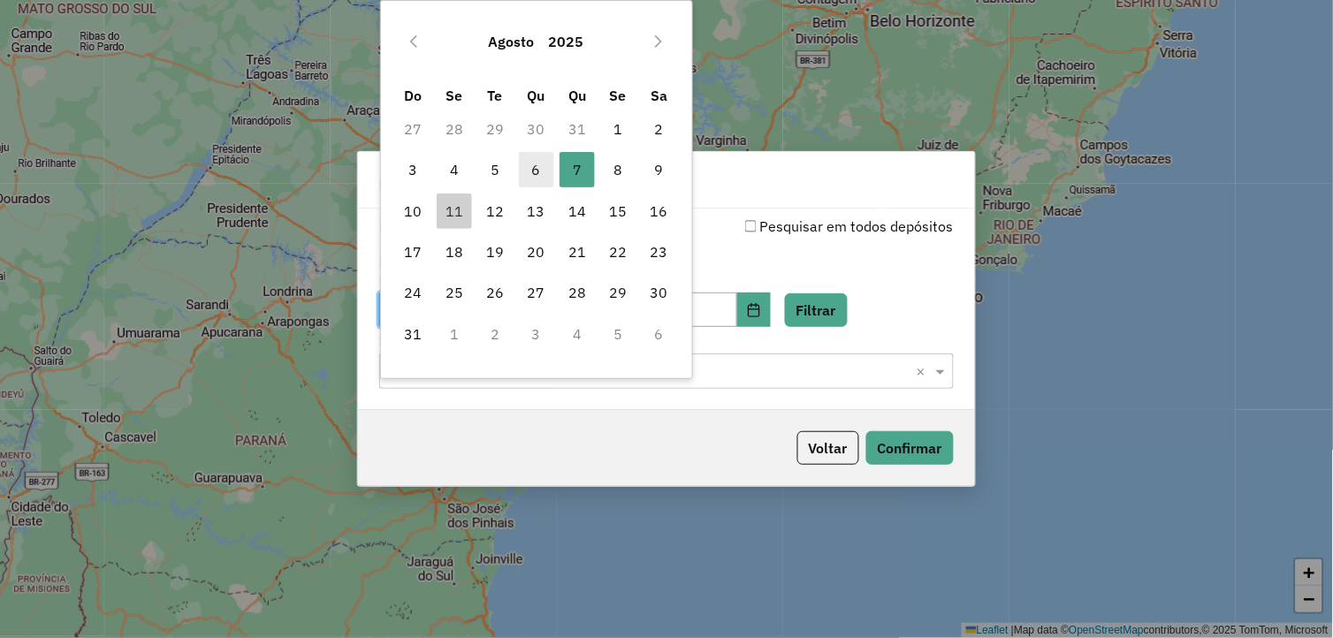
click at [546, 163] on span "6" at bounding box center [536, 169] width 35 height 35
type input "**********"
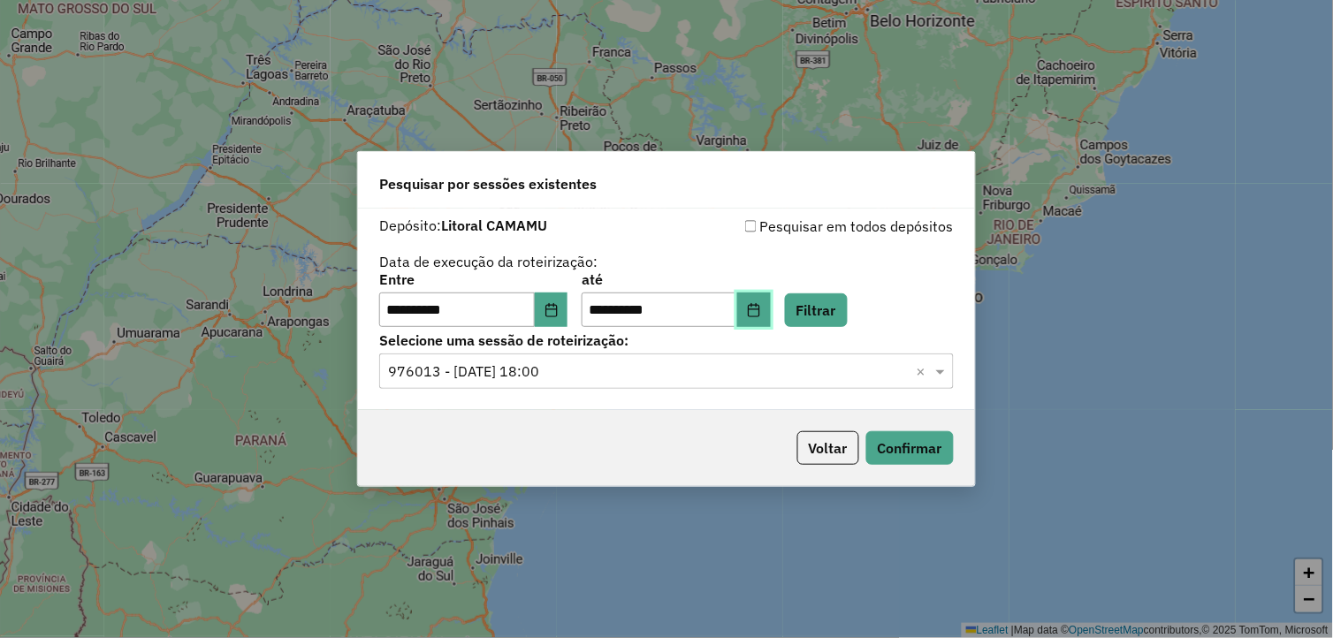
click at [761, 309] on icon "Choose Date" at bounding box center [754, 310] width 14 height 14
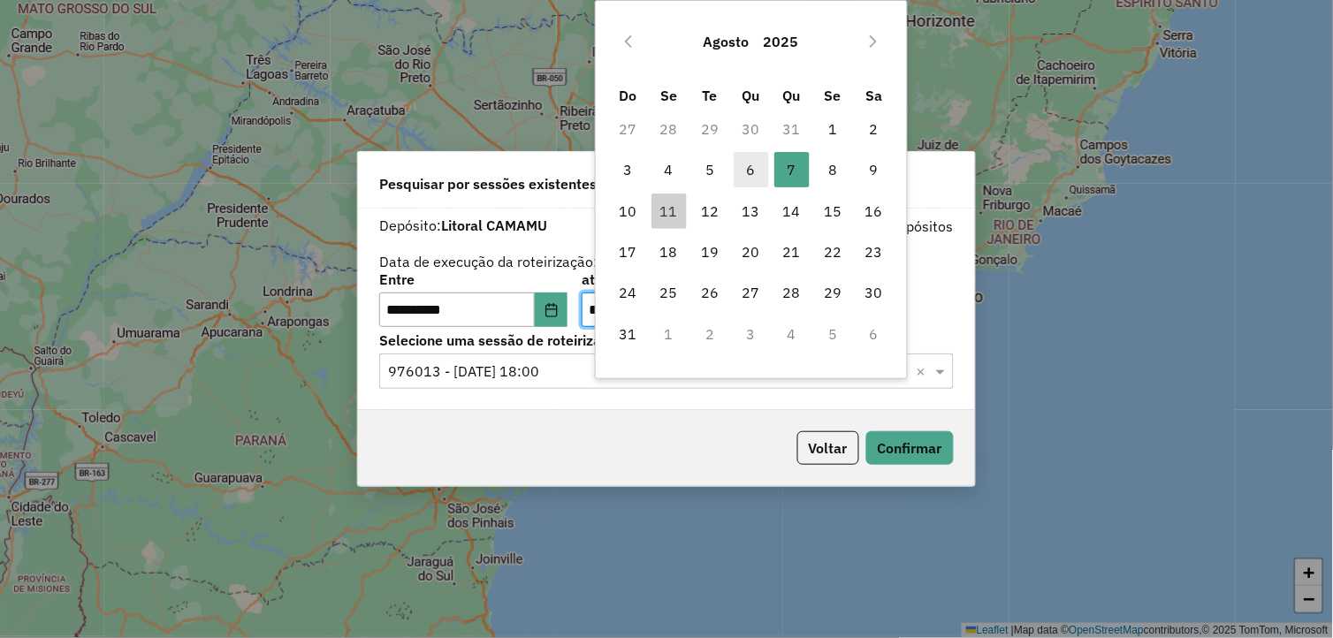
click at [750, 172] on span "6" at bounding box center [751, 169] width 35 height 35
type input "**********"
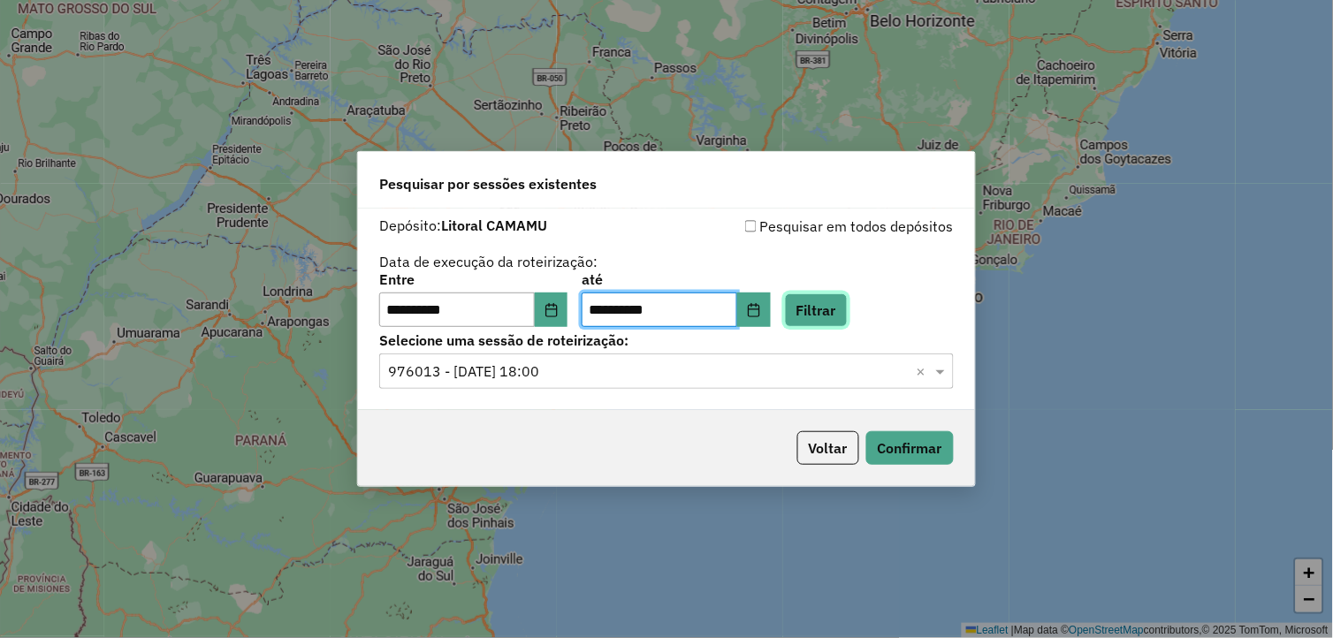
click at [848, 302] on button "Filtrar" at bounding box center [816, 311] width 63 height 34
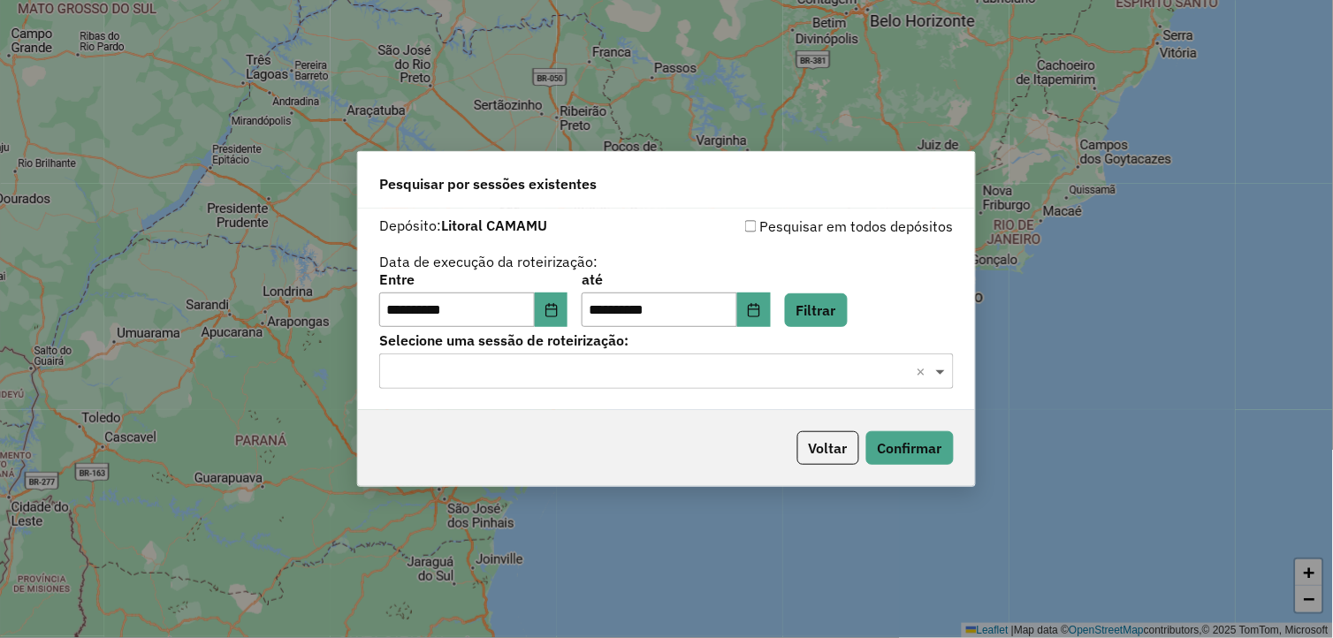
click at [939, 368] on span at bounding box center [943, 371] width 22 height 21
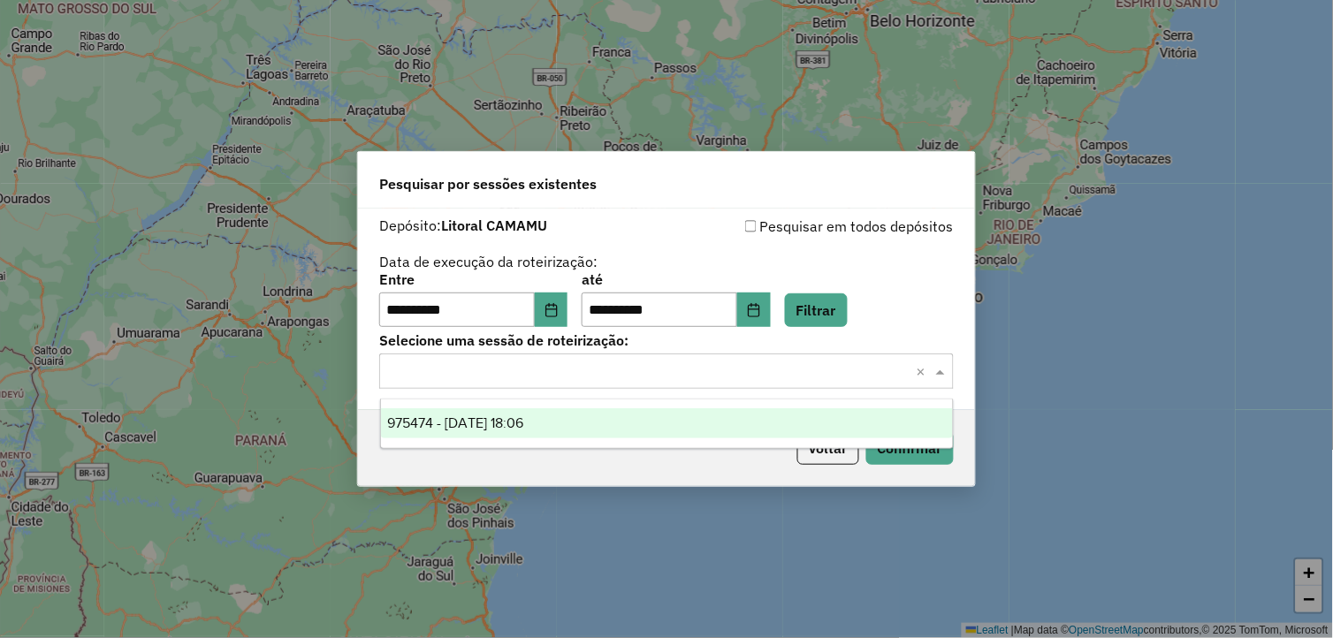
click at [707, 421] on div "975474 - 06/08/2025 18:06" at bounding box center [667, 423] width 573 height 30
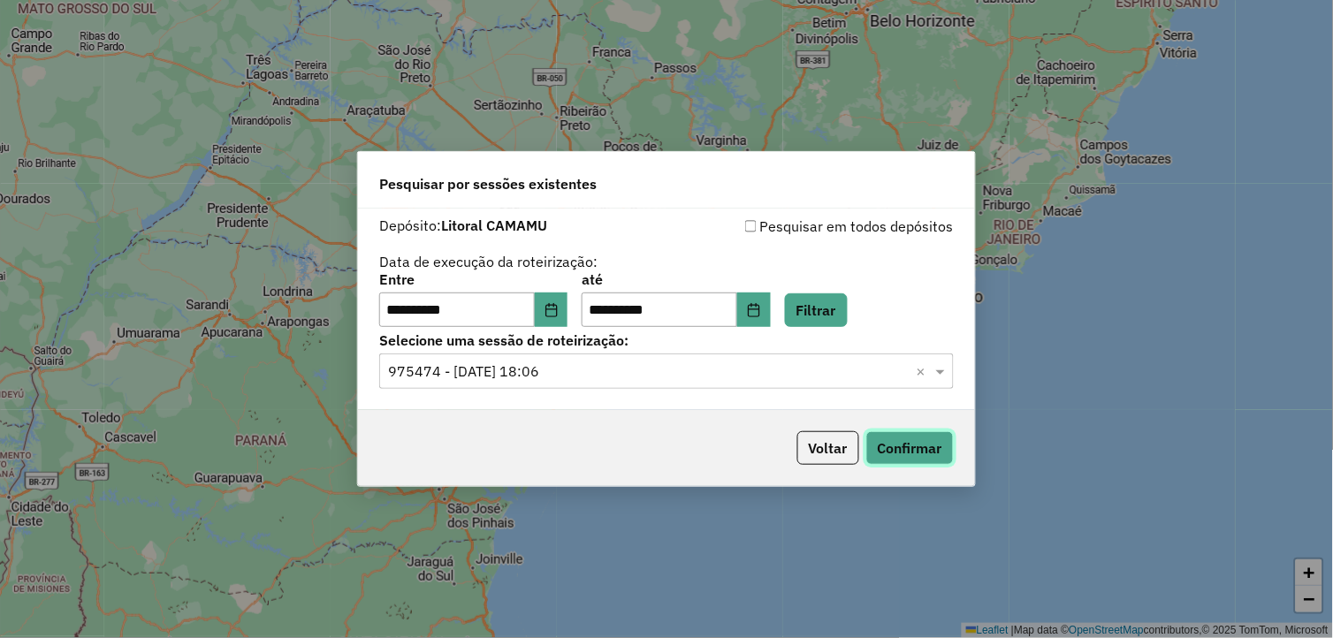
click at [899, 449] on button "Confirmar" at bounding box center [911, 448] width 88 height 34
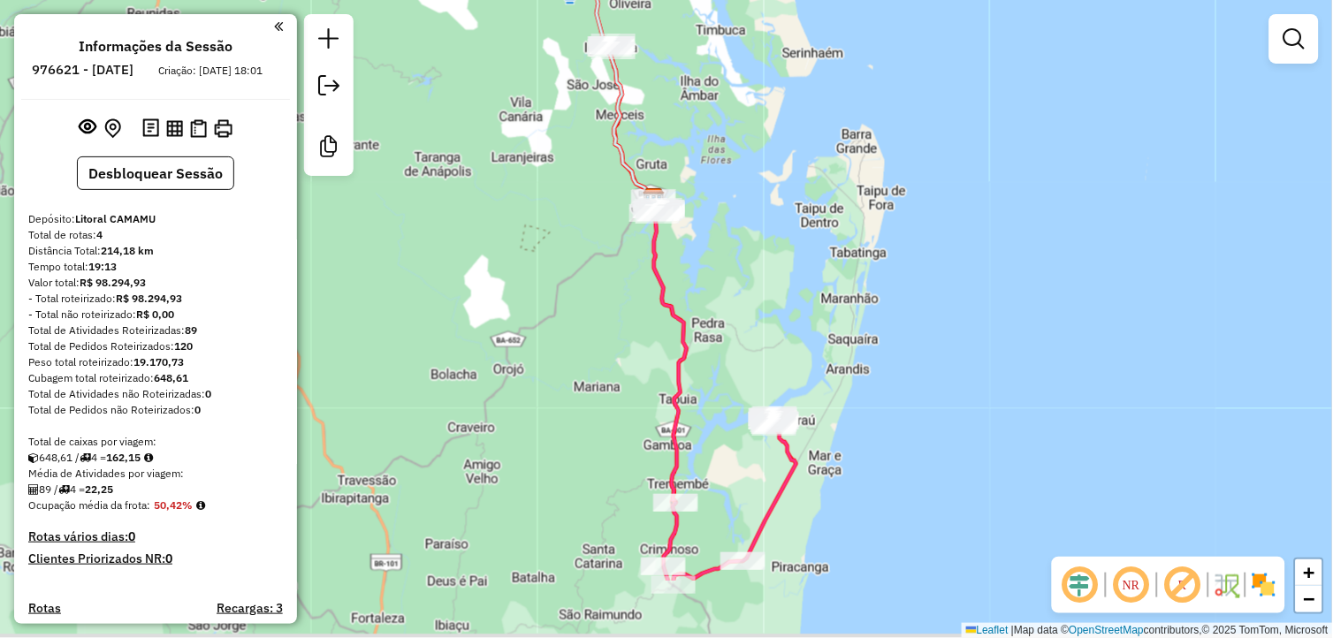
drag, startPoint x: 738, startPoint y: 425, endPoint x: 767, endPoint y: 304, distance: 124.4
click at [761, 312] on div "Janela de atendimento Grade de atendimento Capacidade Transportadoras Veículos …" at bounding box center [666, 319] width 1333 height 638
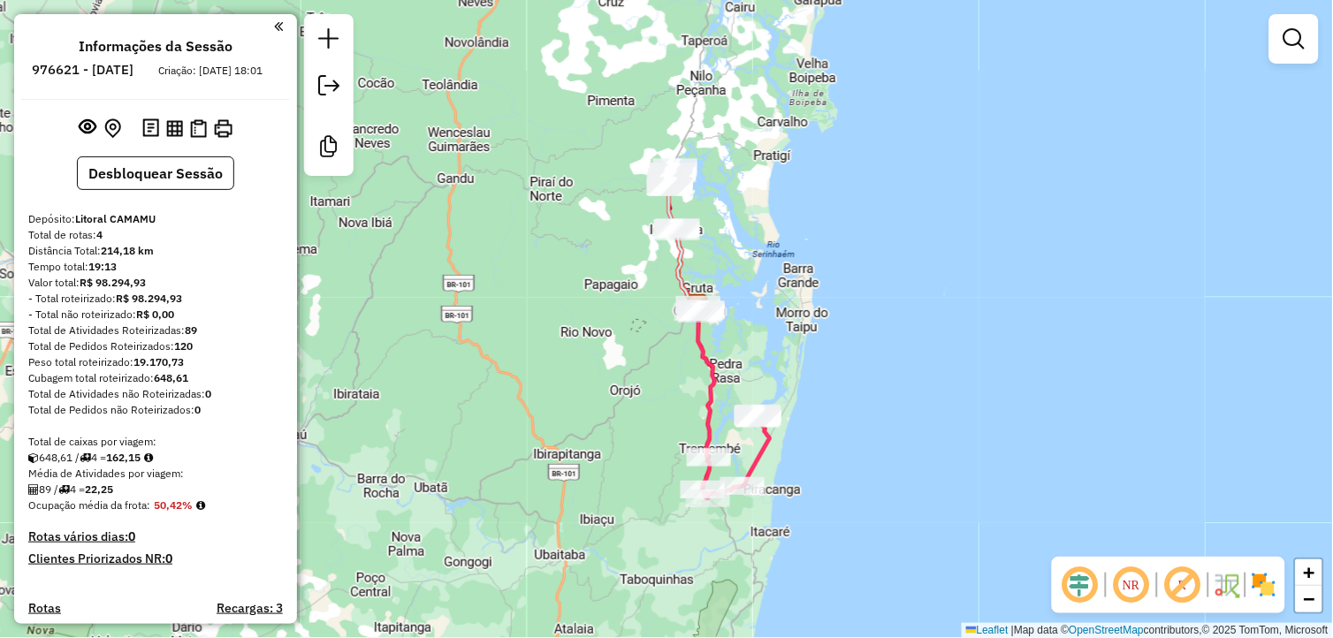
drag, startPoint x: 749, startPoint y: 525, endPoint x: 758, endPoint y: 506, distance: 21.4
click at [758, 506] on div "Janela de atendimento Grade de atendimento Capacidade Transportadoras Veículos …" at bounding box center [666, 319] width 1333 height 638
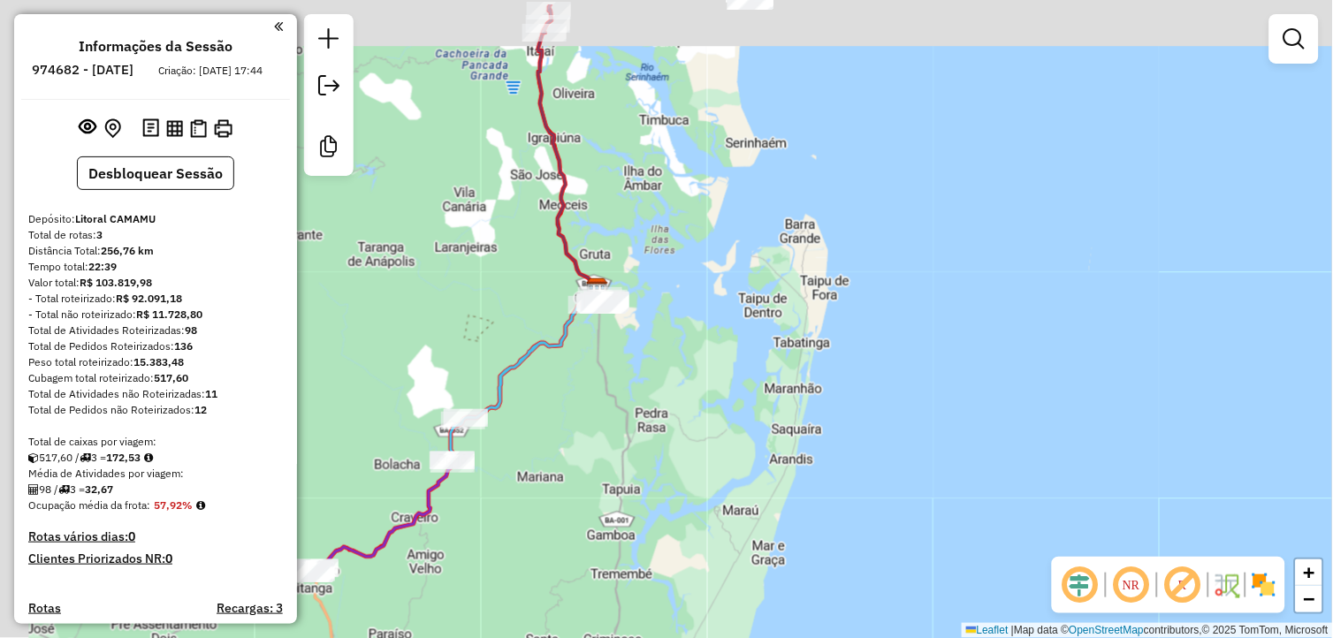
drag, startPoint x: 572, startPoint y: 340, endPoint x: 619, endPoint y: 409, distance: 84.1
click at [617, 408] on div "Janela de atendimento Grade de atendimento Capacidade Transportadoras Veículos …" at bounding box center [666, 319] width 1333 height 638
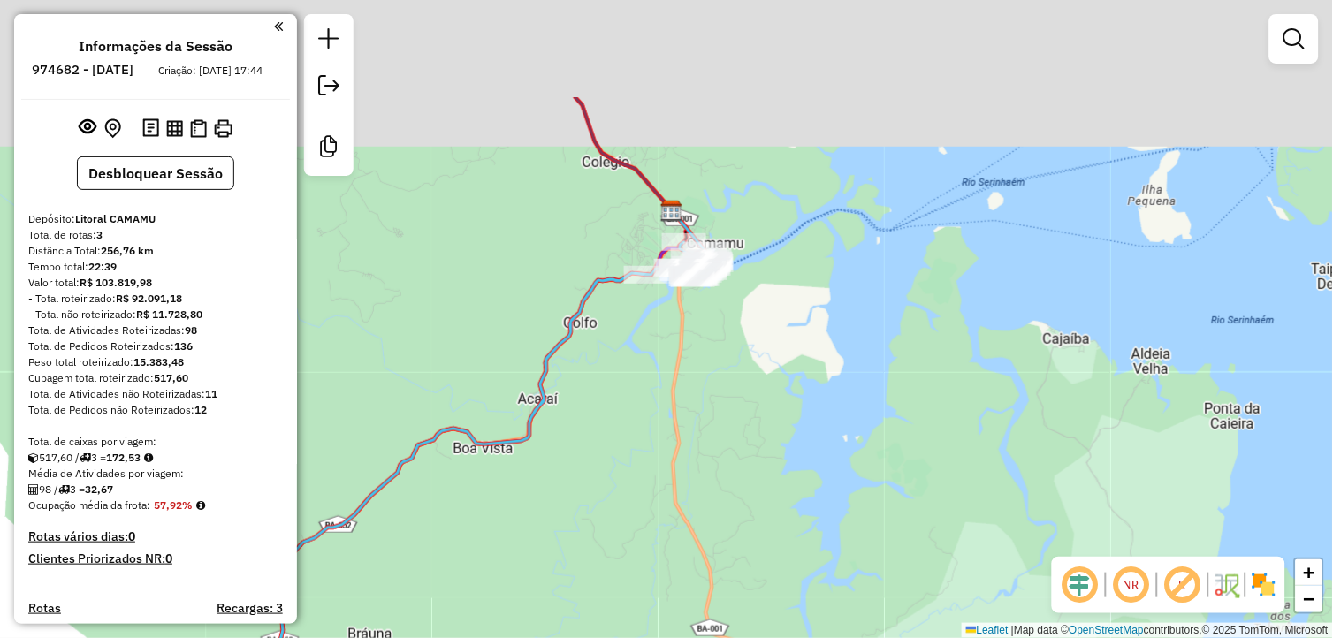
drag, startPoint x: 569, startPoint y: 304, endPoint x: 629, endPoint y: 467, distance: 173.1
click at [629, 466] on div "Janela de atendimento Grade de atendimento Capacidade Transportadoras Veículos …" at bounding box center [666, 319] width 1333 height 638
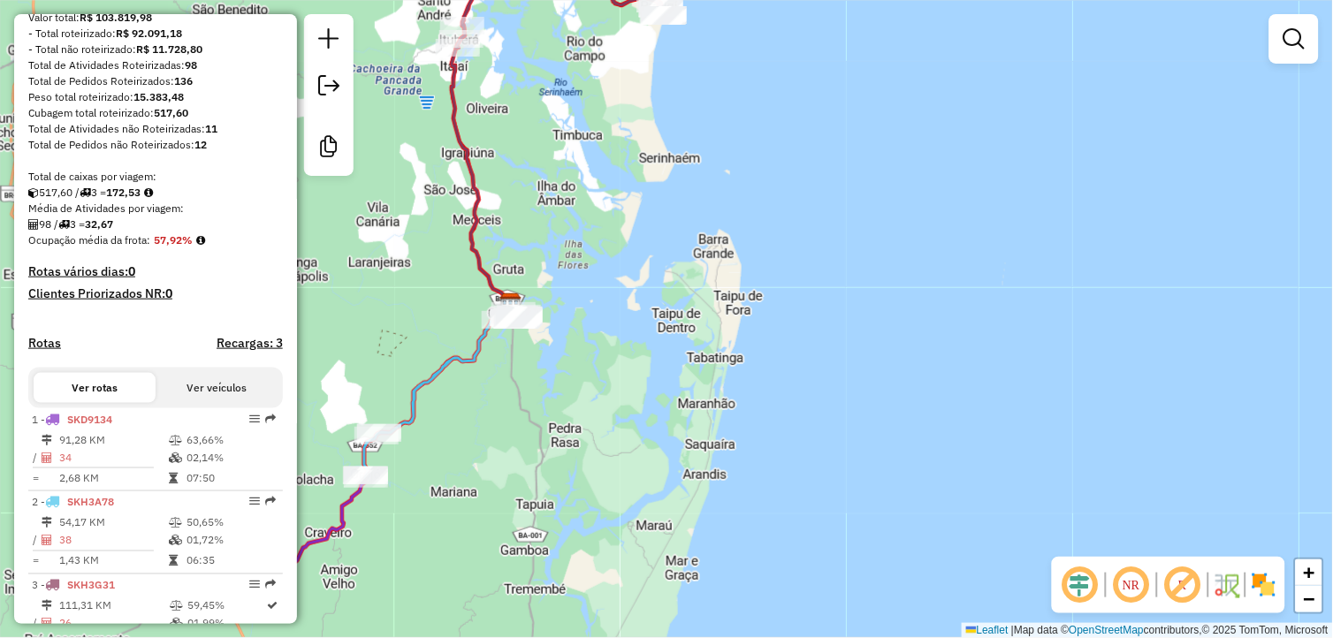
scroll to position [228, 0]
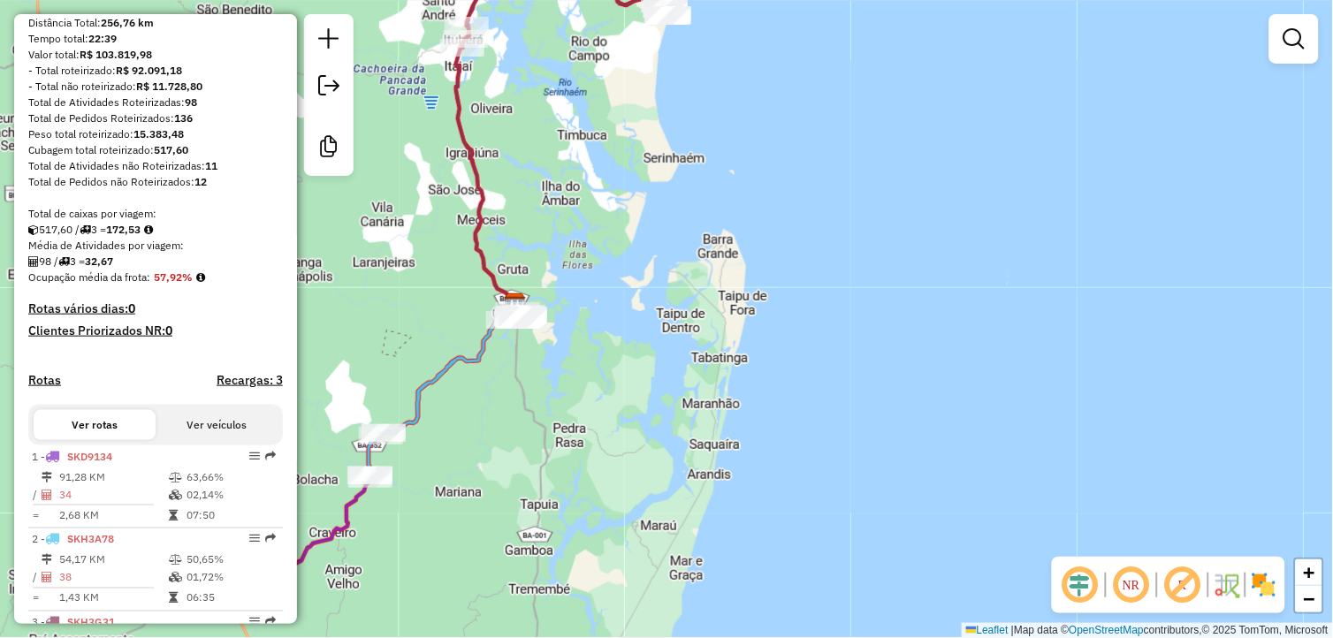
drag, startPoint x: 643, startPoint y: 479, endPoint x: 692, endPoint y: 485, distance: 49.8
click at [692, 485] on div "Janela de atendimento Grade de atendimento Capacidade Transportadoras Veículos …" at bounding box center [666, 319] width 1333 height 638
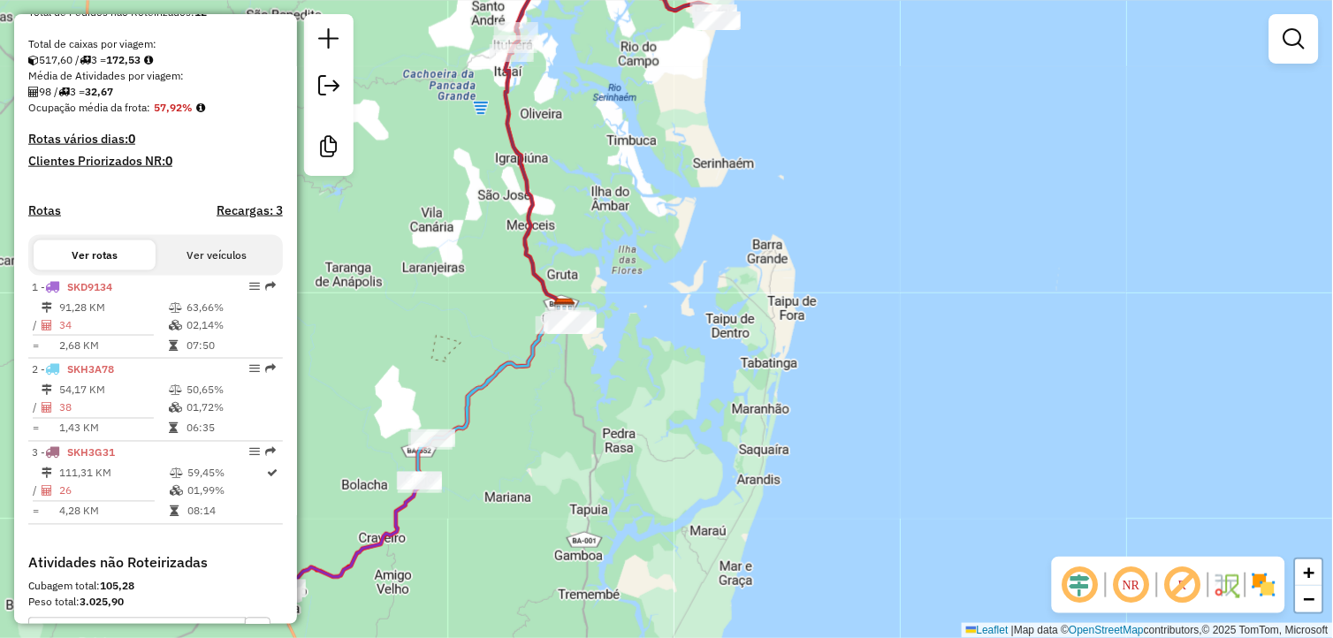
scroll to position [622, 0]
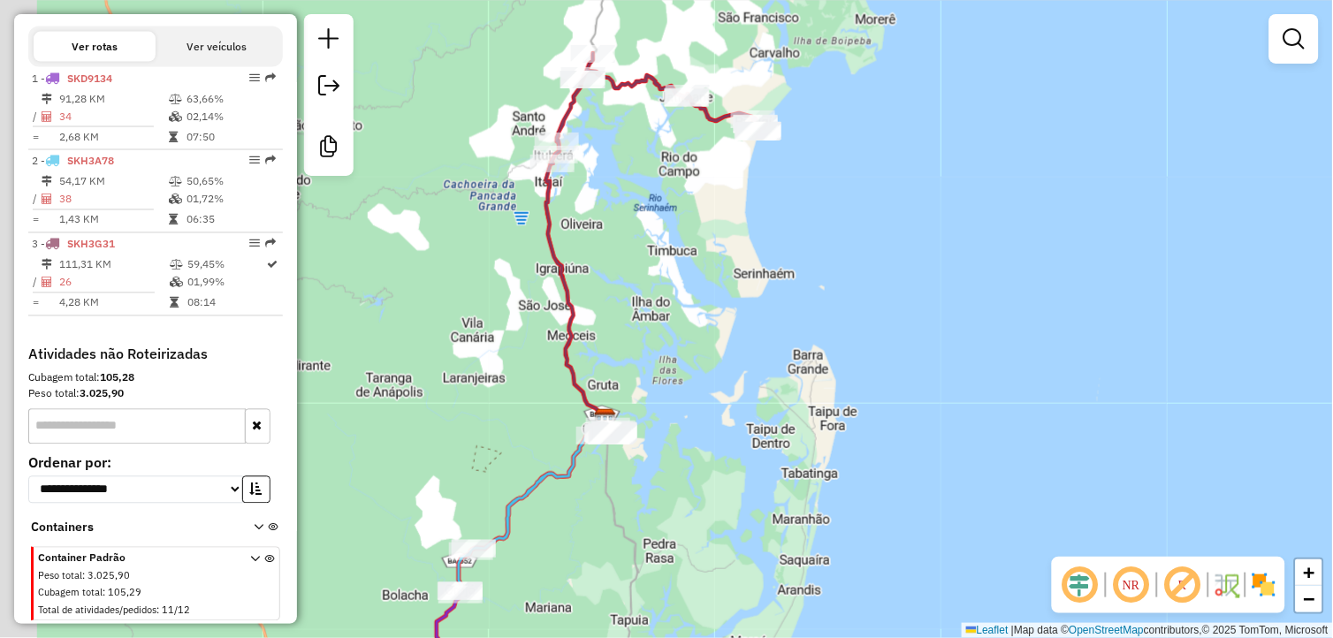
drag, startPoint x: 558, startPoint y: 462, endPoint x: 594, endPoint y: 559, distance: 103.0
click at [594, 559] on div "Janela de atendimento Grade de atendimento Capacidade Transportadoras Veículos …" at bounding box center [666, 319] width 1333 height 638
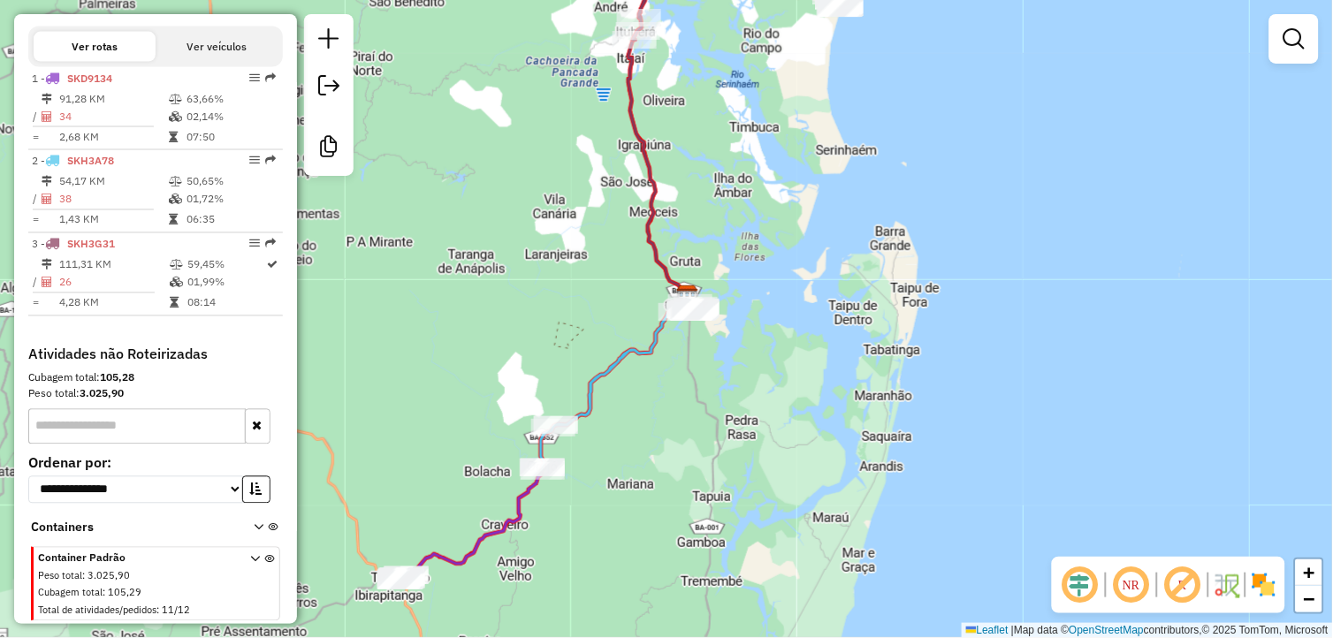
drag, startPoint x: 615, startPoint y: 517, endPoint x: 699, endPoint y: 390, distance: 152.0
click at [699, 390] on div "Janela de atendimento Grade de atendimento Capacidade Transportadoras Veículos …" at bounding box center [666, 319] width 1333 height 638
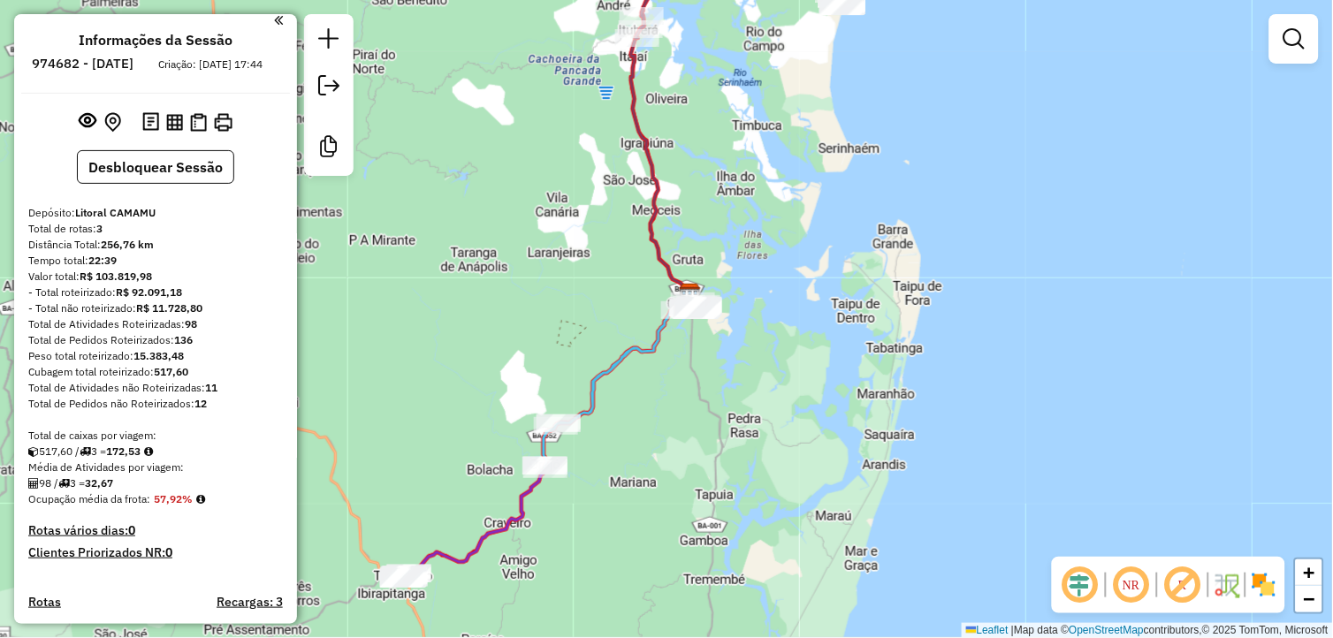
scroll to position [0, 0]
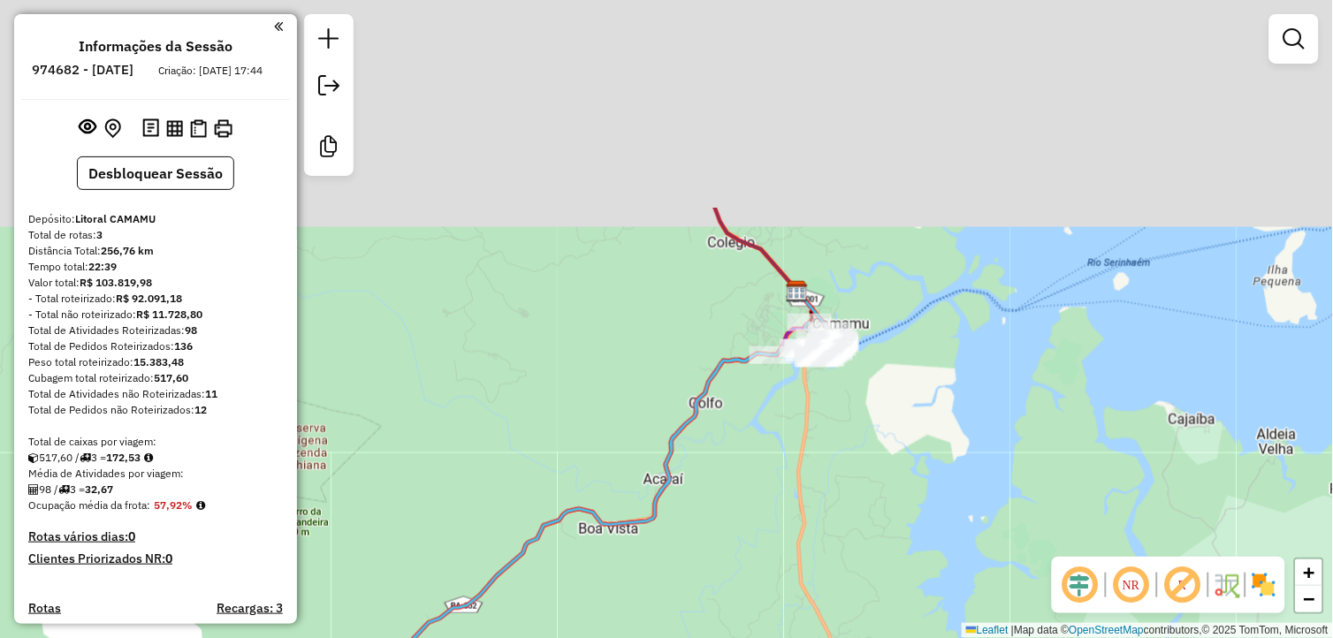
drag, startPoint x: 712, startPoint y: 361, endPoint x: 766, endPoint y: 545, distance: 191.7
click at [766, 544] on div "Janela de atendimento Grade de atendimento Capacidade Transportadoras Veículos …" at bounding box center [666, 319] width 1333 height 638
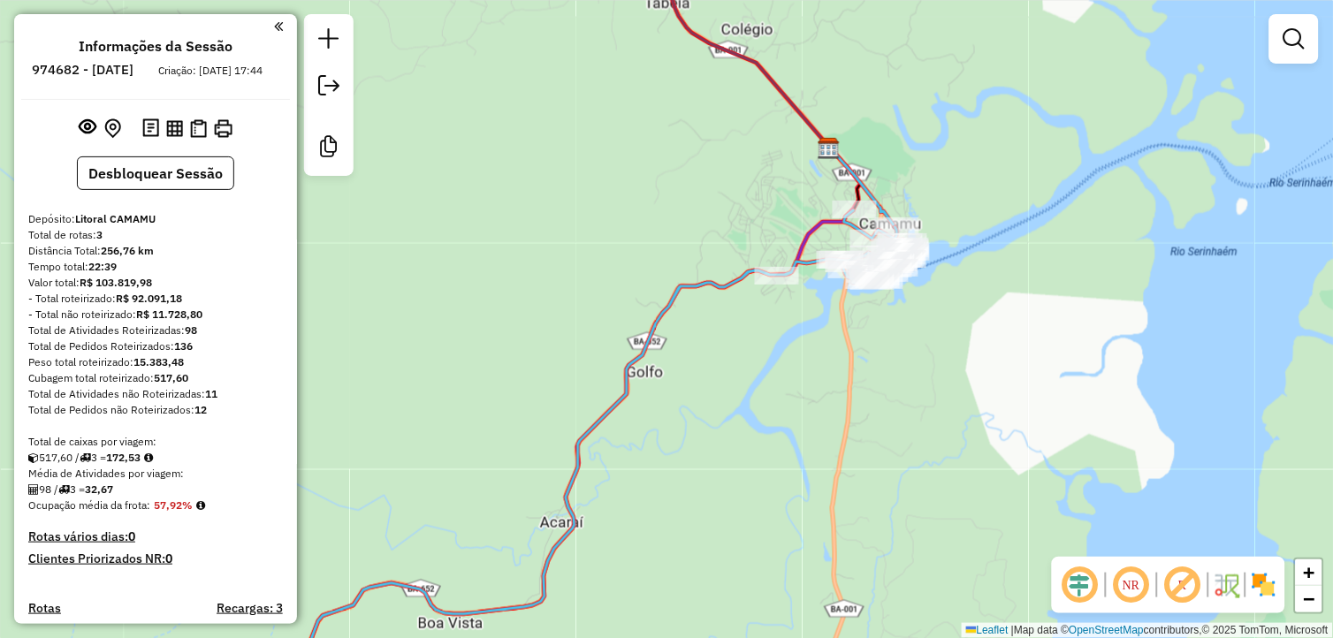
drag, startPoint x: 816, startPoint y: 385, endPoint x: 822, endPoint y: 532, distance: 147.8
click at [822, 532] on div "Janela de atendimento Grade de atendimento Capacidade Transportadoras Veículos …" at bounding box center [666, 319] width 1333 height 638
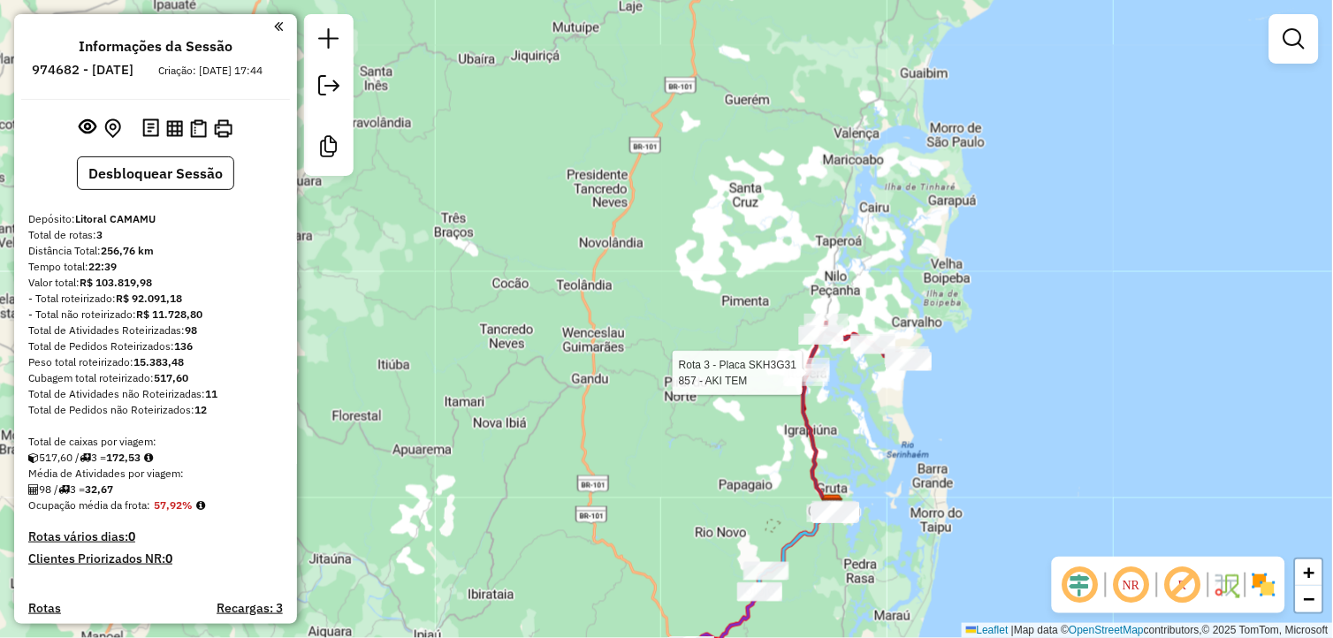
select select "**********"
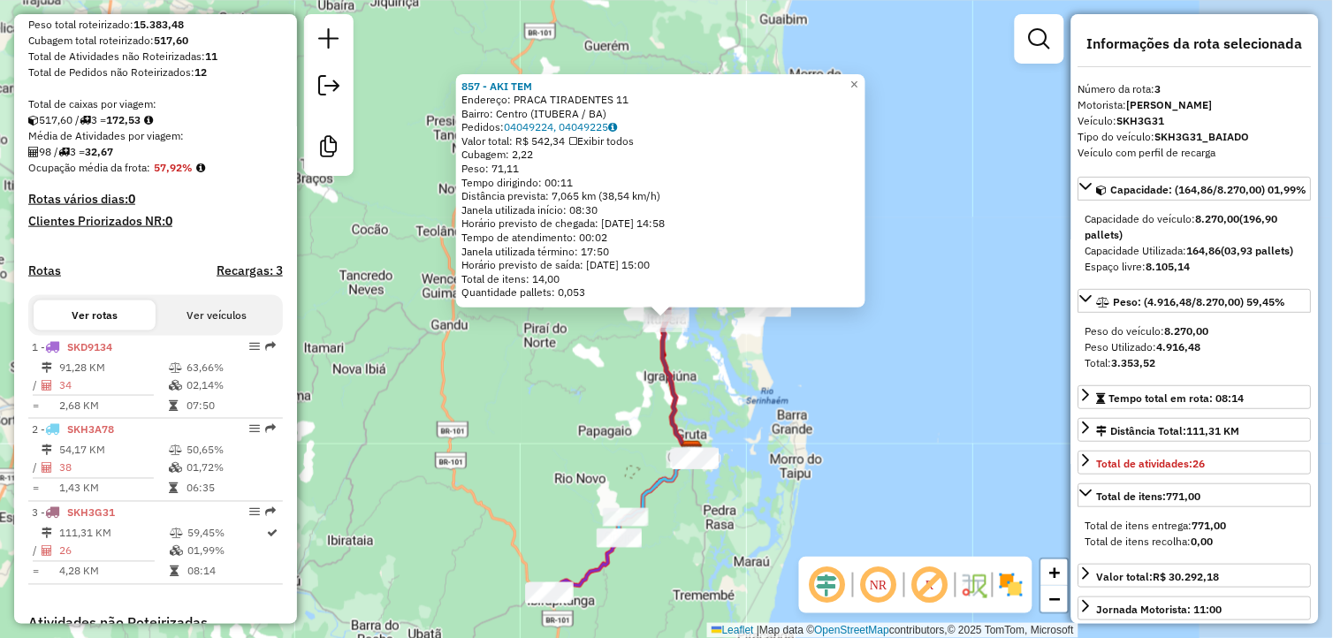
scroll to position [622, 0]
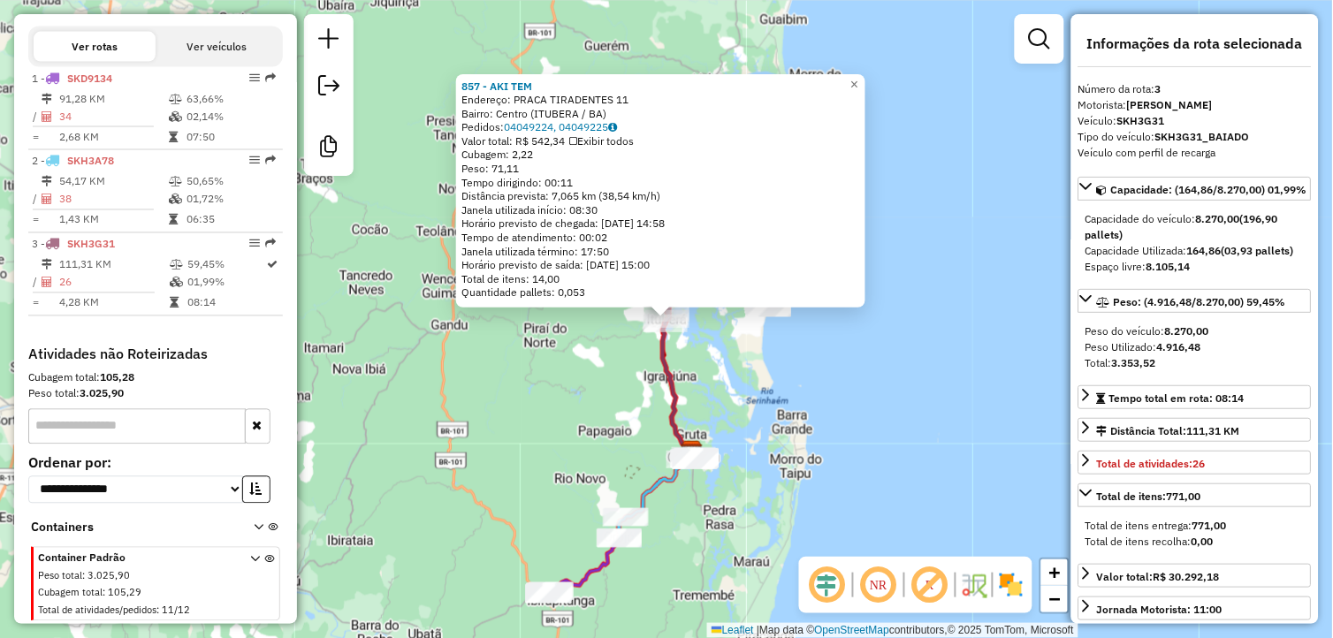
click at [809, 555] on div "857 - AKI TEM Endereço: PRACA TIRADENTES 11 Bairro: Centro (ITUBERA / BA) Pedid…" at bounding box center [666, 319] width 1333 height 638
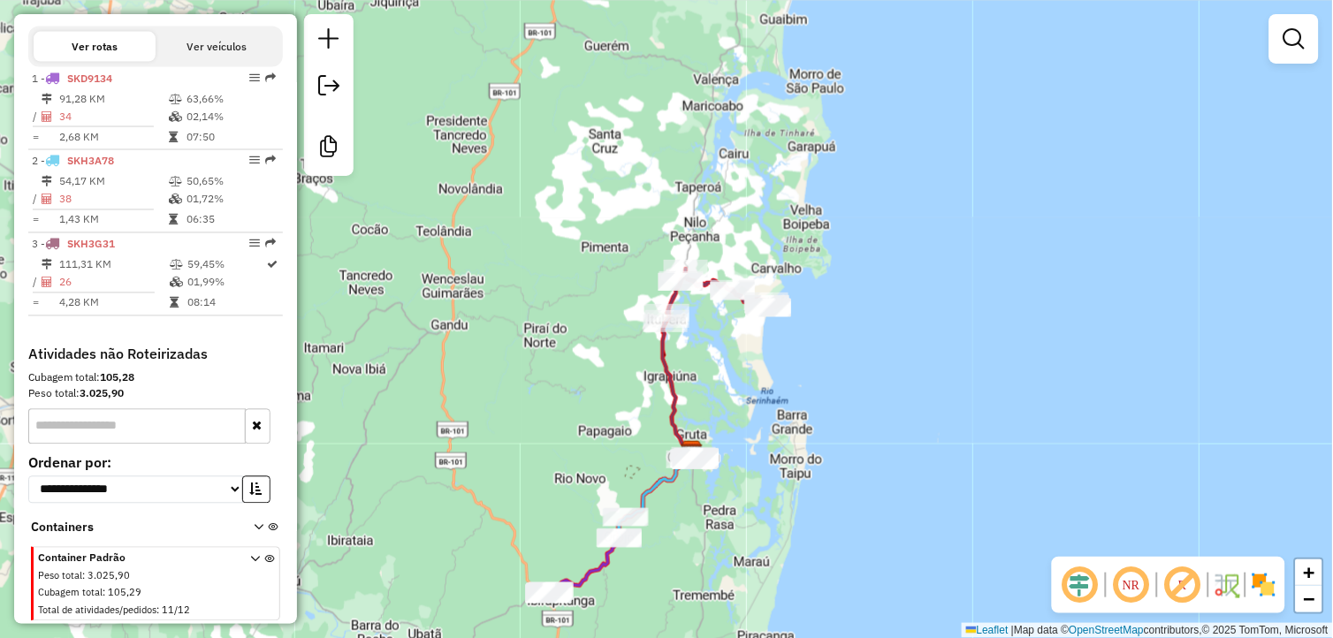
drag, startPoint x: 674, startPoint y: 520, endPoint x: 713, endPoint y: 457, distance: 73.9
click at [712, 457] on div "Janela de atendimento Grade de atendimento Capacidade Transportadoras Veículos …" at bounding box center [666, 319] width 1333 height 638
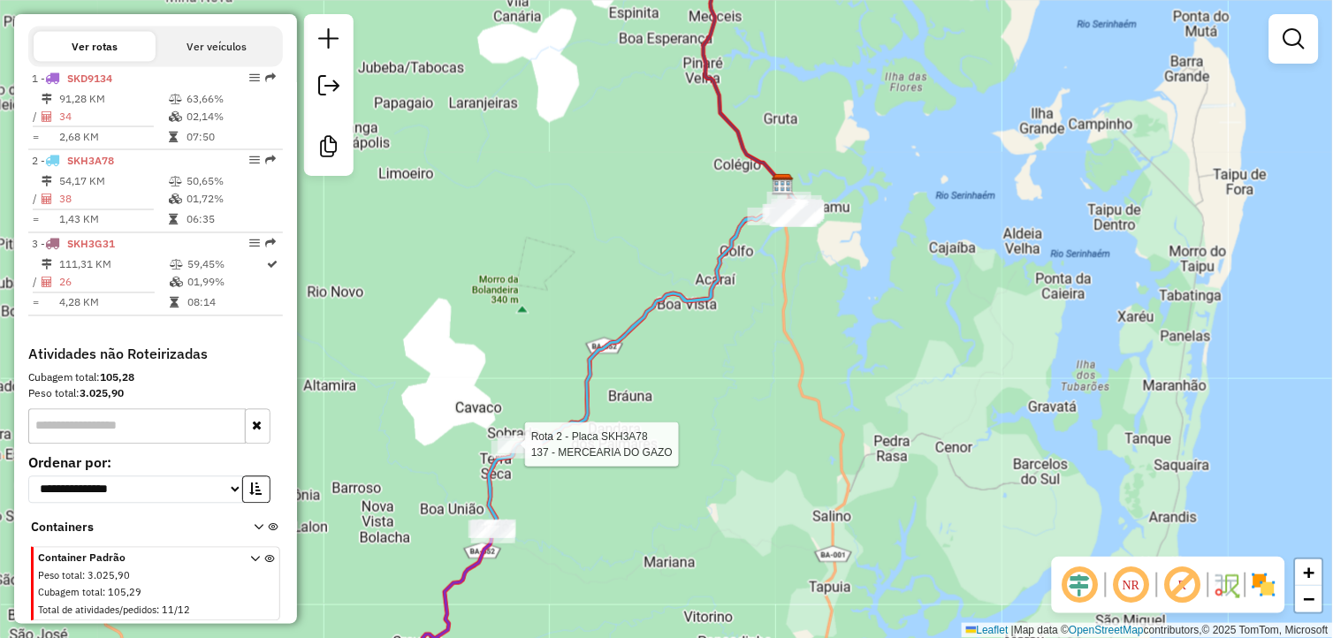
select select "**********"
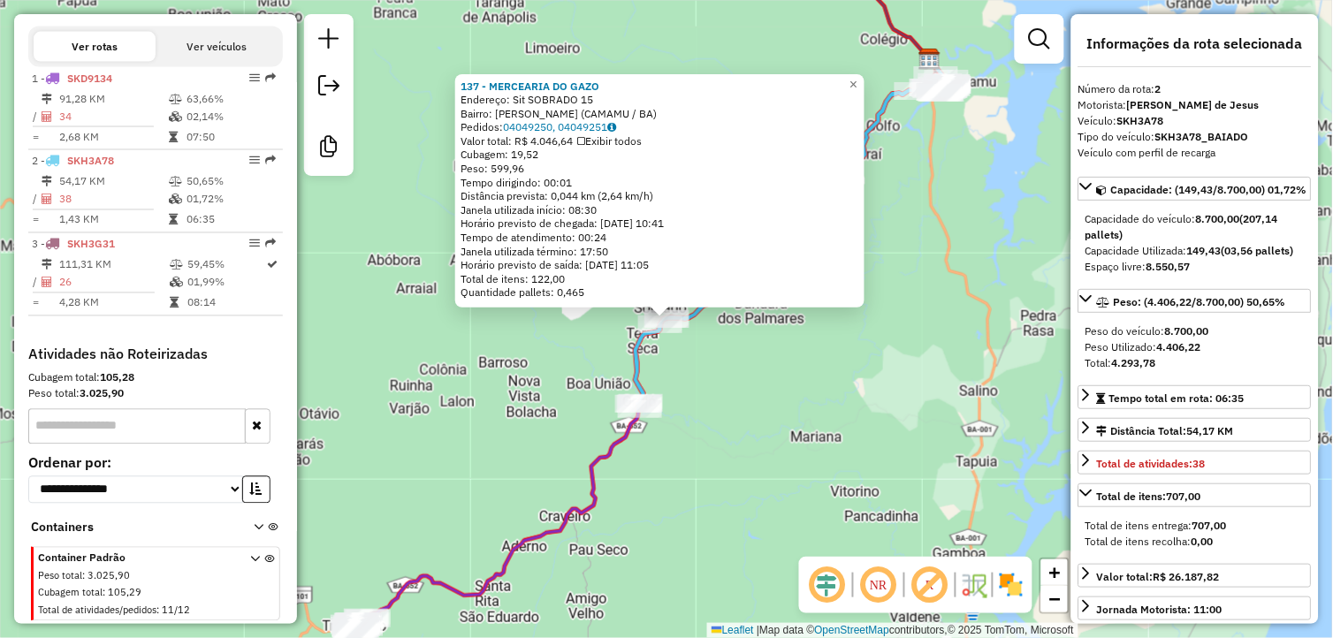
click at [603, 523] on div "137 - MERCEARIA DO GAZO Endereço: Sit SOBRADO 15 Bairro: Orojo Sobrado (CAMAMU …" at bounding box center [666, 319] width 1333 height 638
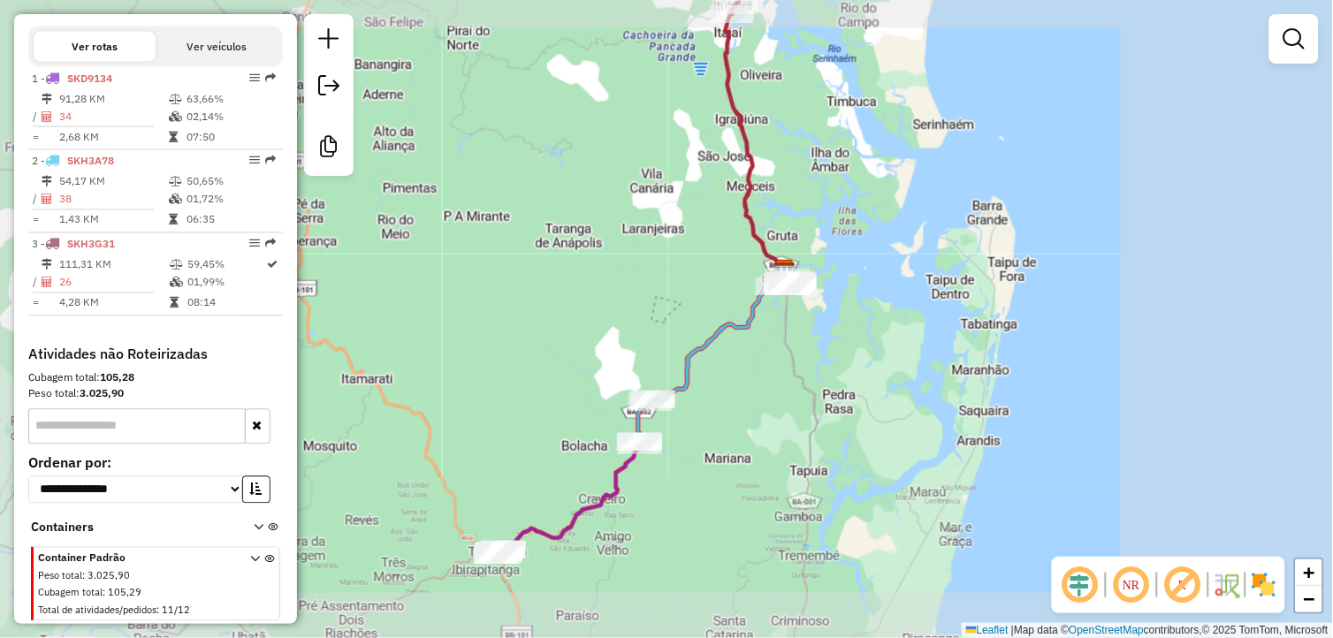
drag, startPoint x: 622, startPoint y: 548, endPoint x: 580, endPoint y: 523, distance: 49.1
click at [640, 519] on div "Janela de atendimento Grade de atendimento Capacidade Transportadoras Veículos …" at bounding box center [666, 319] width 1333 height 638
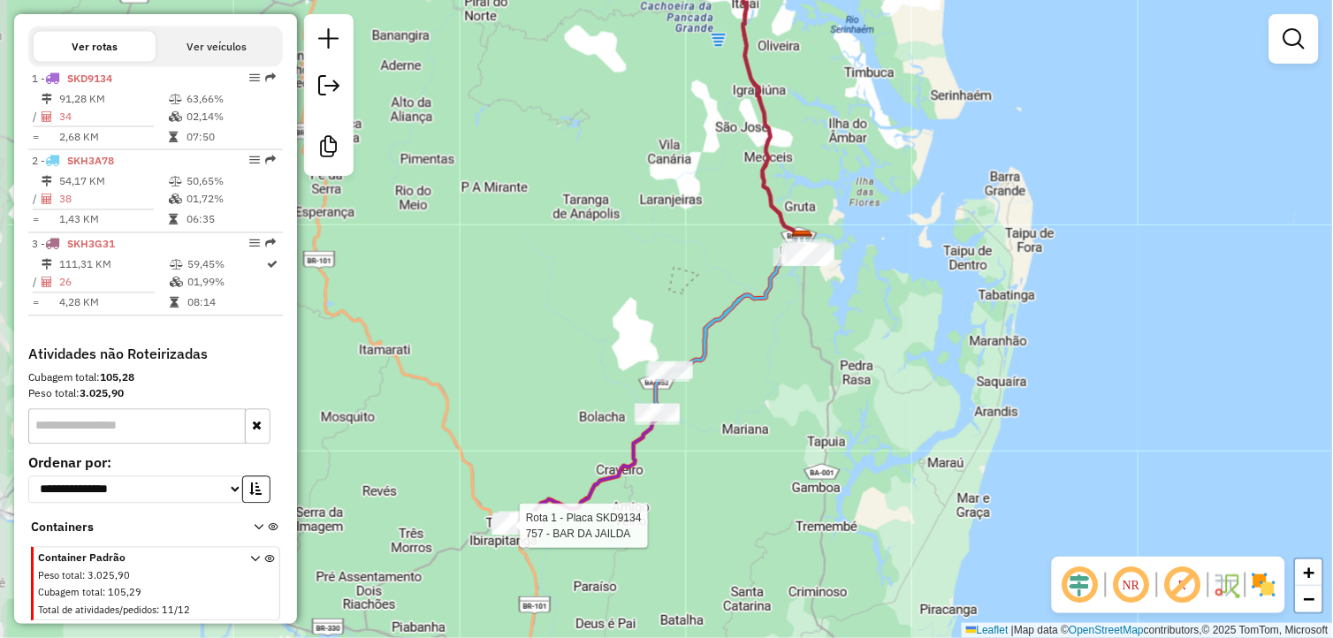
select select "**********"
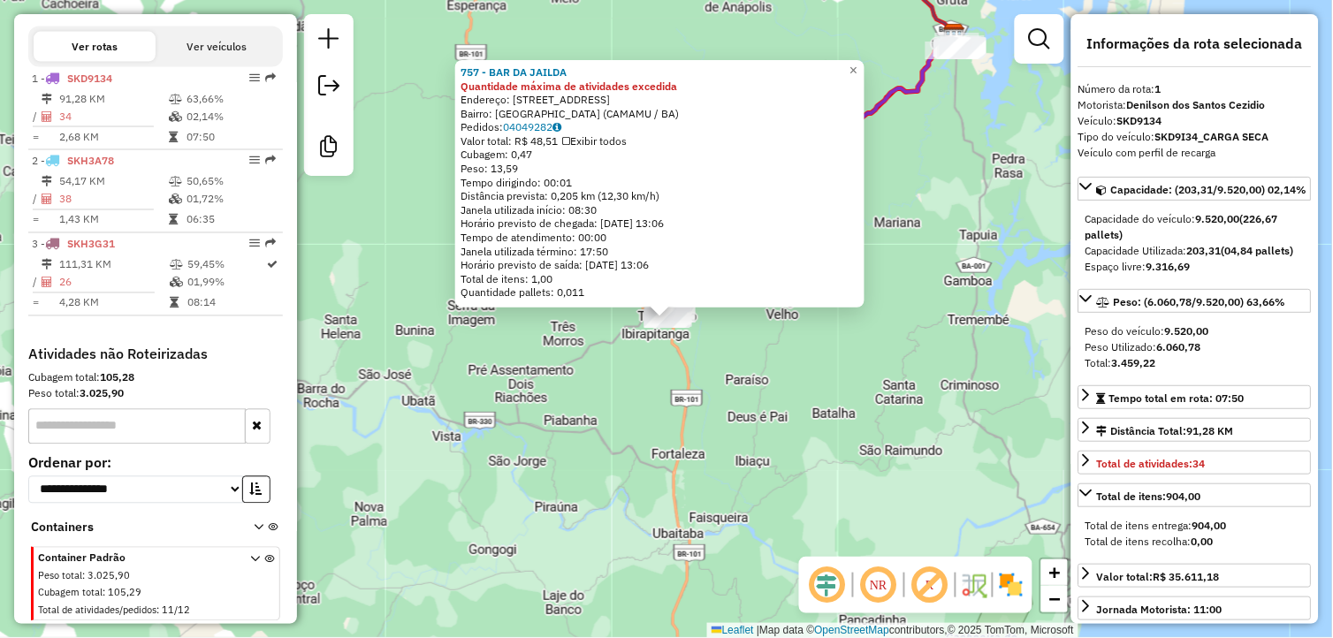
click at [630, 449] on div "757 - BAR DA JAILDA Quantidade máxima de atividades excedida Endereço: [STREET_…" at bounding box center [666, 319] width 1333 height 638
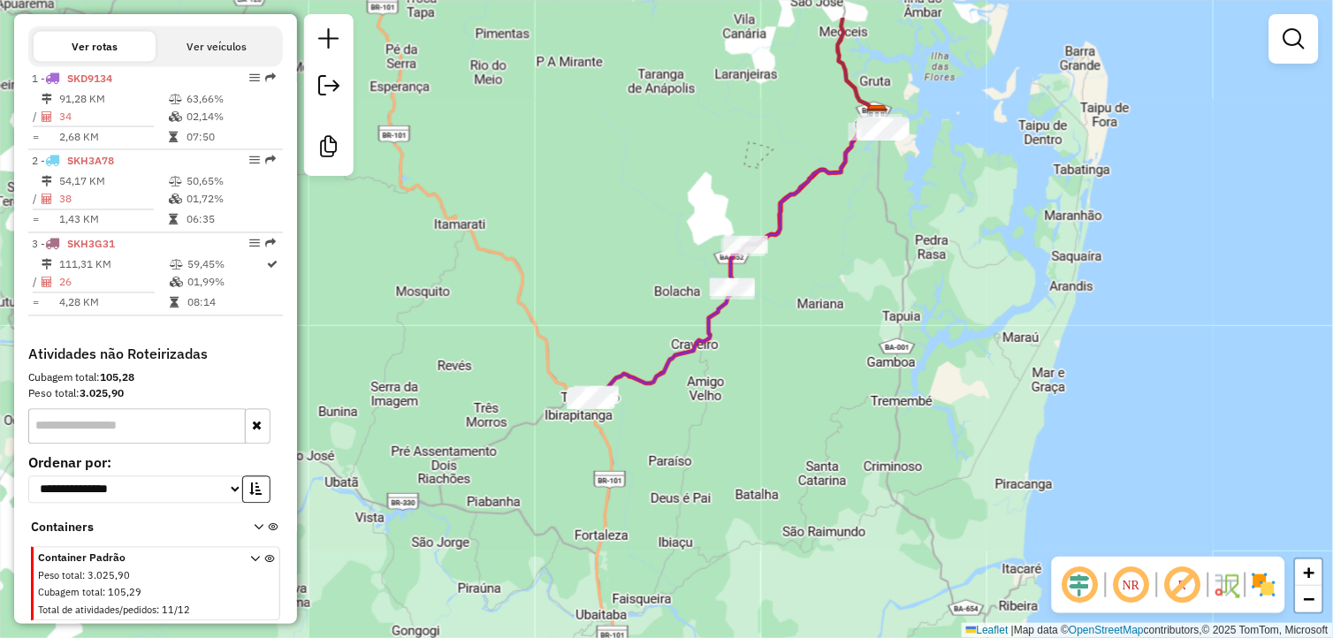
drag, startPoint x: 683, startPoint y: 416, endPoint x: 602, endPoint y: 527, distance: 137.9
click at [593, 536] on div "Janela de atendimento Grade de atendimento Capacidade Transportadoras Veículos …" at bounding box center [666, 319] width 1333 height 638
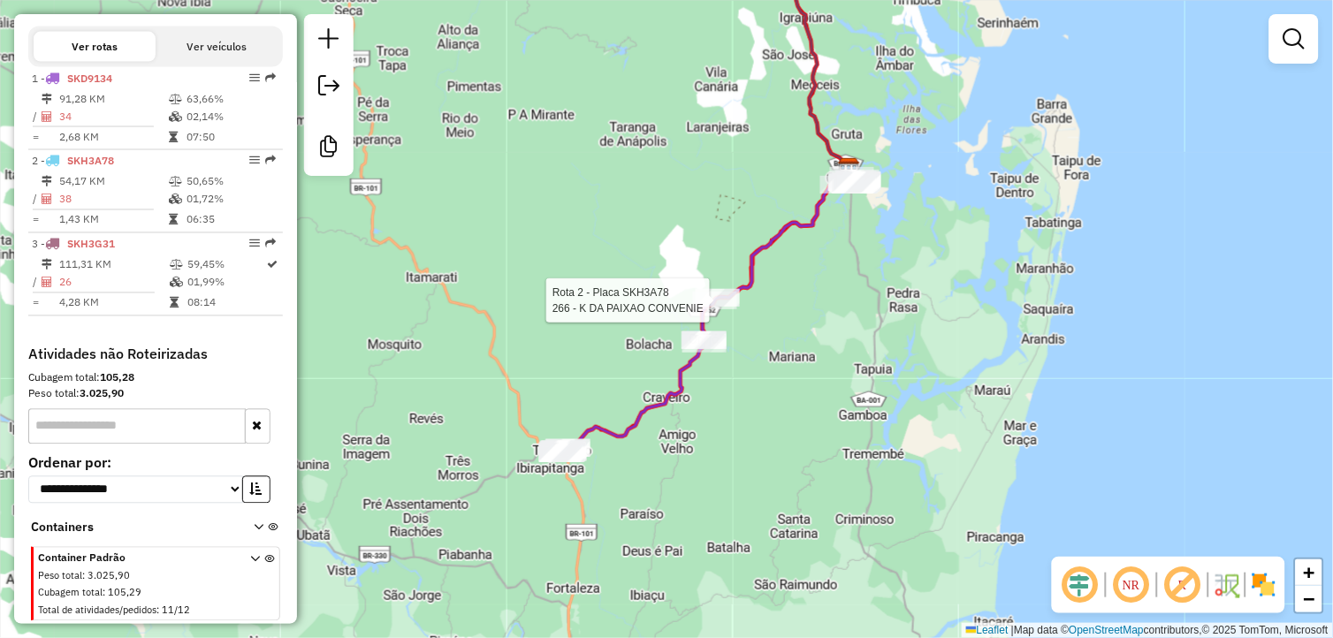
select select "**********"
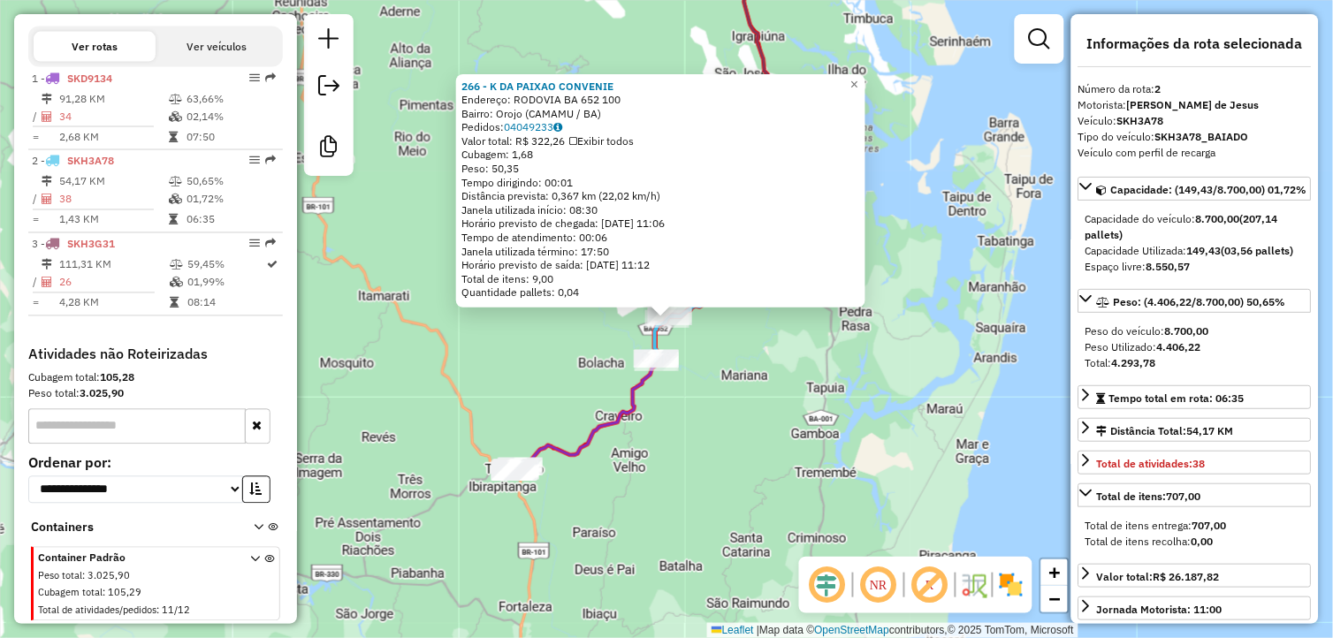
click at [754, 356] on div "266 - K DA PAIXAO CONVENIE Endereço: RODOVIA BA 652 100 Bairro: Orojo (CAMAMU /…" at bounding box center [666, 319] width 1333 height 638
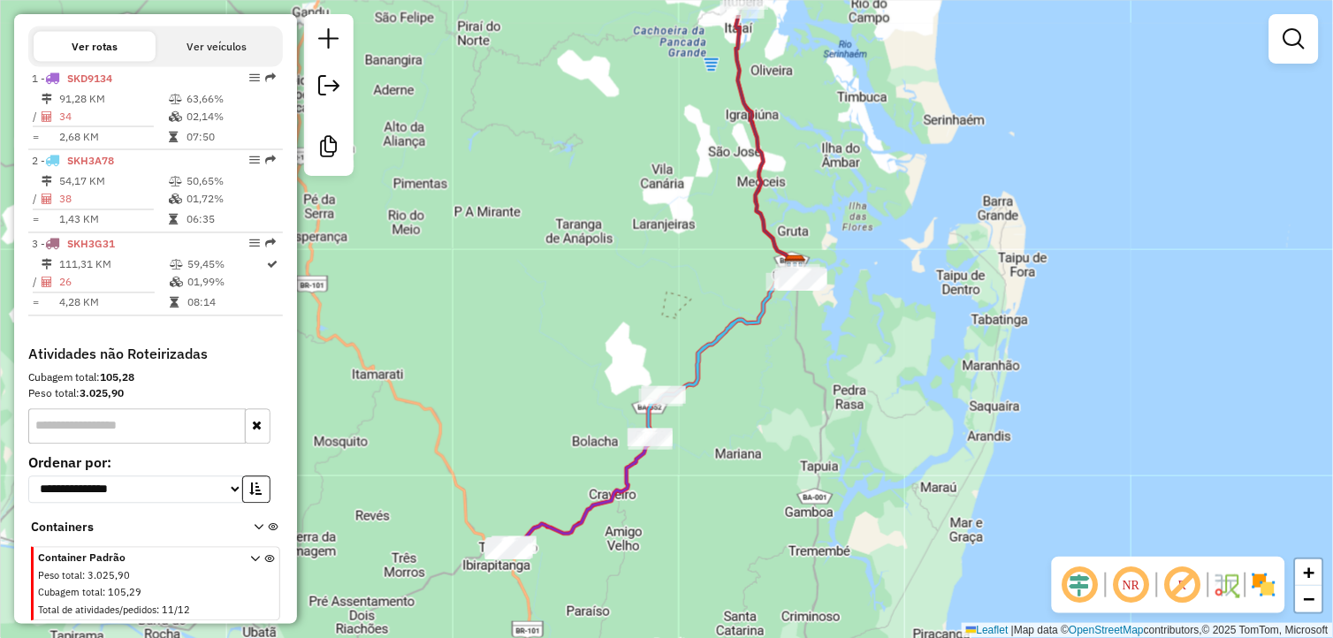
drag, startPoint x: 764, startPoint y: 324, endPoint x: 743, endPoint y: 500, distance: 178.1
click at [744, 500] on div "Janela de atendimento Grade de atendimento Capacidade Transportadoras Veículos …" at bounding box center [666, 319] width 1333 height 638
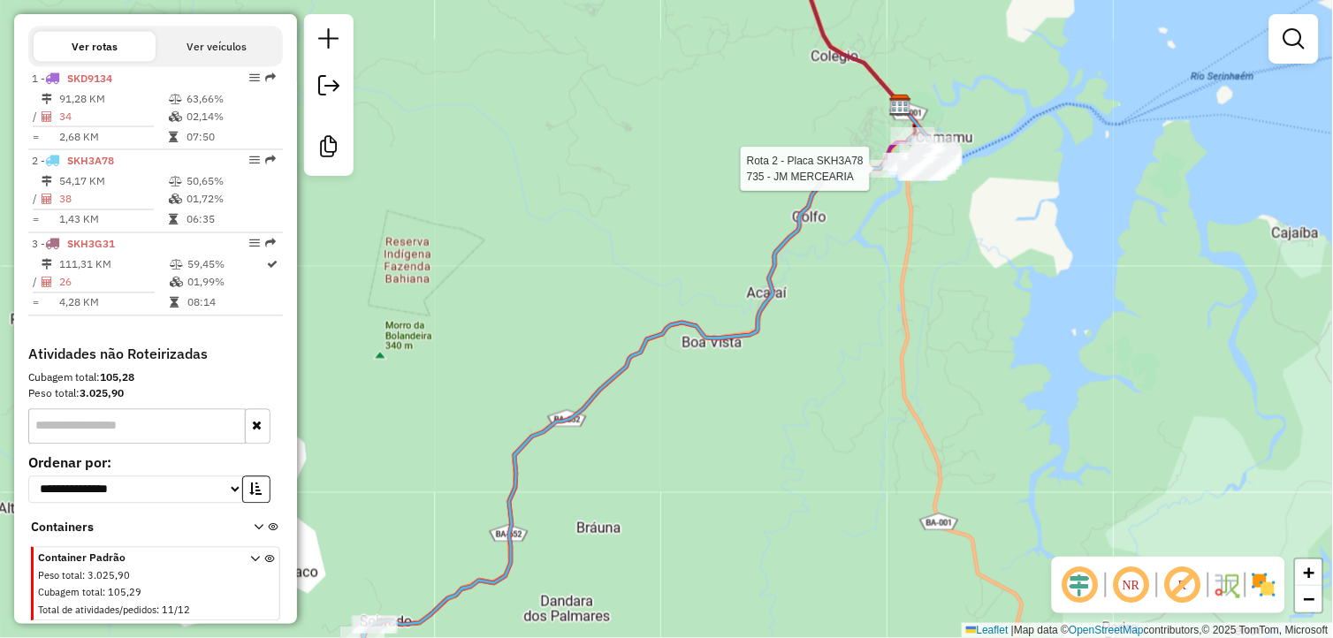
select select "**********"
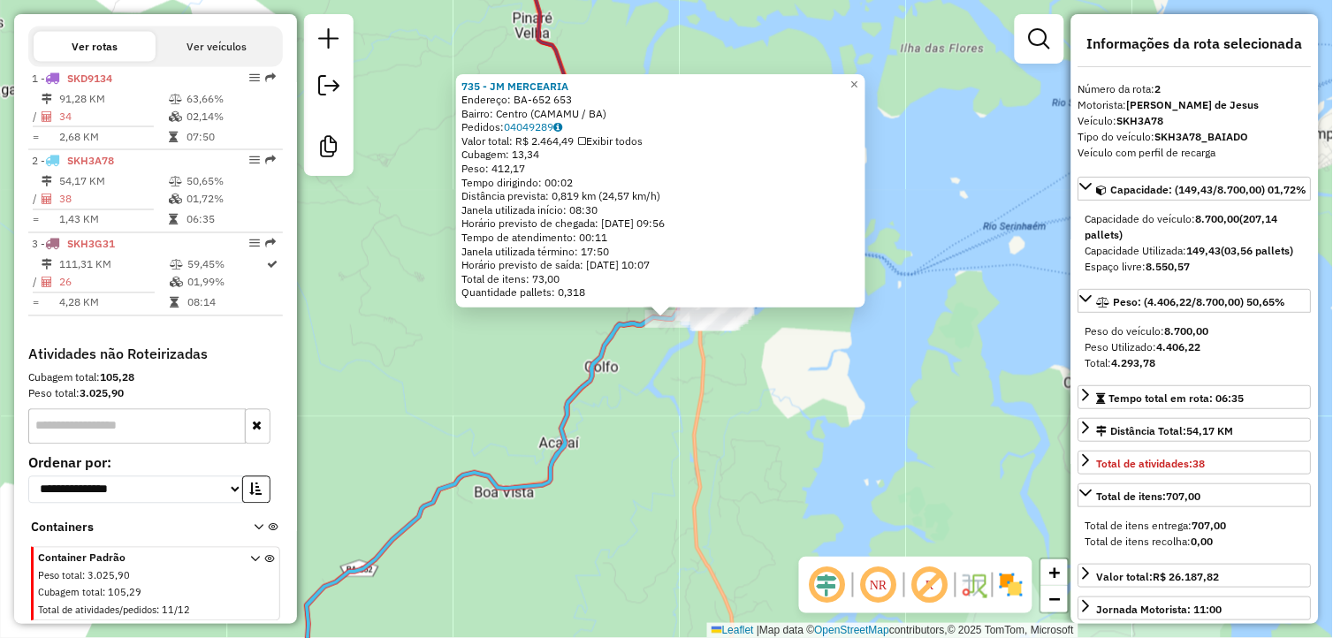
click at [721, 440] on div "735 - JM MERCEARIA Endereço: BA-652 653 Bairro: Centro (CAMAMU / BA) Pedidos: 0…" at bounding box center [666, 319] width 1333 height 638
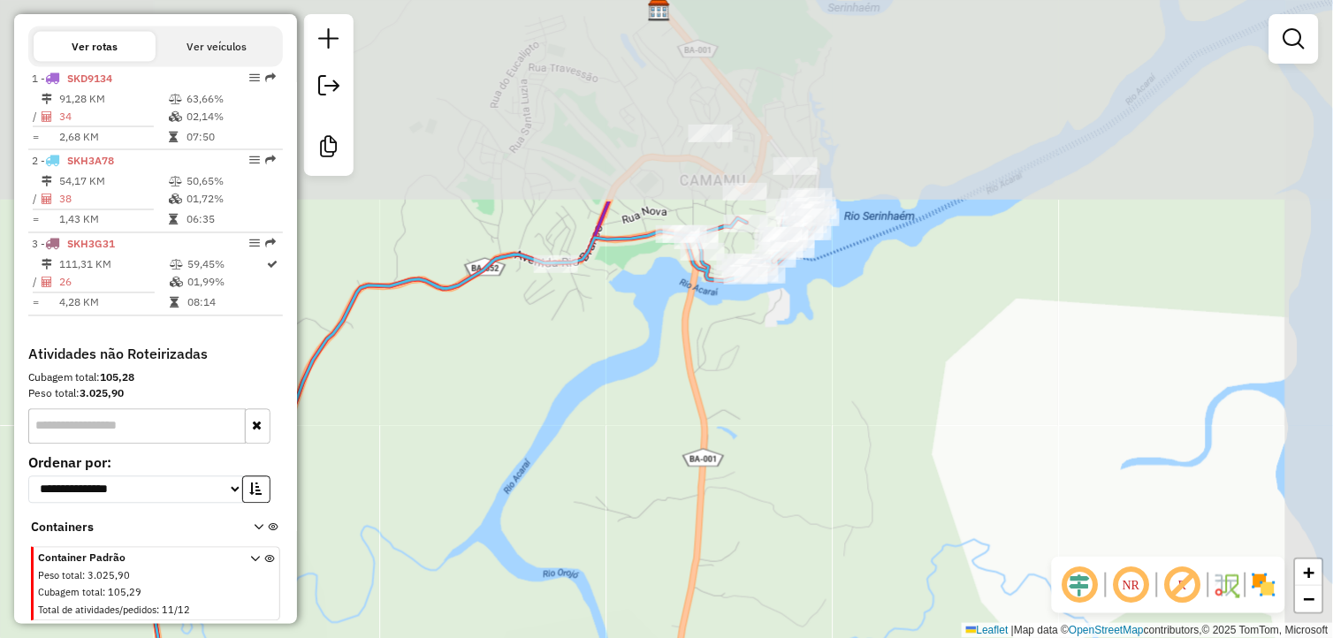
drag, startPoint x: 692, startPoint y: 340, endPoint x: 592, endPoint y: 598, distance: 276.0
click at [592, 598] on div "Janela de atendimento Grade de atendimento Capacidade Transportadoras Veículos …" at bounding box center [666, 319] width 1333 height 638
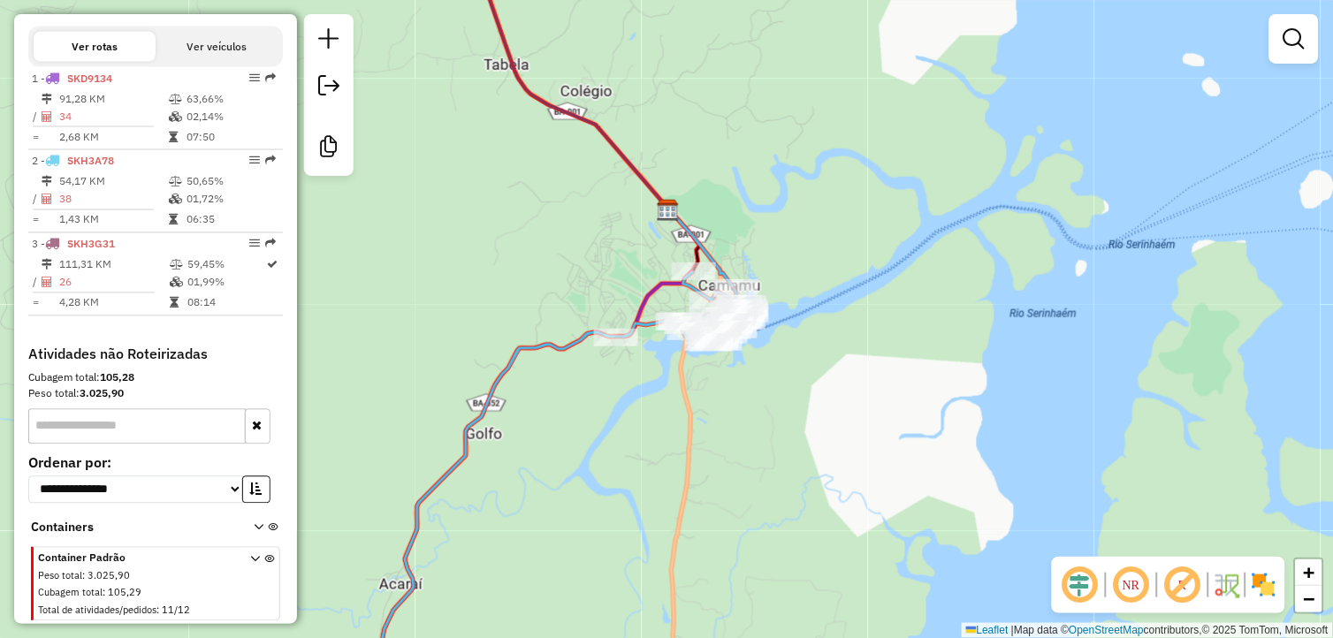
drag, startPoint x: 552, startPoint y: 491, endPoint x: 576, endPoint y: 471, distance: 31.5
click at [576, 471] on div "Janela de atendimento Grade de atendimento Capacidade Transportadoras Veículos …" at bounding box center [666, 319] width 1333 height 638
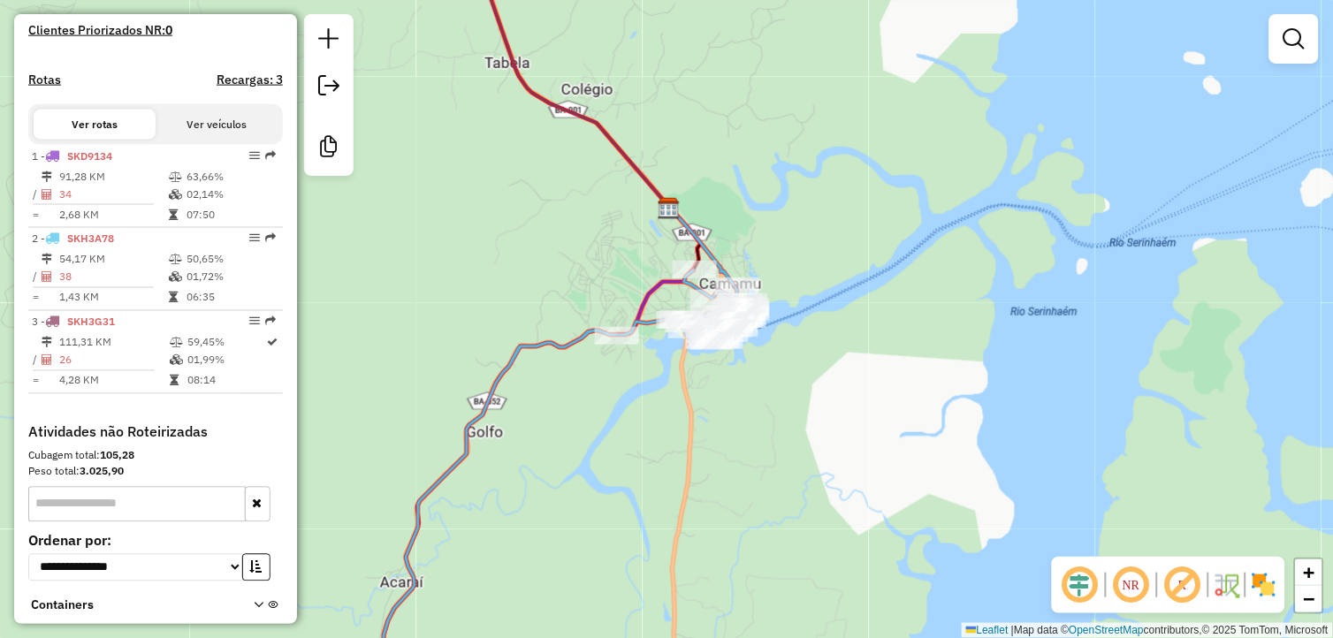
scroll to position [327, 0]
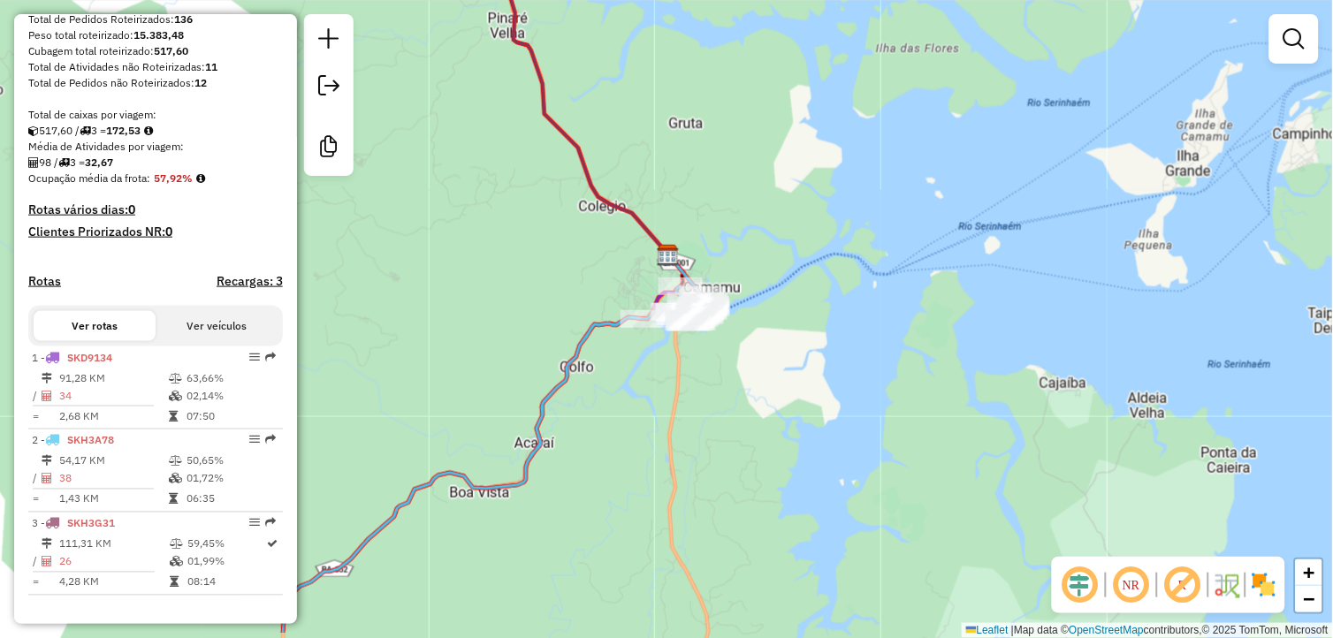
drag, startPoint x: 531, startPoint y: 477, endPoint x: 629, endPoint y: 398, distance: 125.7
click at [630, 393] on div "Janela de atendimento Grade de atendimento Capacidade Transportadoras Veículos …" at bounding box center [666, 319] width 1333 height 638
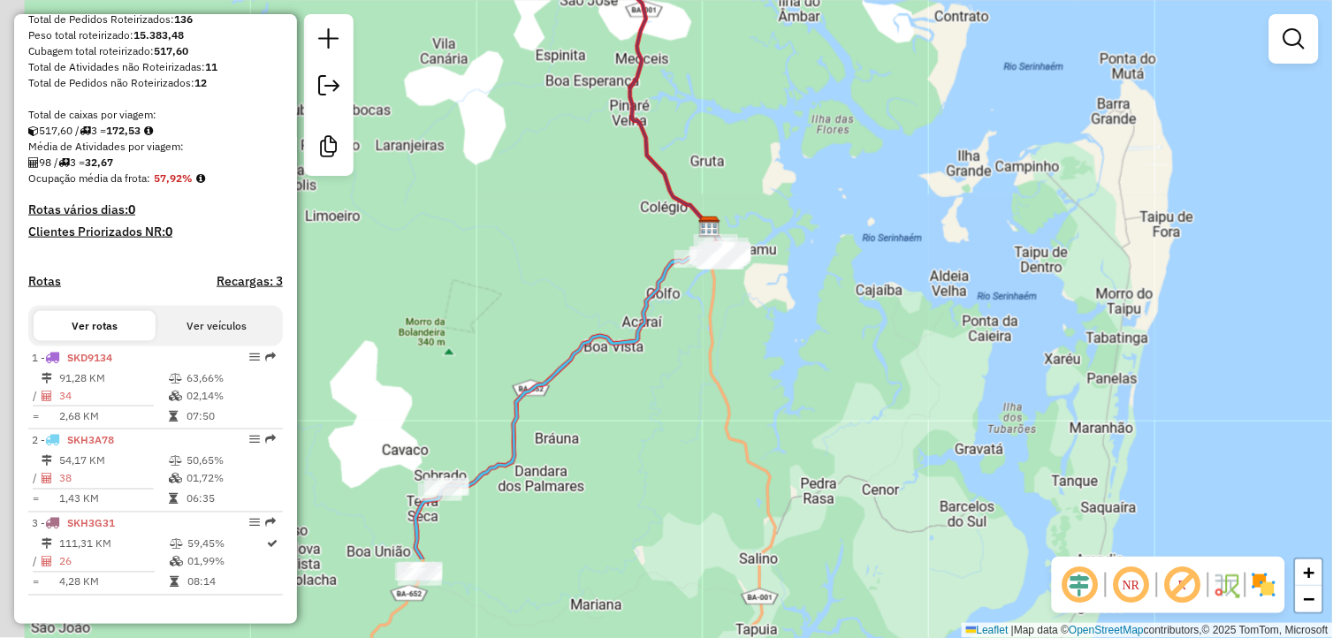
drag, startPoint x: 554, startPoint y: 541, endPoint x: 625, endPoint y: 389, distance: 167.7
click at [624, 390] on div "Janela de atendimento Grade de atendimento Capacidade Transportadoras Veículos …" at bounding box center [666, 319] width 1333 height 638
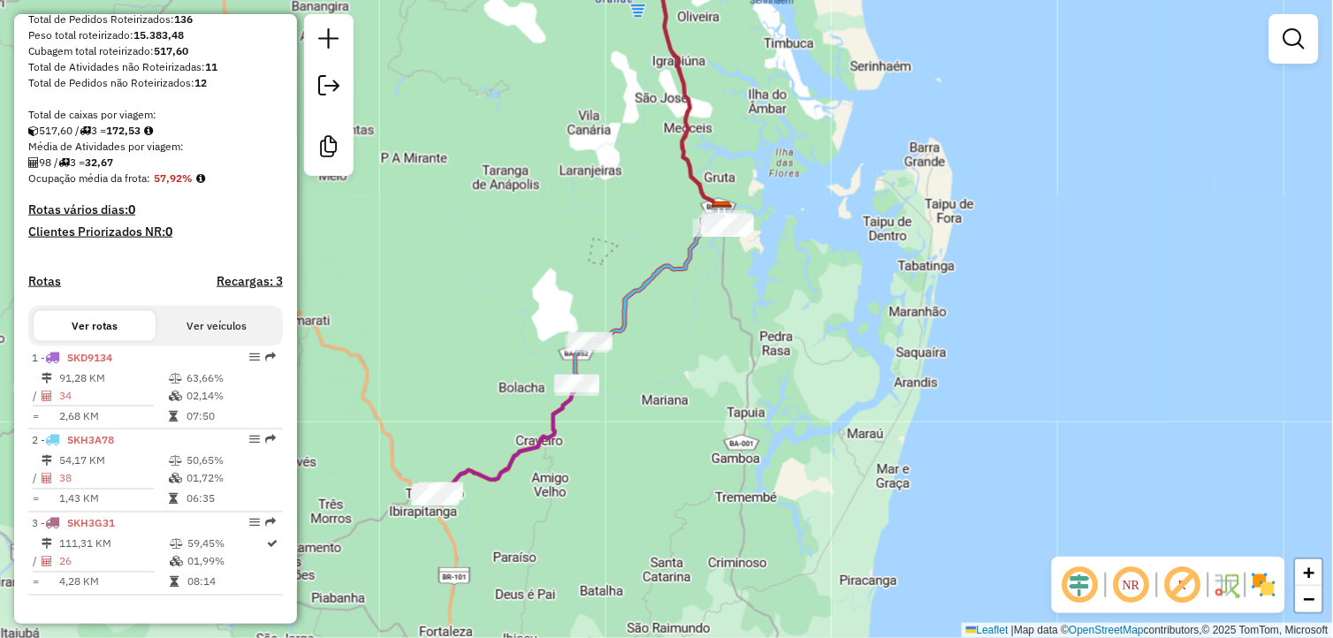
drag, startPoint x: 674, startPoint y: 444, endPoint x: 737, endPoint y: 341, distance: 120.7
click at [737, 341] on div "Janela de atendimento Grade de atendimento Capacidade Transportadoras Veículos …" at bounding box center [666, 319] width 1333 height 638
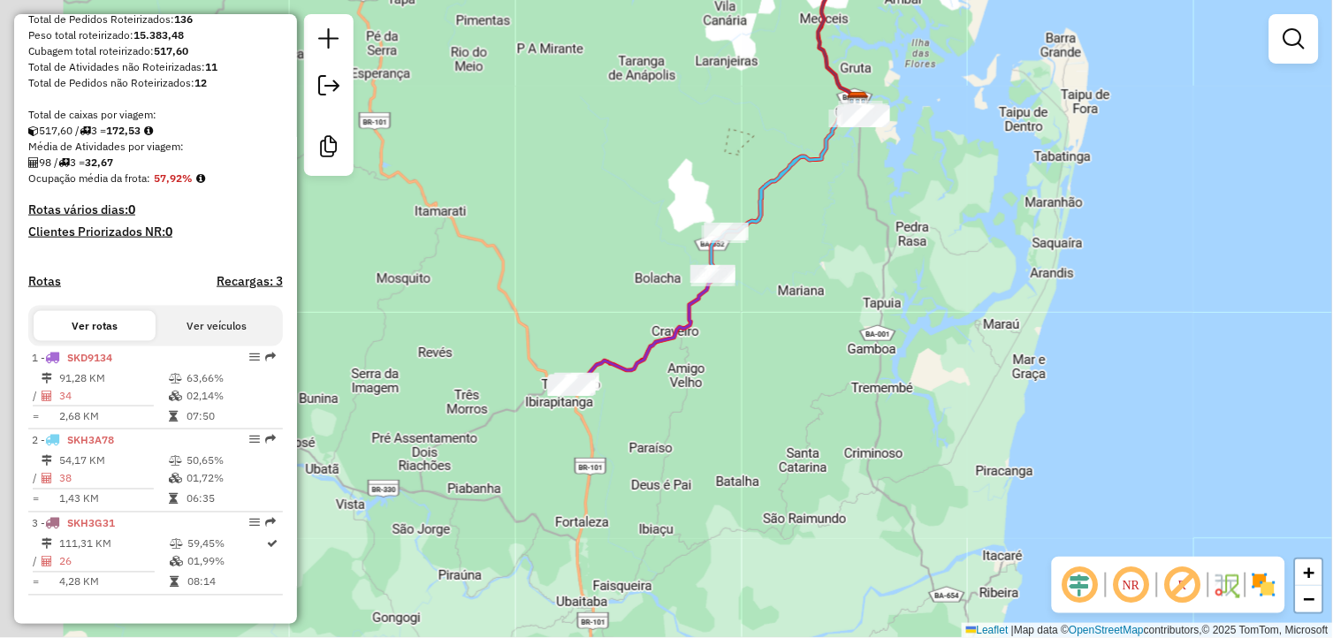
drag, startPoint x: 510, startPoint y: 467, endPoint x: 620, endPoint y: 400, distance: 128.6
click at [620, 400] on div "Janela de atendimento Grade de atendimento Capacidade Transportadoras Veículos …" at bounding box center [666, 319] width 1333 height 638
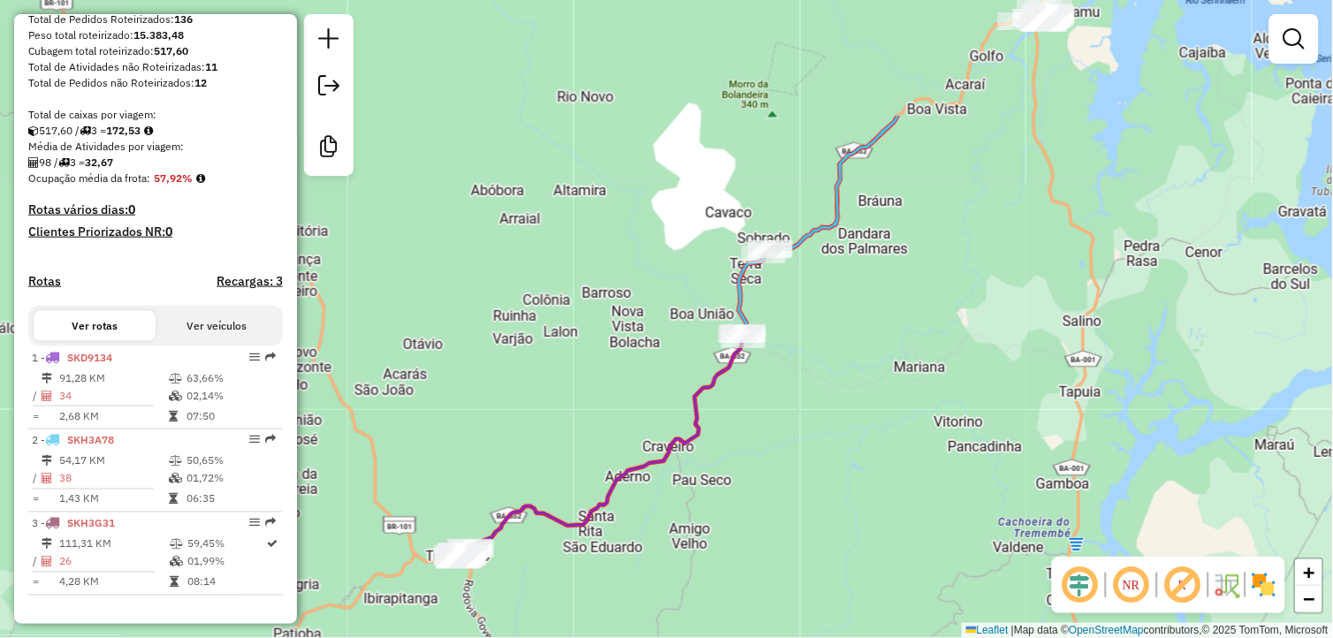
drag, startPoint x: 776, startPoint y: 385, endPoint x: 817, endPoint y: 462, distance: 87.0
click at [817, 462] on div "Janela de atendimento Grade de atendimento Capacidade Transportadoras Veículos …" at bounding box center [666, 319] width 1333 height 638
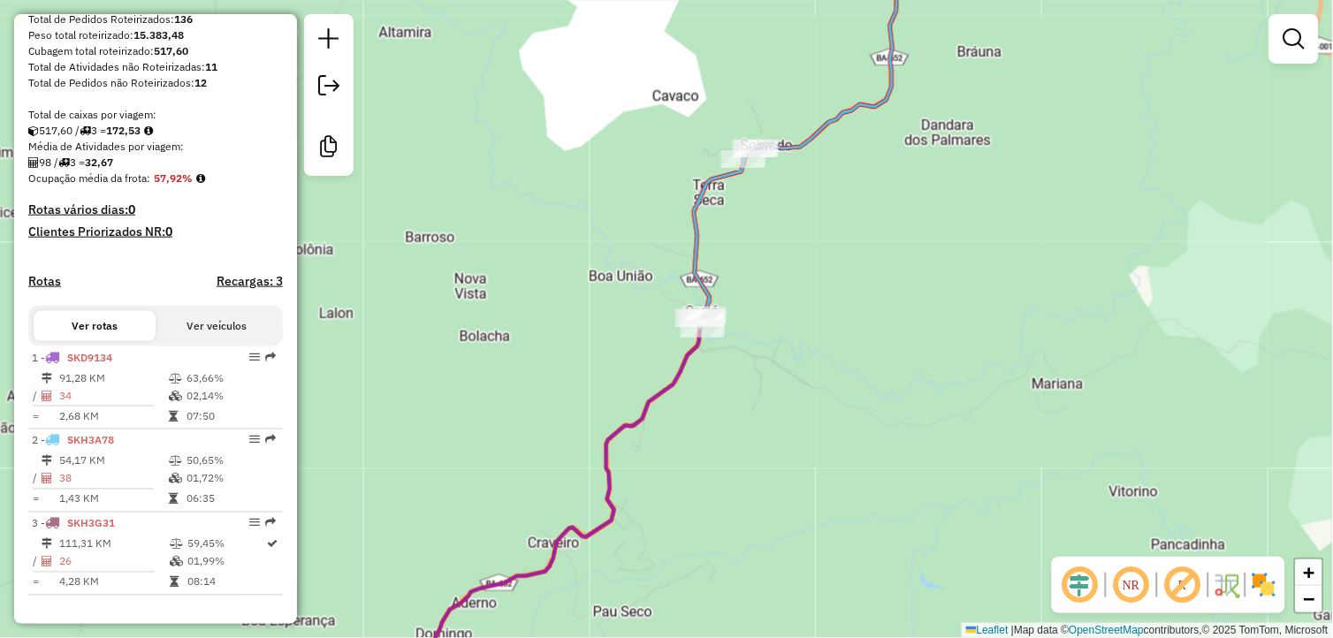
drag, startPoint x: 789, startPoint y: 383, endPoint x: 859, endPoint y: 402, distance: 72.5
click at [852, 402] on div "Janela de atendimento Grade de atendimento Capacidade Transportadoras Veículos …" at bounding box center [666, 319] width 1333 height 638
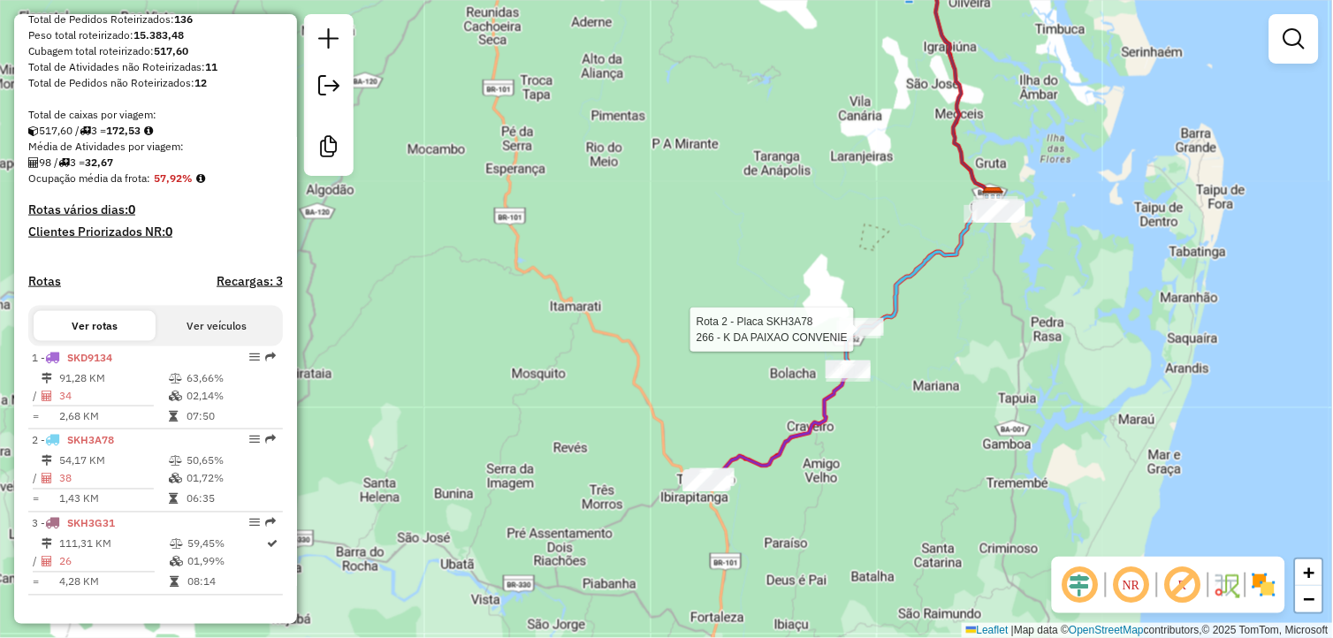
select select "**********"
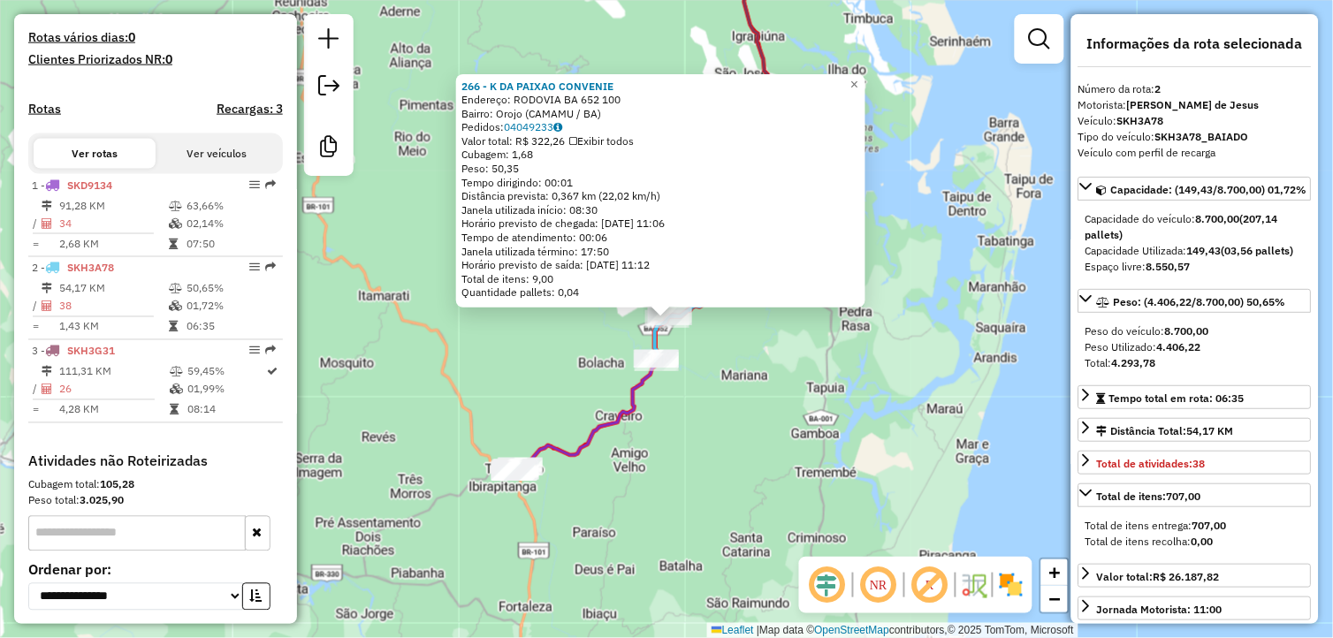
scroll to position [622, 0]
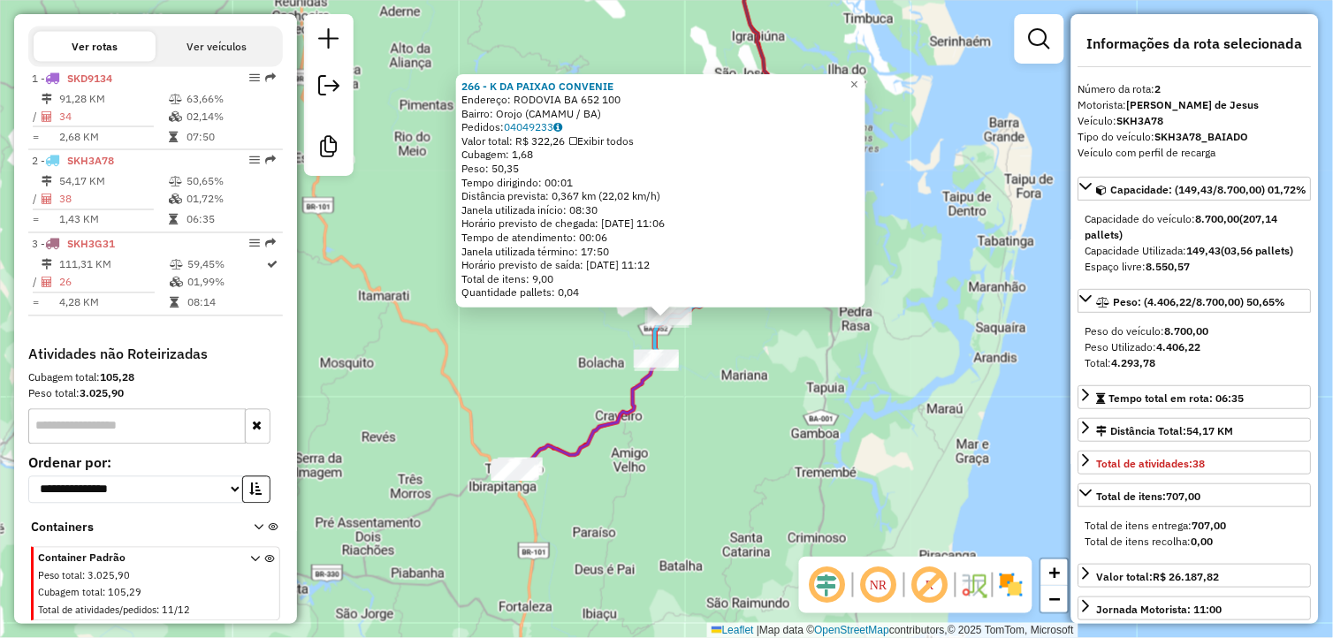
click at [934, 321] on div "266 - K DA PAIXAO CONVENIE Endereço: RODOVIA BA 652 100 Bairro: Orojo (CAMAMU /…" at bounding box center [666, 319] width 1333 height 638
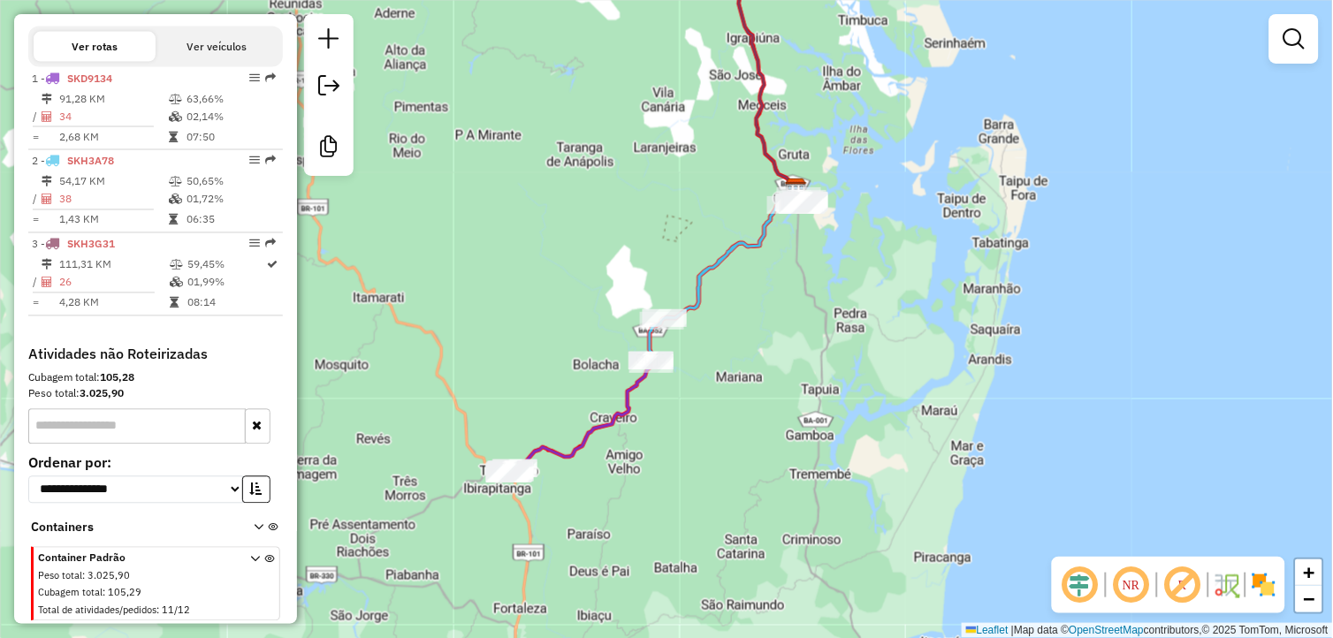
drag, startPoint x: 873, startPoint y: 289, endPoint x: 660, endPoint y: 429, distance: 254.8
click at [660, 429] on div "Janela de atendimento Grade de atendimento Capacidade Transportadoras Veículos …" at bounding box center [666, 319] width 1333 height 638
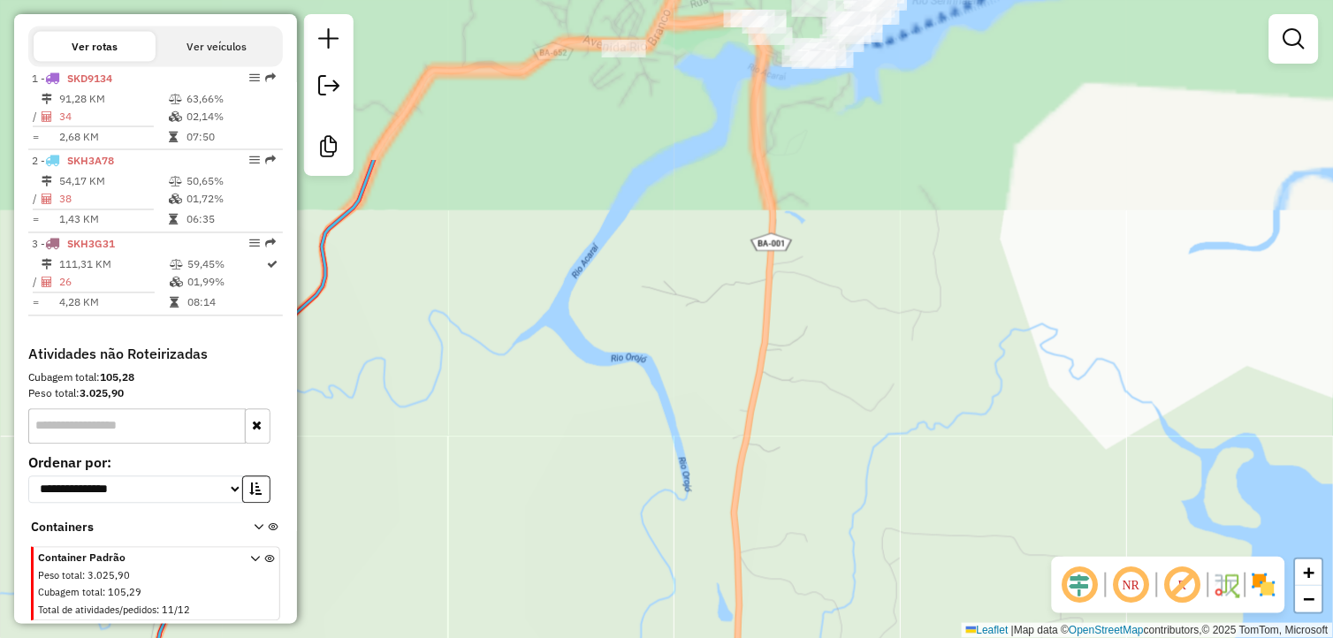
drag, startPoint x: 619, startPoint y: 431, endPoint x: 610, endPoint y: 577, distance: 147.0
click at [602, 586] on div "Janela de atendimento Grade de atendimento Capacidade Transportadoras Veículos …" at bounding box center [666, 319] width 1333 height 638
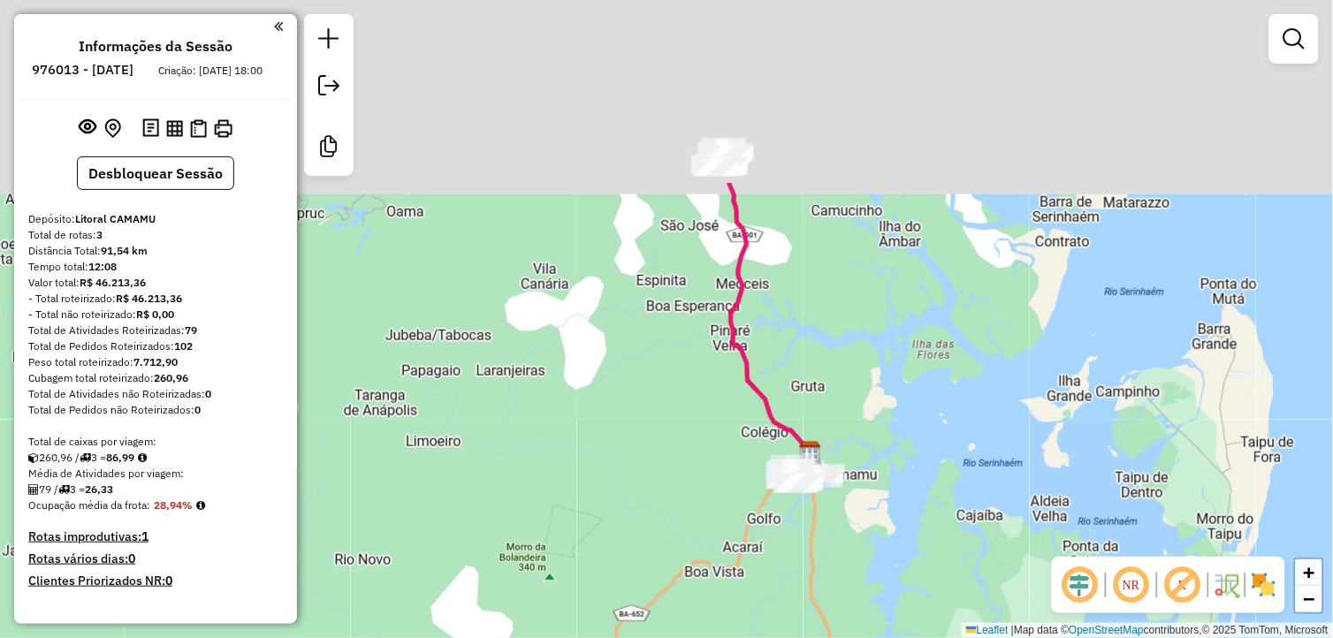
drag, startPoint x: 701, startPoint y: 156, endPoint x: 745, endPoint y: 532, distance: 379.2
click at [745, 531] on div "Janela de atendimento Grade de atendimento Capacidade Transportadoras Veículos …" at bounding box center [666, 319] width 1333 height 638
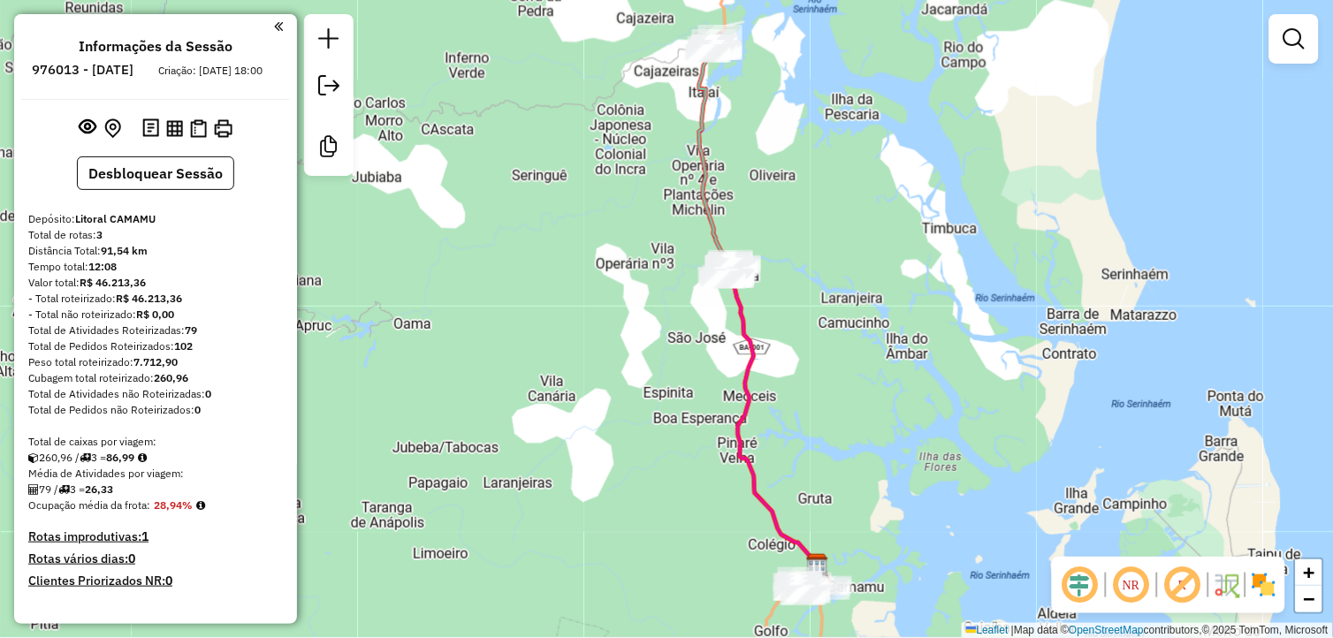
drag, startPoint x: 852, startPoint y: 469, endPoint x: 741, endPoint y: 423, distance: 120.5
click at [825, 448] on div "Janela de atendimento Grade de atendimento Capacidade Transportadoras Veículos …" at bounding box center [666, 319] width 1333 height 638
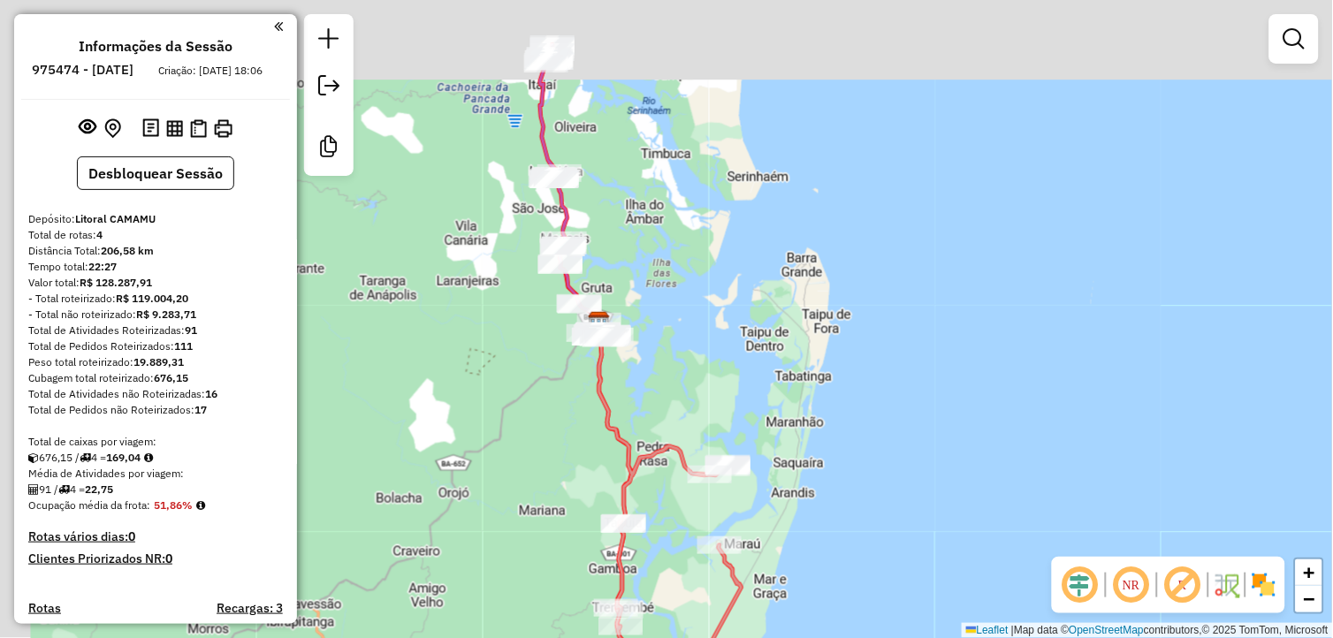
drag, startPoint x: 446, startPoint y: 321, endPoint x: 641, endPoint y: 665, distance: 395.6
click at [641, 637] on html "Aguarde... Pop-up bloqueado! Seu navegador bloqueou automáticamente a abertura …" at bounding box center [666, 319] width 1333 height 638
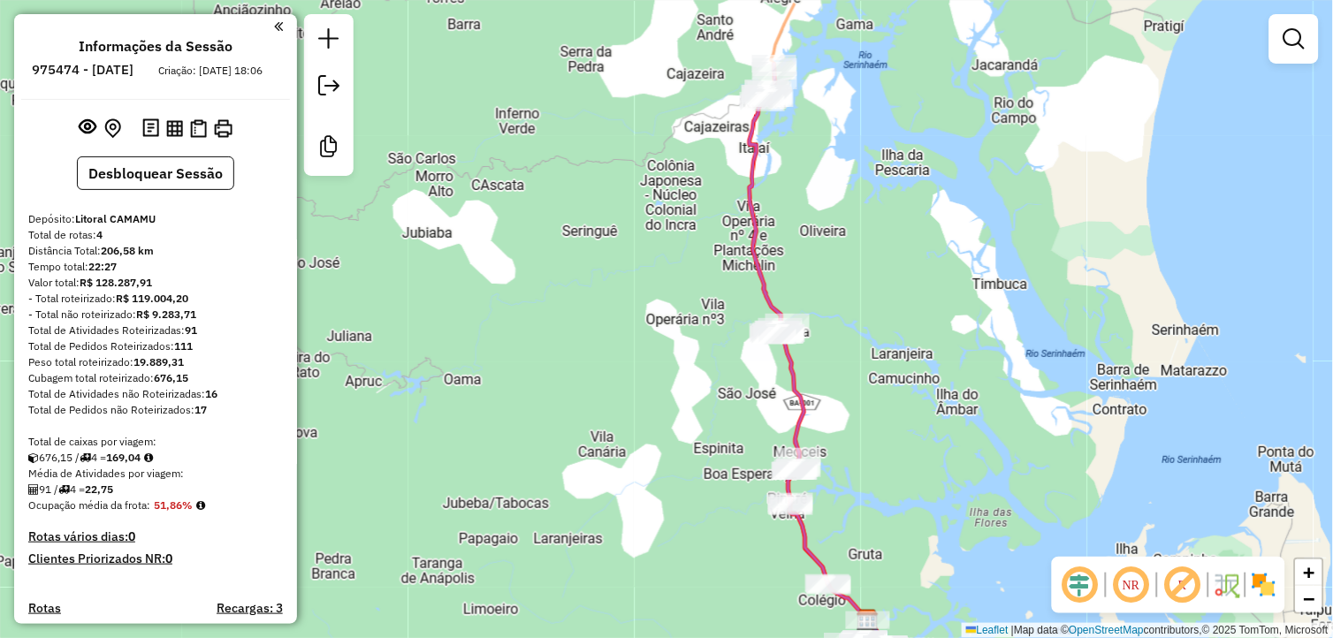
drag, startPoint x: 712, startPoint y: 367, endPoint x: 576, endPoint y: 381, distance: 136.0
click at [699, 378] on div "Janela de atendimento Grade de atendimento Capacidade Transportadoras Veículos …" at bounding box center [666, 319] width 1333 height 638
click at [199, 189] on button "Desbloquear Sessão" at bounding box center [155, 174] width 157 height 34
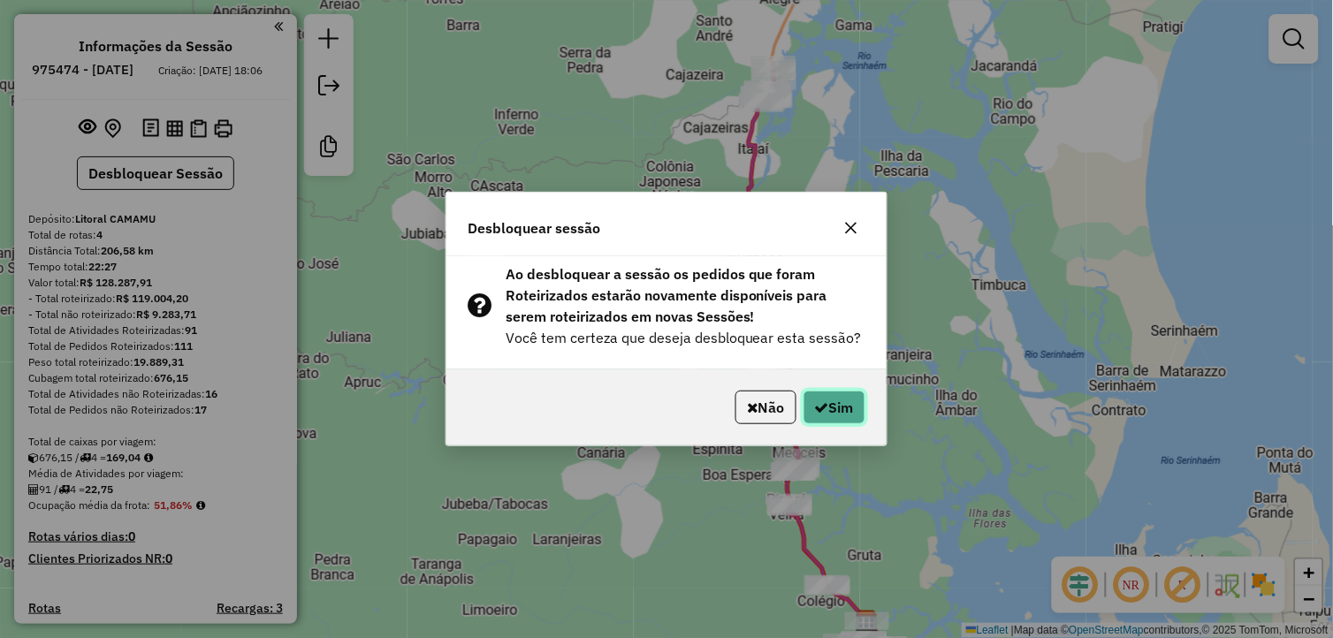
click at [826, 405] on button "Sim" at bounding box center [835, 408] width 62 height 34
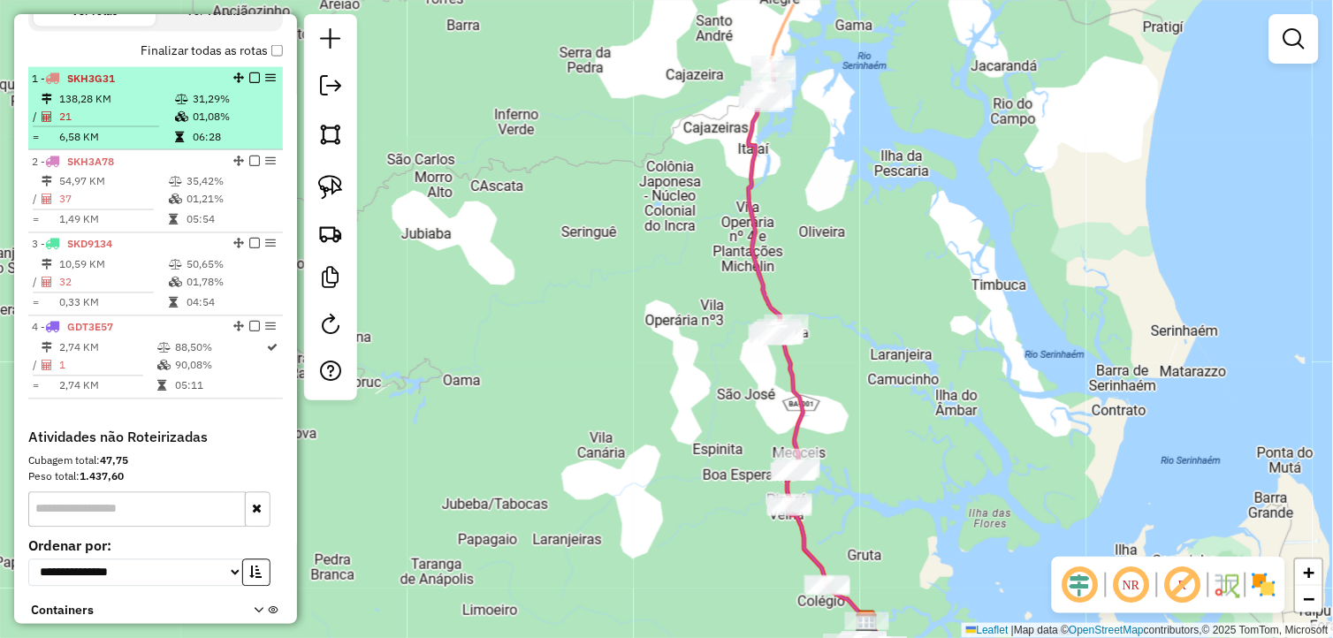
scroll to position [731, 0]
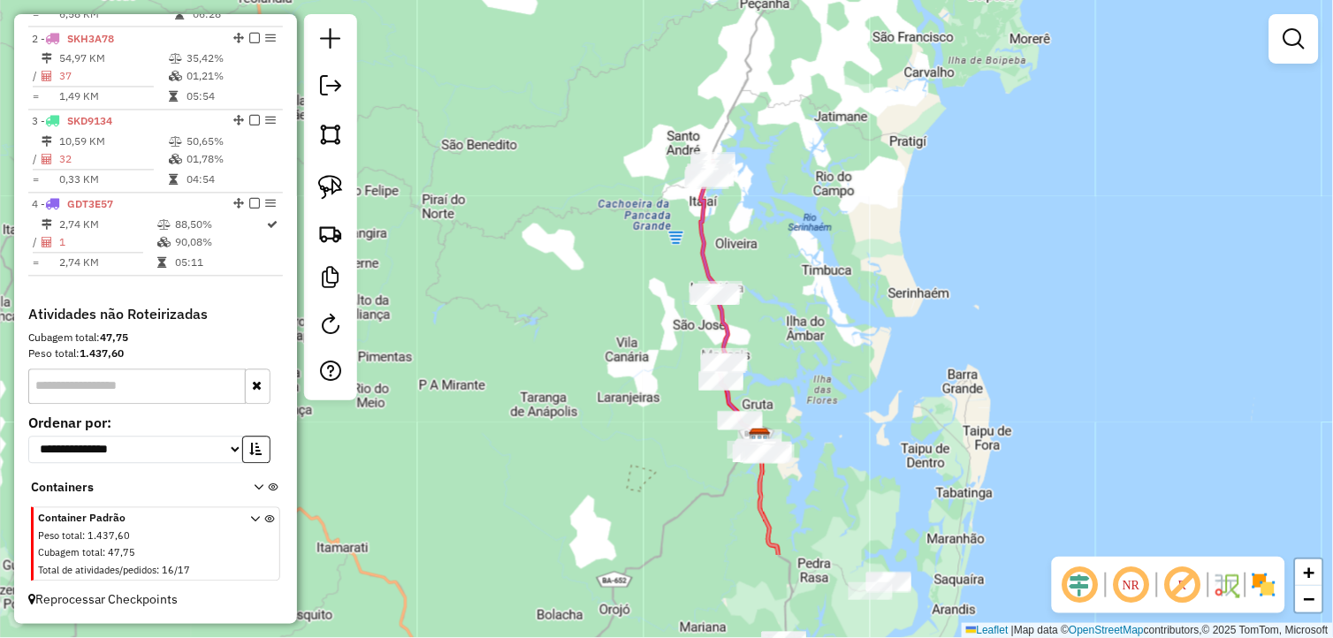
drag, startPoint x: 623, startPoint y: 555, endPoint x: 620, endPoint y: 410, distance: 145.0
click at [620, 410] on div "Janela de atendimento Grade de atendimento Capacidade Transportadoras Veículos …" at bounding box center [666, 319] width 1333 height 638
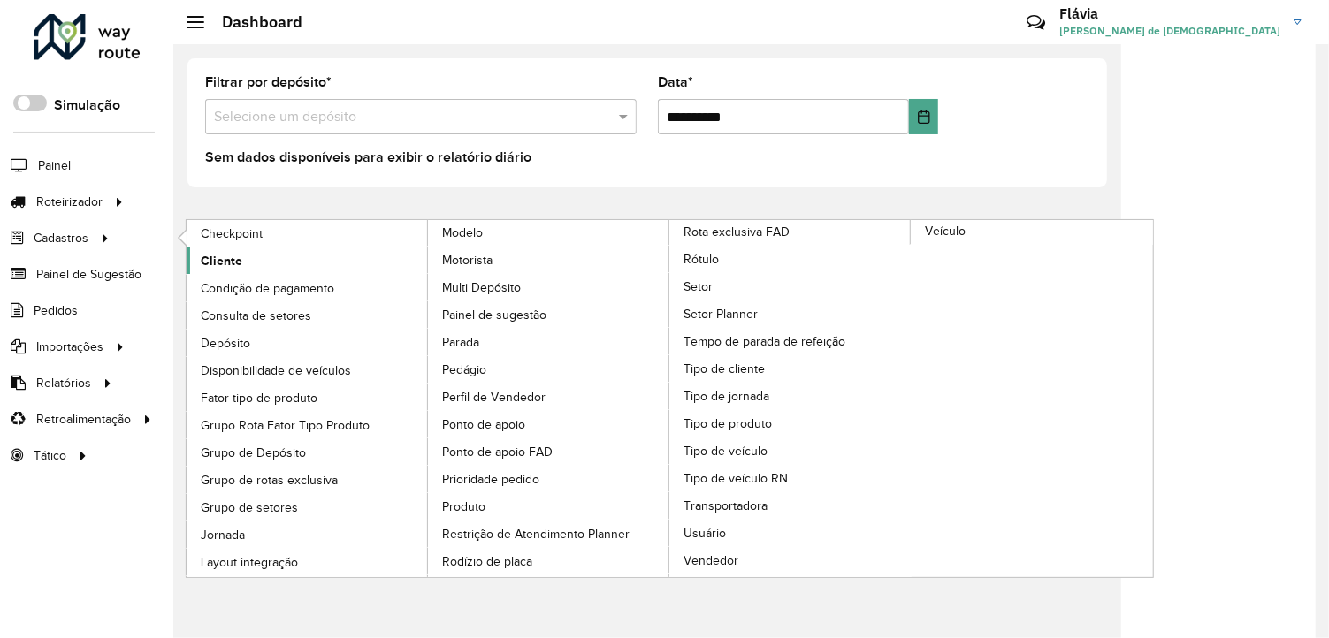
click at [236, 252] on span "Cliente" at bounding box center [222, 261] width 42 height 19
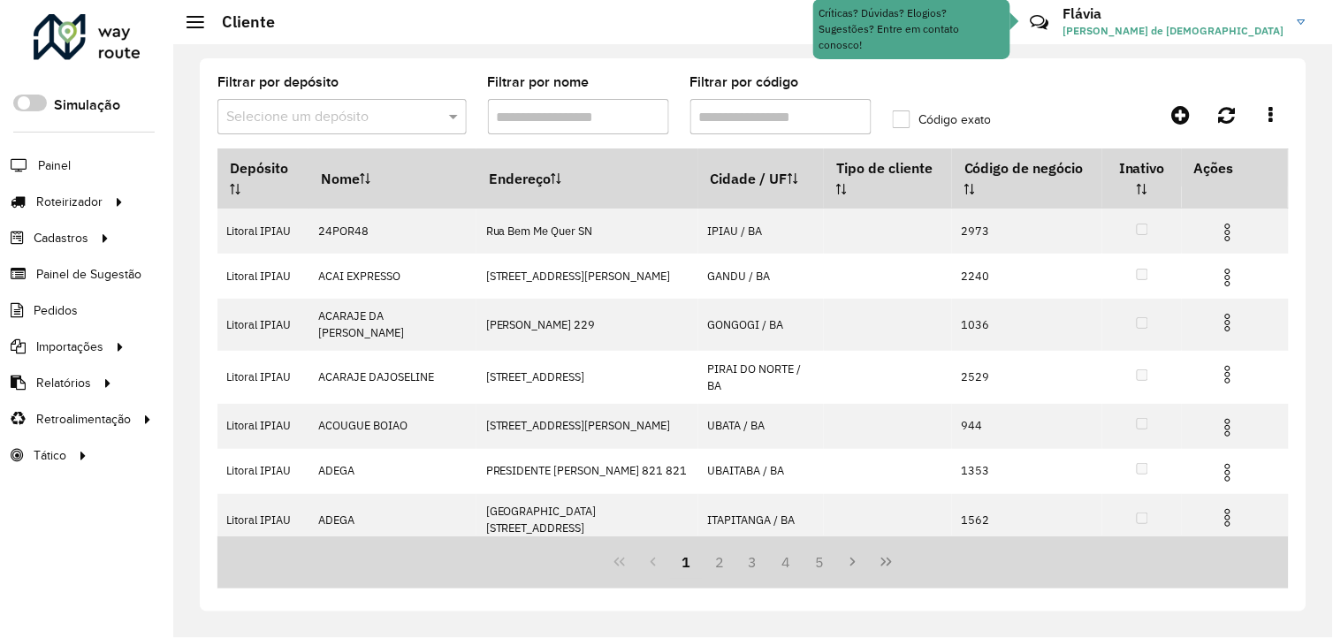
click at [579, 113] on input "Filtrar por nome" at bounding box center [578, 116] width 181 height 35
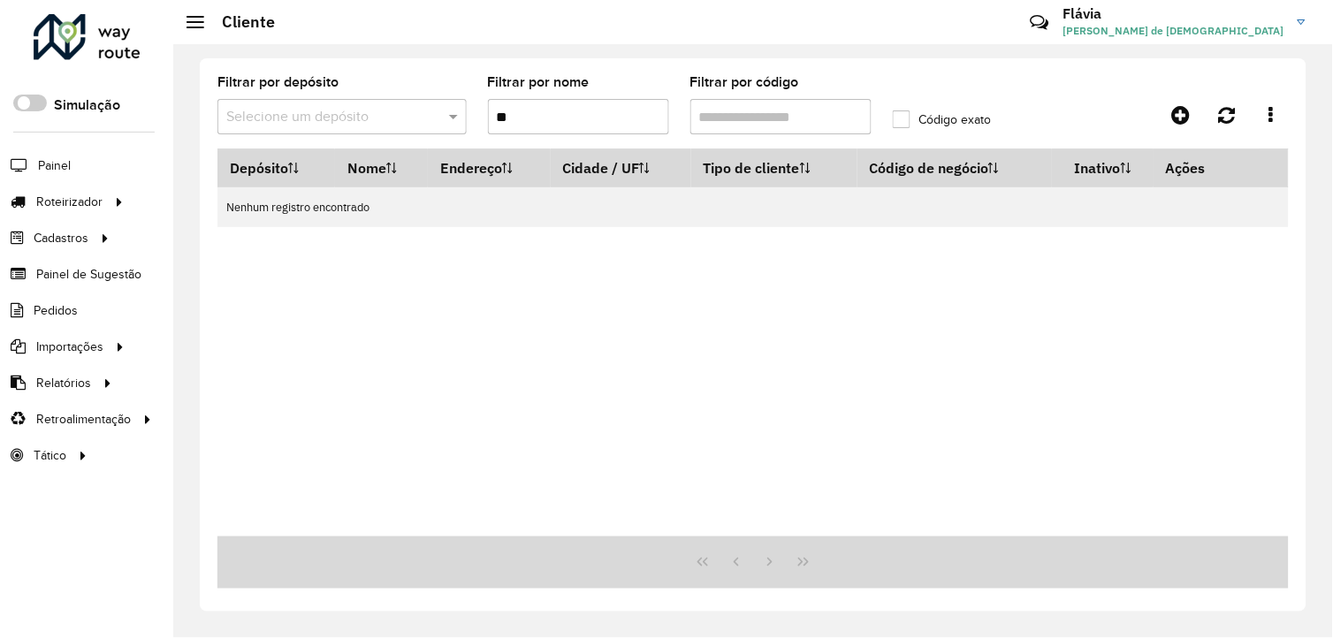
type input "*"
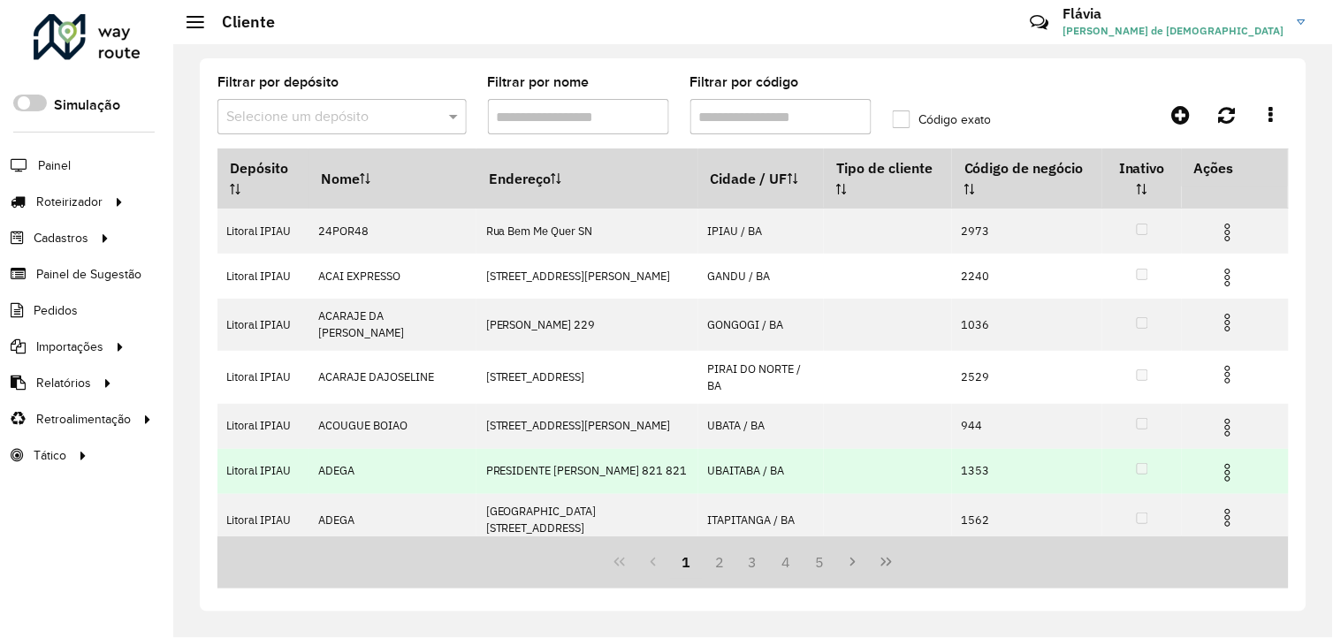
scroll to position [98, 0]
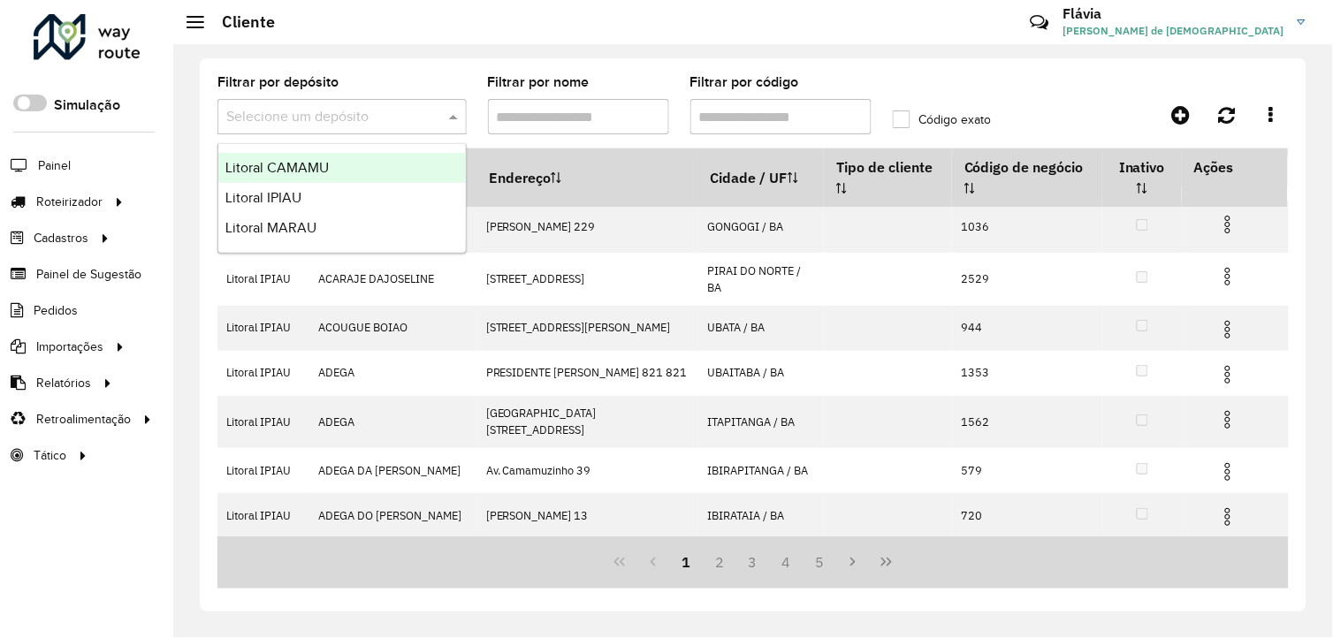
click at [437, 113] on div at bounding box center [342, 117] width 249 height 22
click at [403, 159] on div "Litoral CAMAMU" at bounding box center [342, 168] width 248 height 30
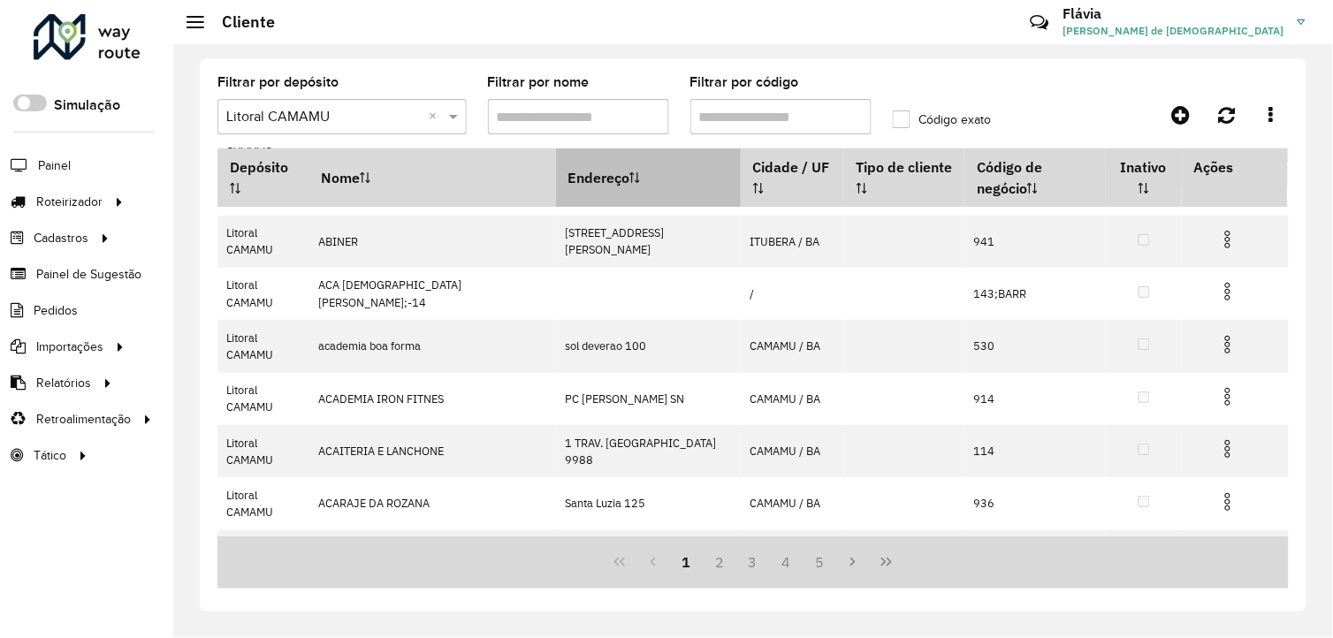
click at [586, 173] on th "Endereço" at bounding box center [648, 178] width 185 height 59
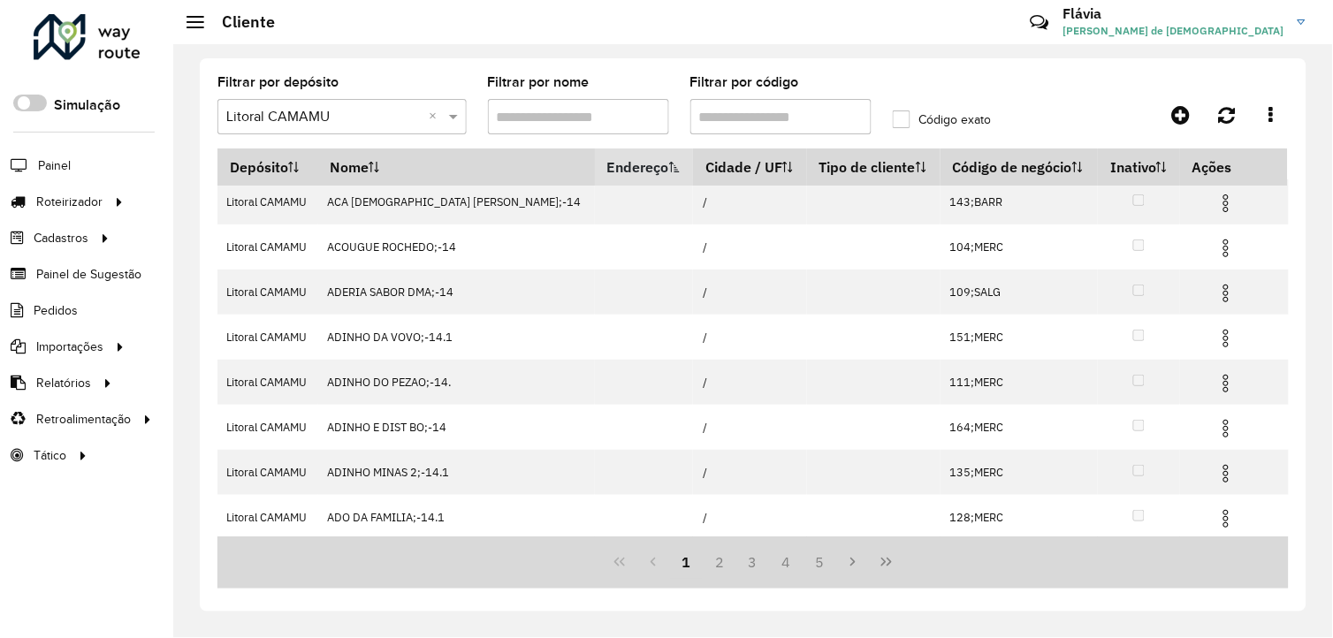
scroll to position [0, 0]
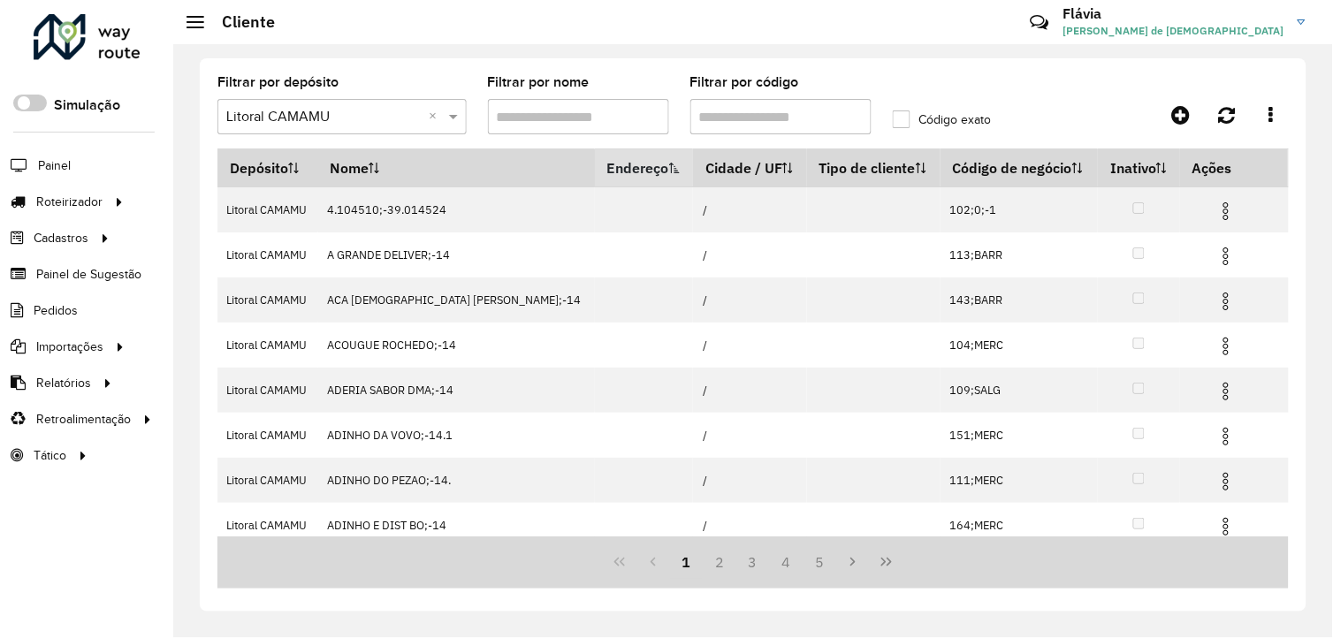
click at [595, 173] on th "Endereço" at bounding box center [644, 168] width 98 height 38
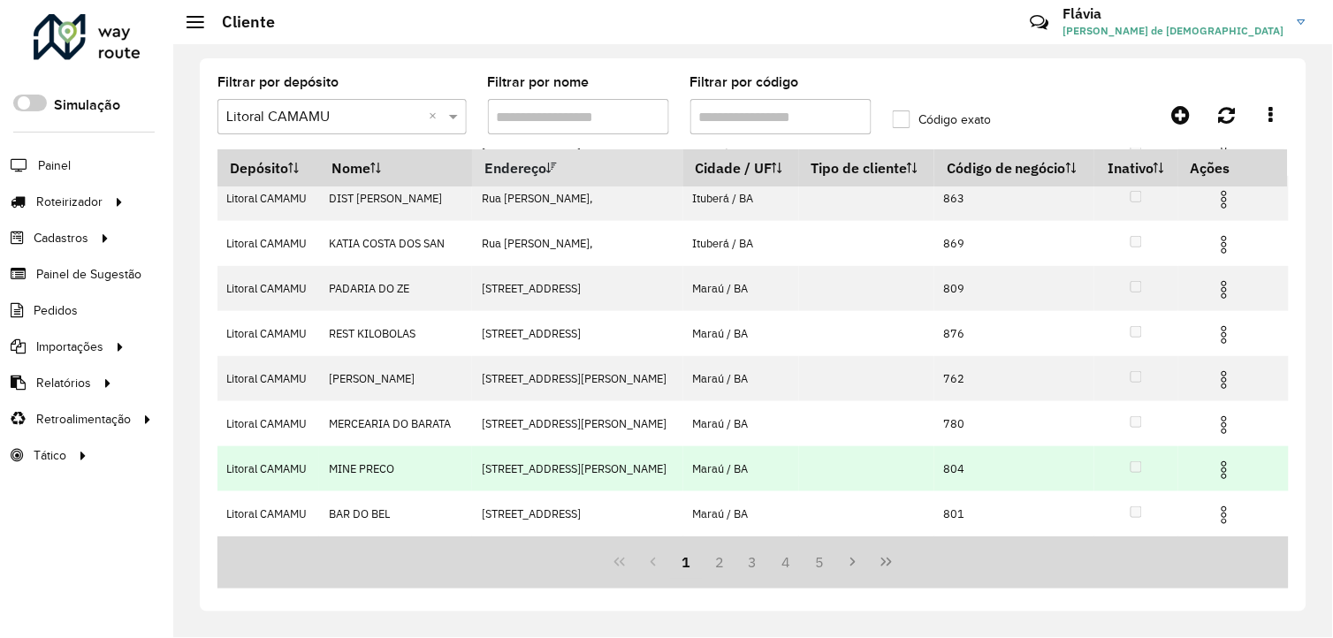
scroll to position [303, 0]
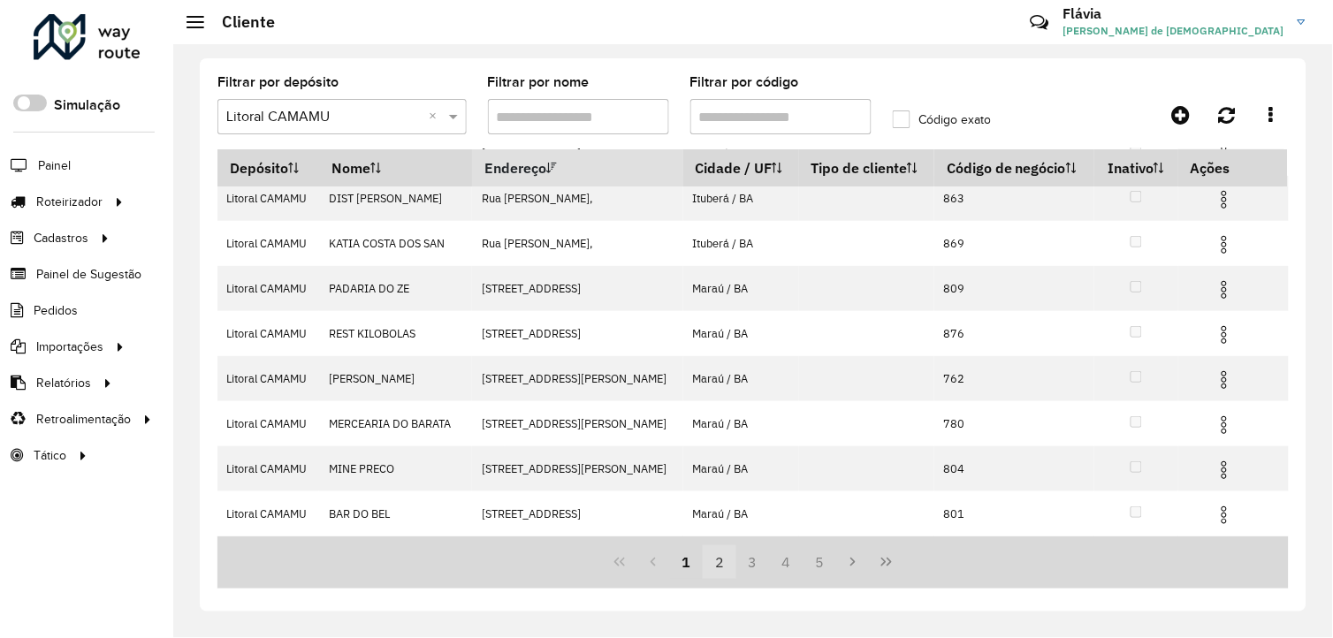
click at [720, 569] on button "2" at bounding box center [720, 563] width 34 height 34
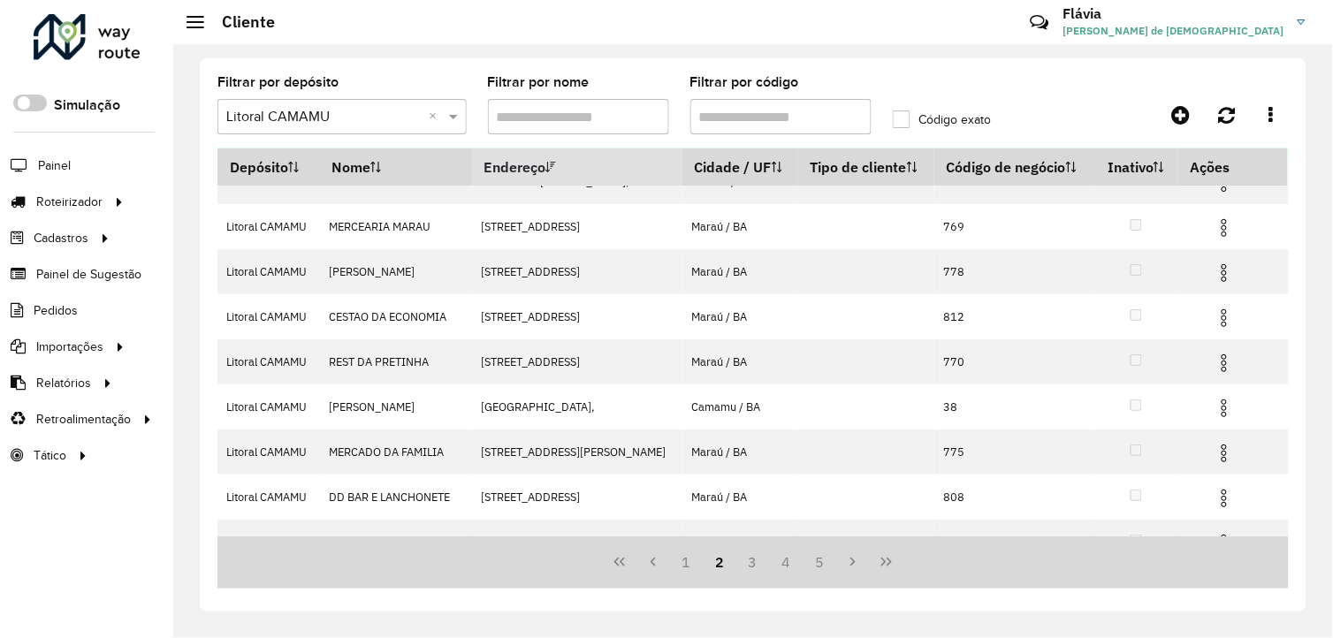
scroll to position [193, 0]
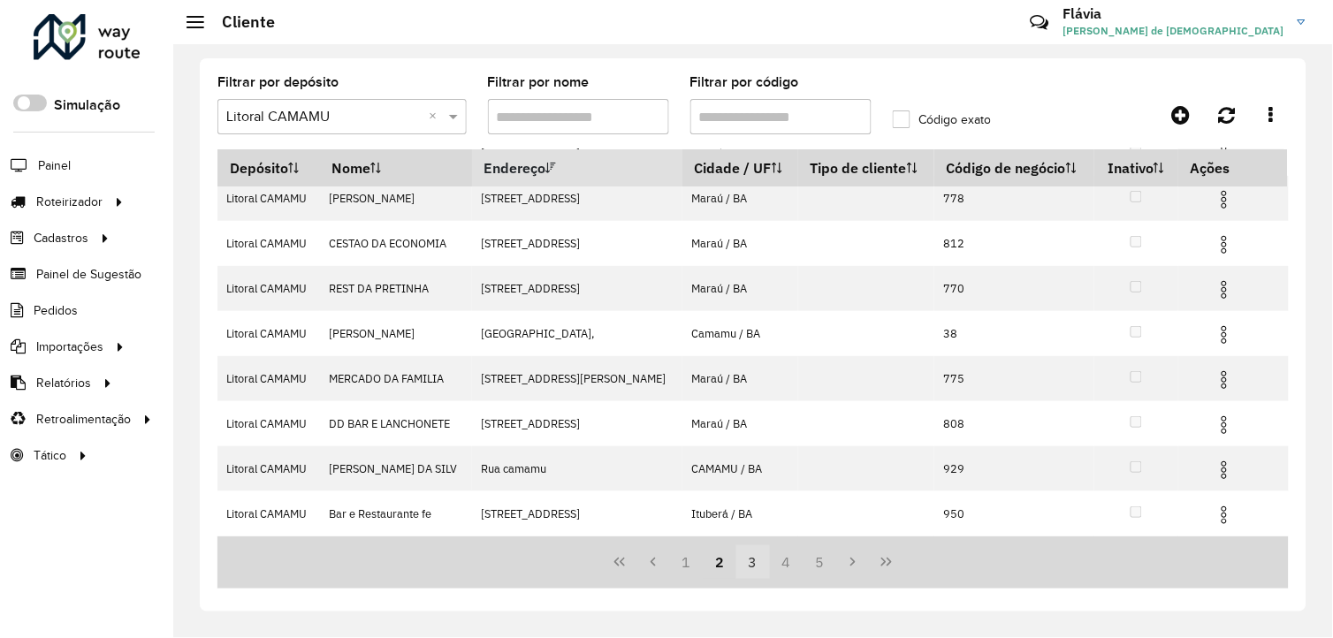
click at [750, 561] on button "3" at bounding box center [754, 563] width 34 height 34
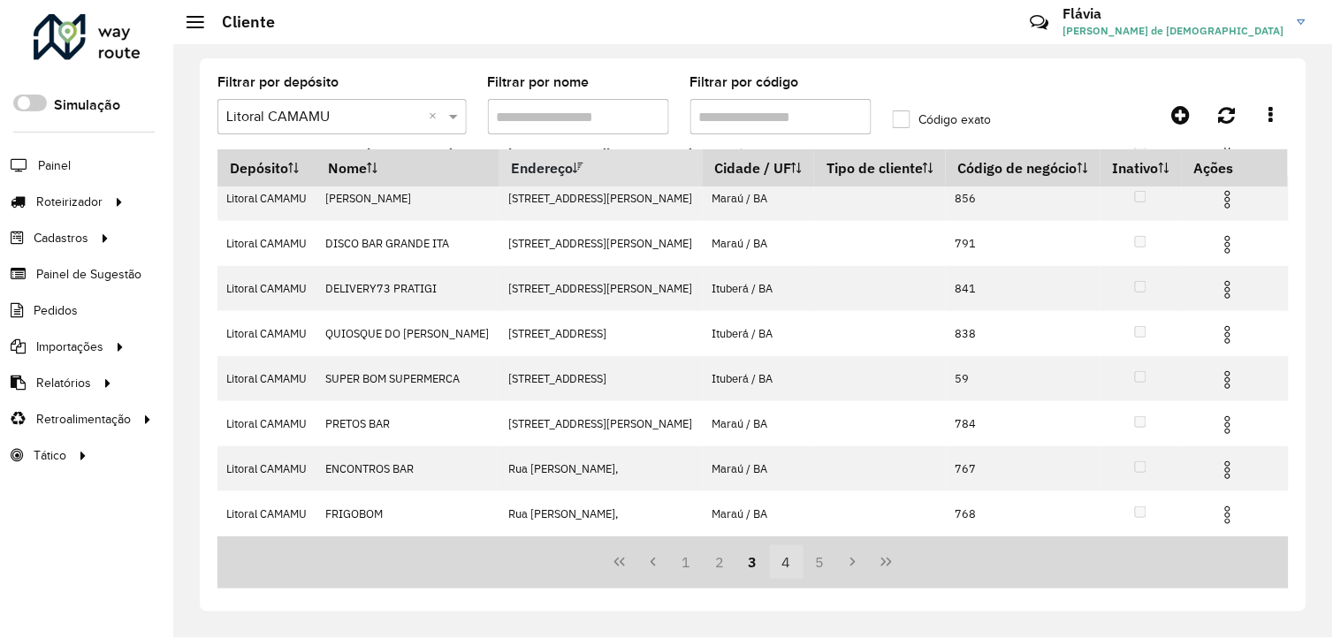
click at [789, 568] on button "4" at bounding box center [787, 563] width 34 height 34
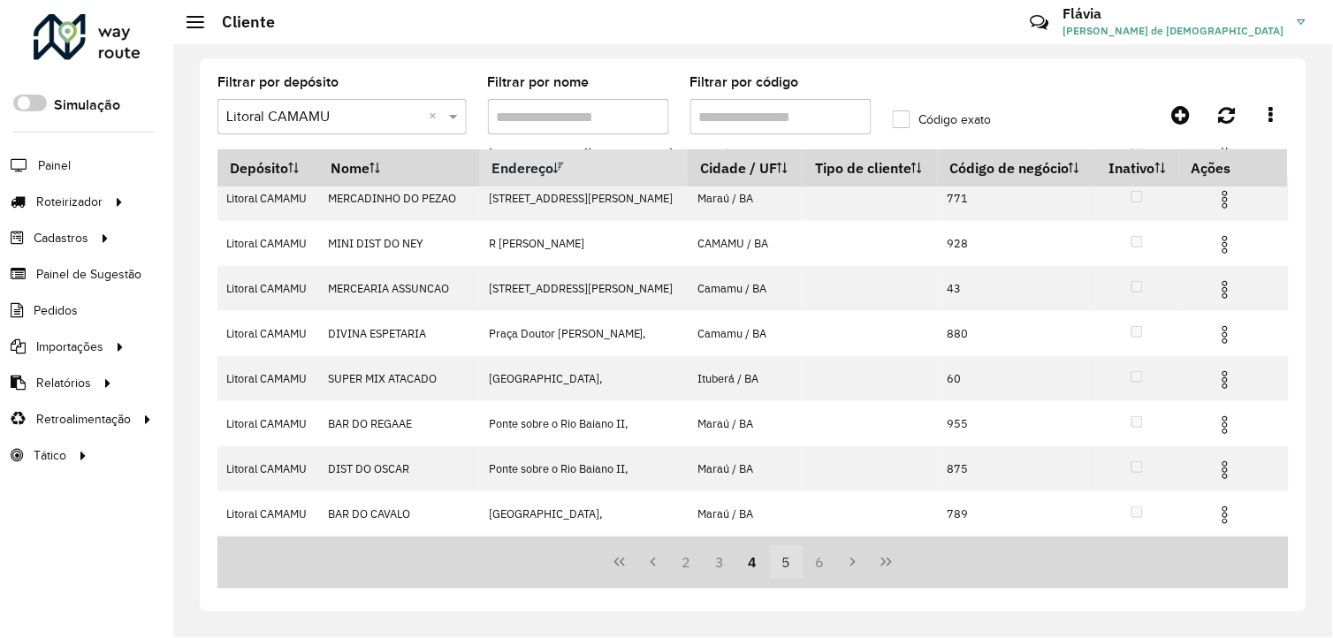
click at [782, 563] on button "5" at bounding box center [787, 563] width 34 height 34
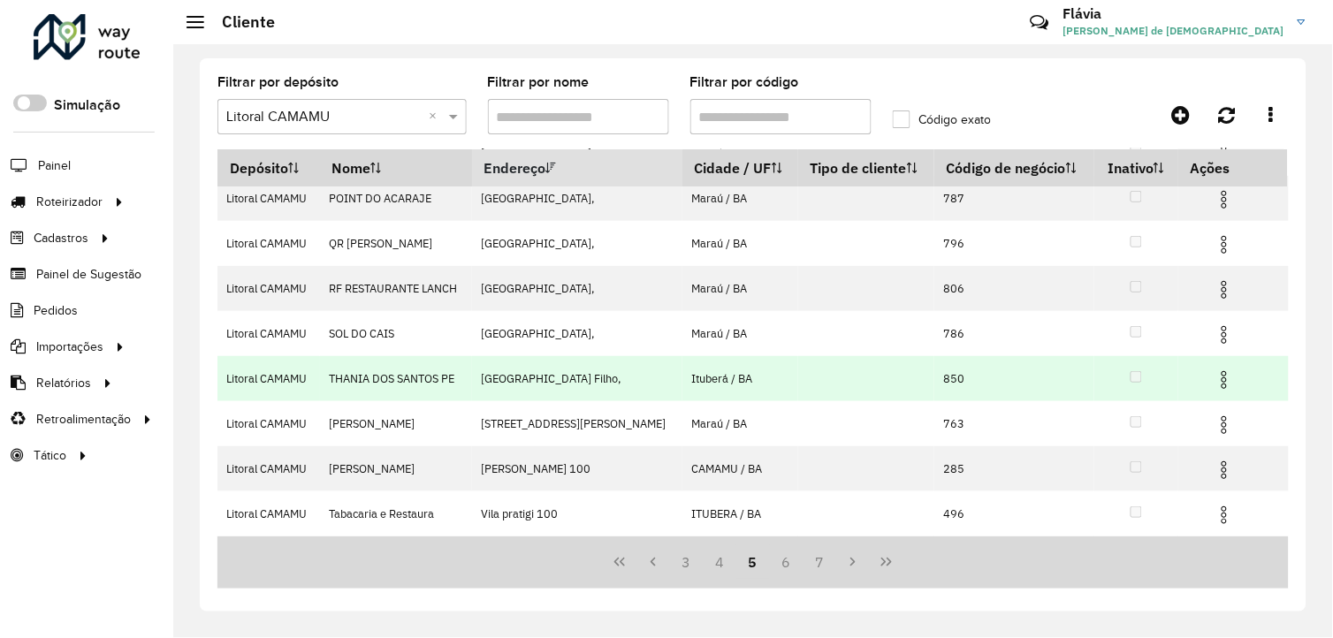
scroll to position [303, 0]
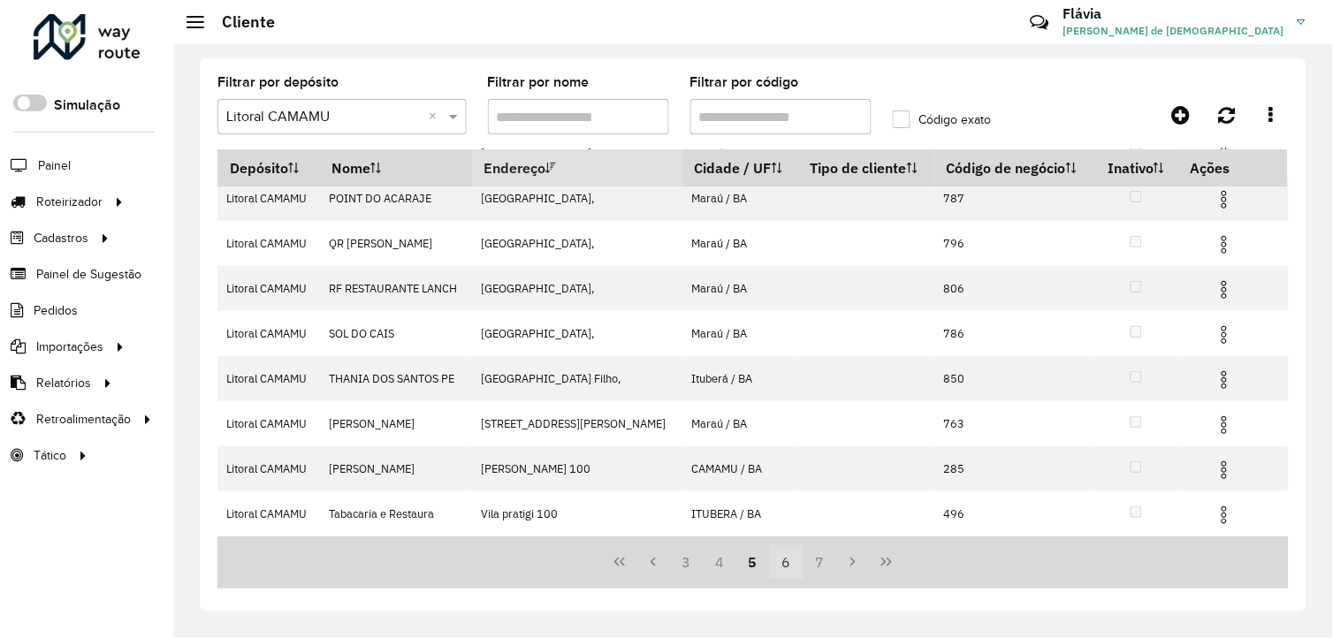
click at [794, 563] on button "6" at bounding box center [787, 563] width 34 height 34
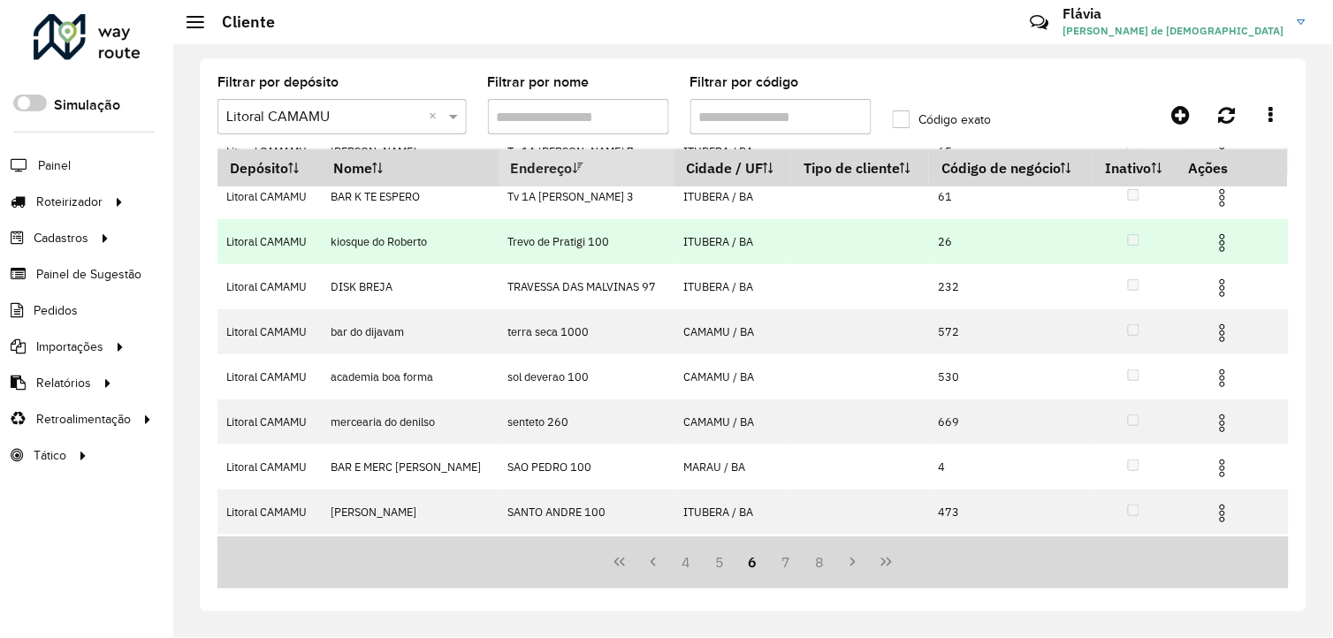
scroll to position [193, 0]
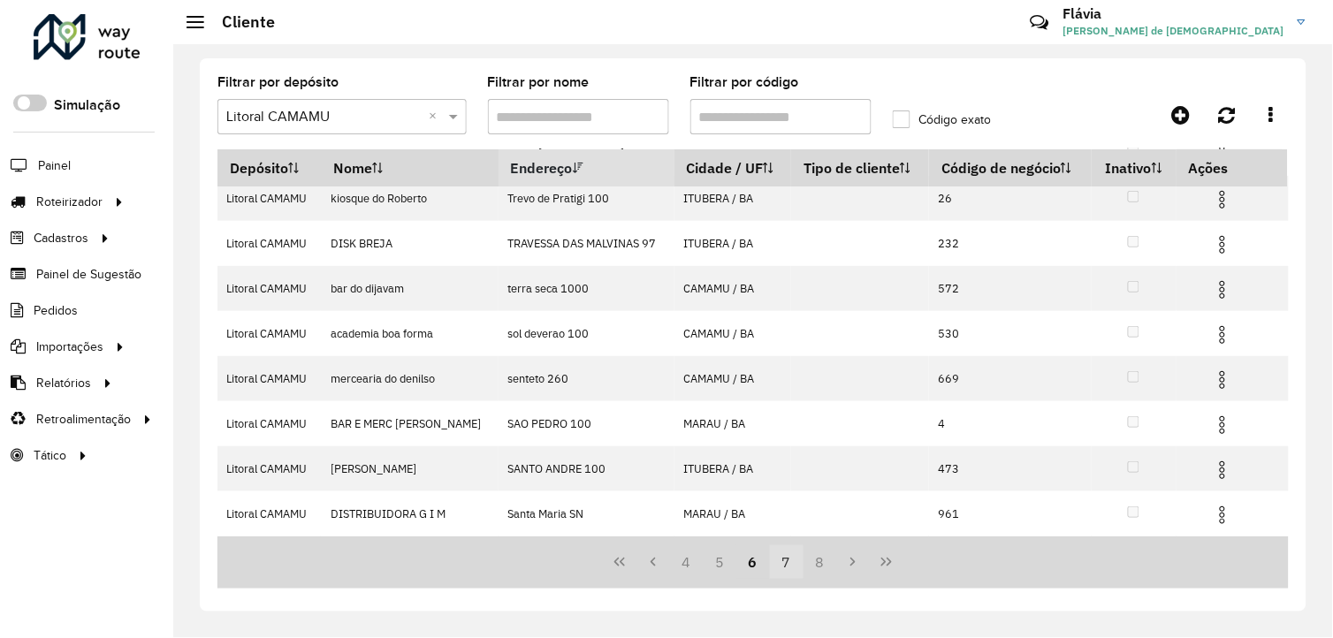
click at [792, 564] on button "7" at bounding box center [787, 563] width 34 height 34
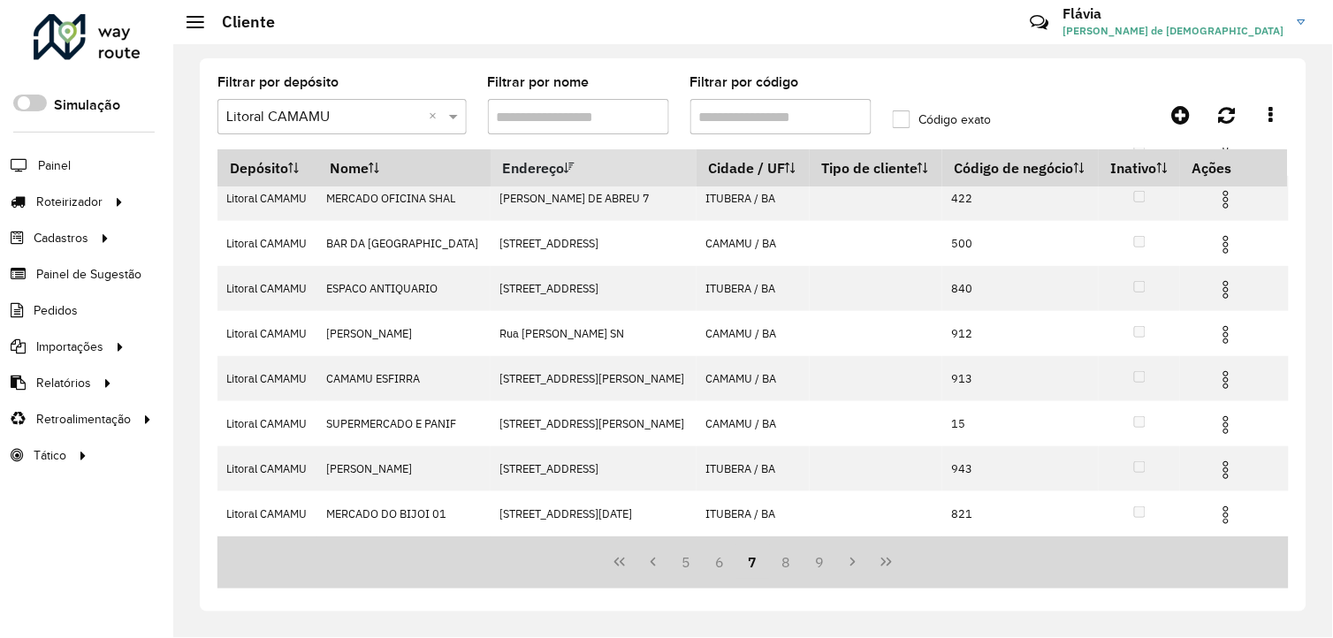
click at [744, 113] on input "Filtrar por código" at bounding box center [781, 116] width 181 height 35
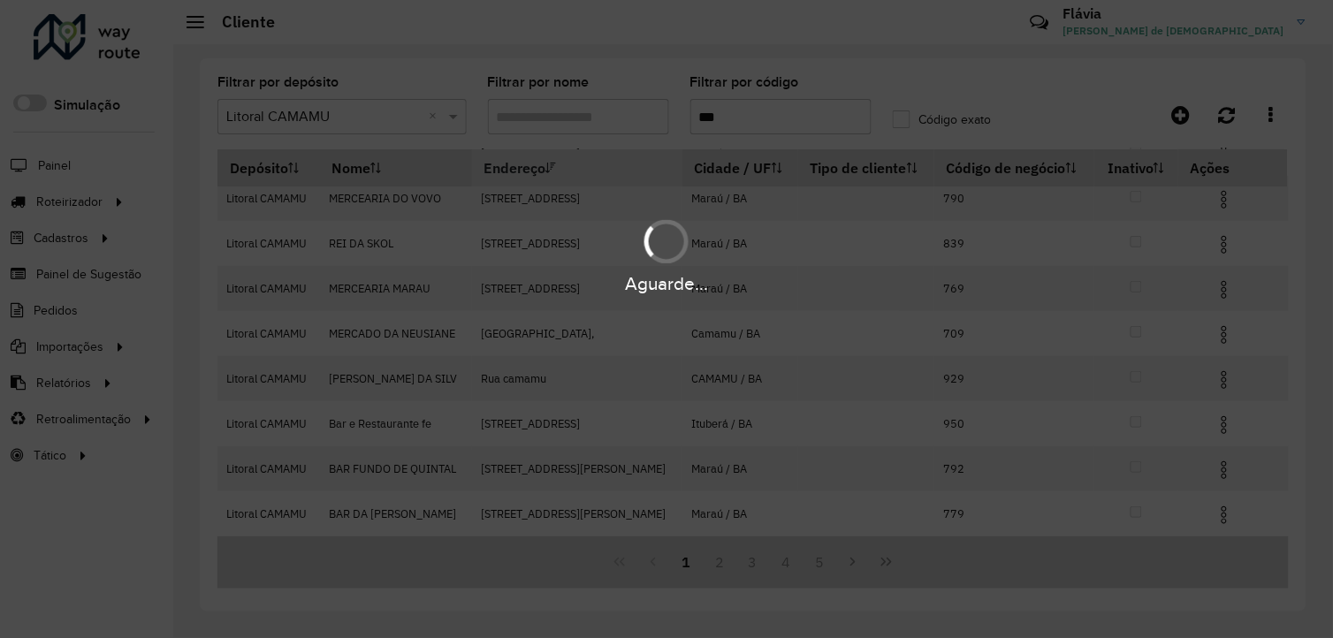
scroll to position [0, 0]
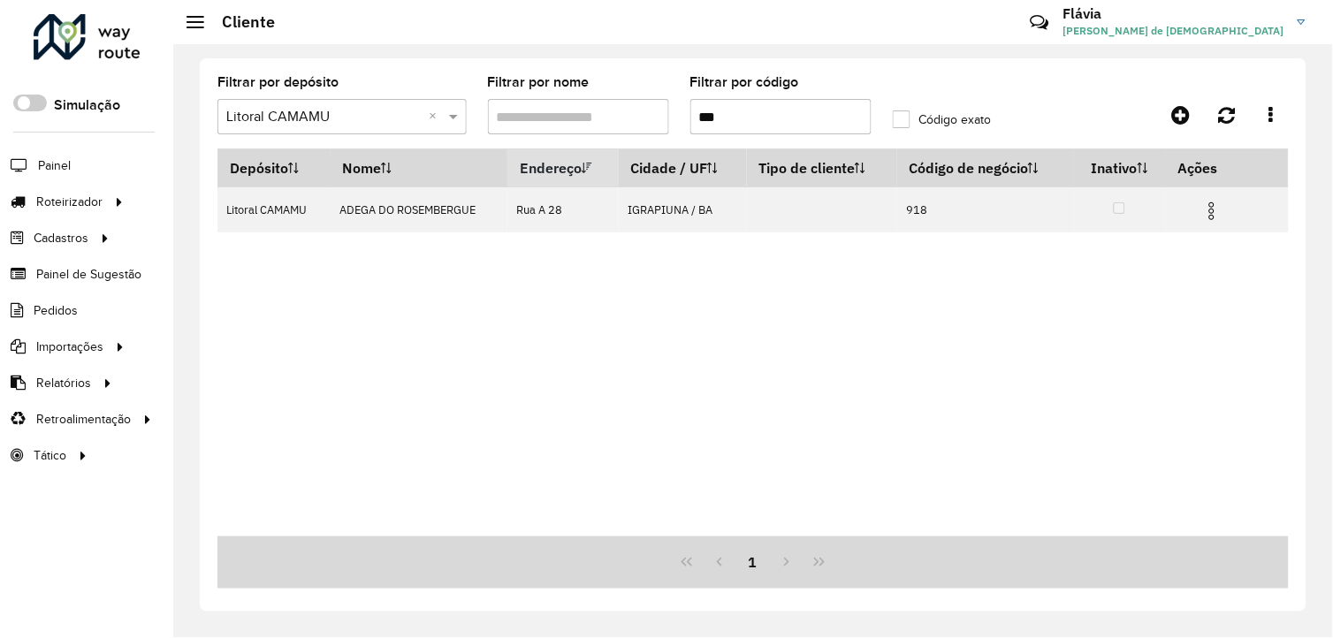
type input "***"
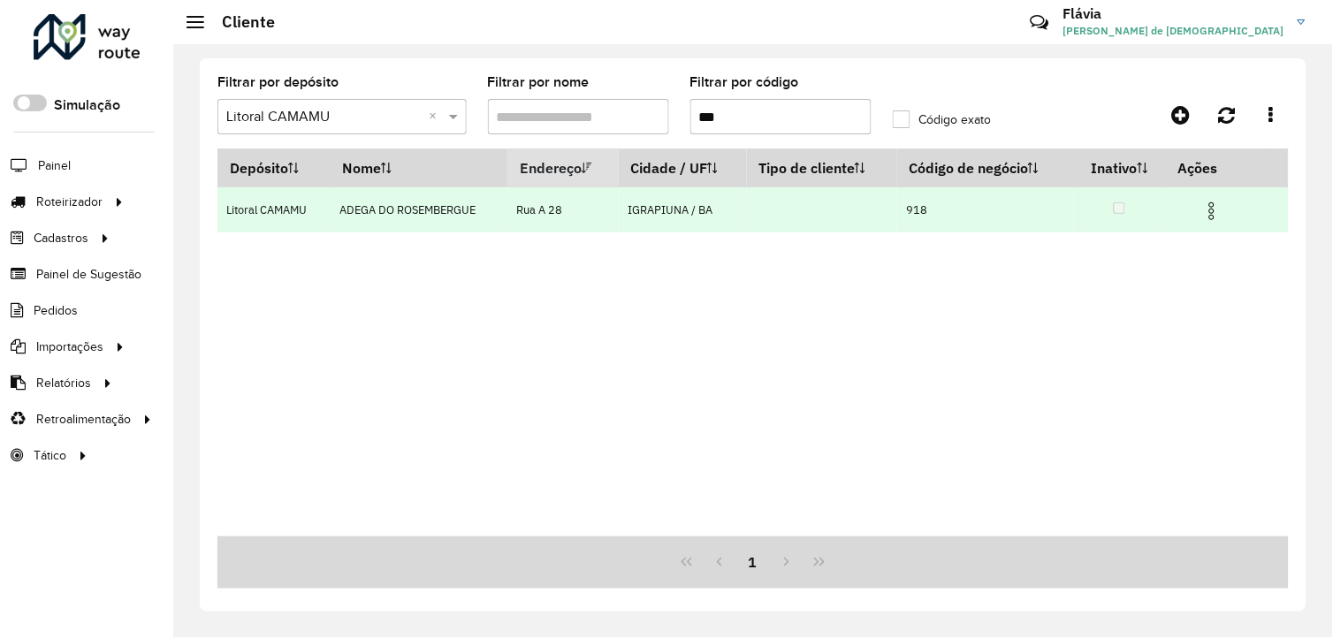
click at [1218, 217] on img at bounding box center [1212, 211] width 21 height 21
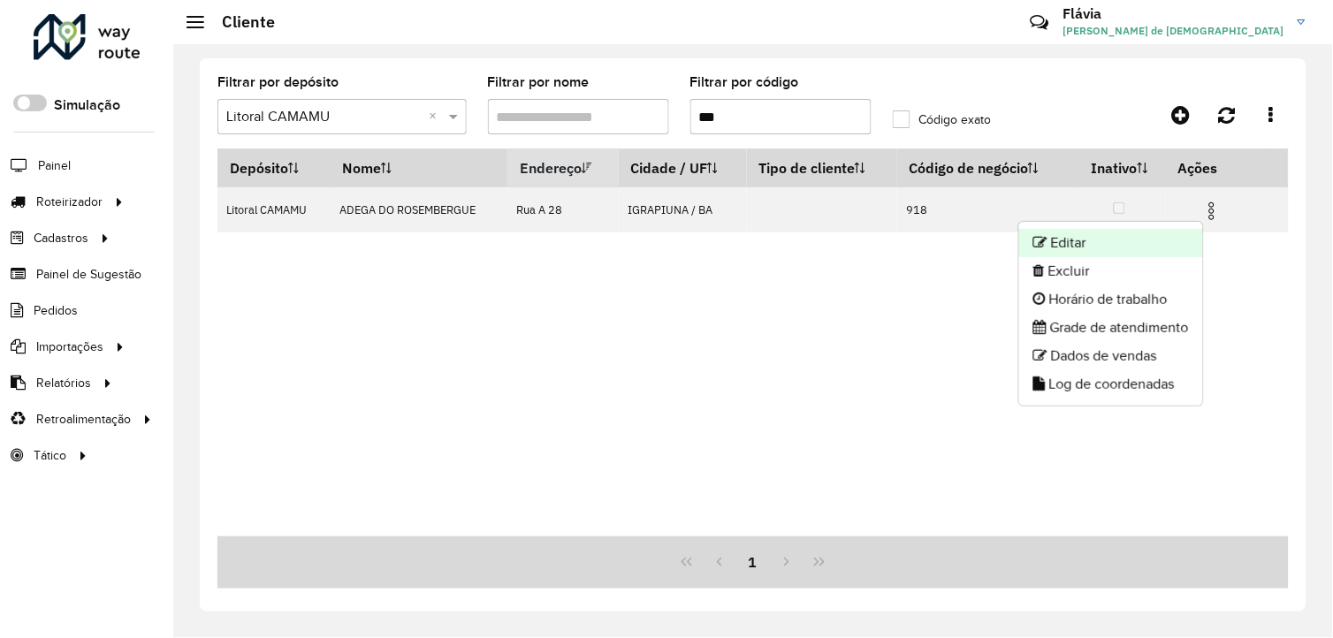
click at [1085, 249] on li "Editar" at bounding box center [1111, 243] width 184 height 28
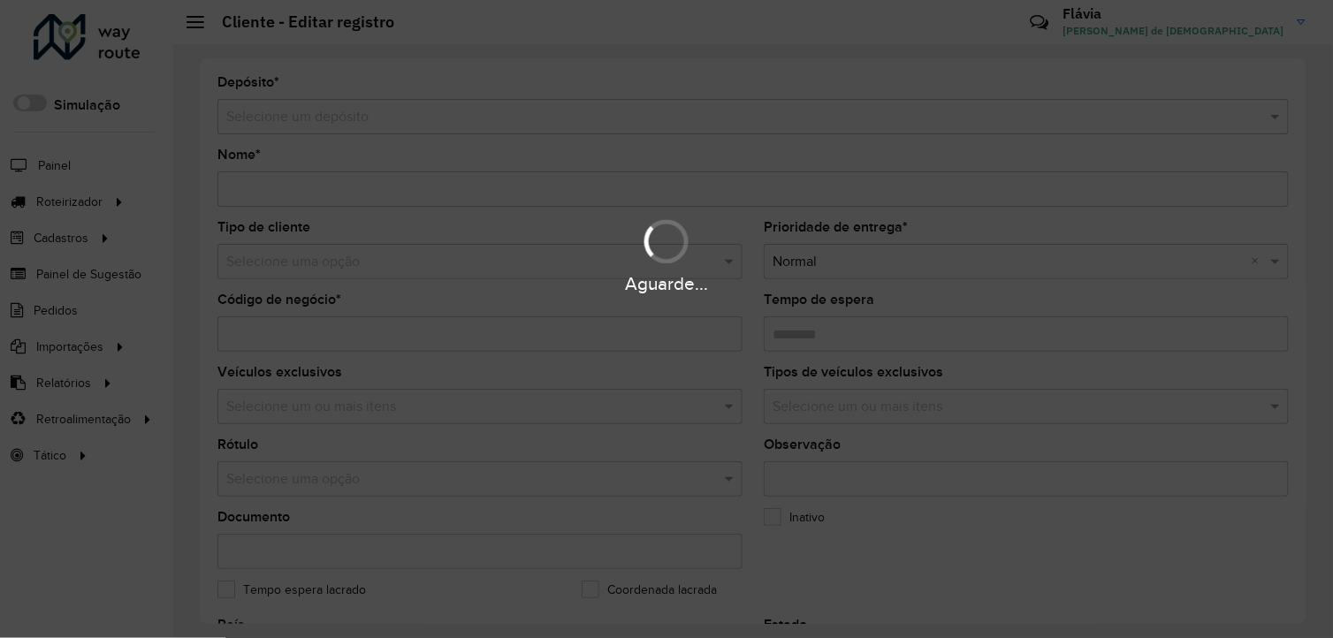
type input "**********"
type input "***"
type input "********"
type input "*********"
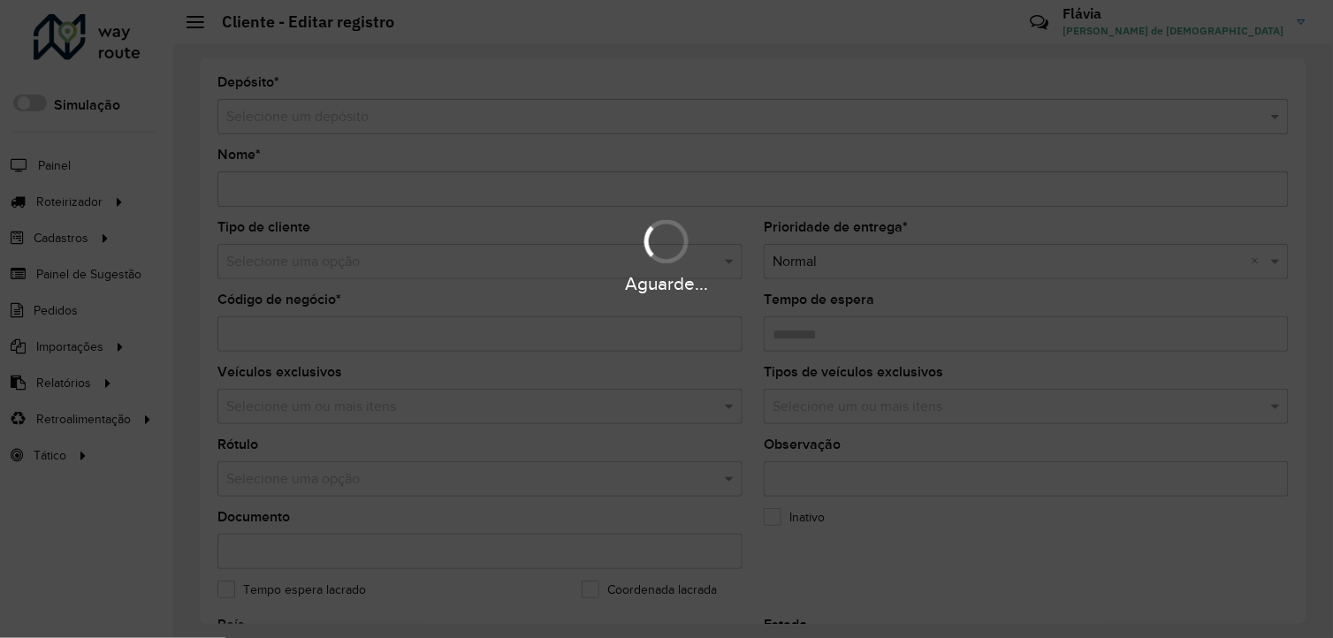
type input "******"
type input "**********"
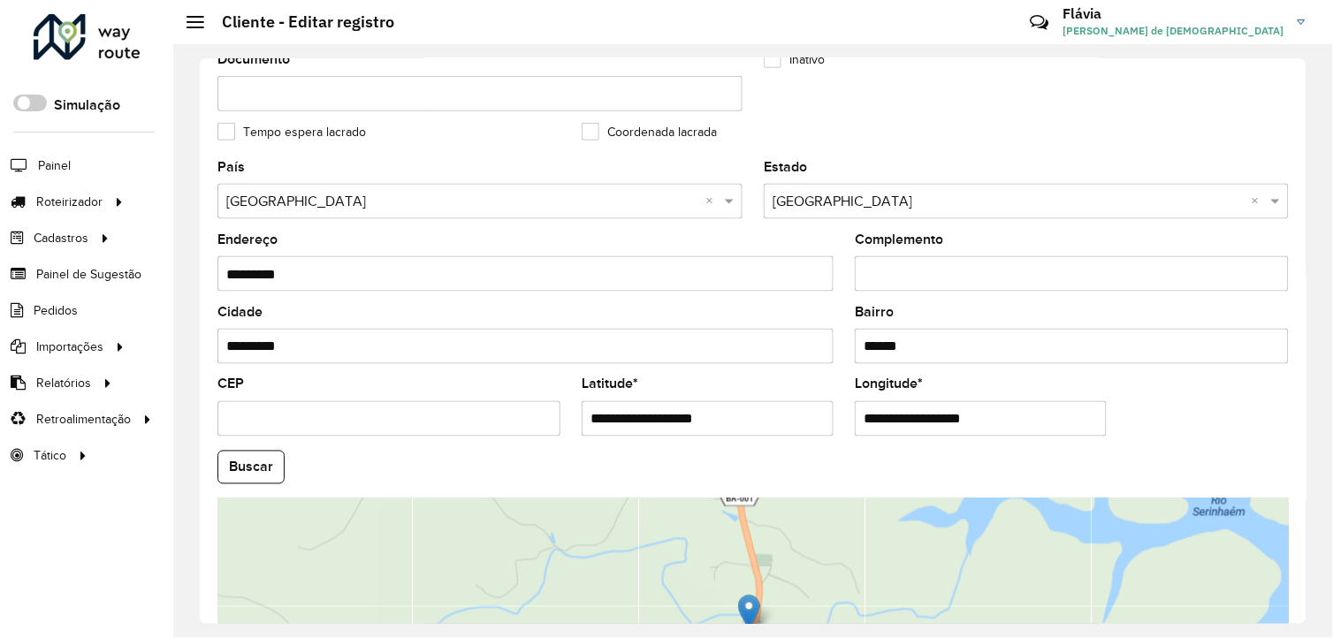
scroll to position [491, 0]
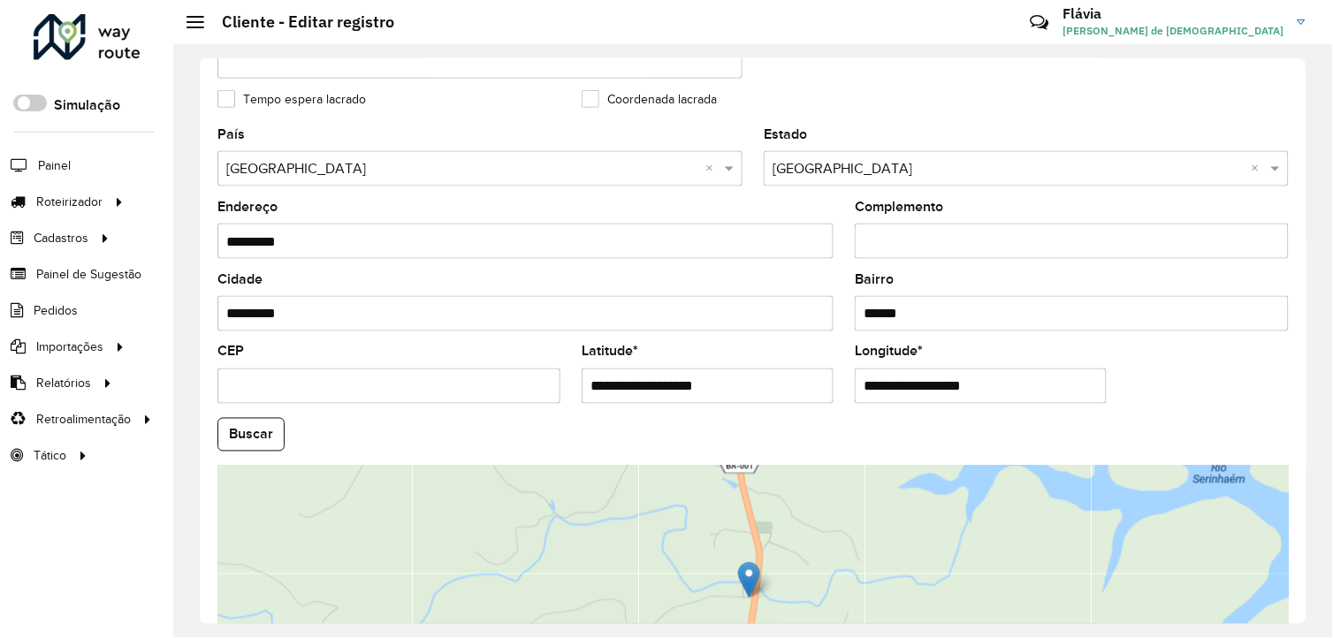
drag, startPoint x: 324, startPoint y: 316, endPoint x: 166, endPoint y: 312, distance: 158.3
click at [166, 312] on div "Roteirizador AmbevTech Simulação Painel Roteirizador Entregas Vendas Cadastros …" at bounding box center [666, 319] width 1333 height 638
type input "******"
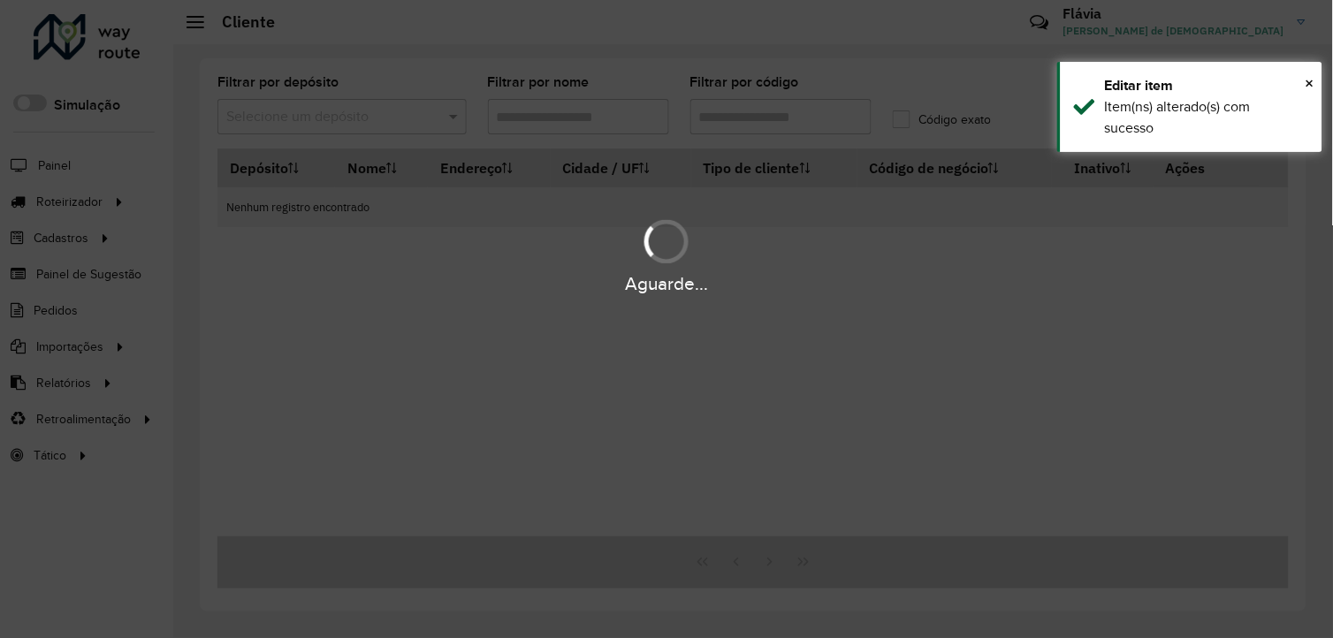
type input "***"
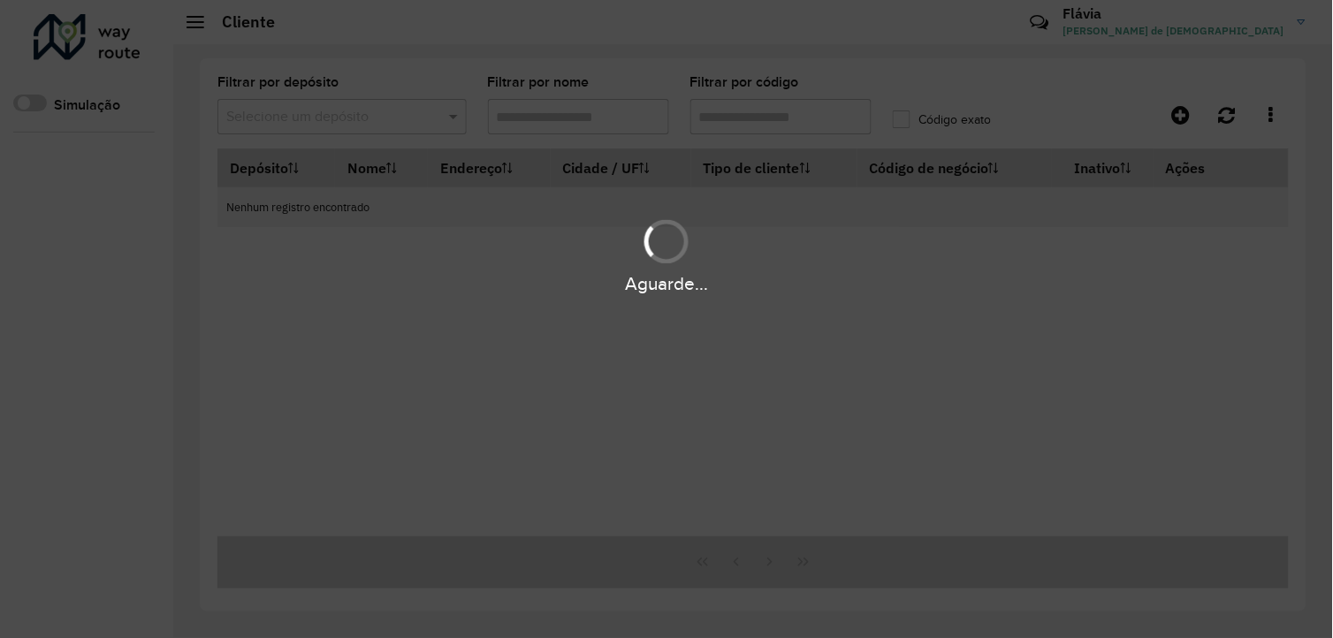
type input "**********"
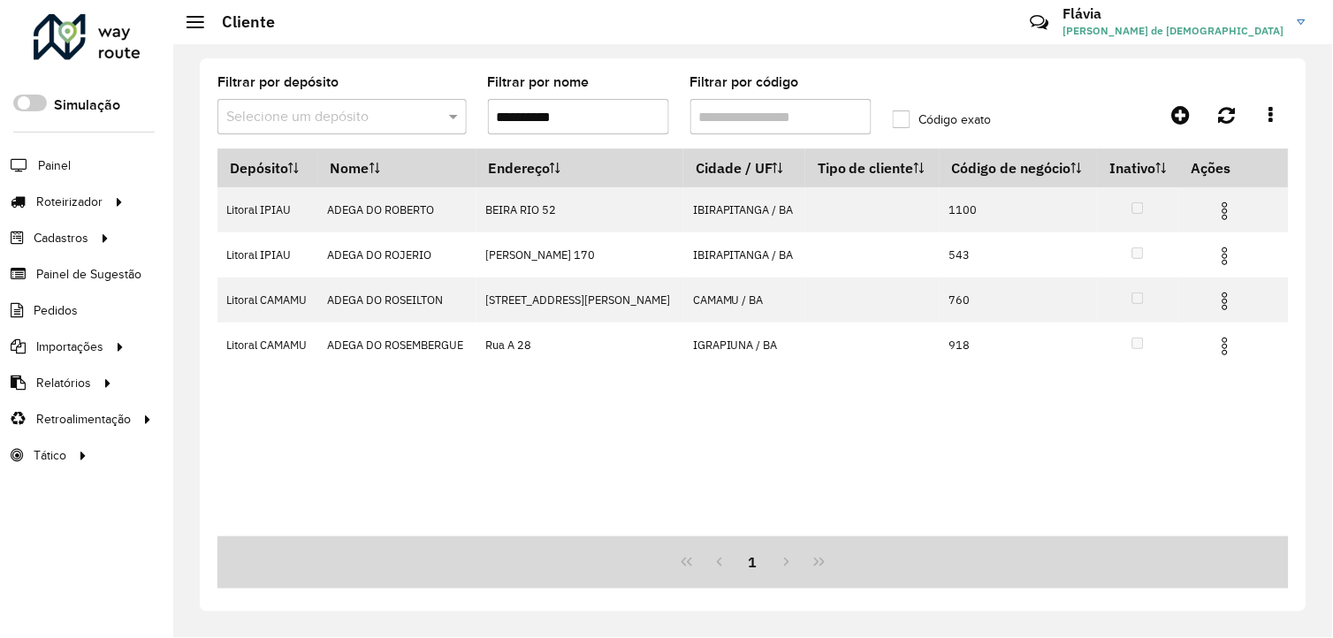
click at [612, 118] on input "**********" at bounding box center [578, 116] width 181 height 35
drag, startPoint x: 612, startPoint y: 118, endPoint x: 439, endPoint y: 124, distance: 173.4
click at [439, 124] on formly-group "**********" at bounding box center [612, 112] width 811 height 73
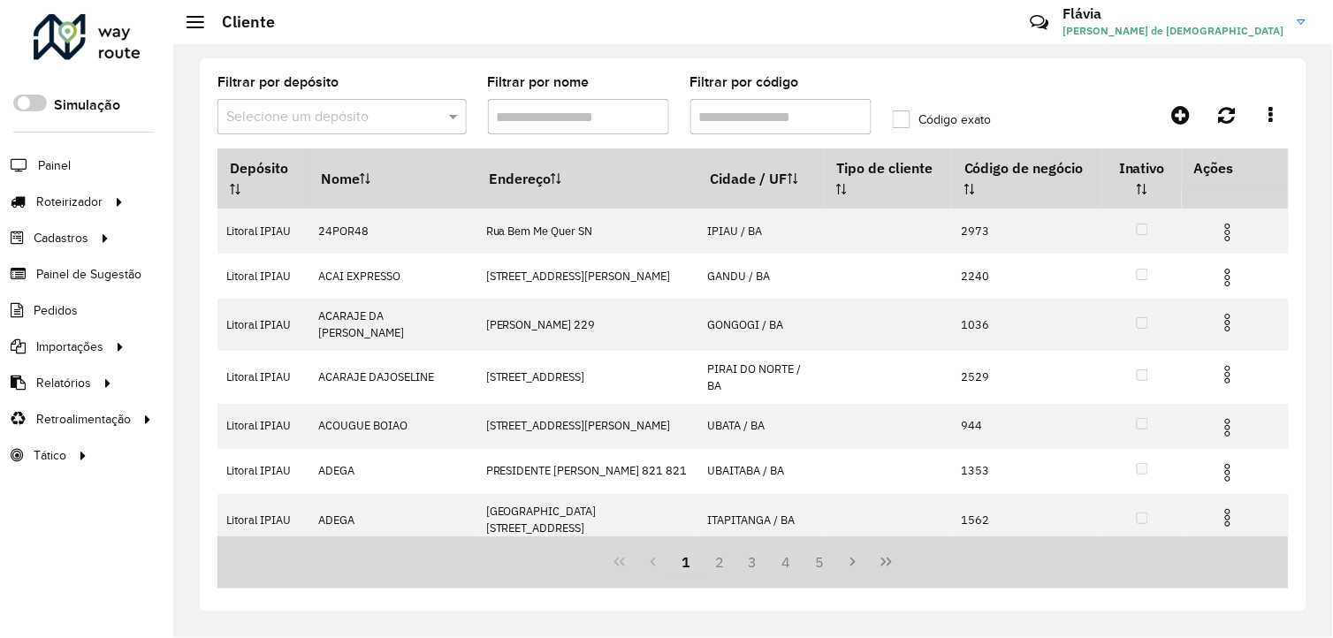
click at [764, 125] on input "Filtrar por código" at bounding box center [781, 116] width 181 height 35
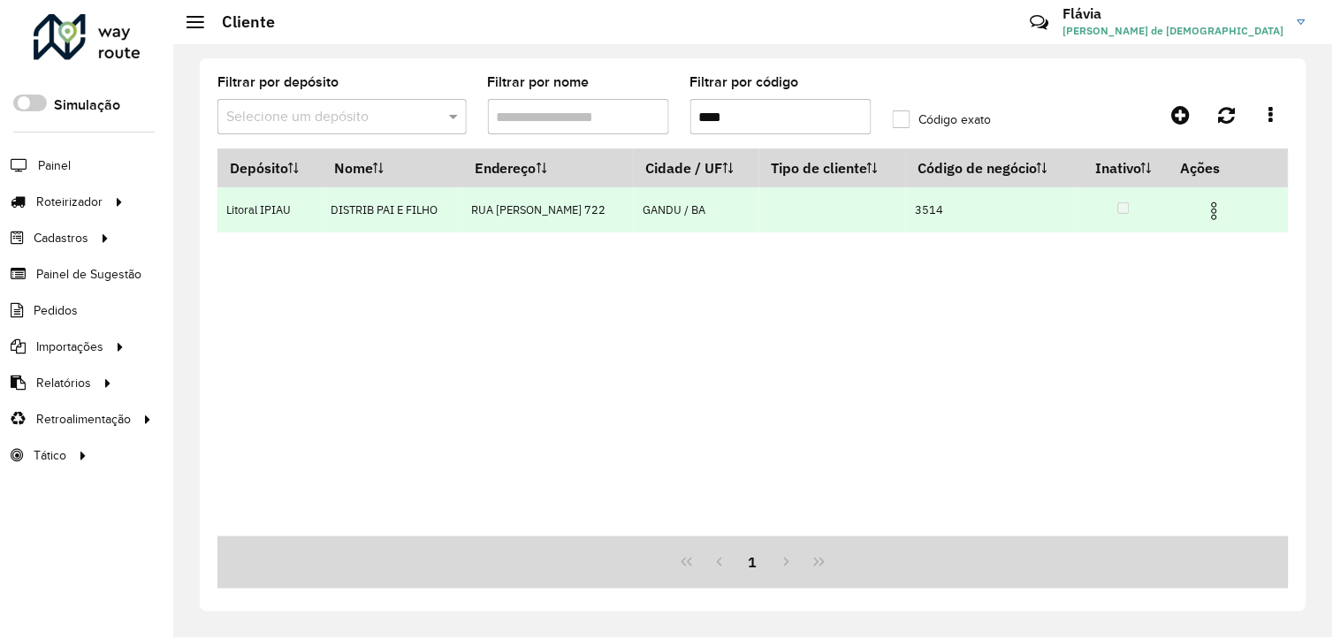
type input "****"
click at [1223, 208] on img at bounding box center [1214, 211] width 21 height 21
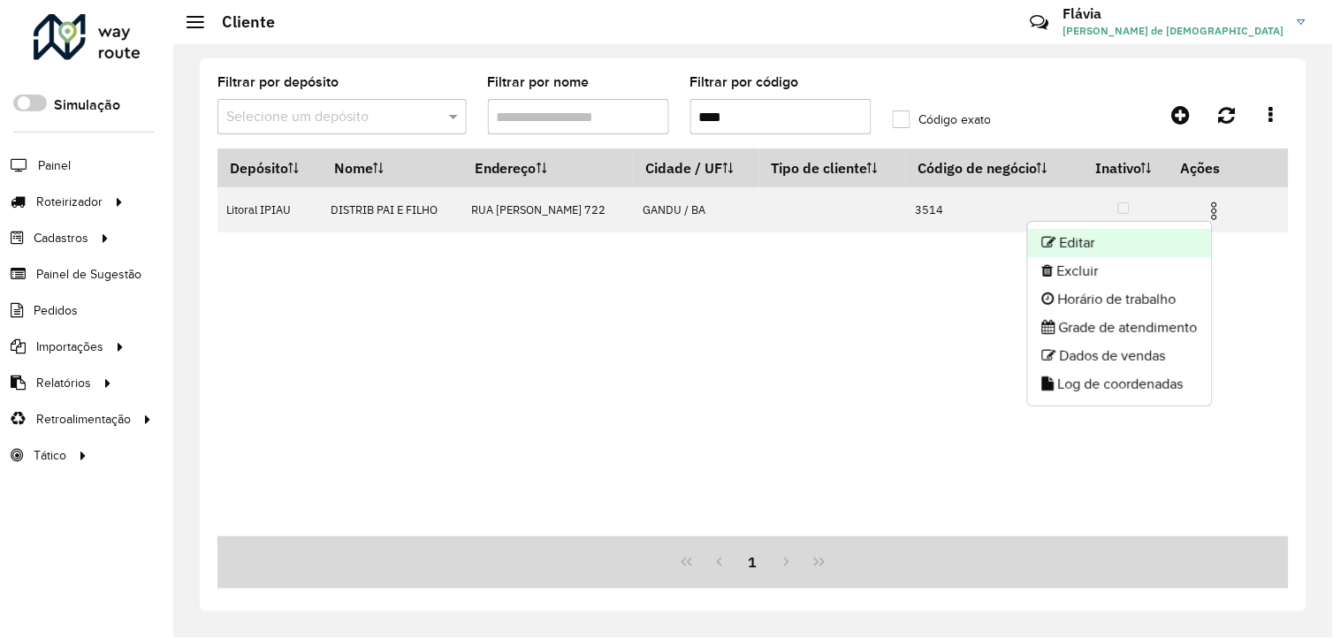
click at [1150, 250] on li "Editar" at bounding box center [1120, 243] width 184 height 28
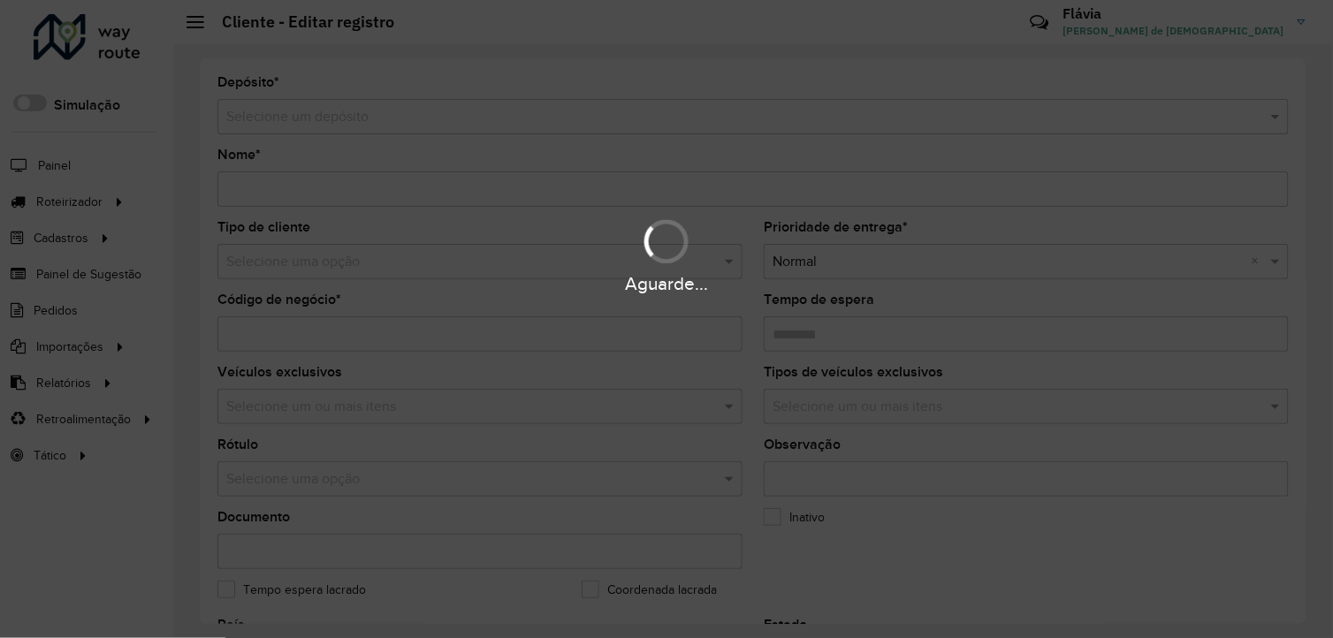
type input "**********"
type input "****"
type input "********"
type input "**********"
type input "*****"
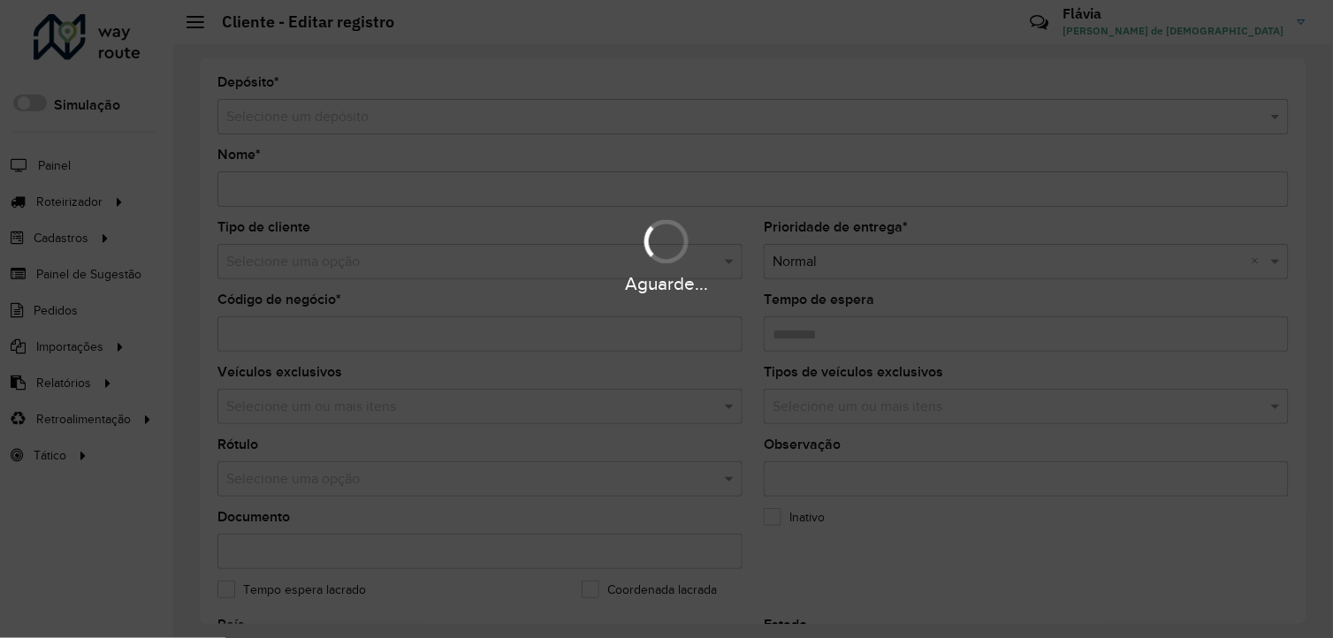
type input "**********"
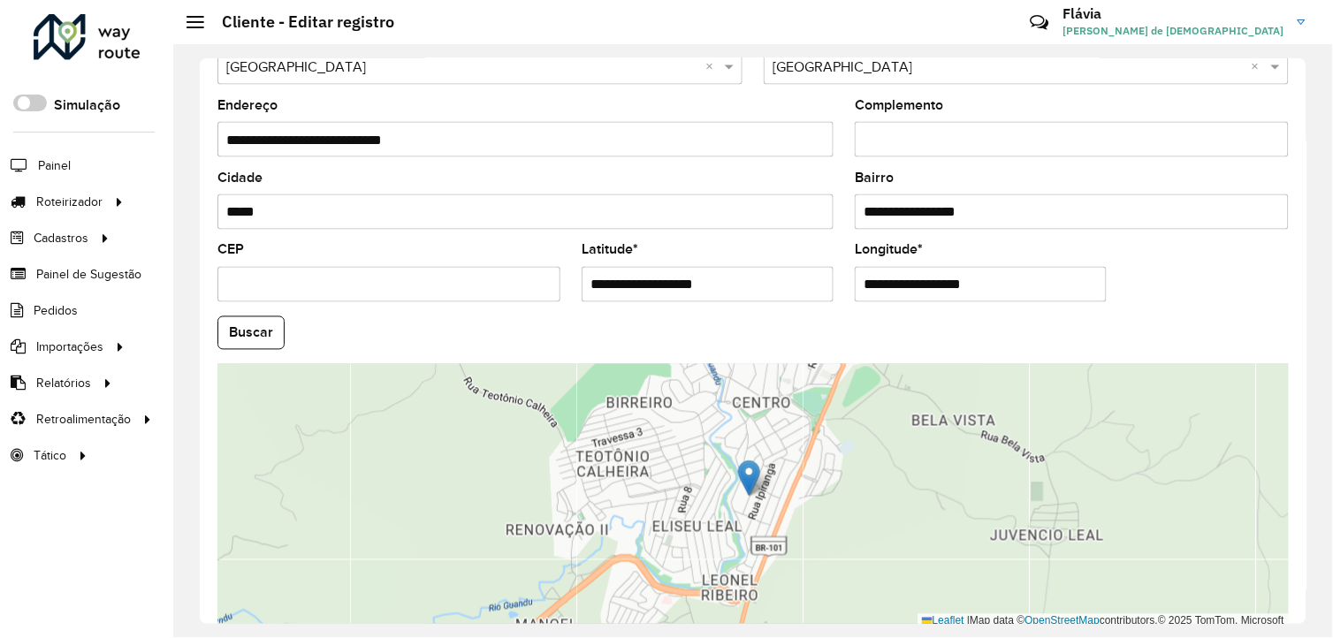
scroll to position [681, 0]
